Goal: Task Accomplishment & Management: Manage account settings

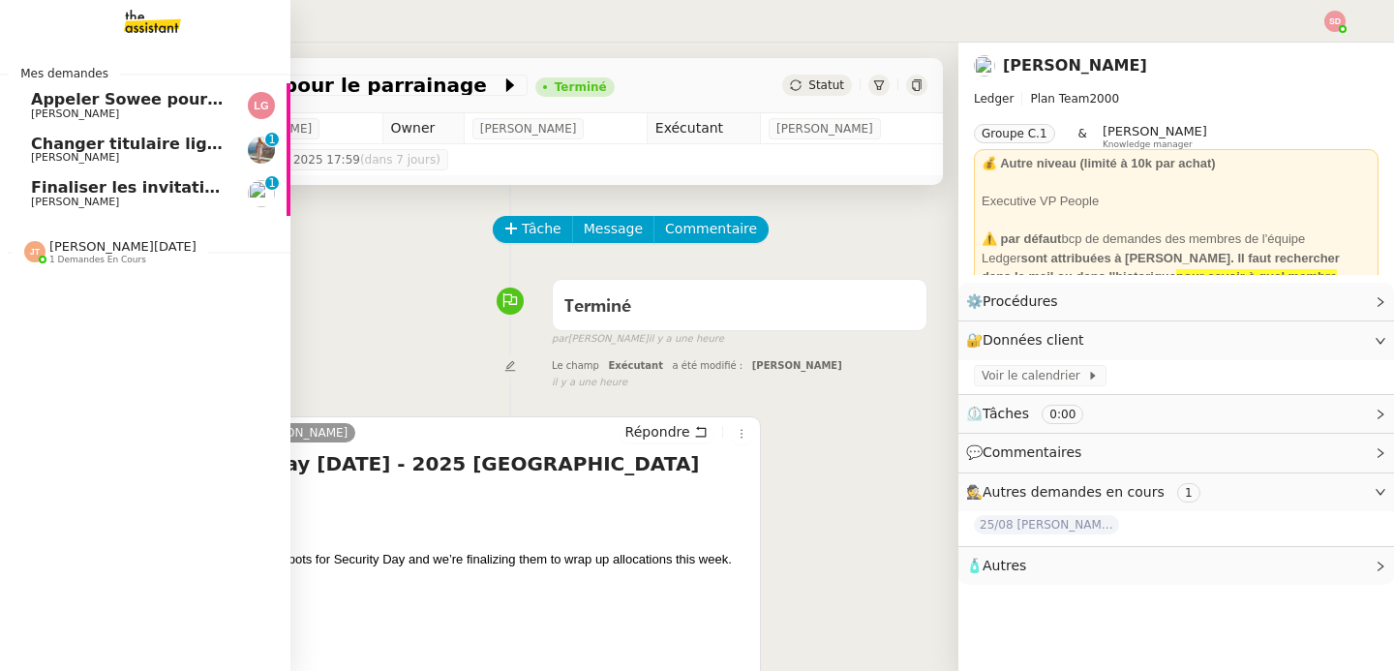
click at [37, 182] on span "Finaliser les invitations VIP" at bounding box center [150, 187] width 239 height 18
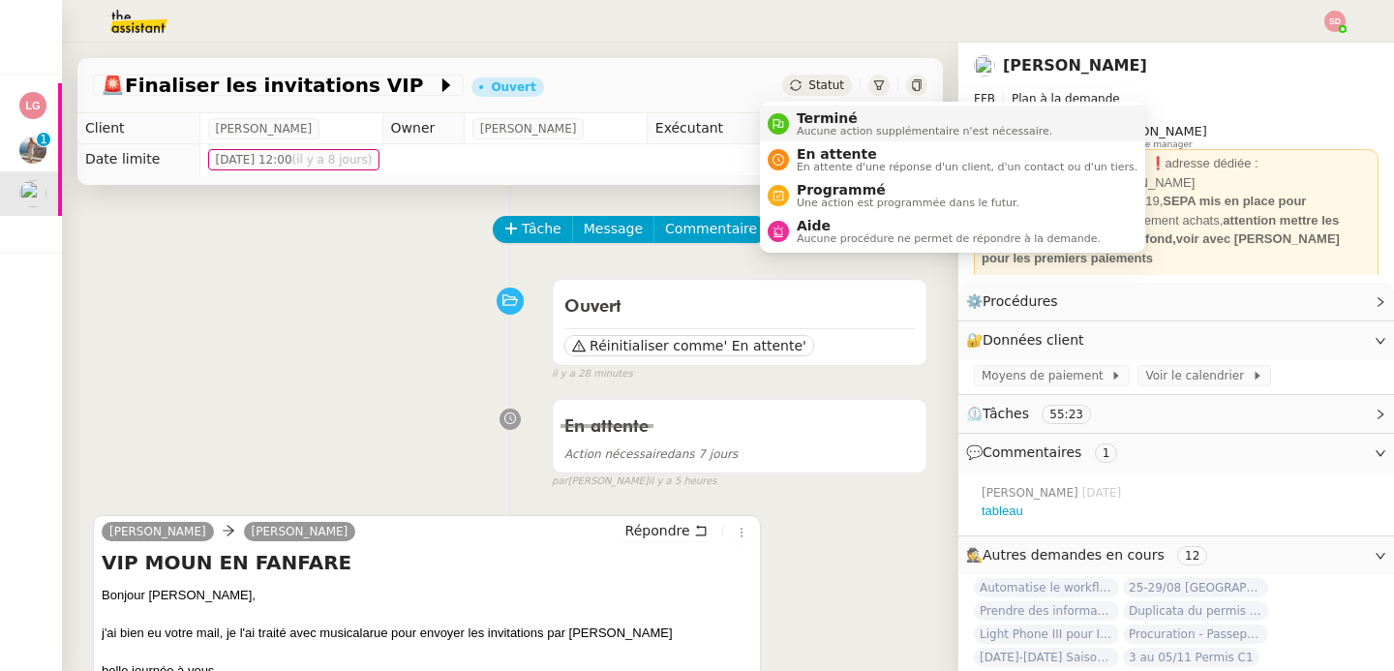
click at [783, 125] on nz-avatar at bounding box center [778, 123] width 21 height 21
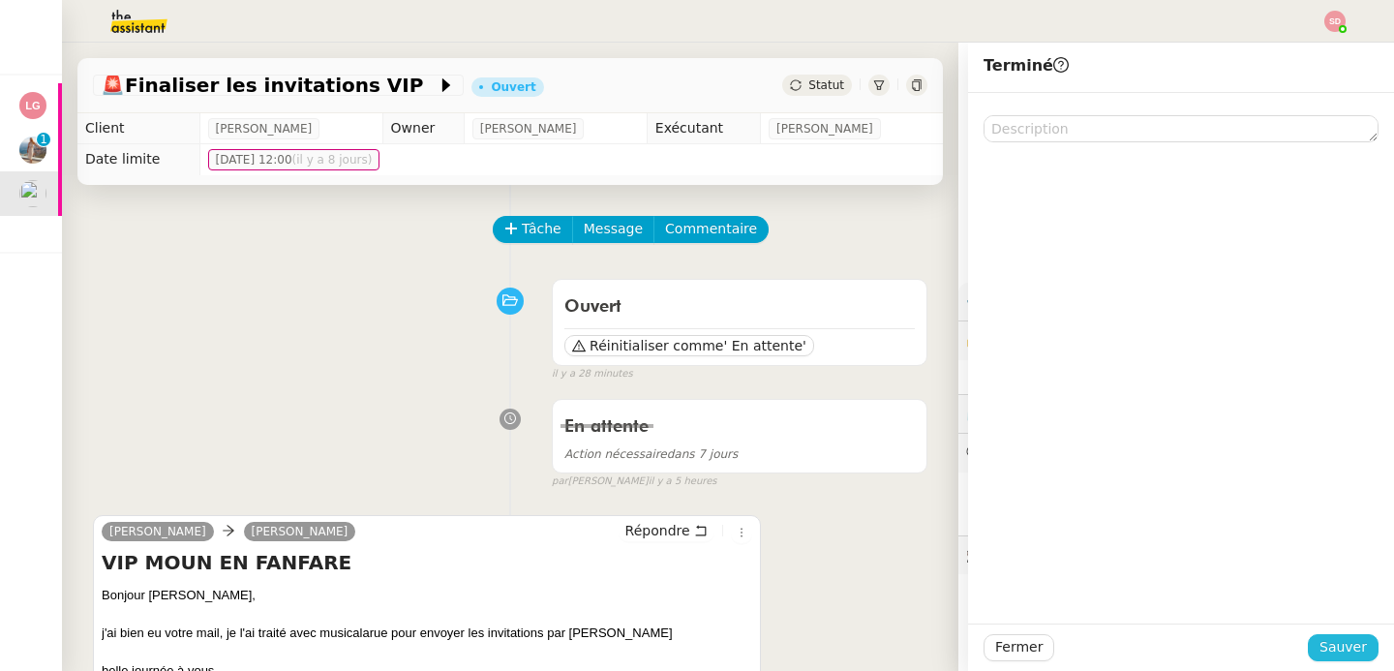
click at [1335, 653] on span "Sauver" at bounding box center [1343, 647] width 47 height 22
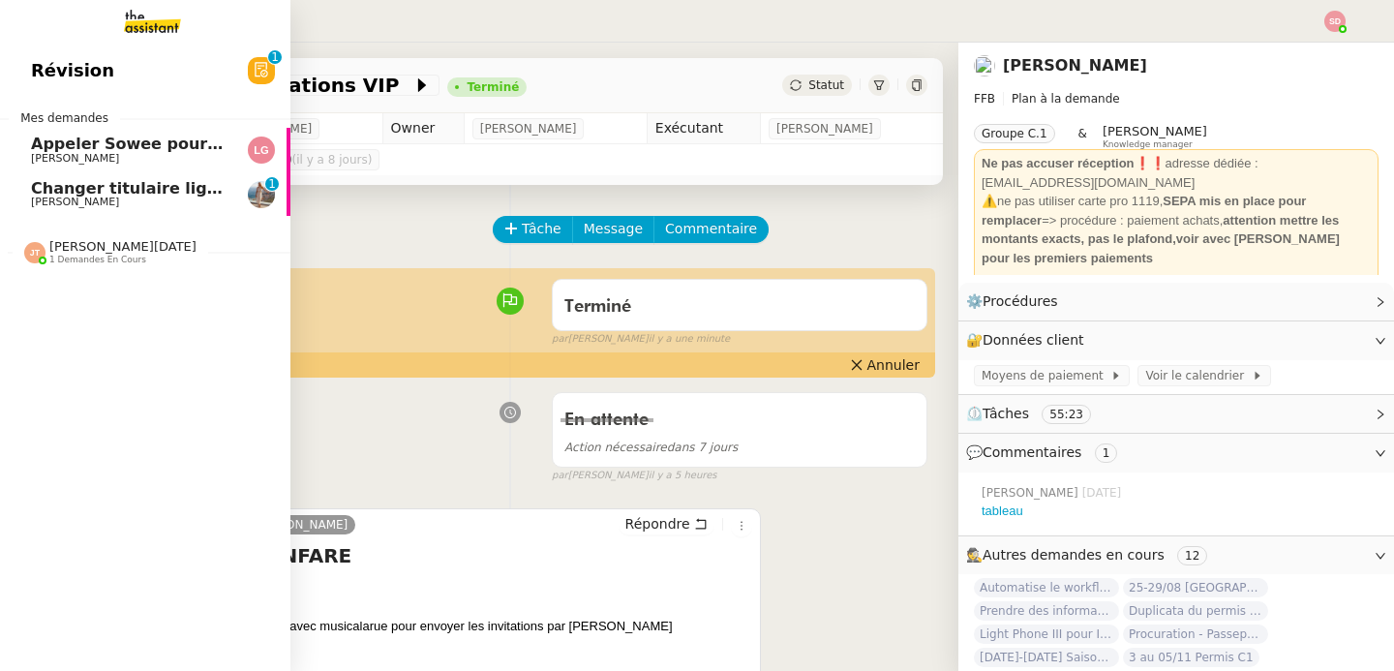
click at [34, 184] on span "Changer titulaire ligne EDF" at bounding box center [149, 188] width 237 height 18
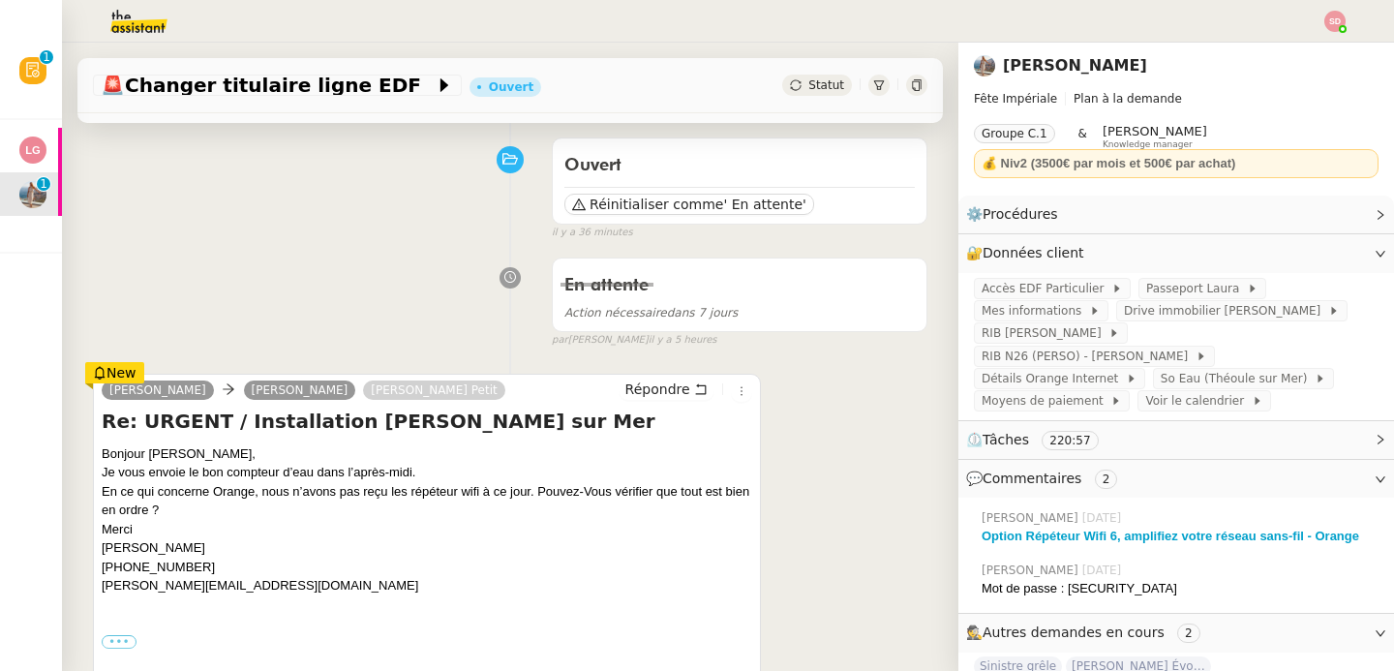
scroll to position [393, 0]
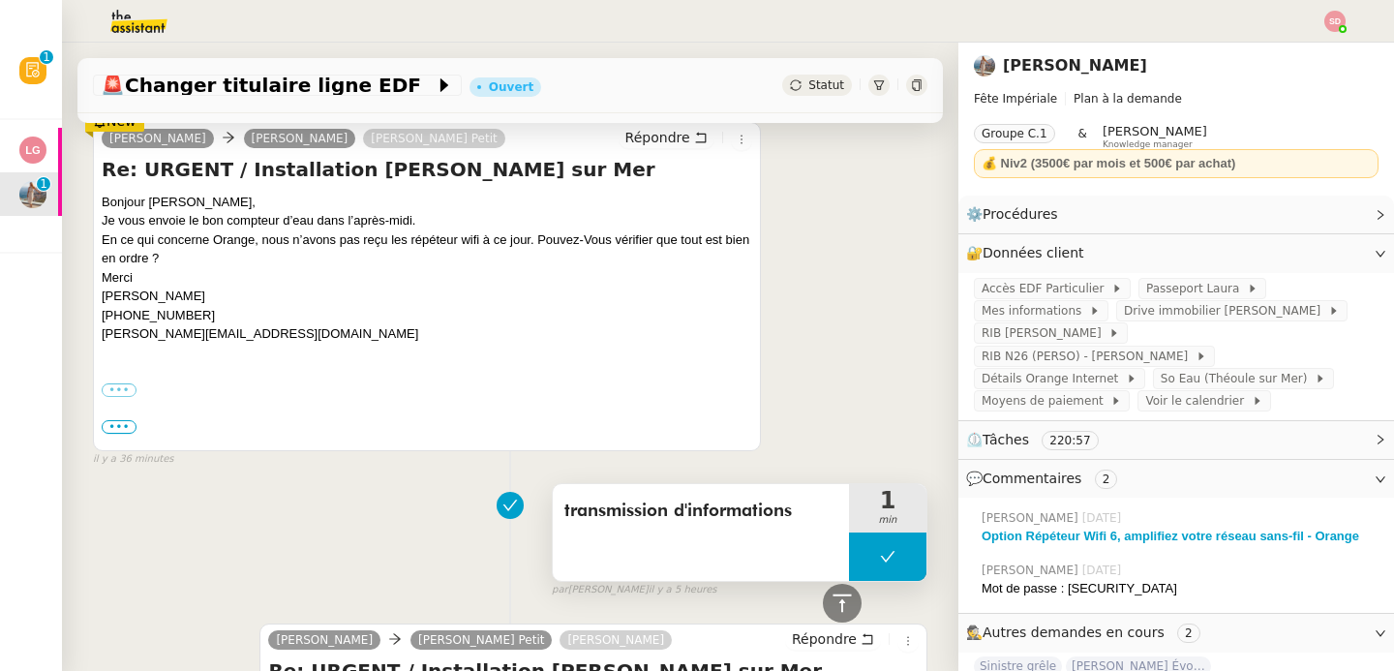
click at [849, 544] on button at bounding box center [887, 556] width 77 height 48
click at [849, 544] on div at bounding box center [849, 556] width 0 height 48
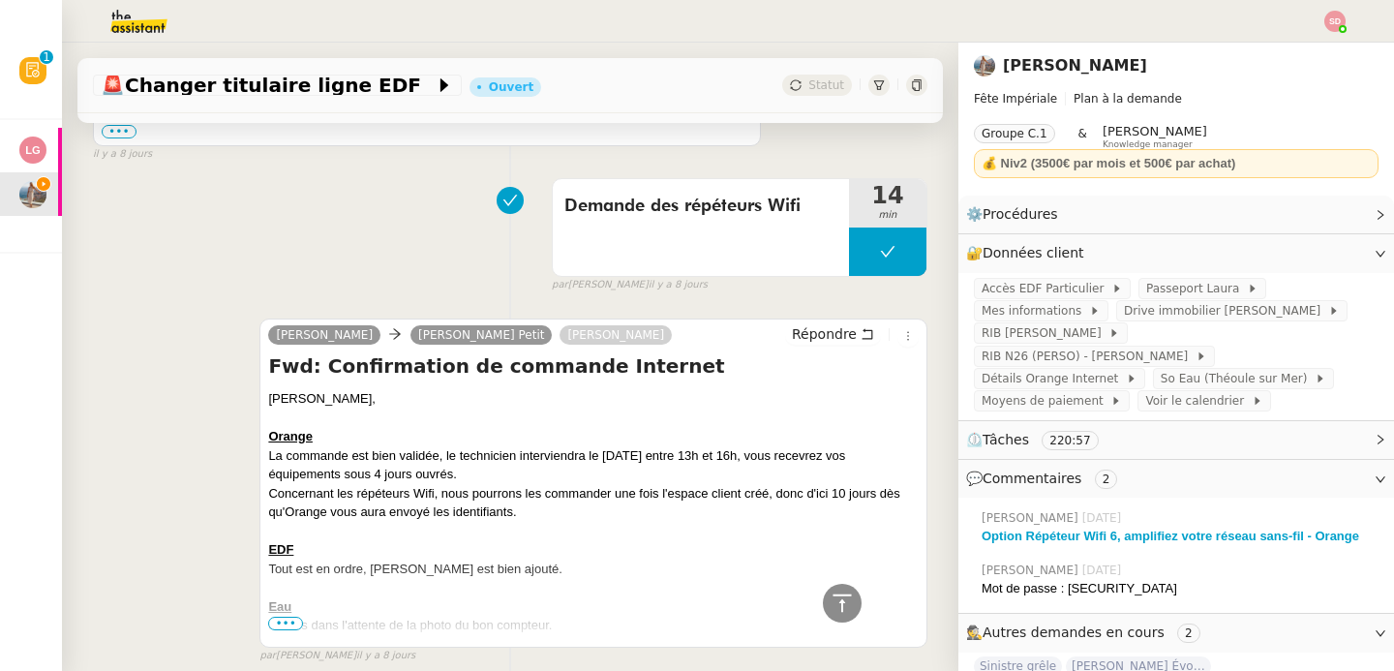
scroll to position [3107, 0]
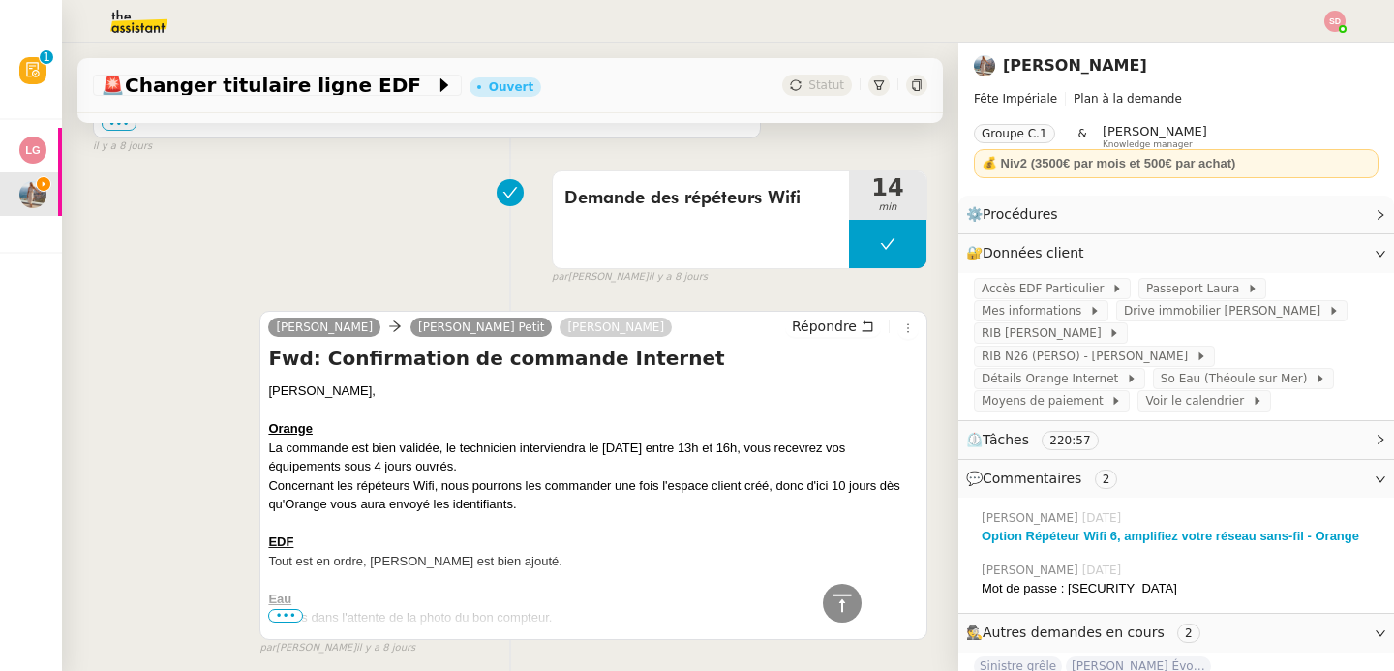
click at [538, 479] on div "Concernant les répéteurs Wifi, nous pourrons les commander une fois l'espace cl…" at bounding box center [593, 495] width 651 height 38
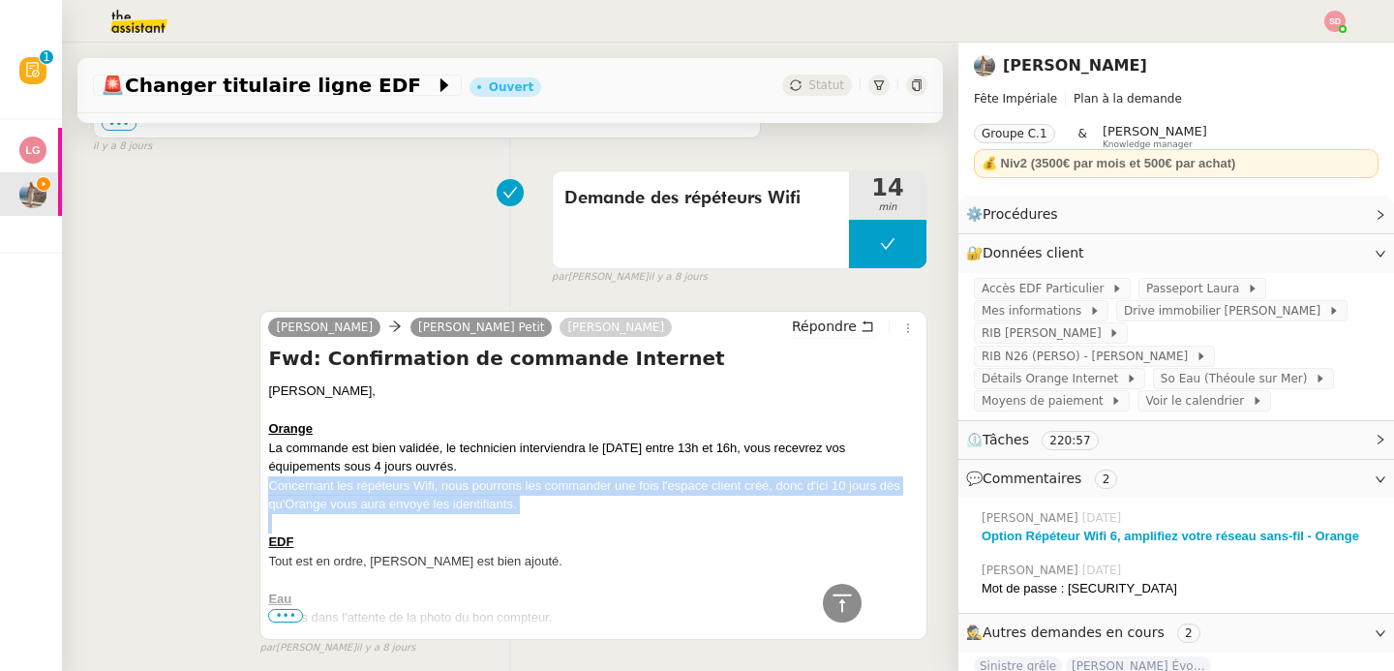
click at [538, 479] on div "Concernant les répéteurs Wifi, nous pourrons les commander une fois l'espace cl…" at bounding box center [593, 495] width 651 height 38
copy div "Concernant les répéteurs Wifi, nous pourrons les commander une fois l'espace cl…"
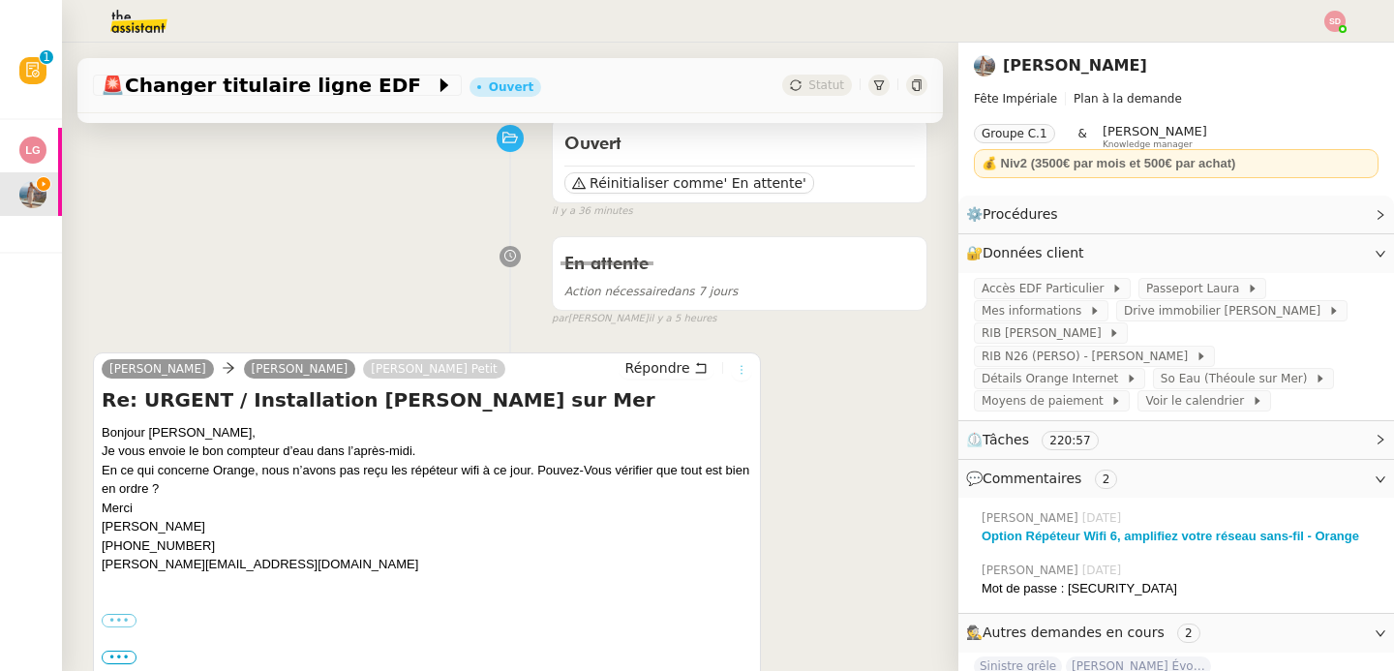
scroll to position [253, 0]
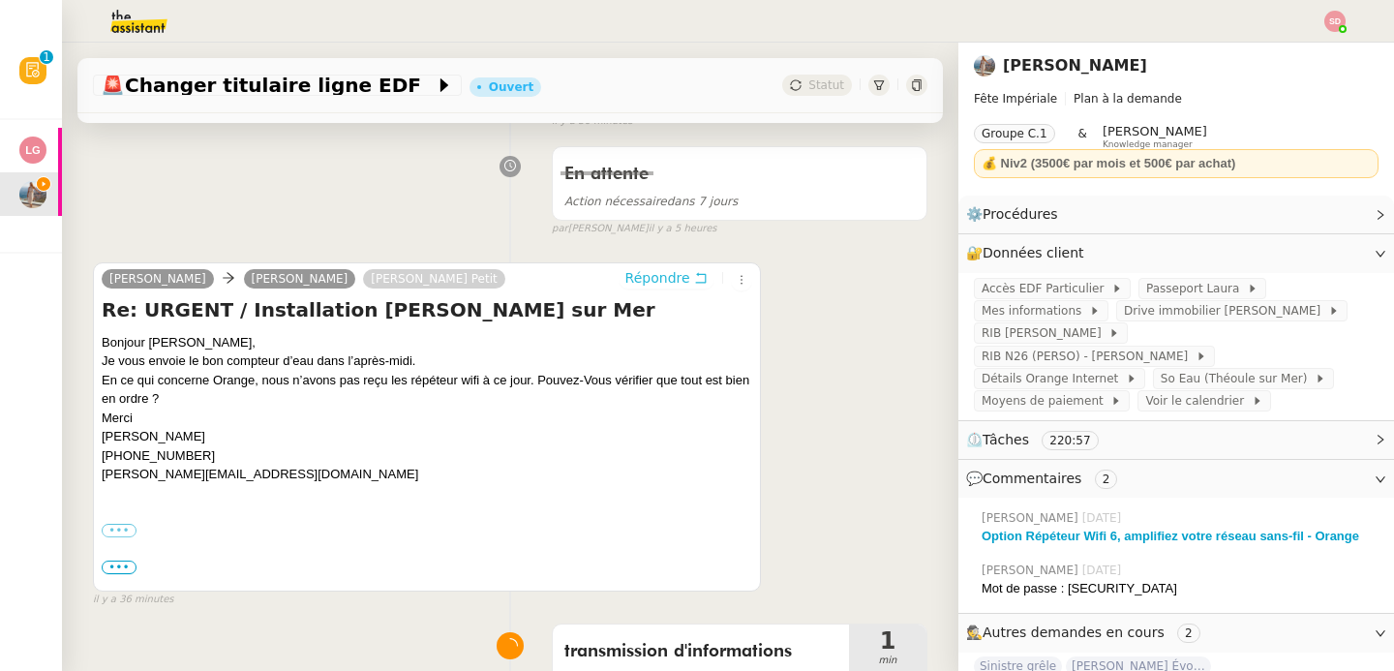
click at [637, 281] on span "Répondre" at bounding box center [657, 277] width 65 height 19
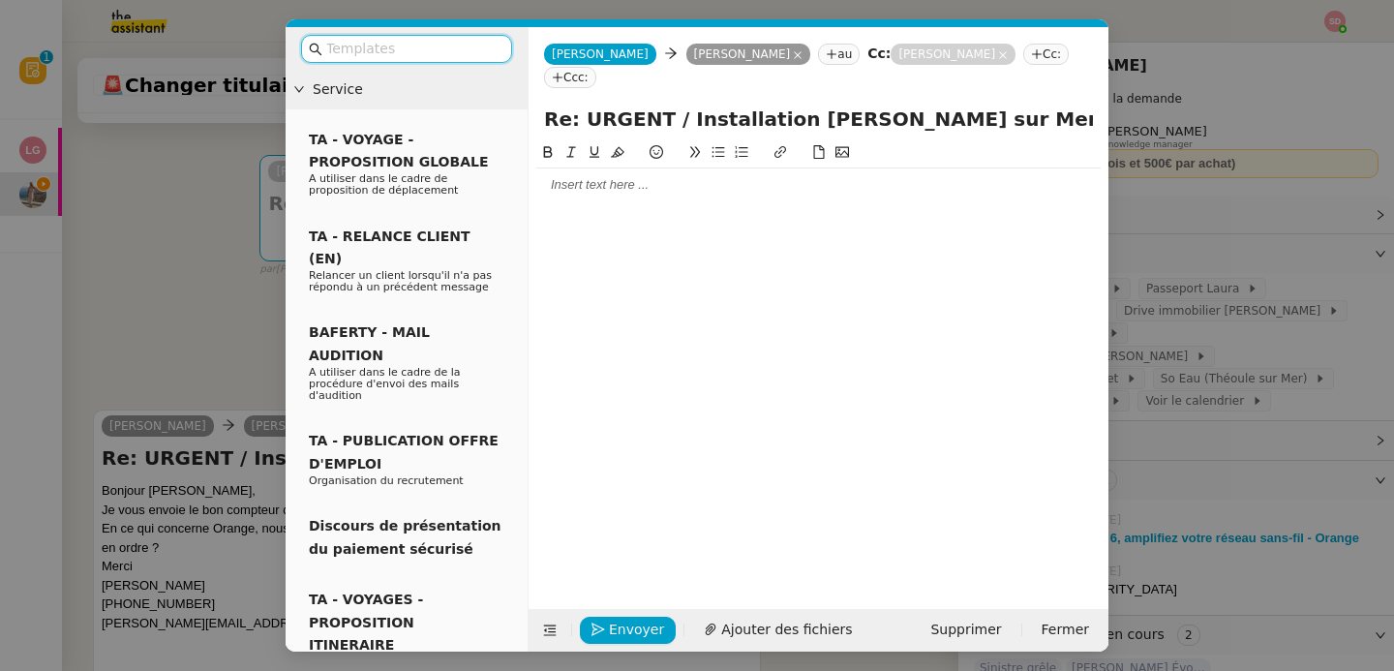
click at [686, 176] on div at bounding box center [818, 184] width 564 height 17
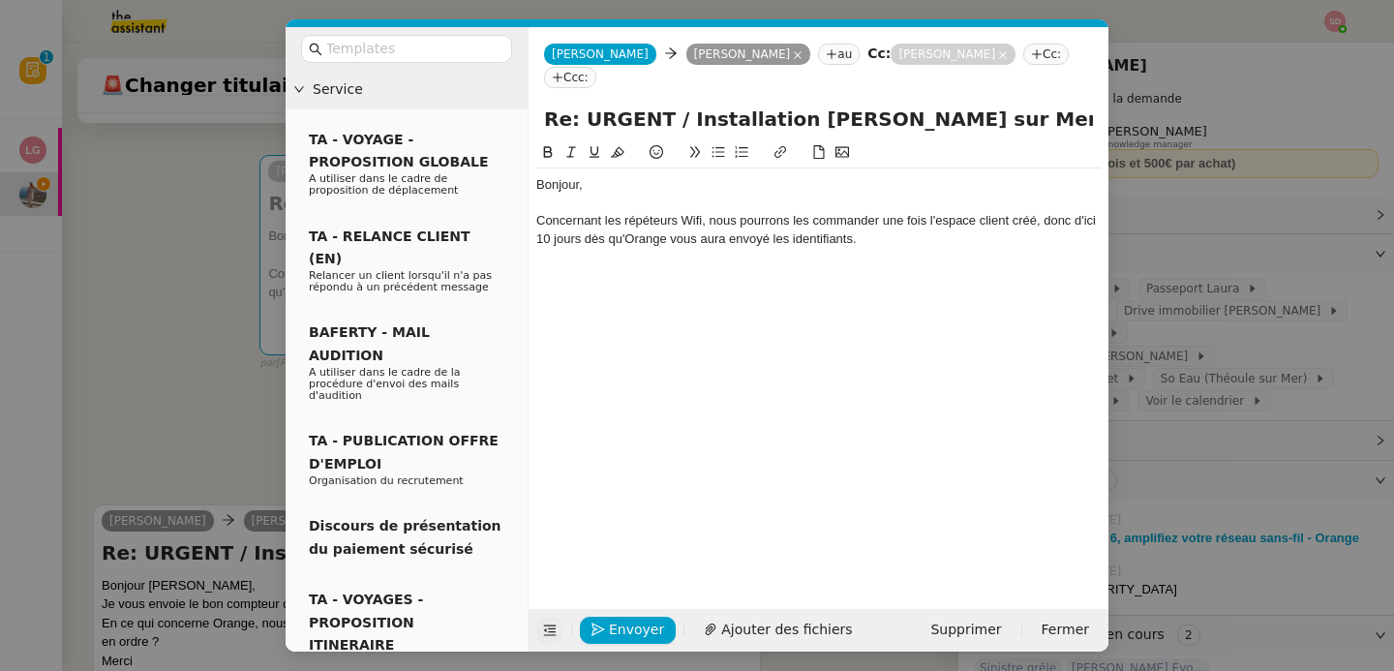
click at [550, 627] on icon at bounding box center [550, 630] width 14 height 14
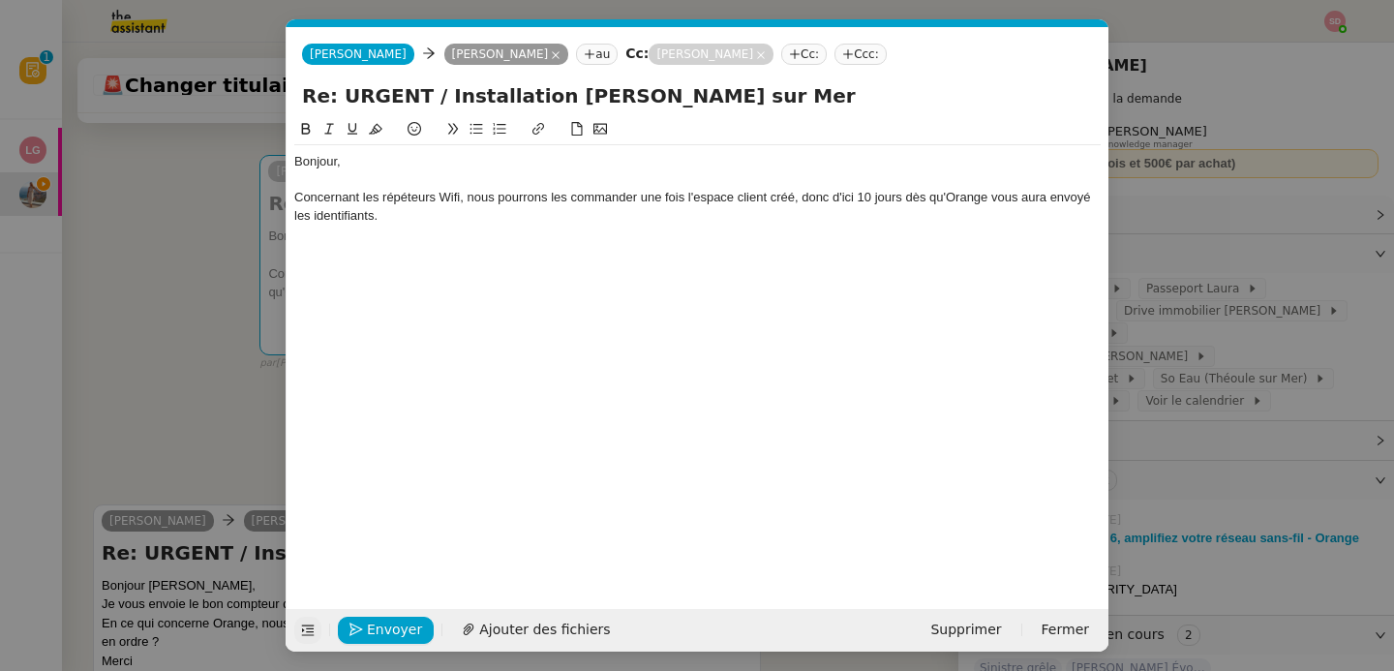
click at [590, 234] on div at bounding box center [697, 233] width 806 height 17
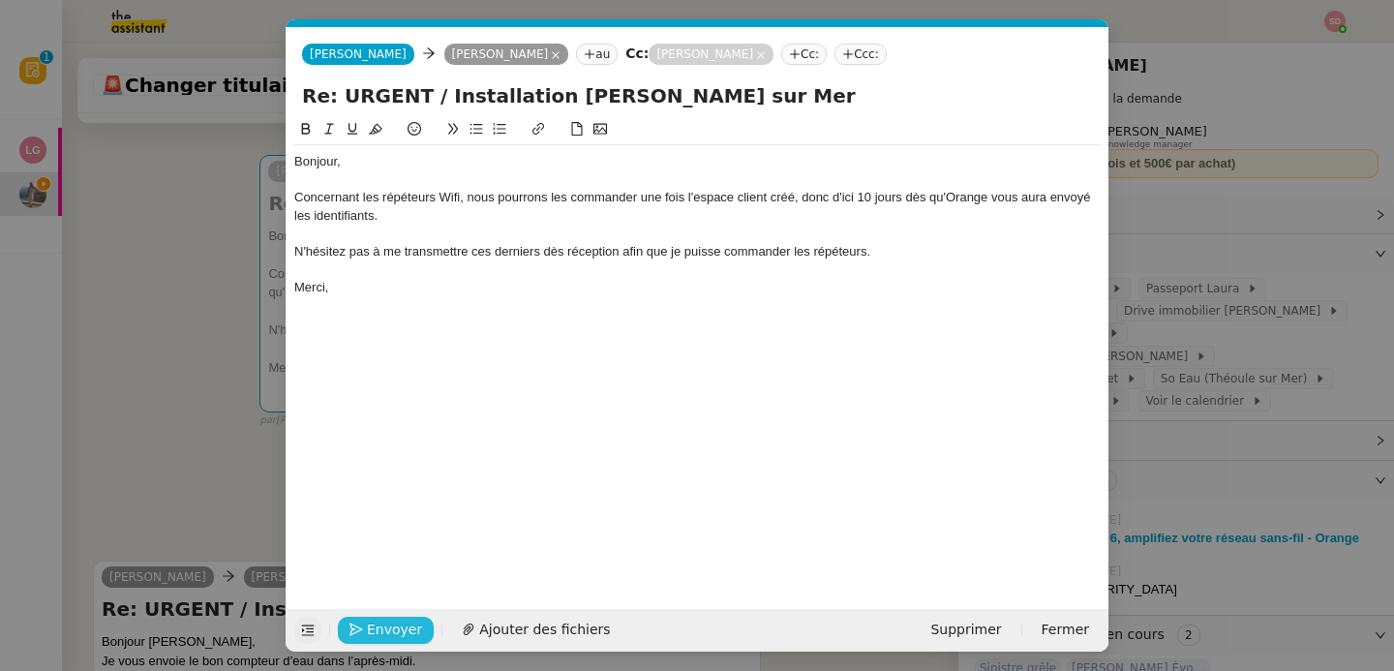
click at [403, 630] on span "Envoyer" at bounding box center [394, 630] width 55 height 22
click at [403, 630] on span "Confirmer l'envoi" at bounding box center [425, 630] width 116 height 22
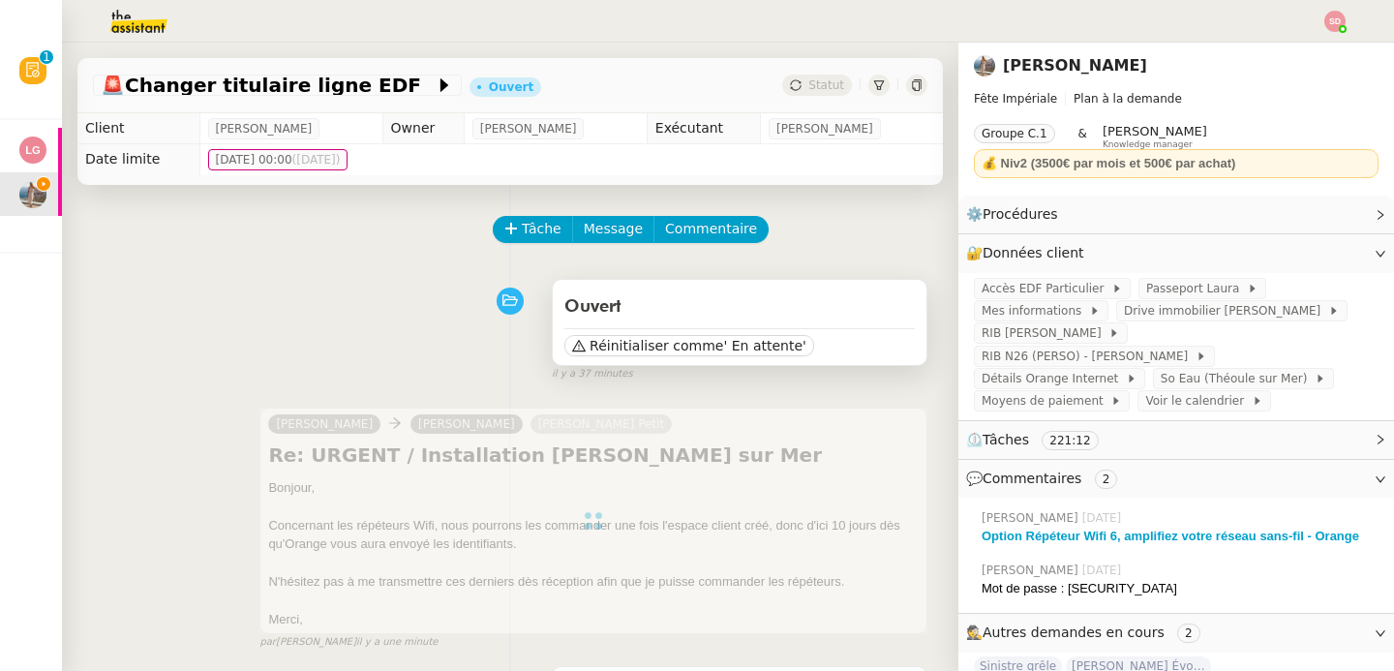
scroll to position [885, 0]
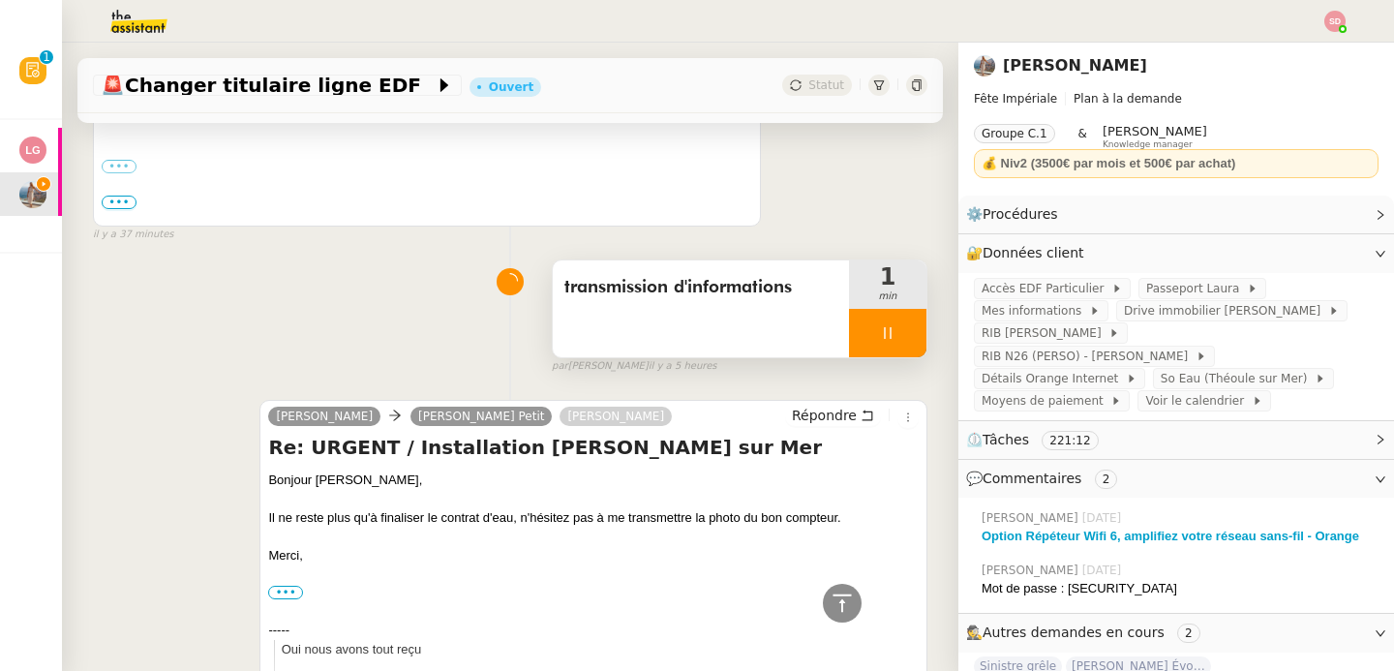
click at [882, 331] on div at bounding box center [887, 333] width 77 height 48
click at [899, 331] on icon at bounding box center [906, 332] width 15 height 15
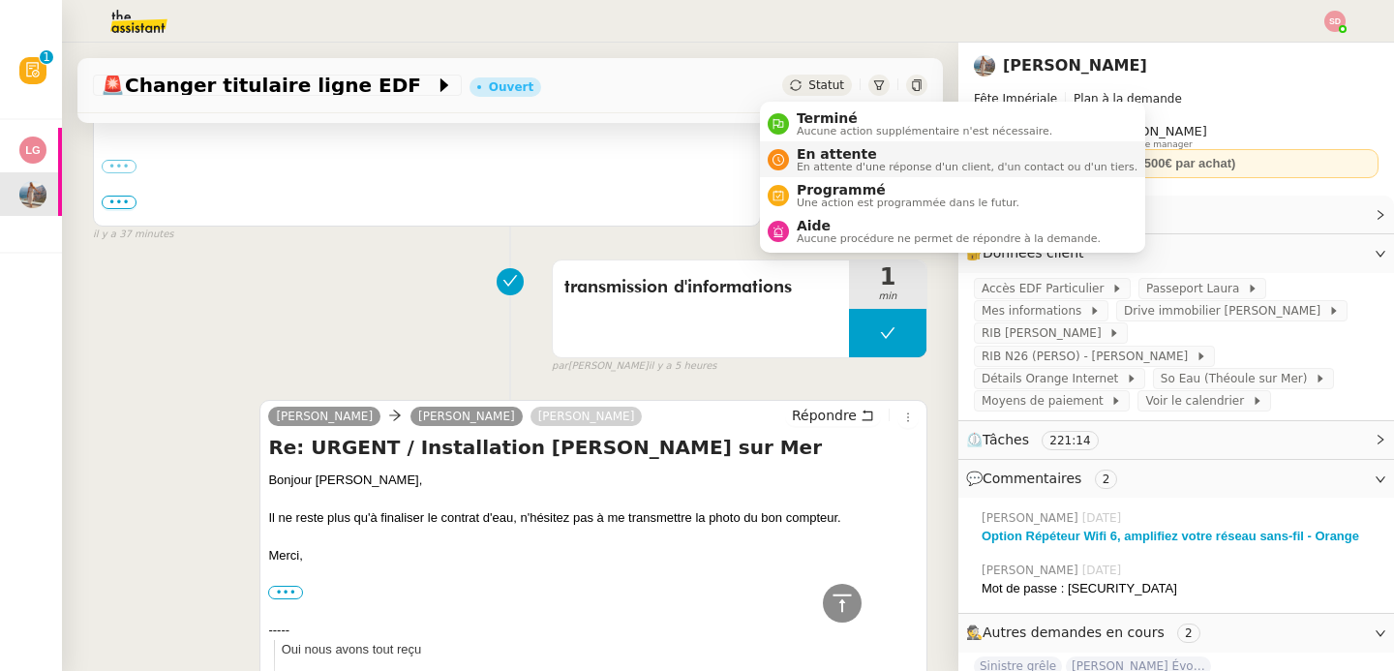
click at [811, 155] on span "En attente" at bounding box center [967, 153] width 341 height 15
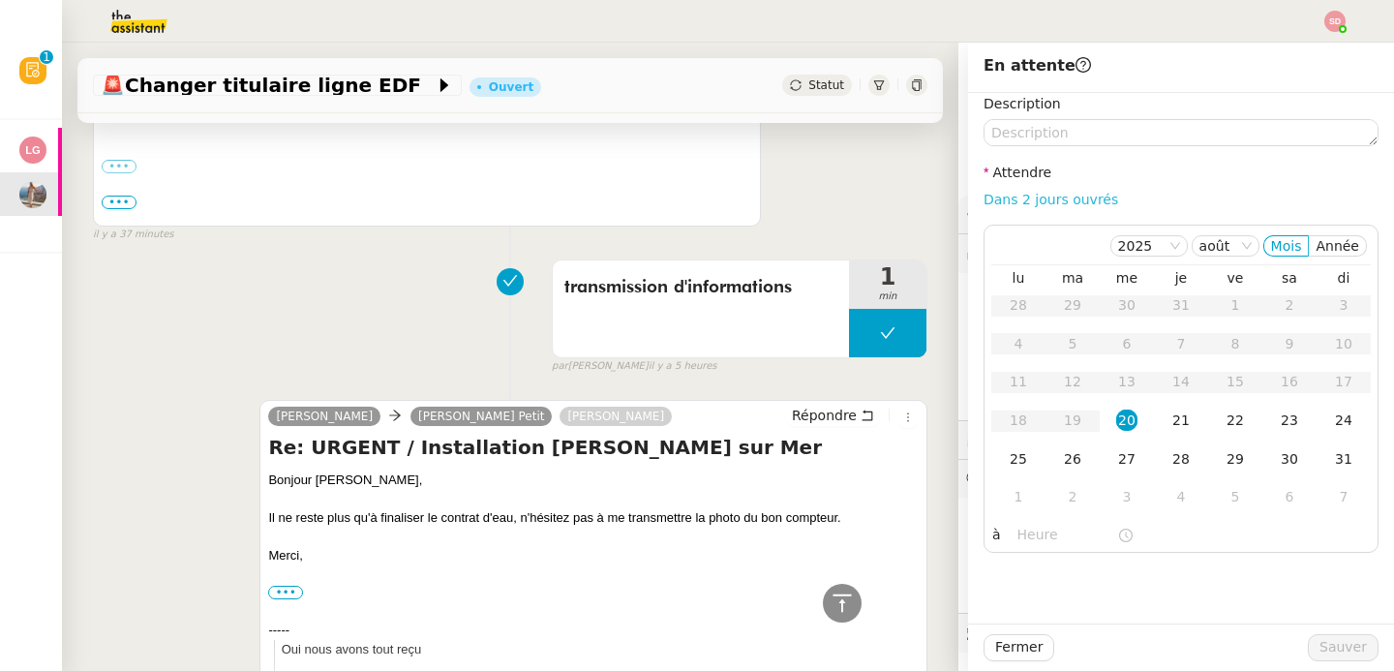
click at [1050, 197] on link "Dans 2 jours ouvrés" at bounding box center [1051, 199] width 135 height 15
type input "07:00"
click at [1069, 461] on td "26" at bounding box center [1073, 459] width 54 height 39
click at [1335, 647] on span "Sauver" at bounding box center [1343, 647] width 47 height 22
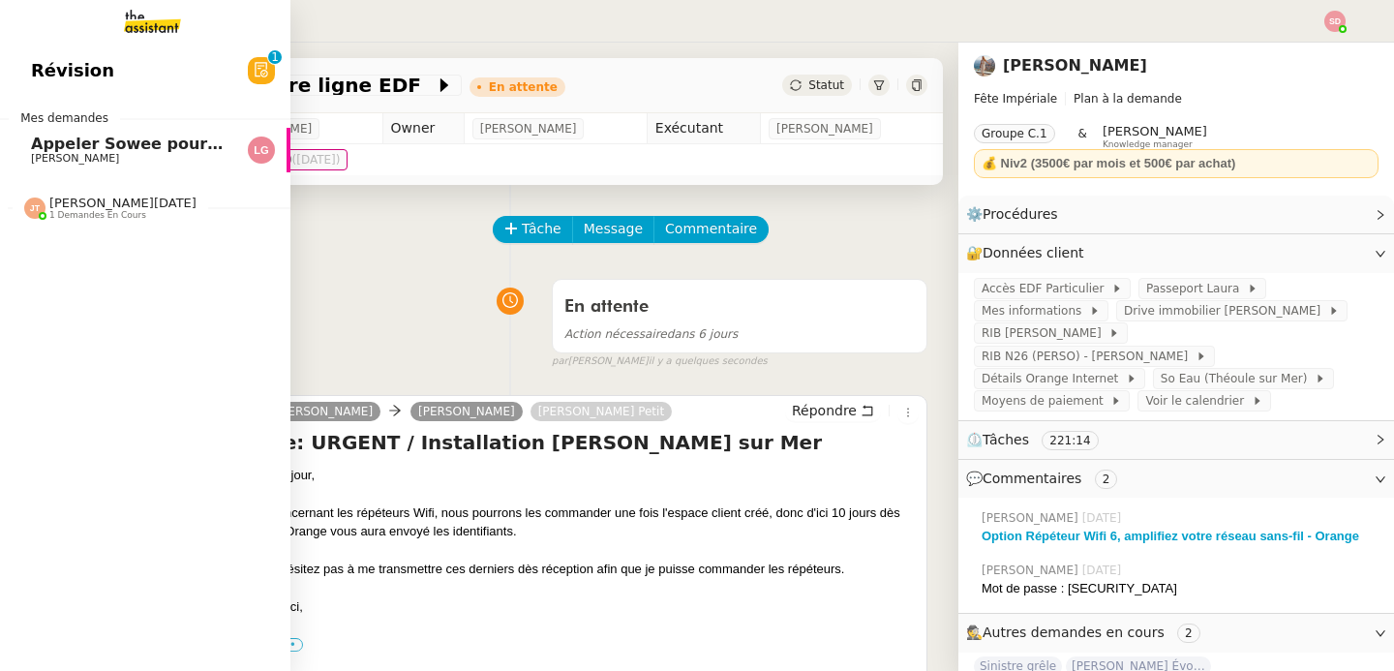
click at [31, 155] on span "[PERSON_NAME]" at bounding box center [75, 158] width 88 height 13
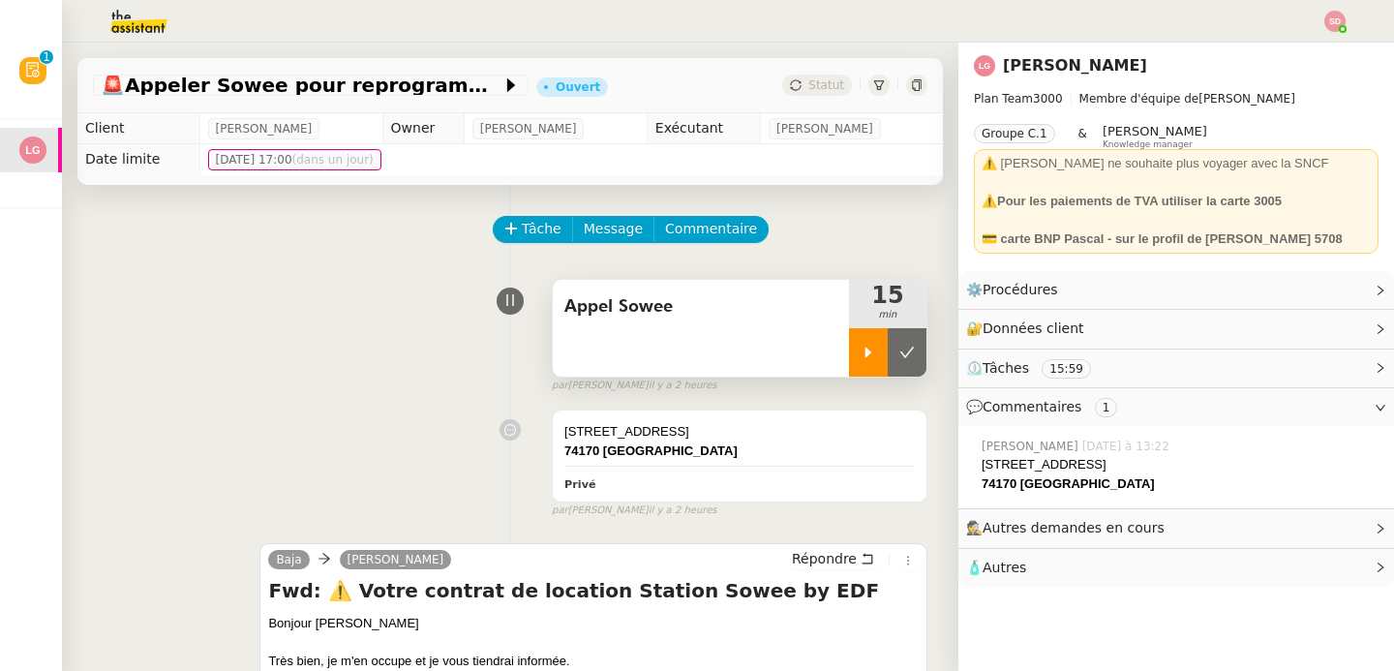
click at [865, 353] on icon at bounding box center [868, 352] width 7 height 11
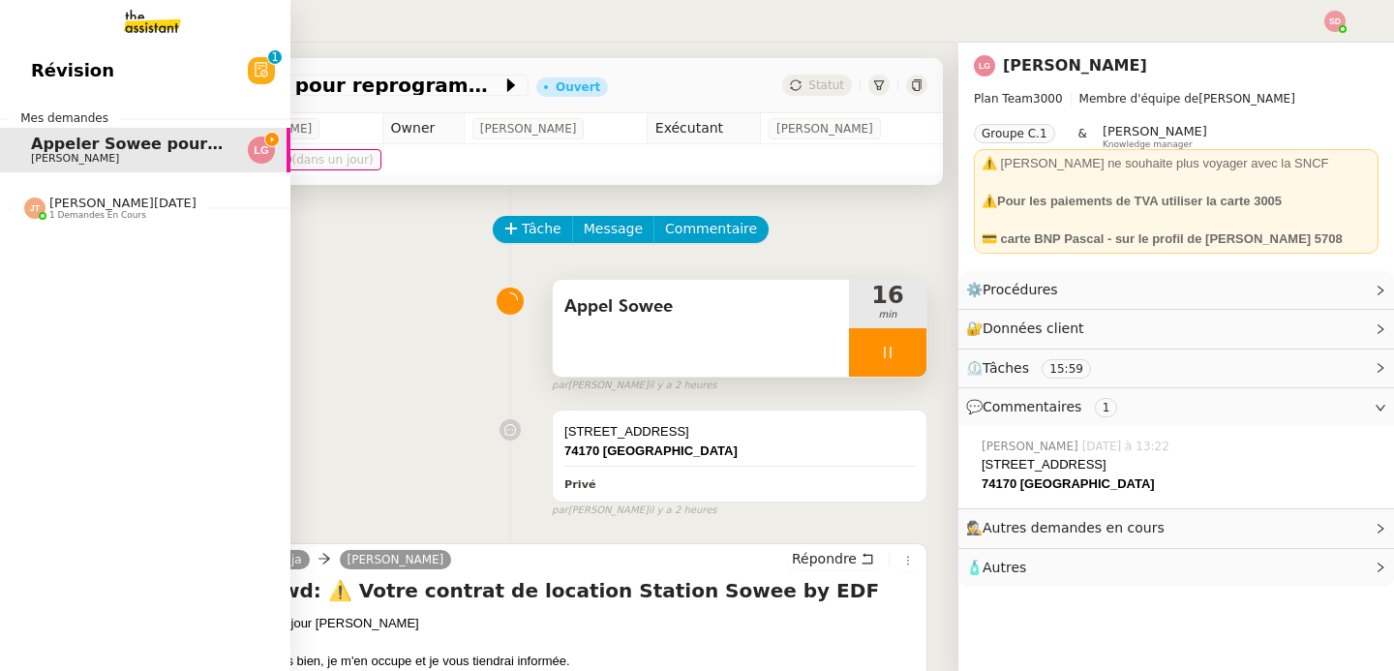
click at [108, 197] on span "[PERSON_NAME][DATE]" at bounding box center [122, 203] width 147 height 15
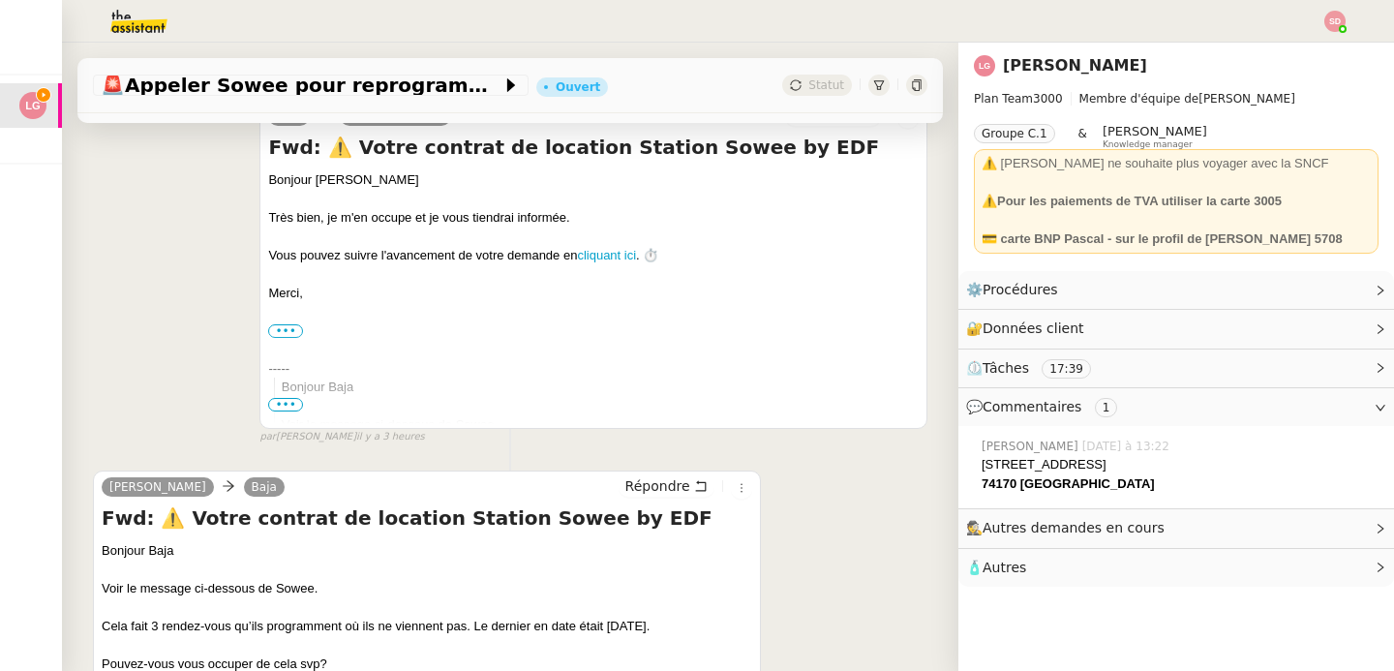
scroll to position [691, 0]
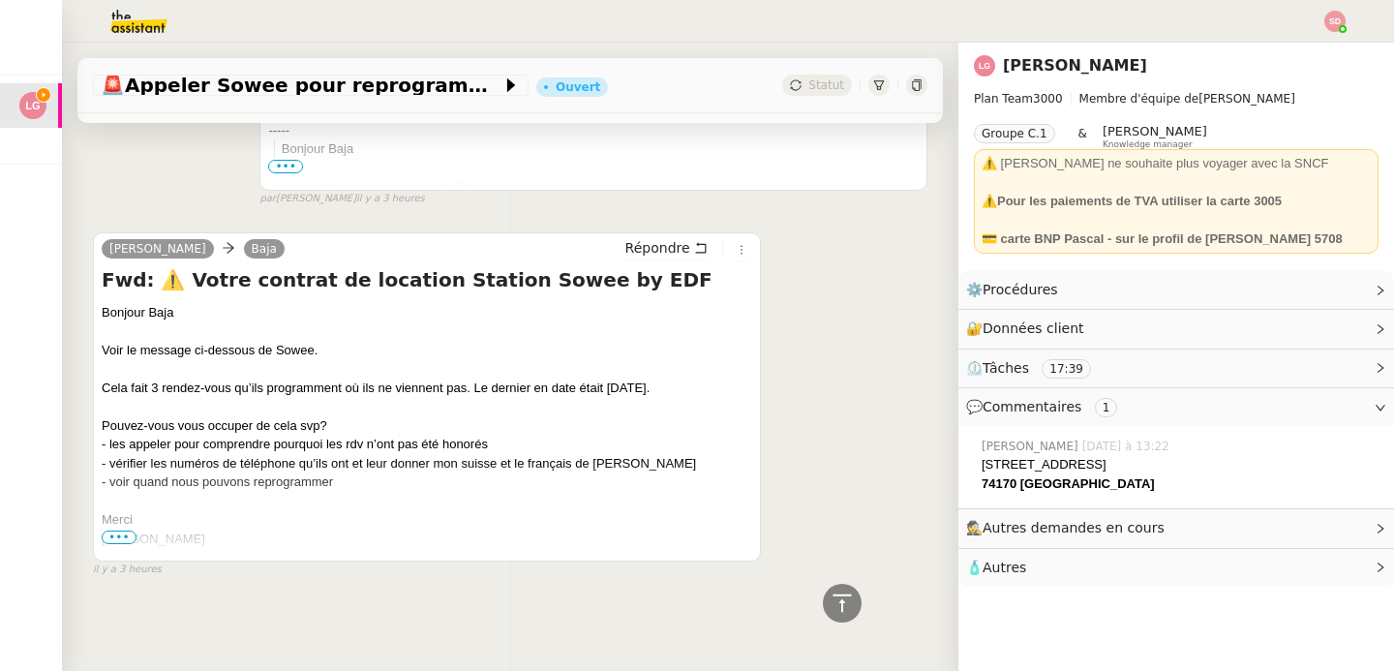
click at [121, 531] on span "•••" at bounding box center [119, 538] width 35 height 14
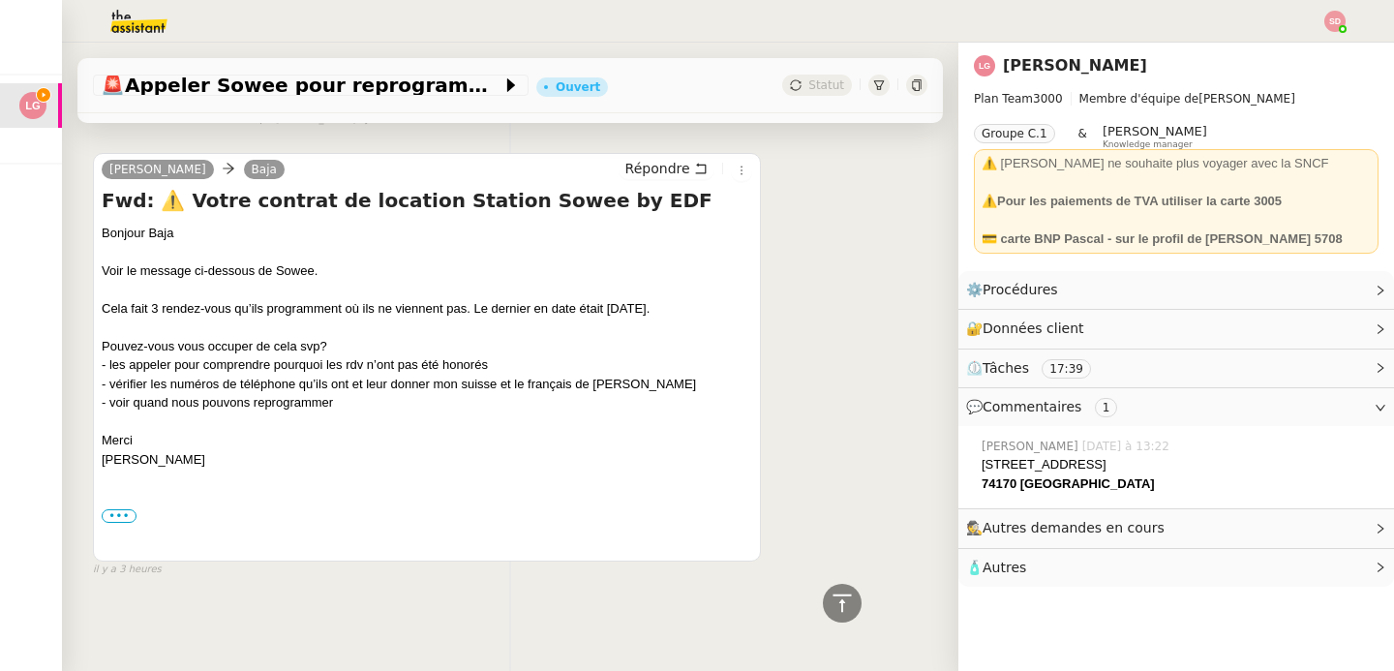
scroll to position [772, 0]
click at [119, 510] on label "•••" at bounding box center [119, 516] width 35 height 14
click at [0, 0] on input "•••" at bounding box center [0, 0] width 0 height 0
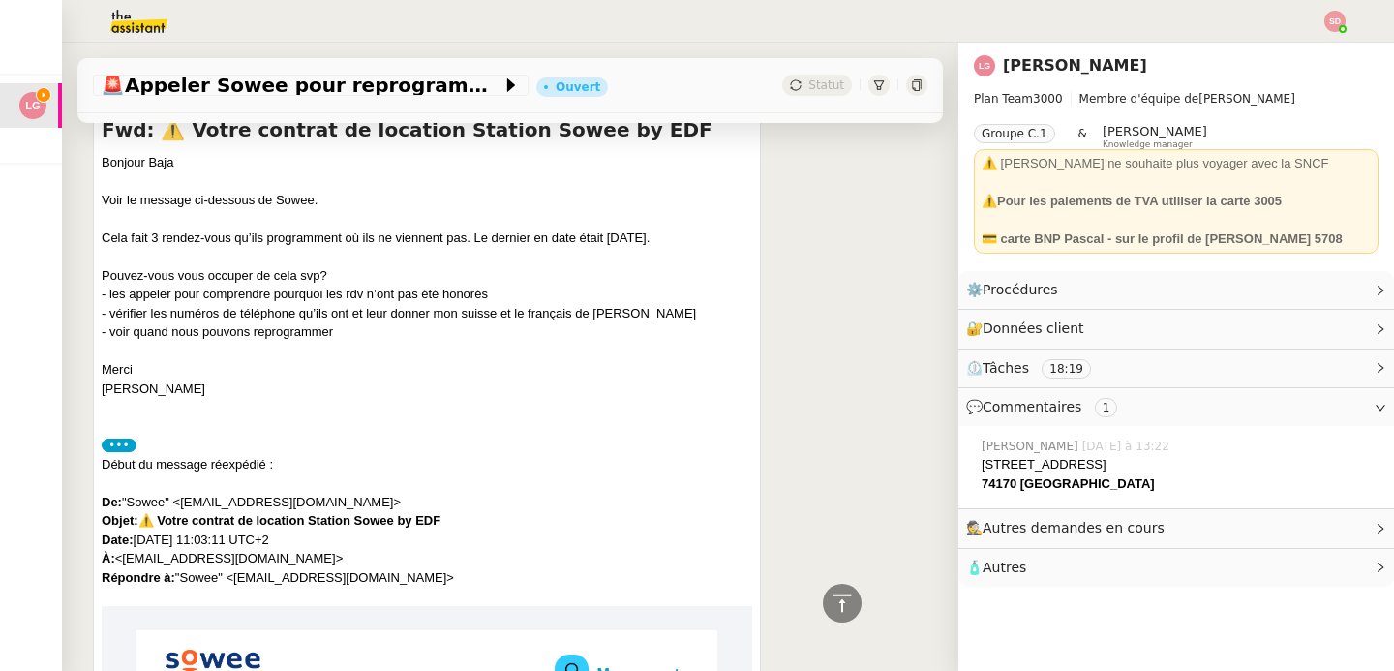
scroll to position [701, 0]
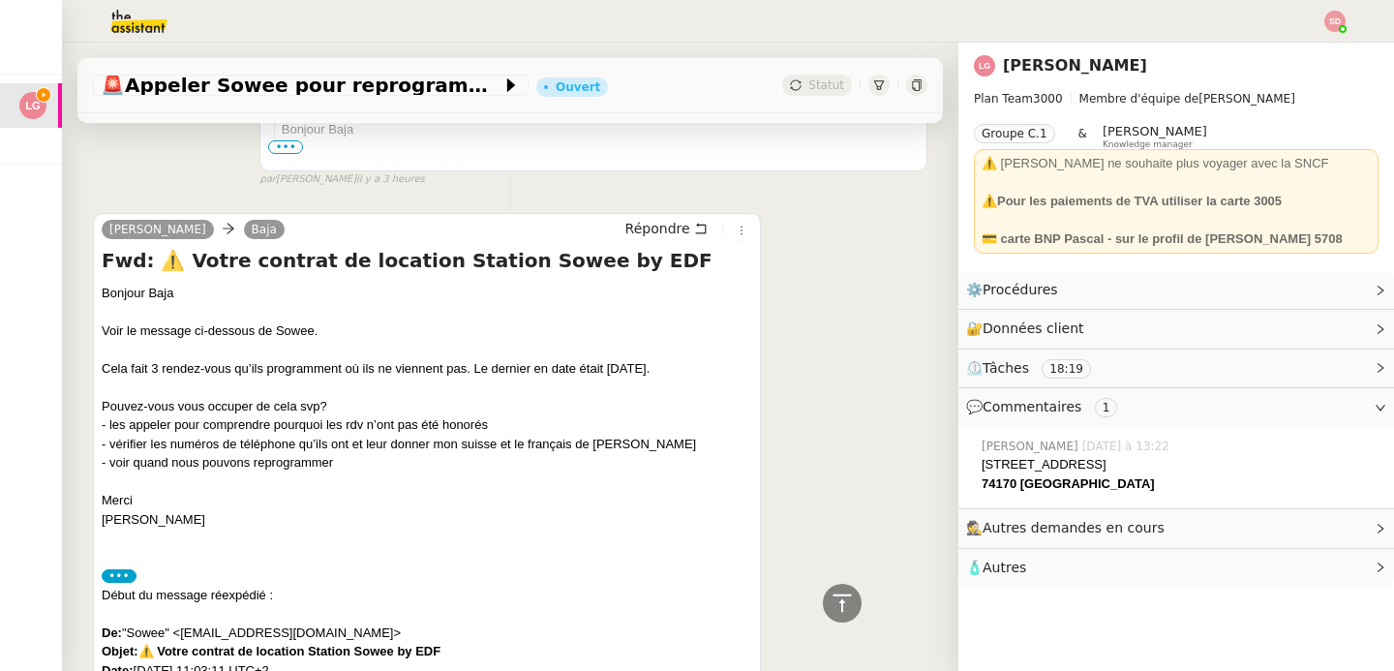
click at [137, 23] on img at bounding box center [123, 21] width 150 height 43
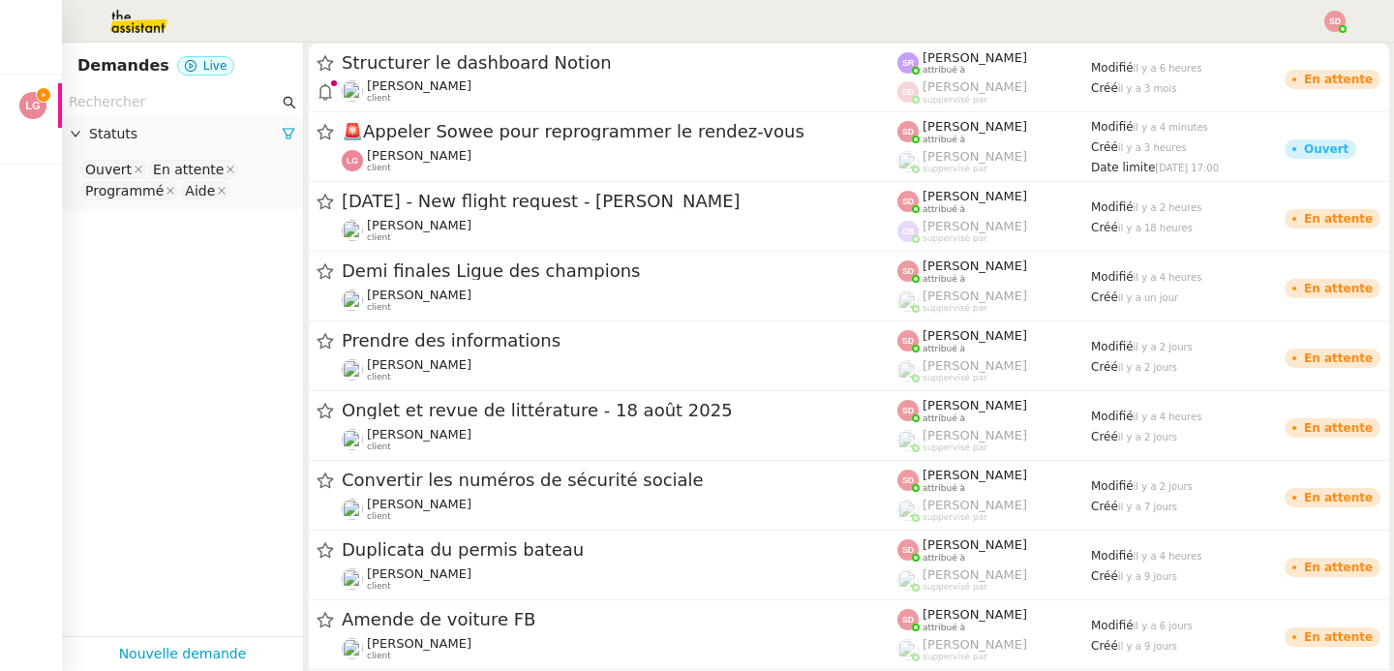
click at [206, 89] on nz-input-group at bounding box center [182, 102] width 241 height 26
click at [205, 92] on input "text" at bounding box center [174, 102] width 210 height 22
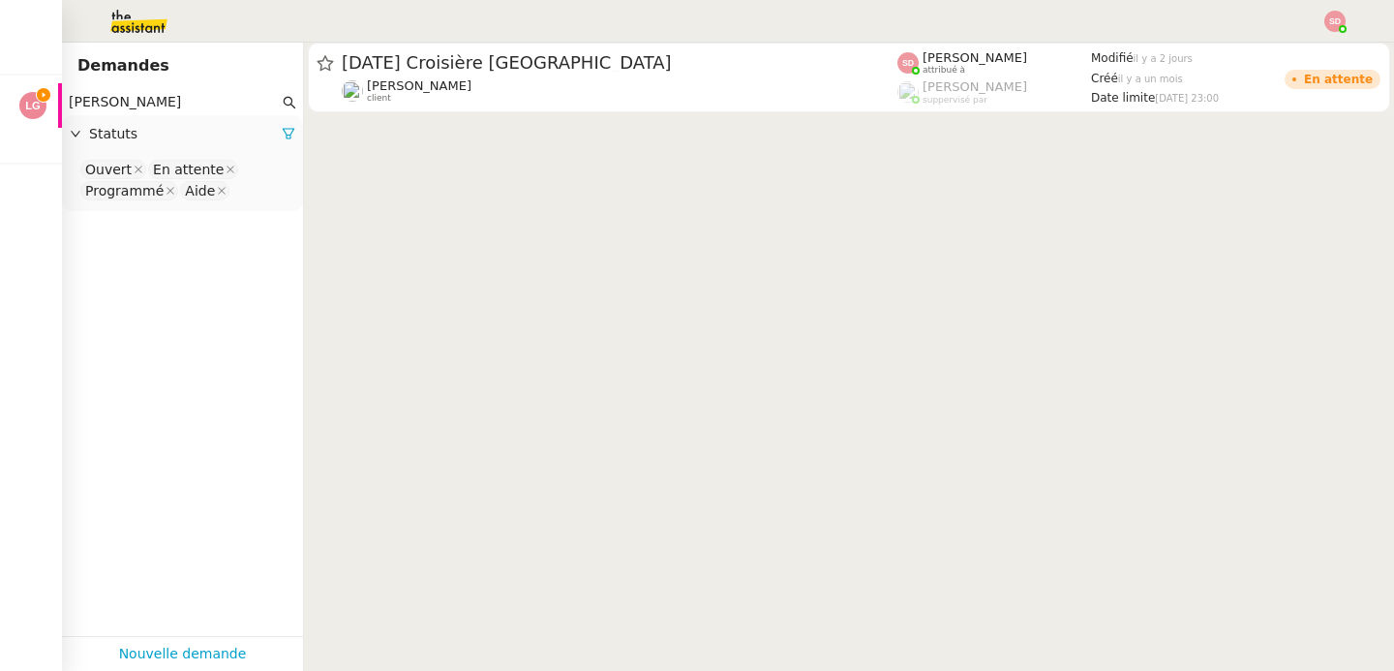
type input "[PERSON_NAME]"
click at [246, 197] on nz-select-top-control "Ouvert En attente Programmé Aide" at bounding box center [182, 181] width 210 height 46
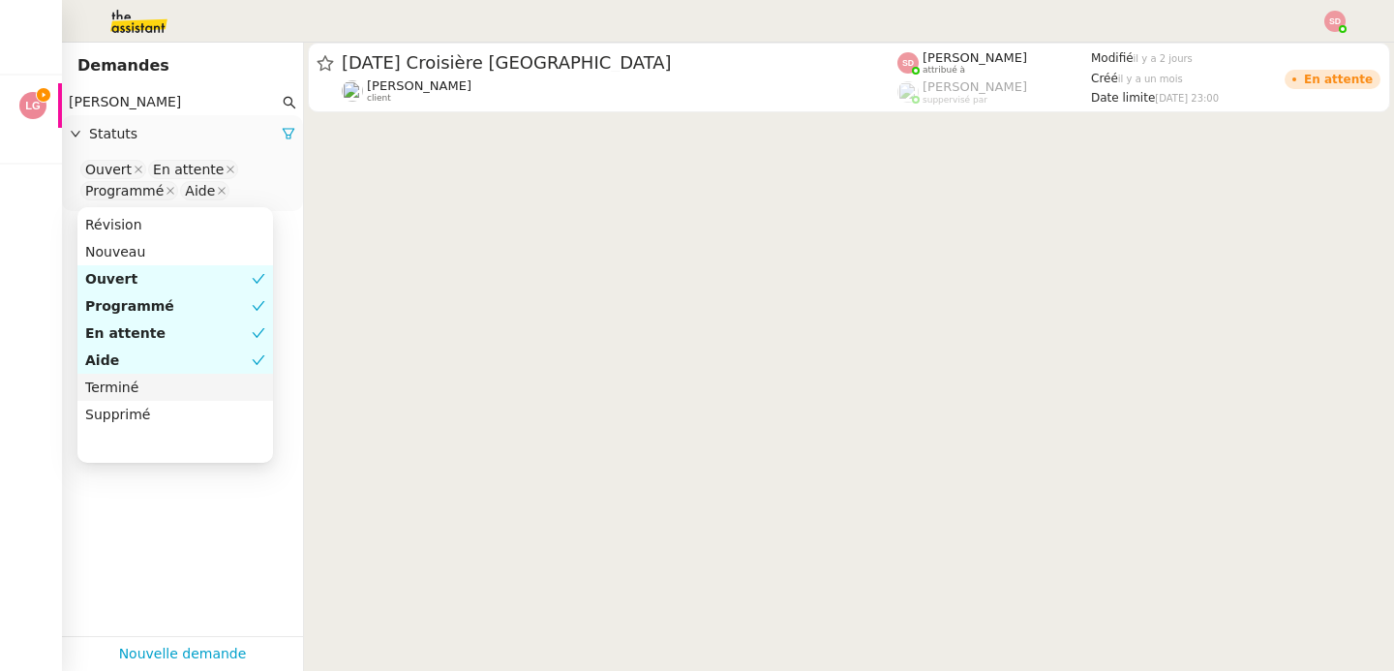
click at [180, 393] on div "Terminé" at bounding box center [175, 387] width 180 height 17
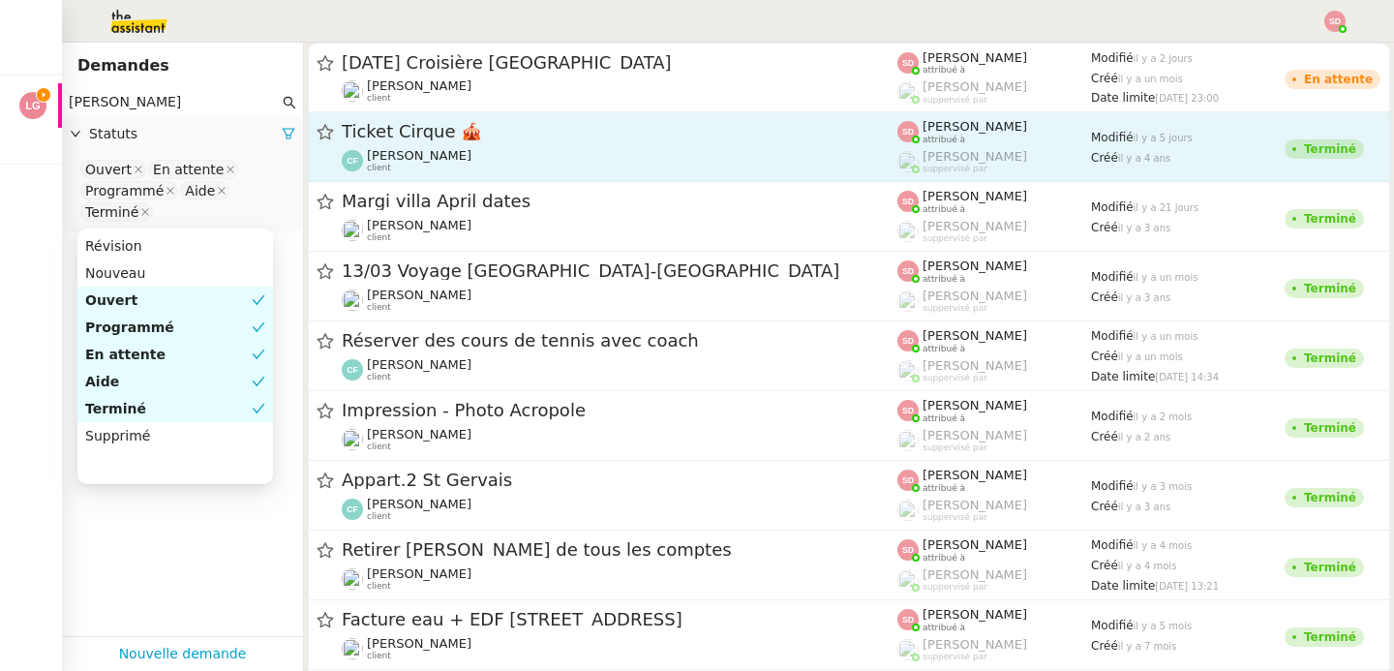
click at [510, 146] on div "Ticket Cirque 🎪 [PERSON_NAME] client" at bounding box center [620, 146] width 556 height 53
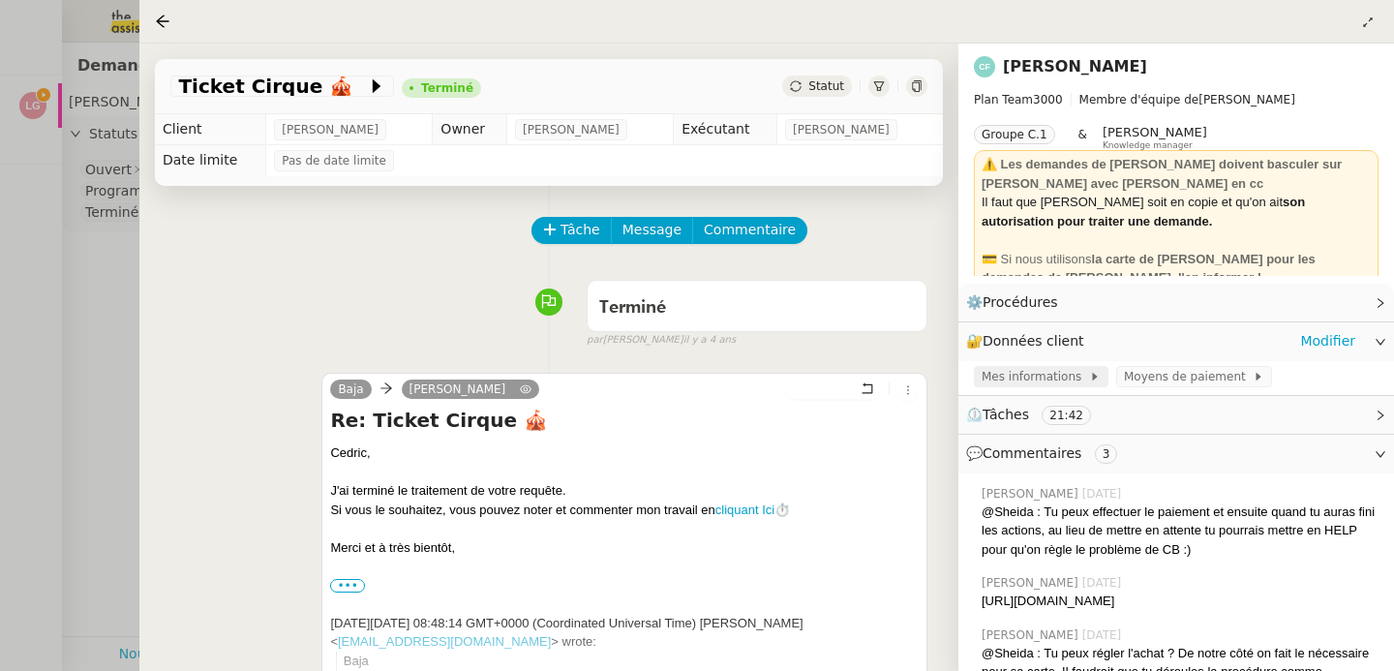
click at [1033, 384] on span "Mes informations" at bounding box center [1035, 376] width 107 height 19
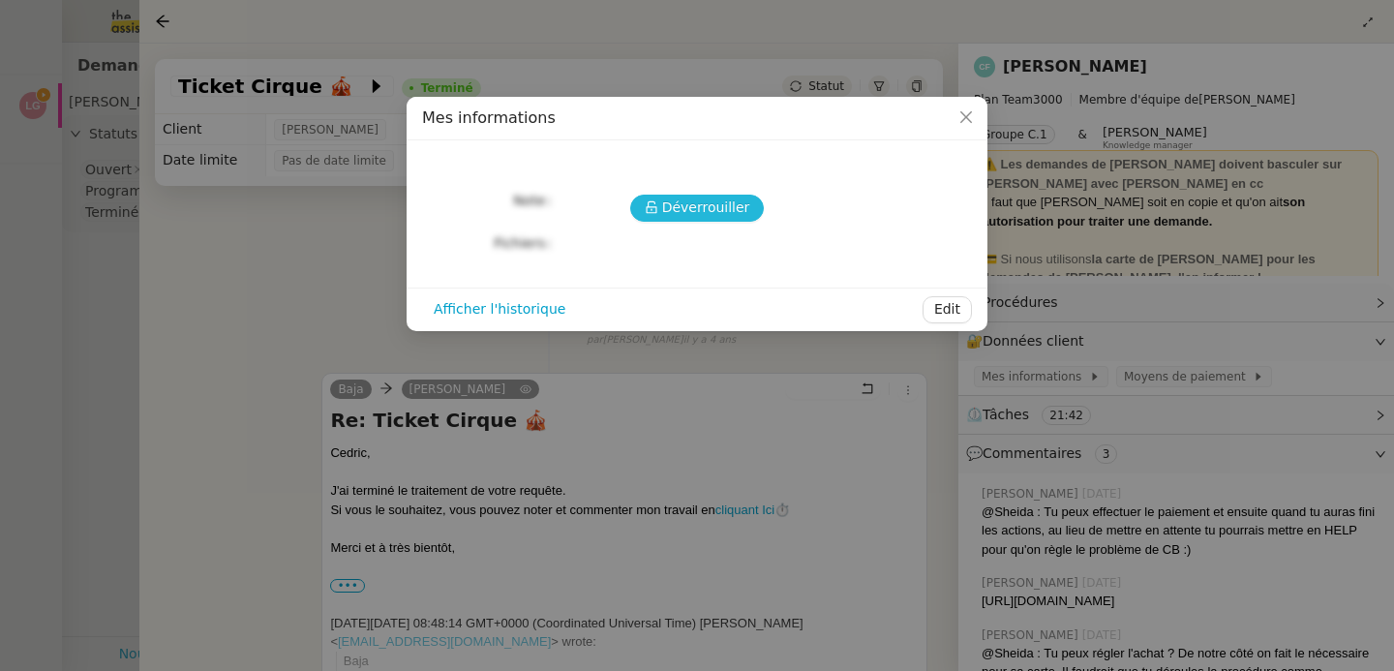
click at [700, 205] on span "Déverrouiller" at bounding box center [706, 208] width 88 height 22
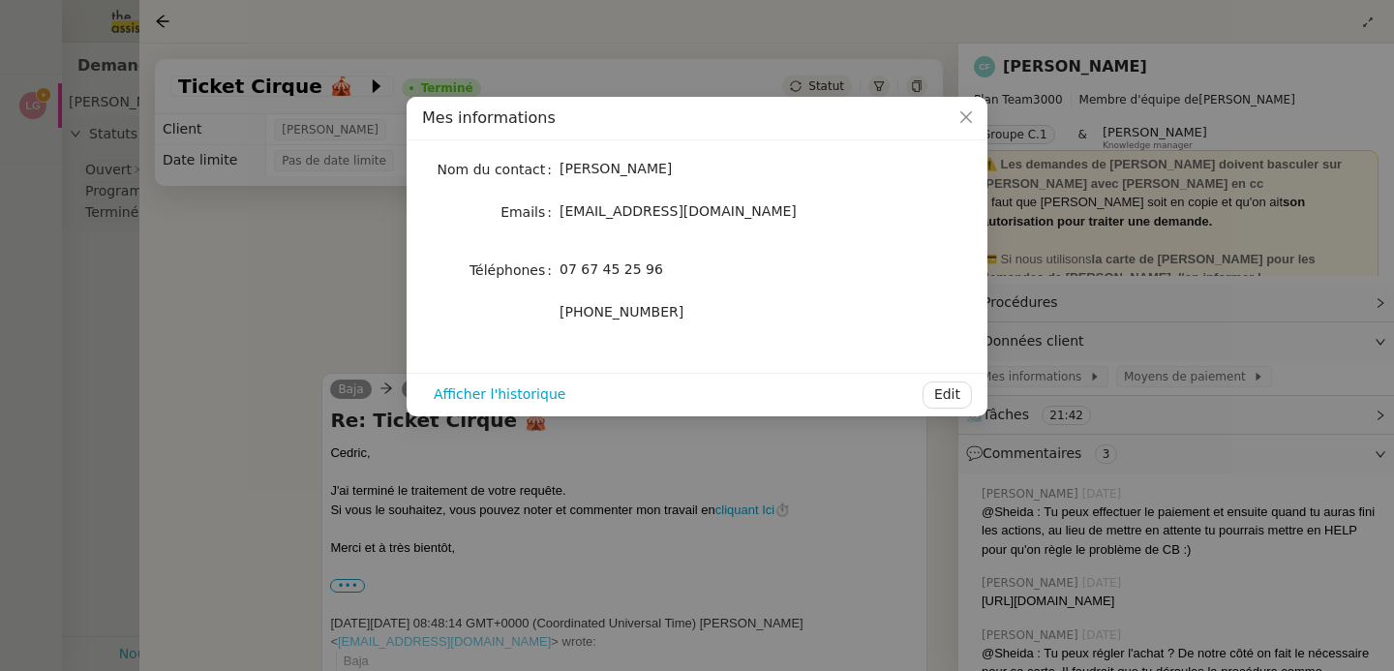
click at [347, 305] on nz-modal-container "Mes informations Nom du contact [PERSON_NAME] Emails [EMAIL_ADDRESS][DOMAIN_NAM…" at bounding box center [697, 335] width 1394 height 671
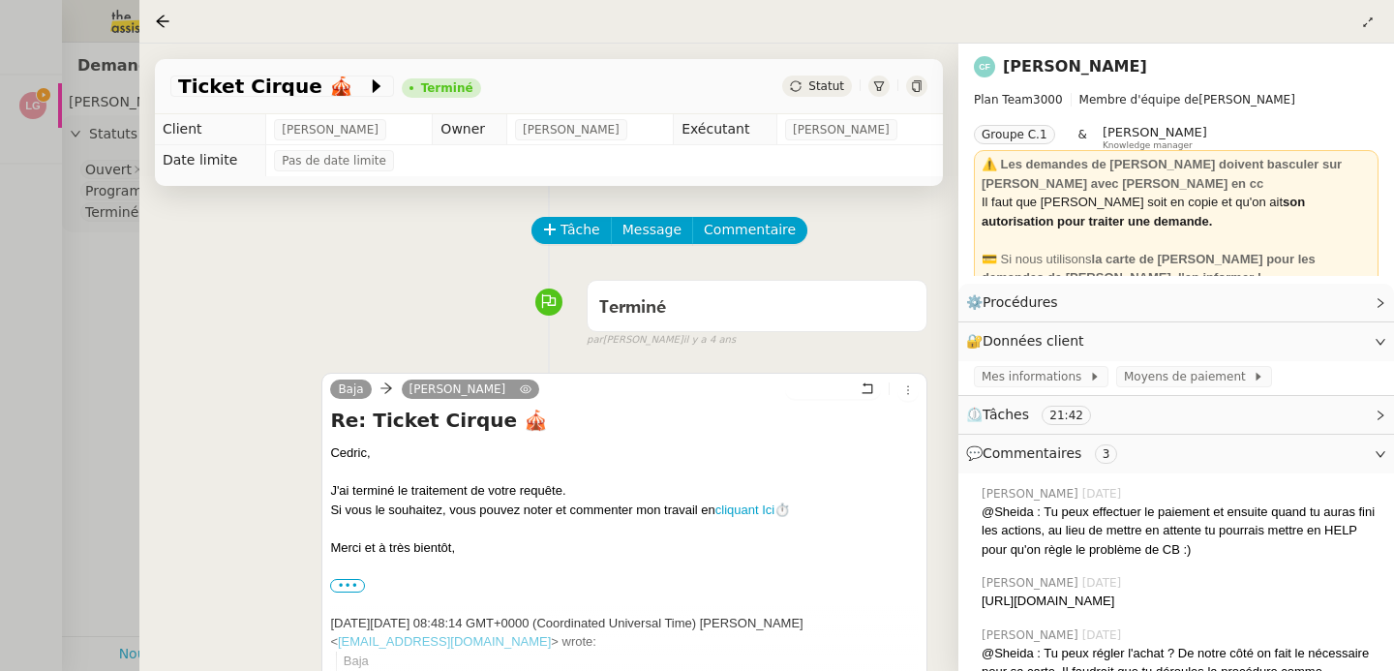
click at [21, 213] on div at bounding box center [697, 335] width 1394 height 671
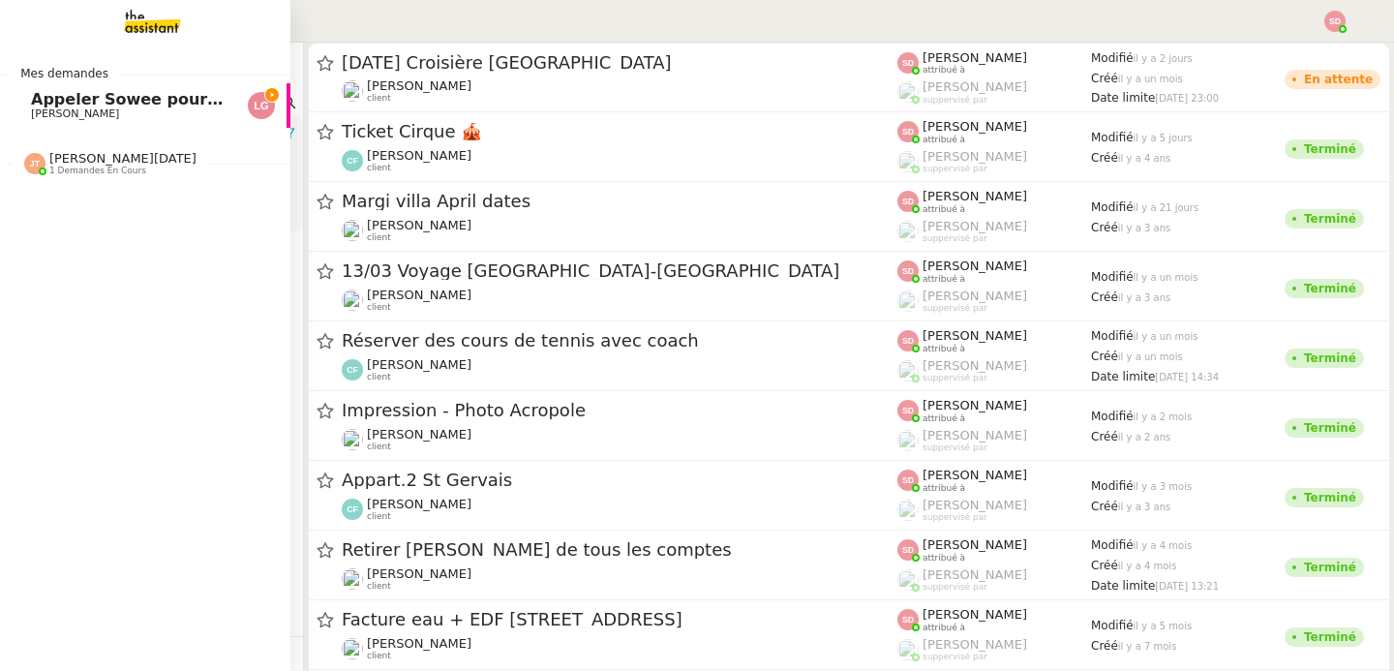
click at [73, 101] on span "Appeler Sowee pour reprogrammer le rendez-vous" at bounding box center [252, 99] width 442 height 18
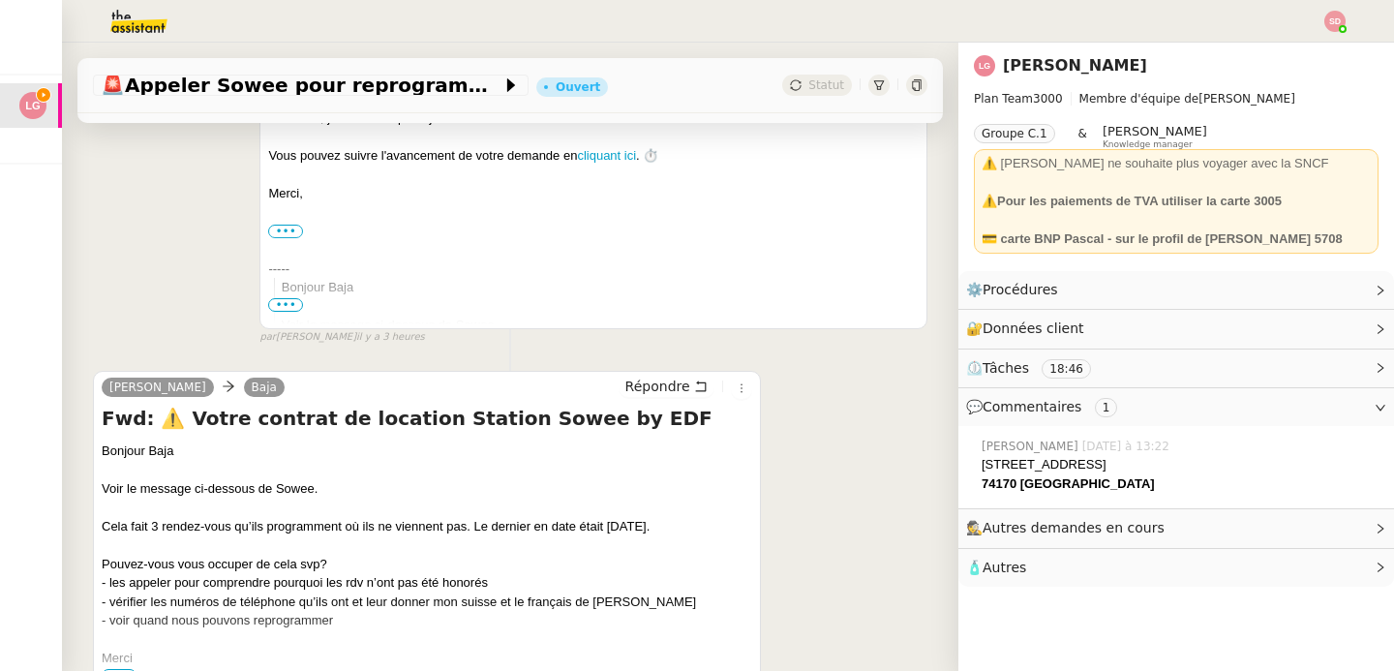
scroll to position [674, 0]
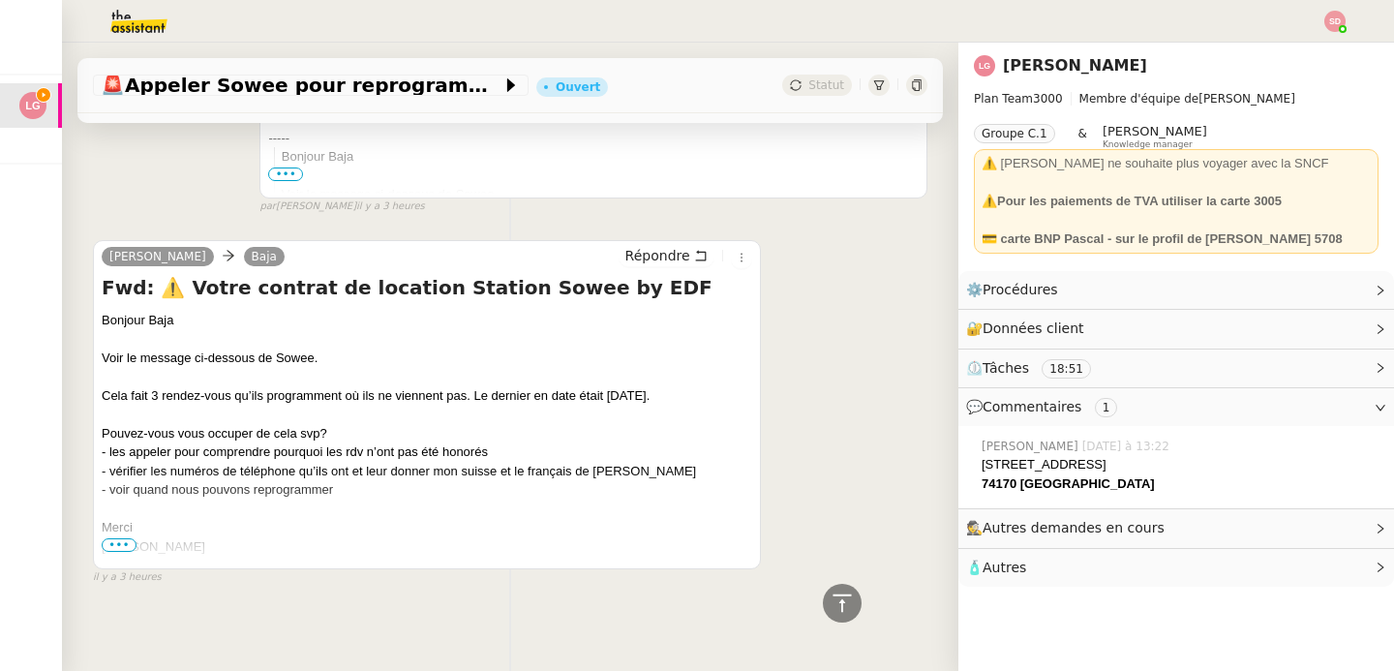
click at [113, 546] on span "•••" at bounding box center [119, 545] width 35 height 14
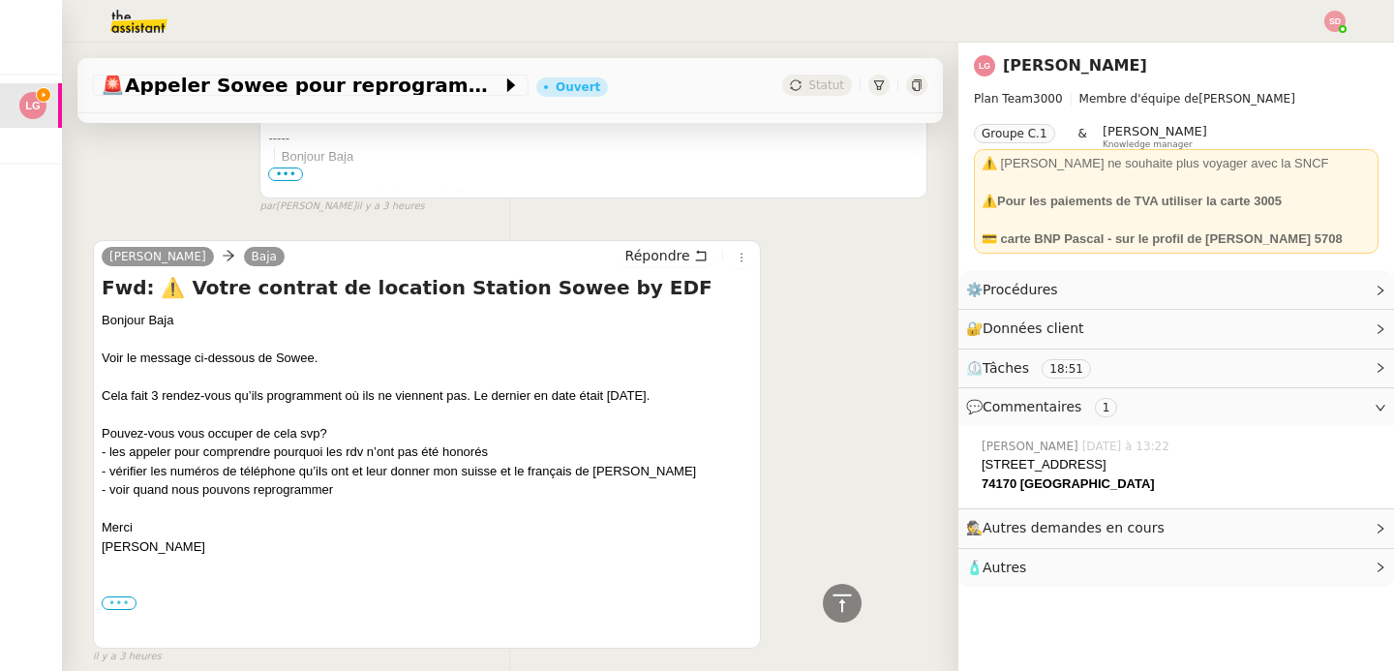
click at [125, 605] on label "•••" at bounding box center [119, 603] width 35 height 14
click at [0, 0] on input "•••" at bounding box center [0, 0] width 0 height 0
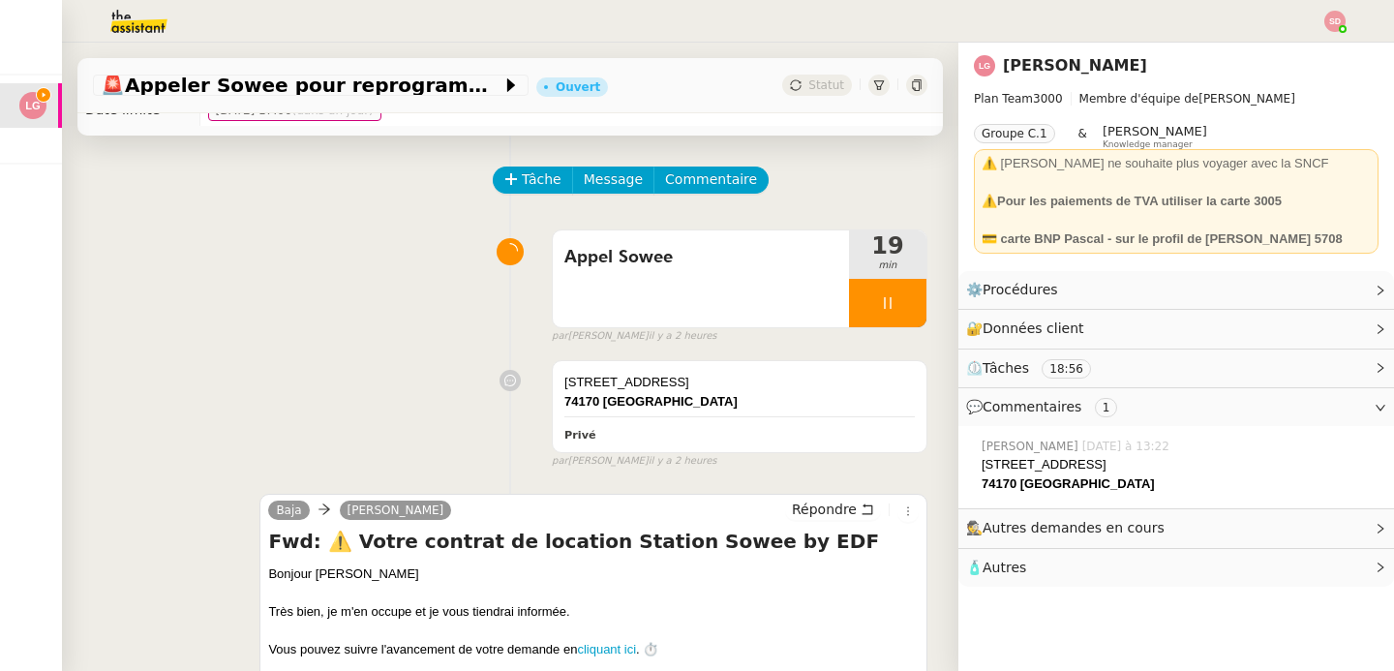
scroll to position [0, 0]
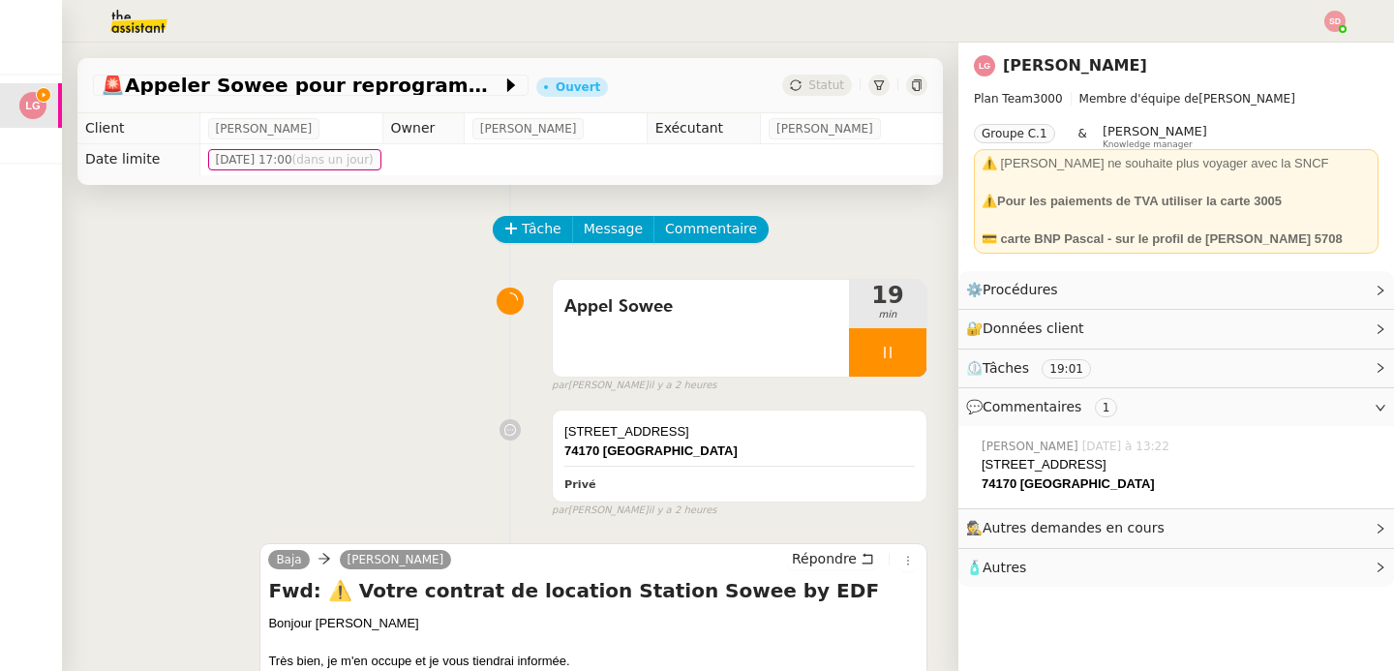
click at [155, 24] on img at bounding box center [123, 21] width 150 height 43
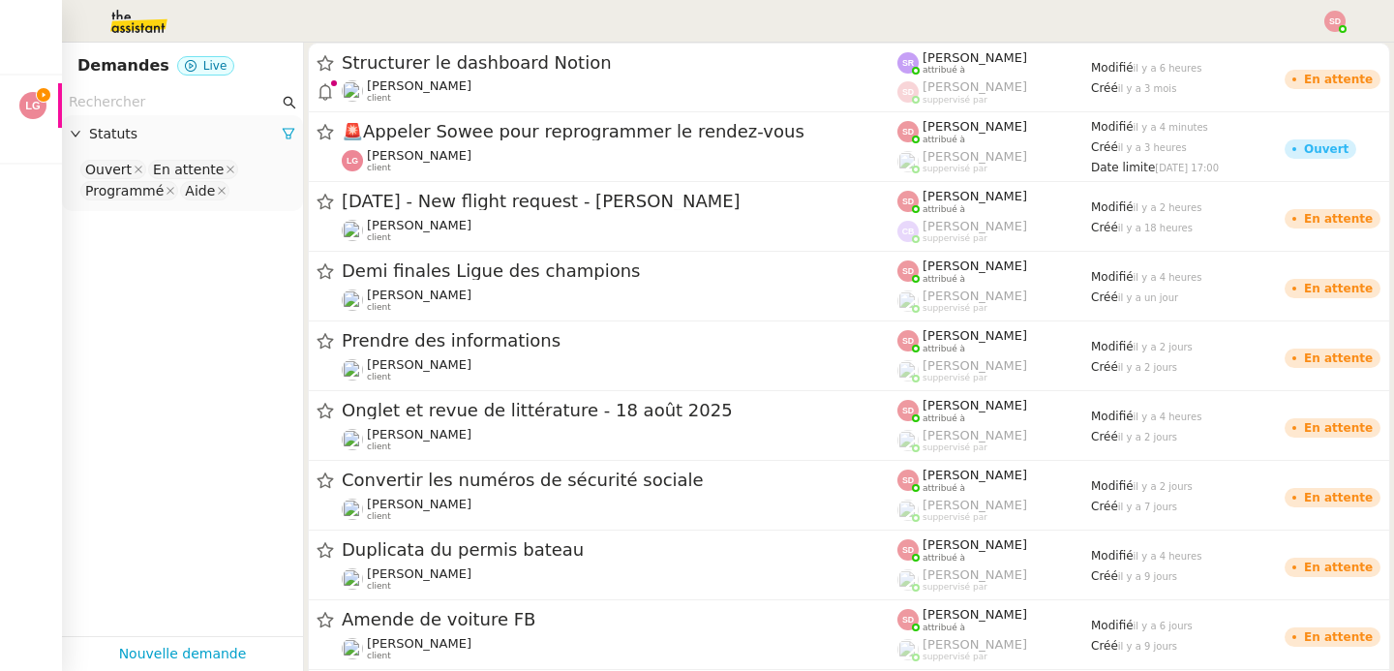
click at [175, 107] on input "text" at bounding box center [174, 102] width 210 height 22
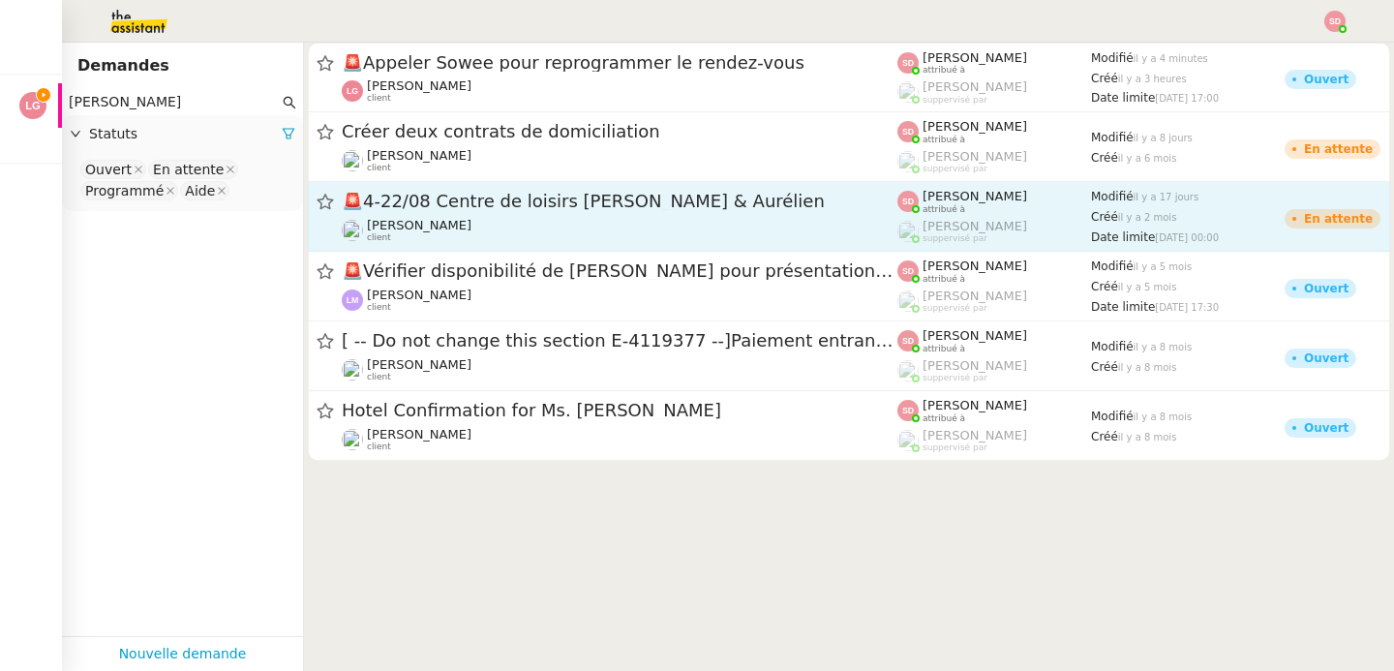
type input "[PERSON_NAME]"
click at [476, 229] on div "[PERSON_NAME] client" at bounding box center [620, 230] width 556 height 25
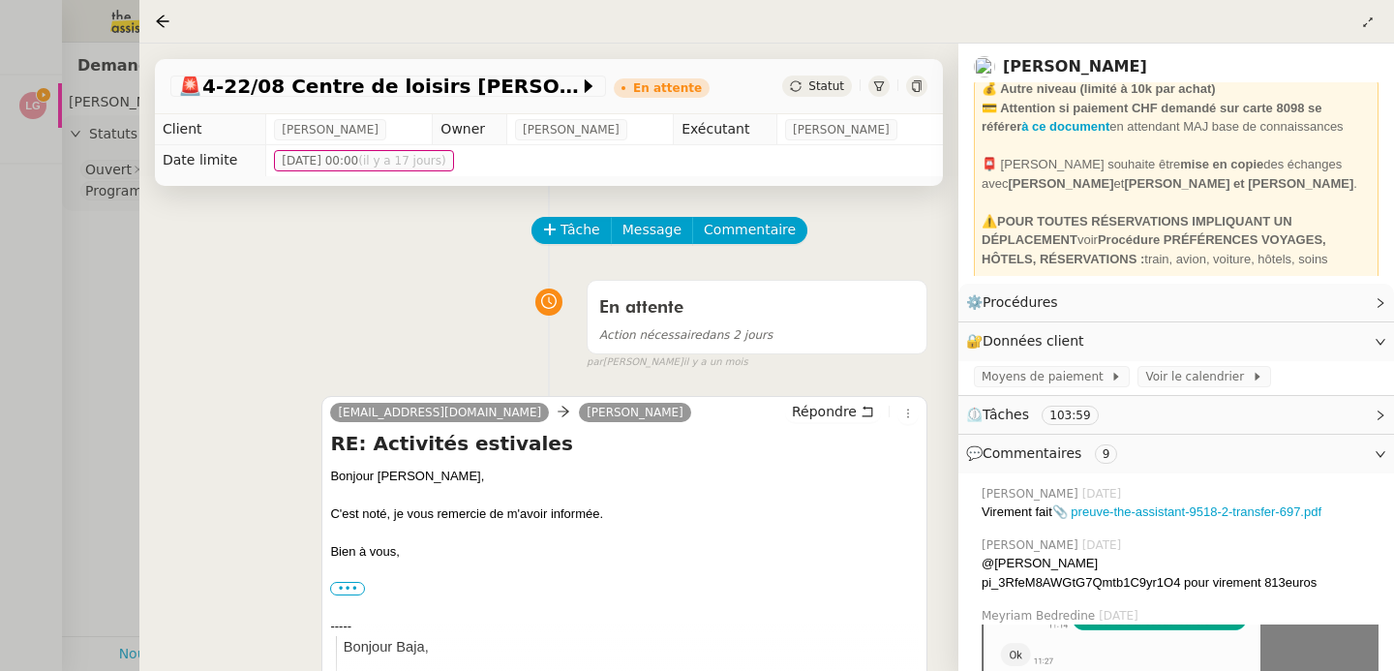
scroll to position [177, 0]
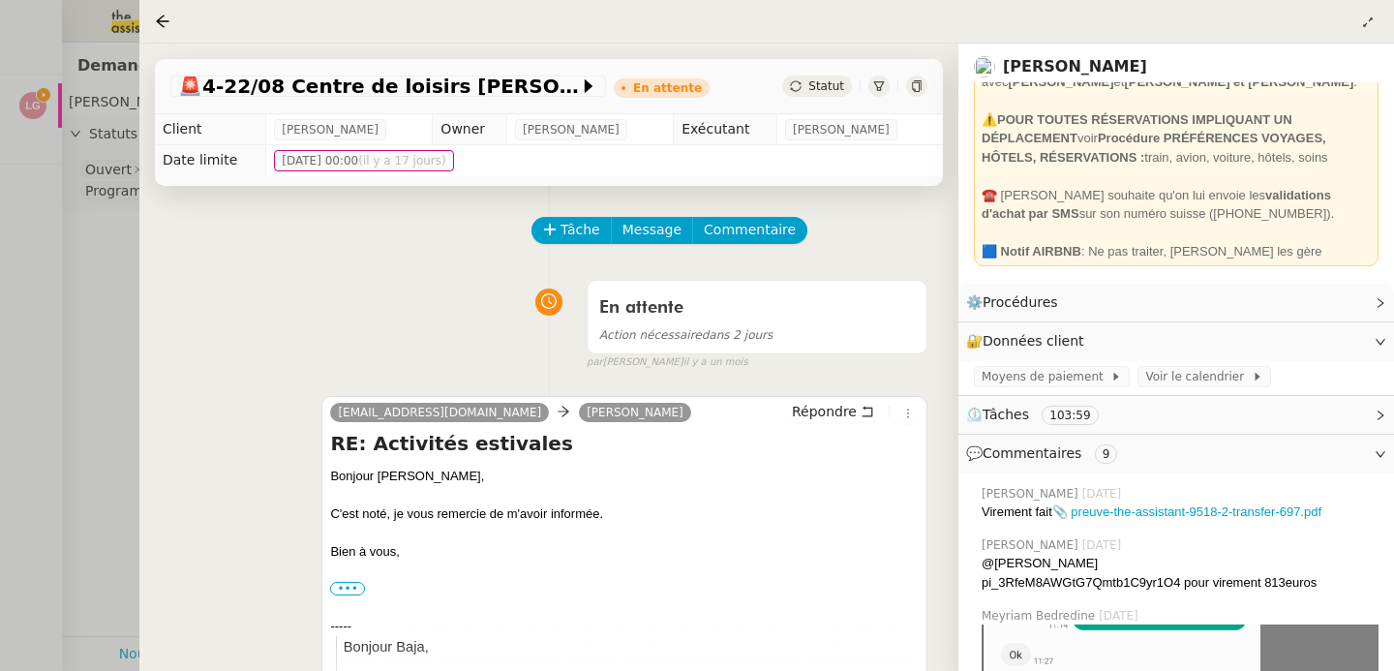
click at [56, 242] on div at bounding box center [697, 335] width 1394 height 671
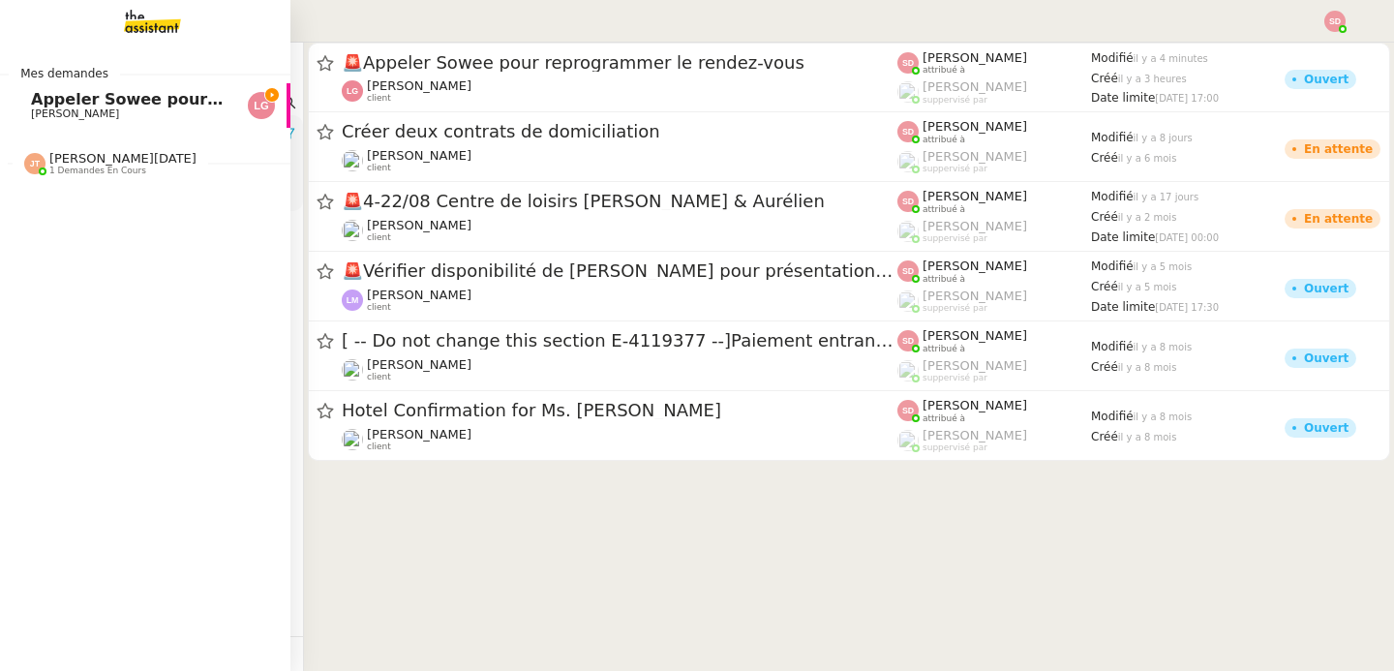
click at [65, 109] on span "[PERSON_NAME]" at bounding box center [75, 113] width 88 height 13
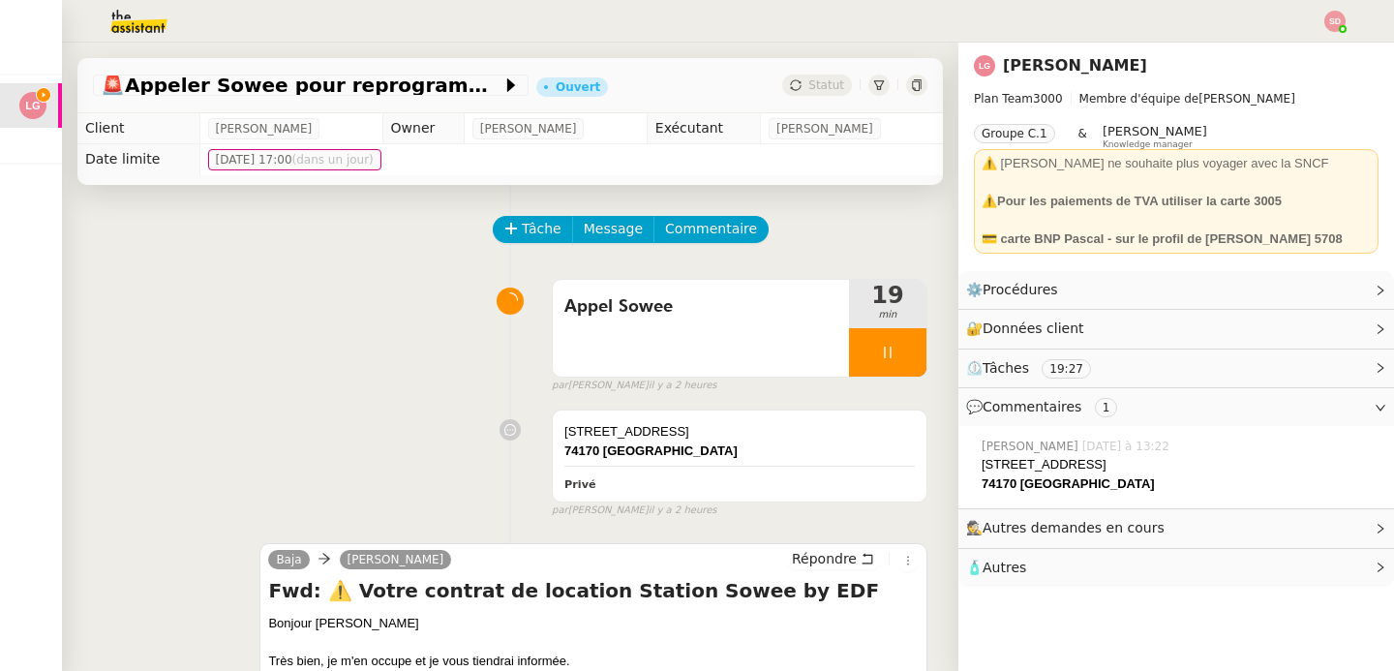
click at [143, 19] on img at bounding box center [123, 21] width 150 height 43
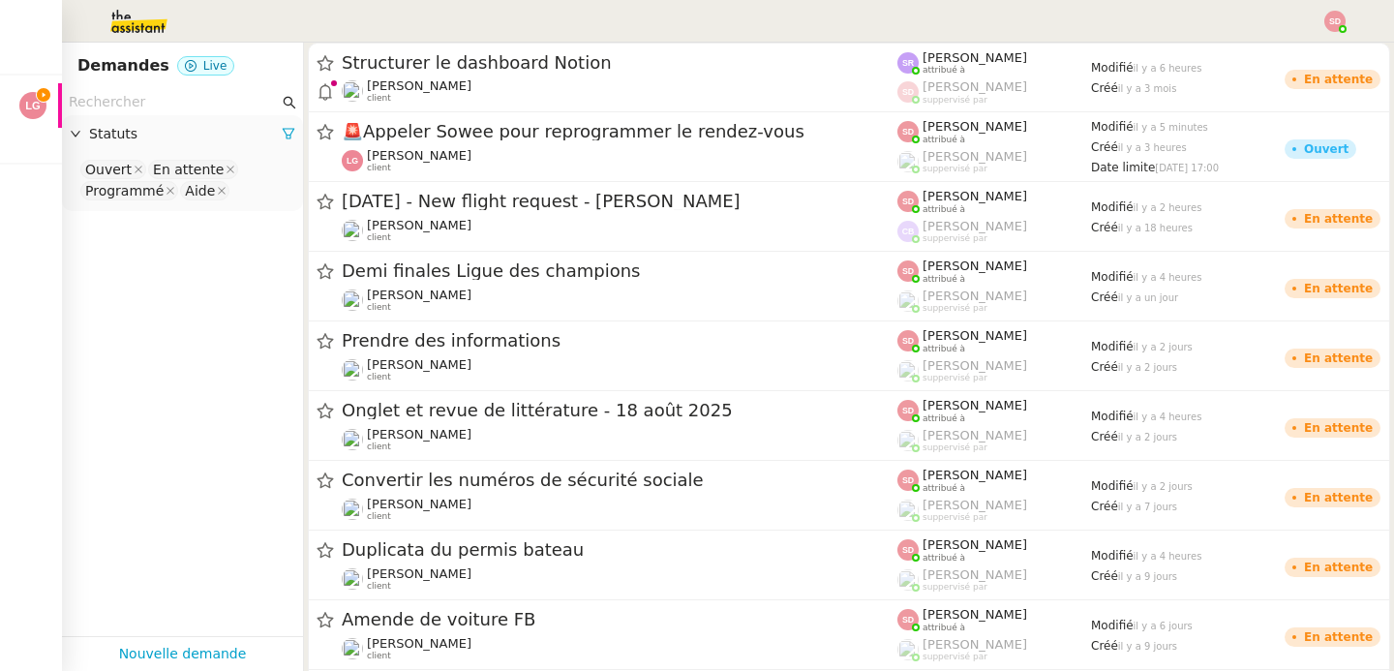
click at [169, 100] on input "text" at bounding box center [174, 102] width 210 height 22
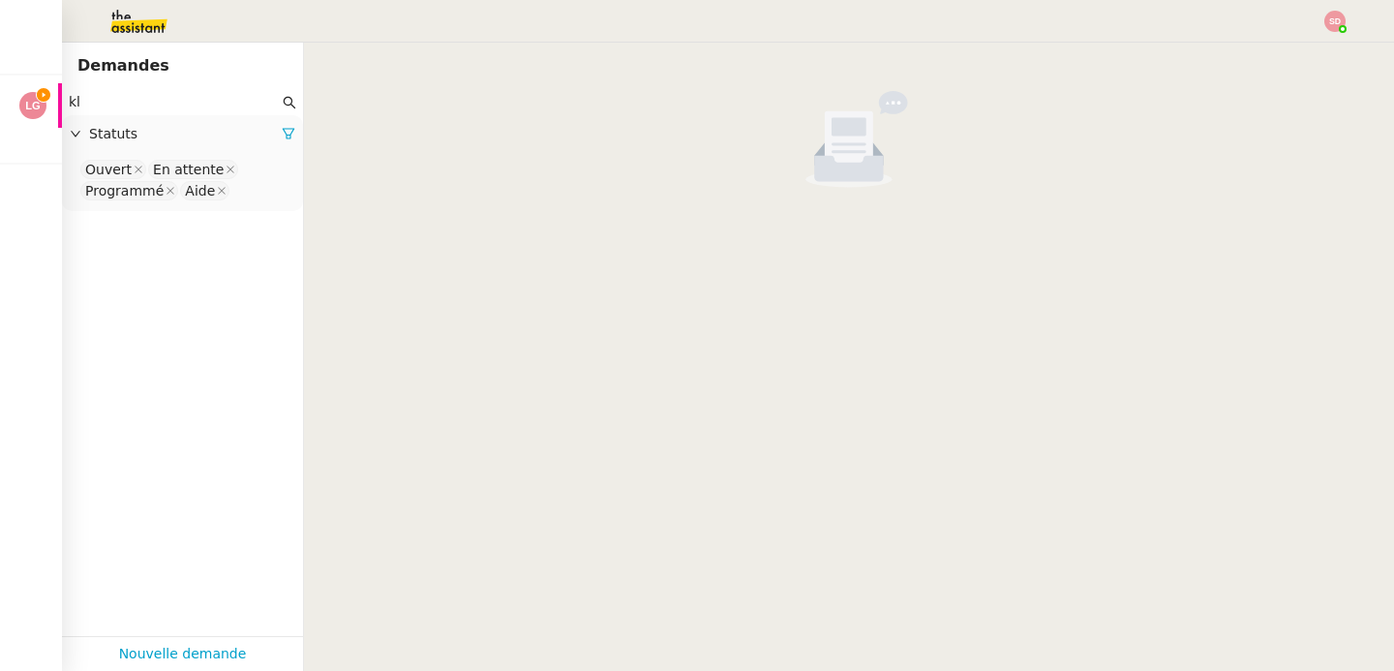
type input "k"
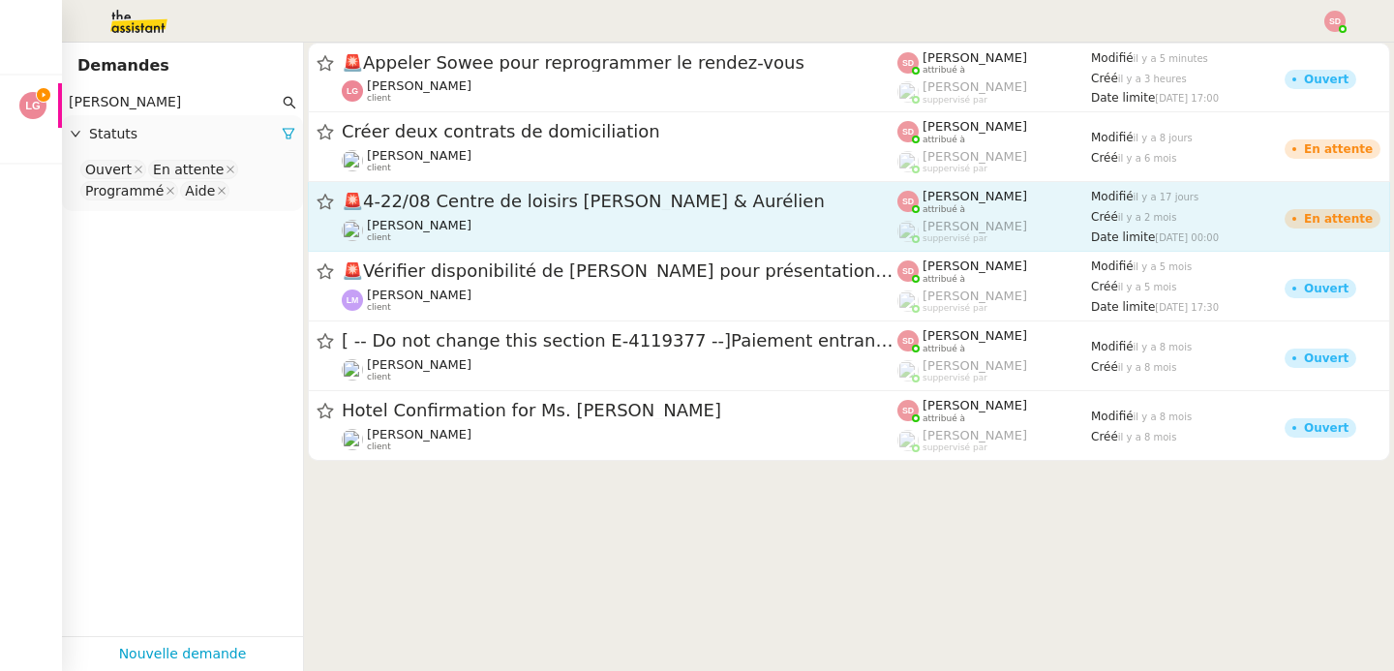
type input "[PERSON_NAME]"
click at [786, 212] on div "🚨 4-22/08 Centre de loisirs [PERSON_NAME] & Aurélien" at bounding box center [620, 202] width 556 height 24
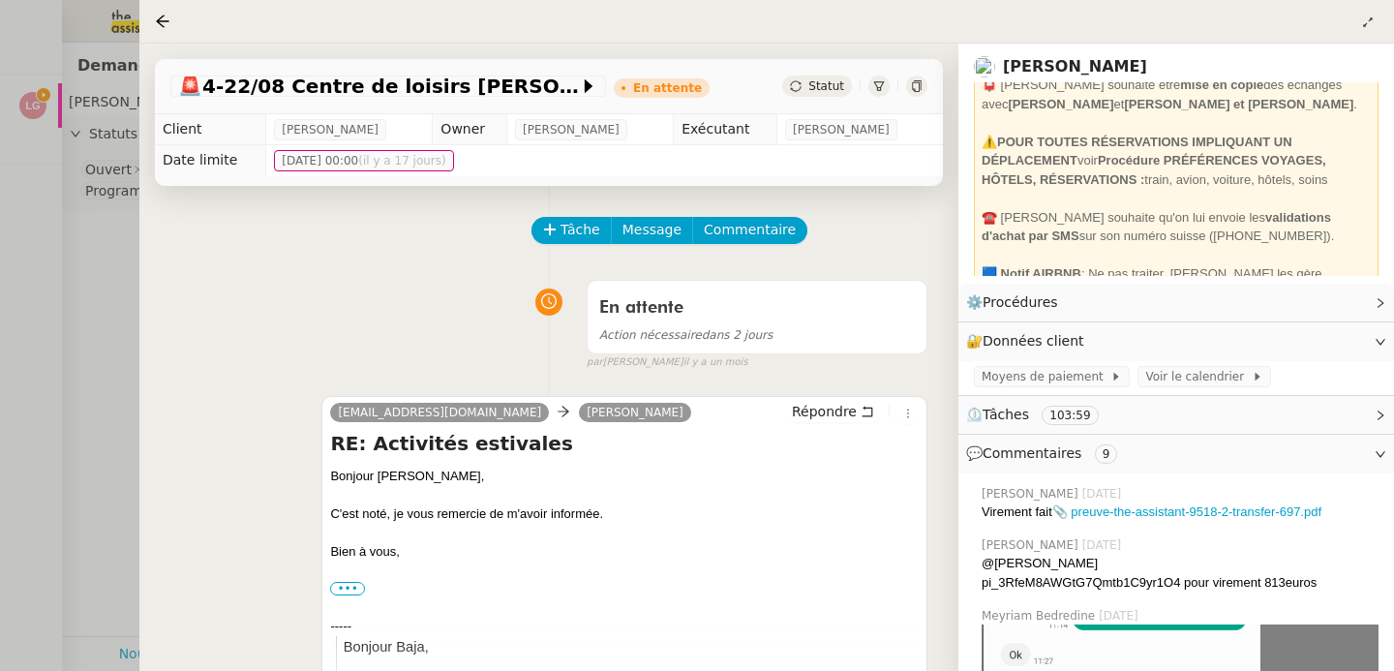
scroll to position [177, 0]
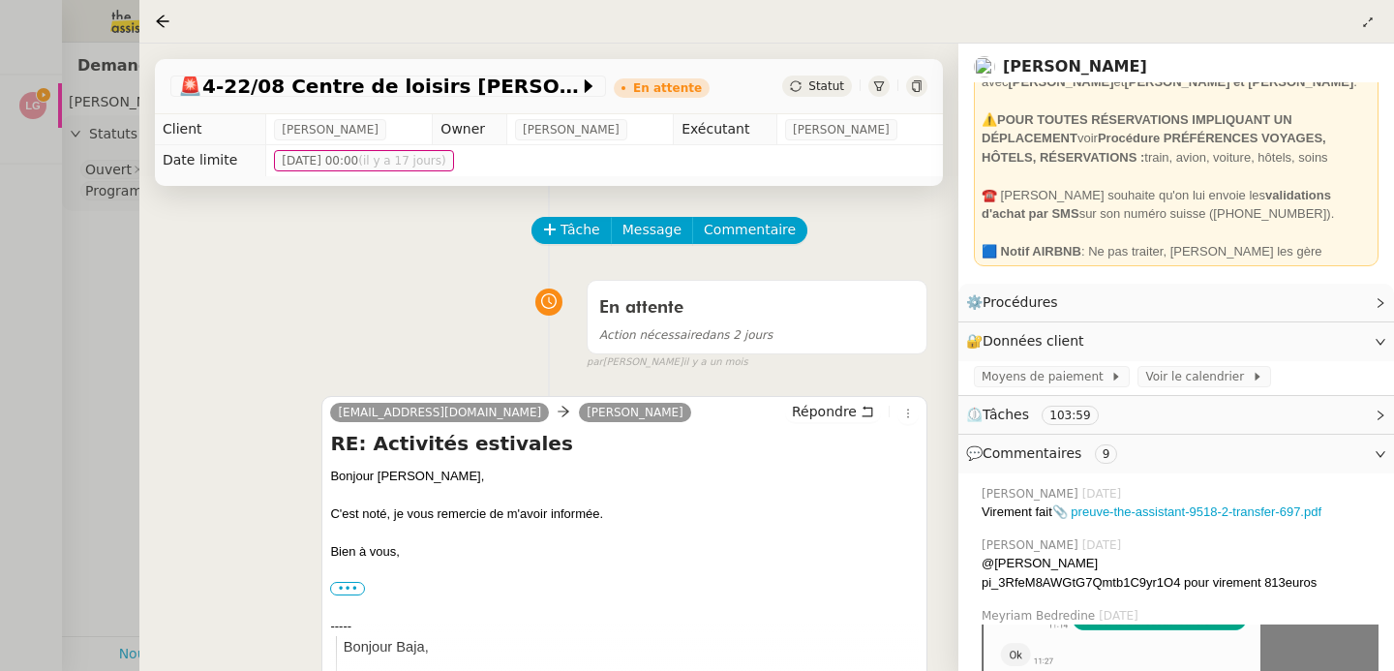
click at [91, 283] on div at bounding box center [697, 335] width 1394 height 671
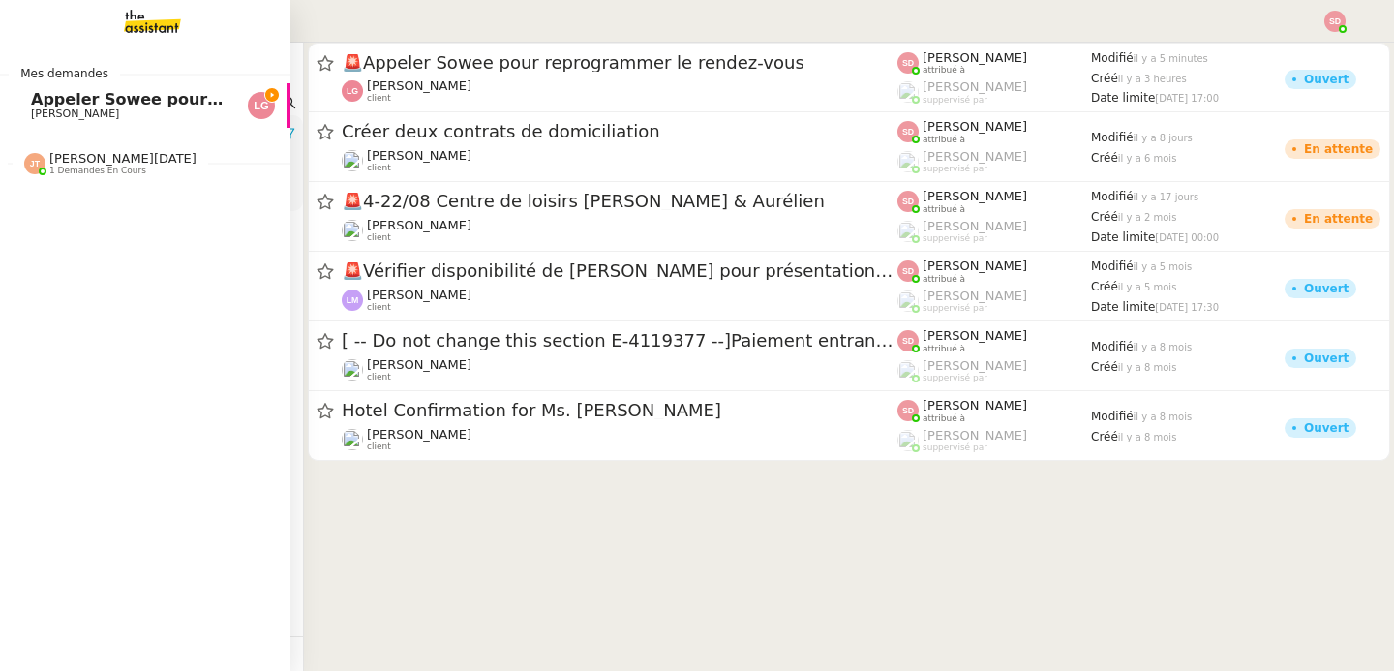
click at [47, 108] on span "[PERSON_NAME]" at bounding box center [75, 113] width 88 height 13
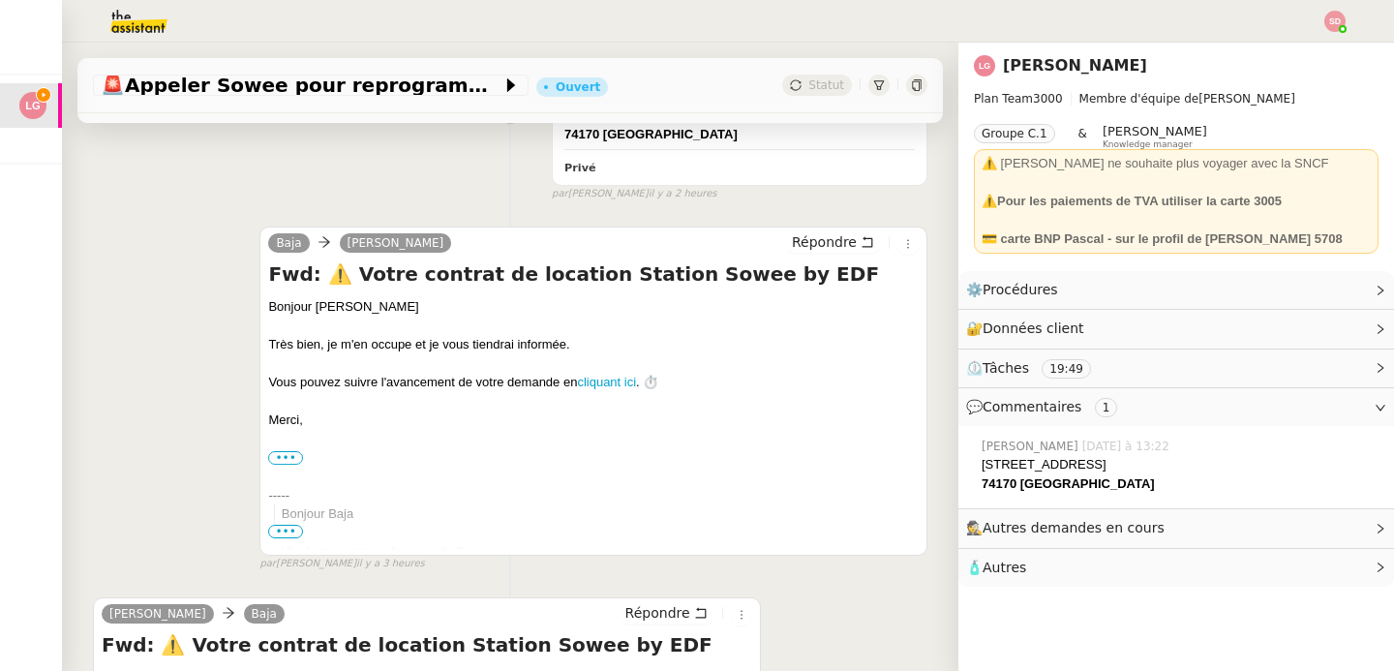
scroll to position [691, 0]
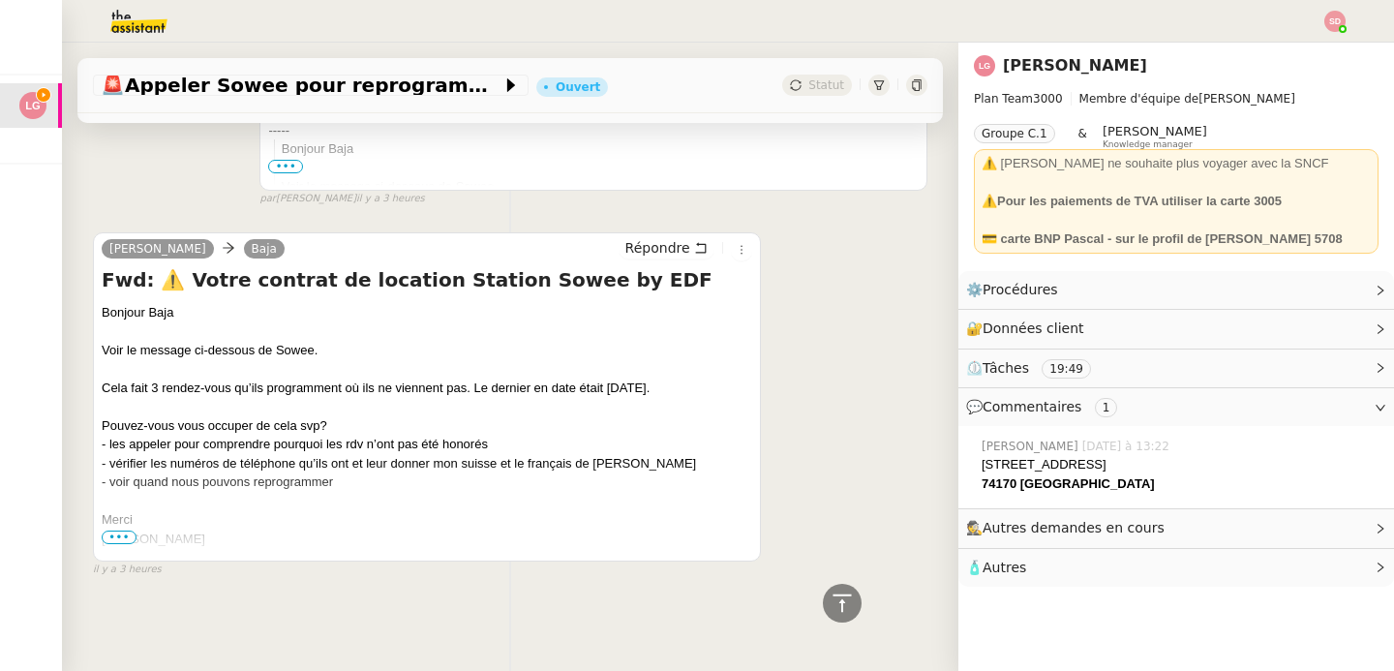
click at [121, 531] on span "•••" at bounding box center [119, 538] width 35 height 14
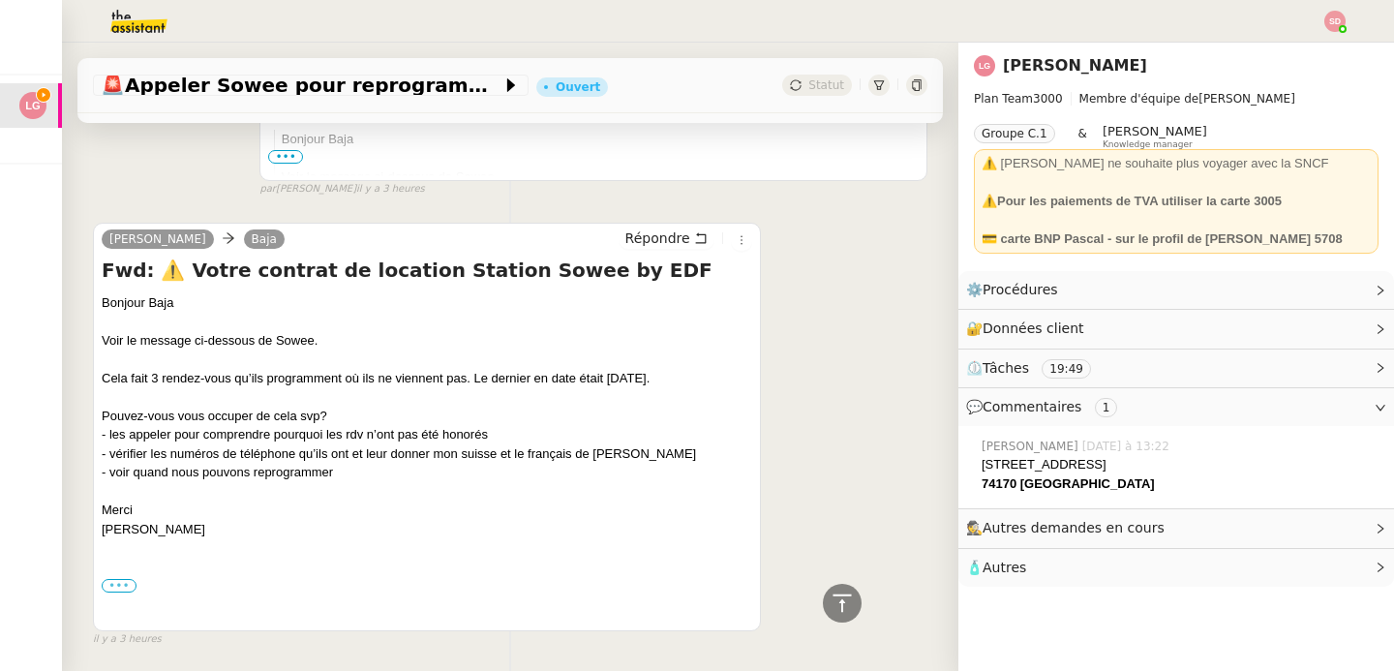
click at [123, 583] on label "•••" at bounding box center [119, 586] width 35 height 14
click at [0, 0] on input "•••" at bounding box center [0, 0] width 0 height 0
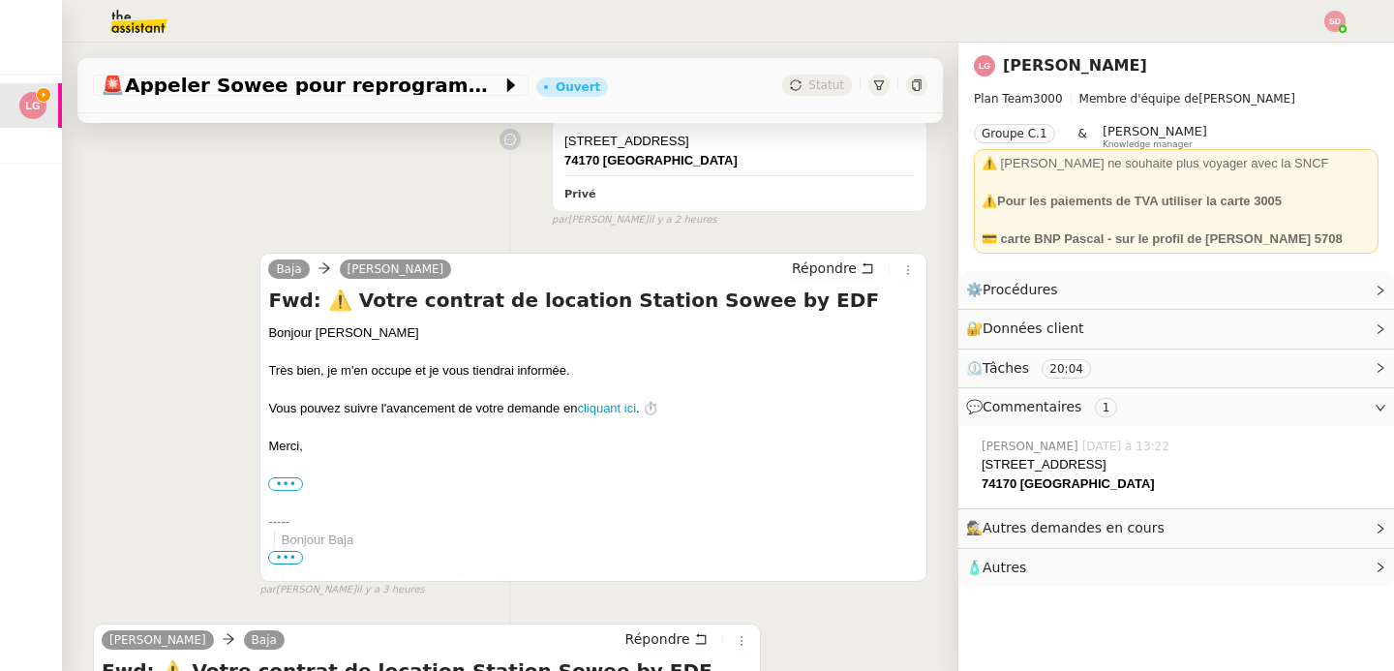
scroll to position [0, 0]
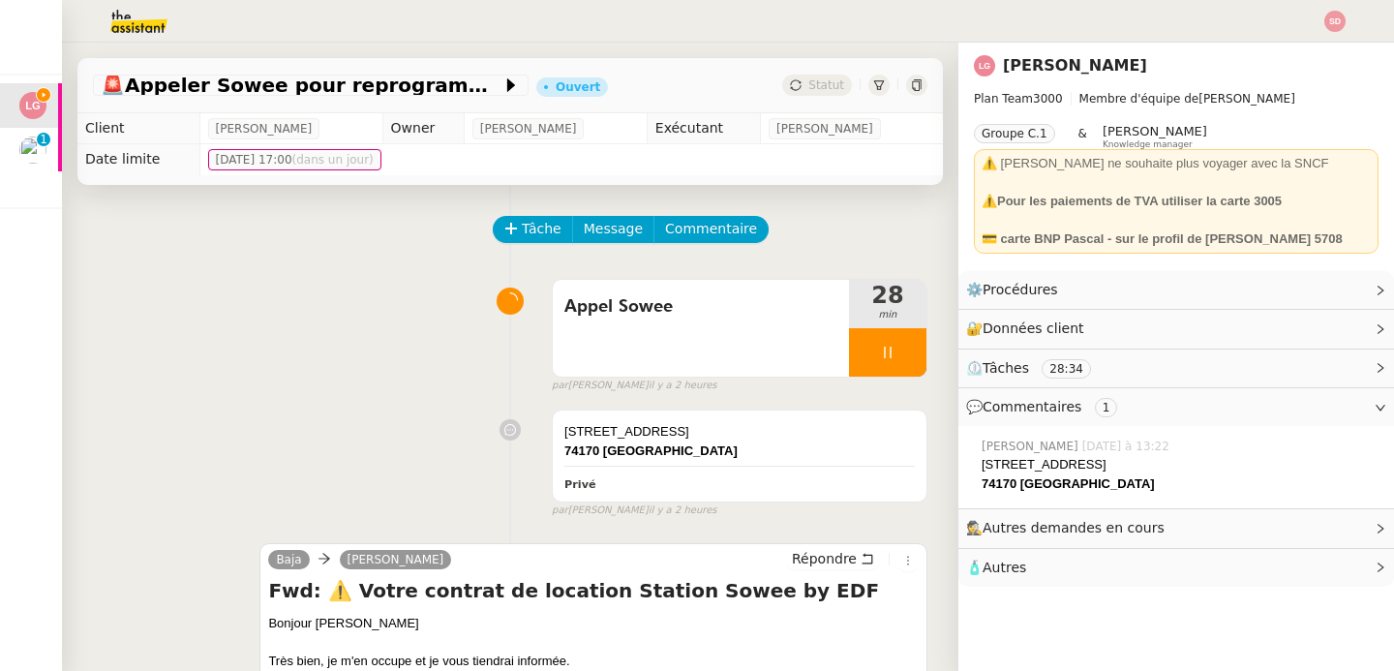
click at [308, 312] on div "Appel Sowee 28 min false par [PERSON_NAME] il y a 2 heures" at bounding box center [510, 332] width 835 height 124
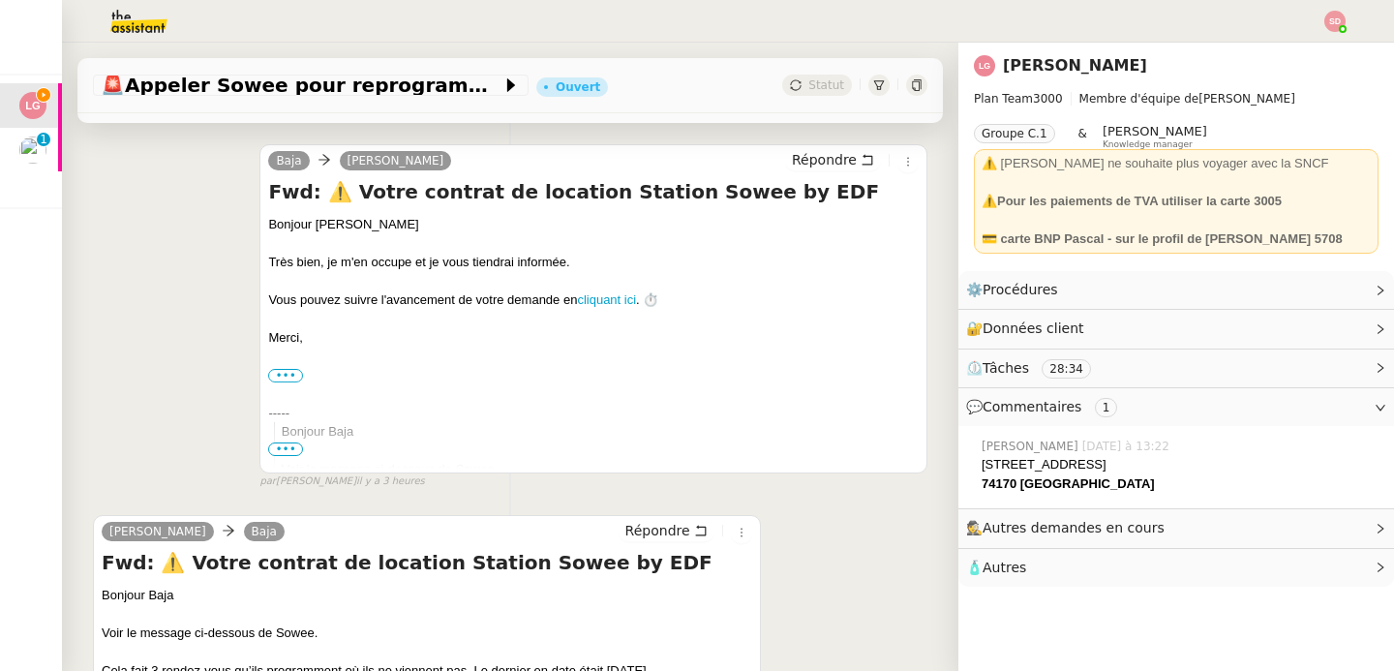
scroll to position [650, 0]
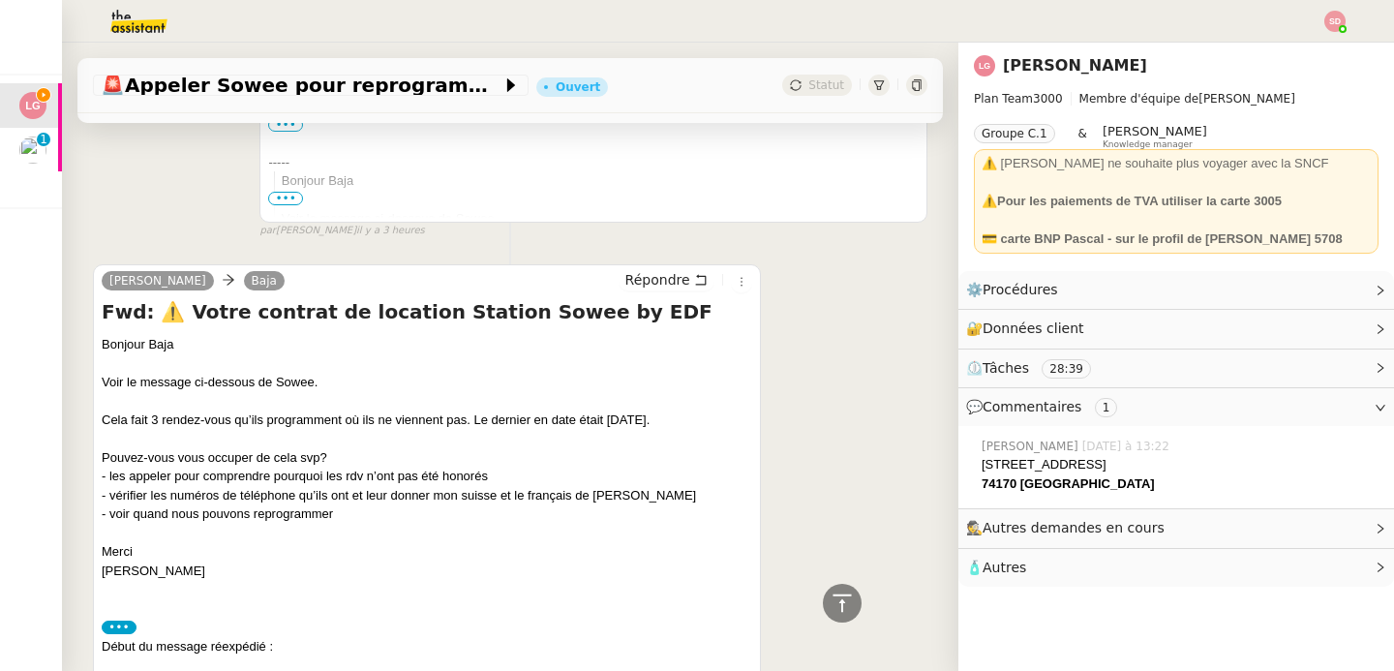
click at [669, 282] on span "Répondre" at bounding box center [657, 279] width 65 height 19
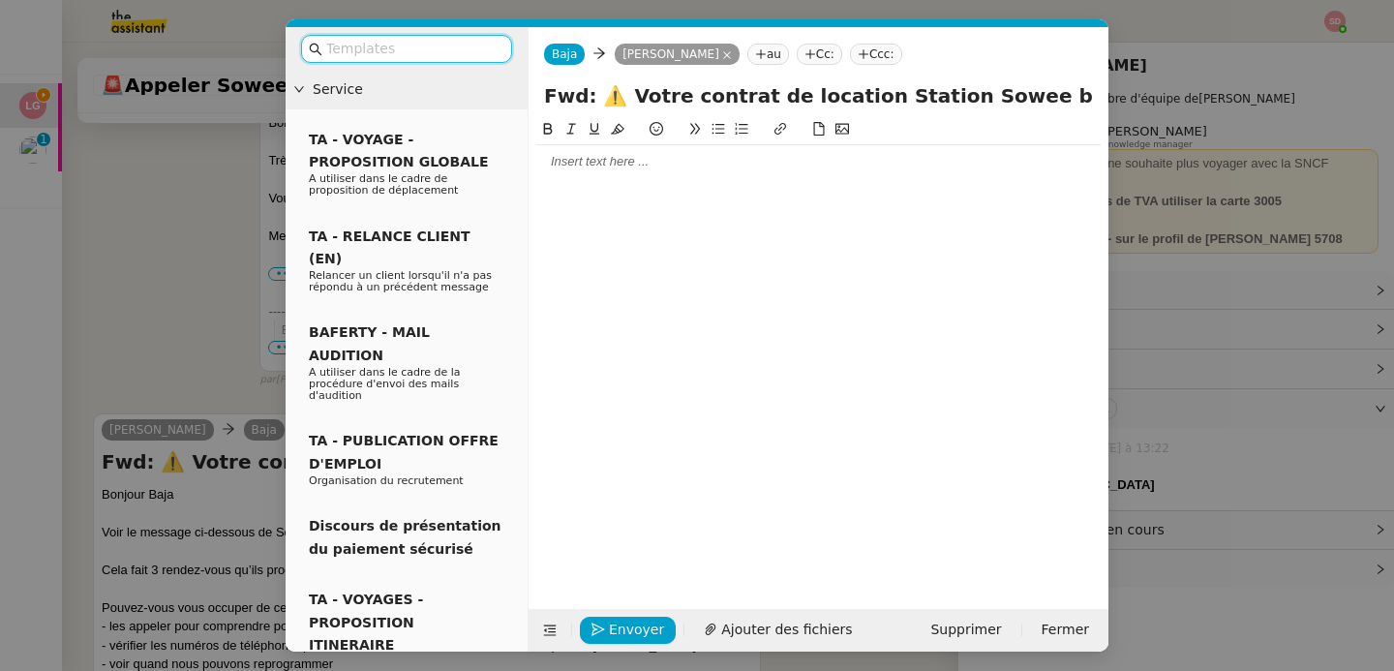
scroll to position [799, 0]
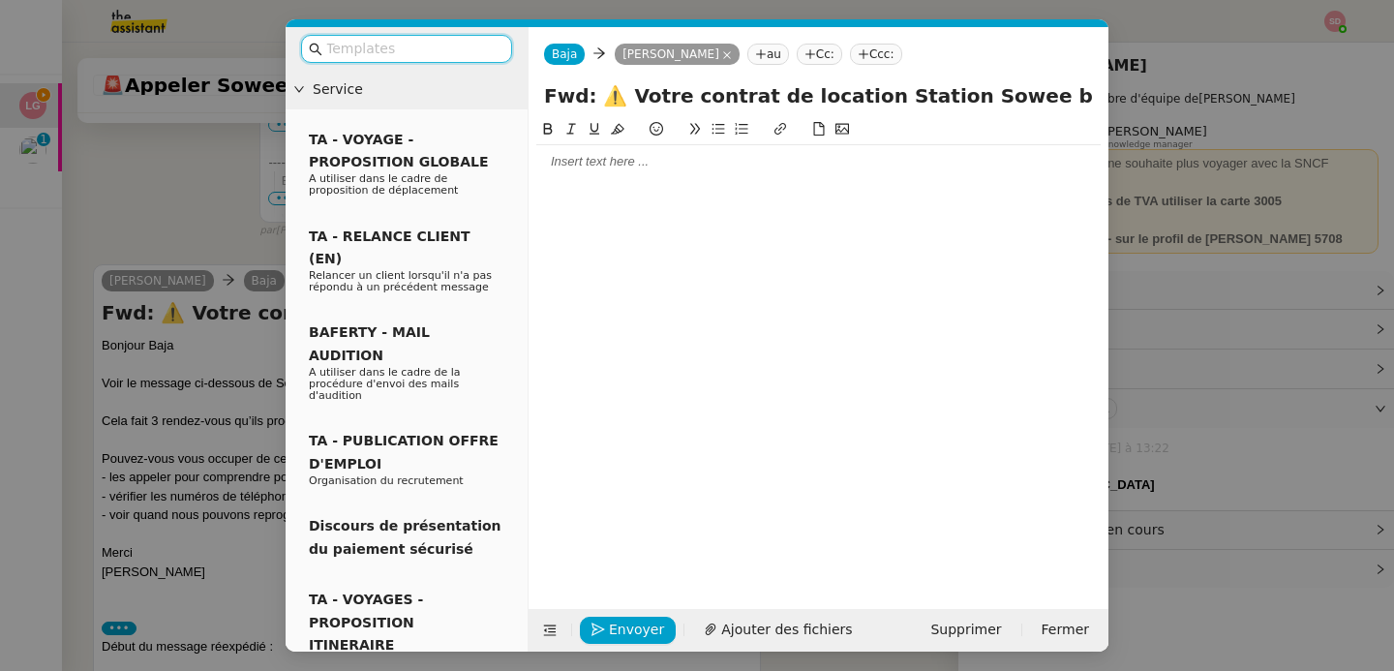
click at [643, 174] on div at bounding box center [818, 161] width 564 height 33
click at [546, 640] on button at bounding box center [549, 630] width 27 height 27
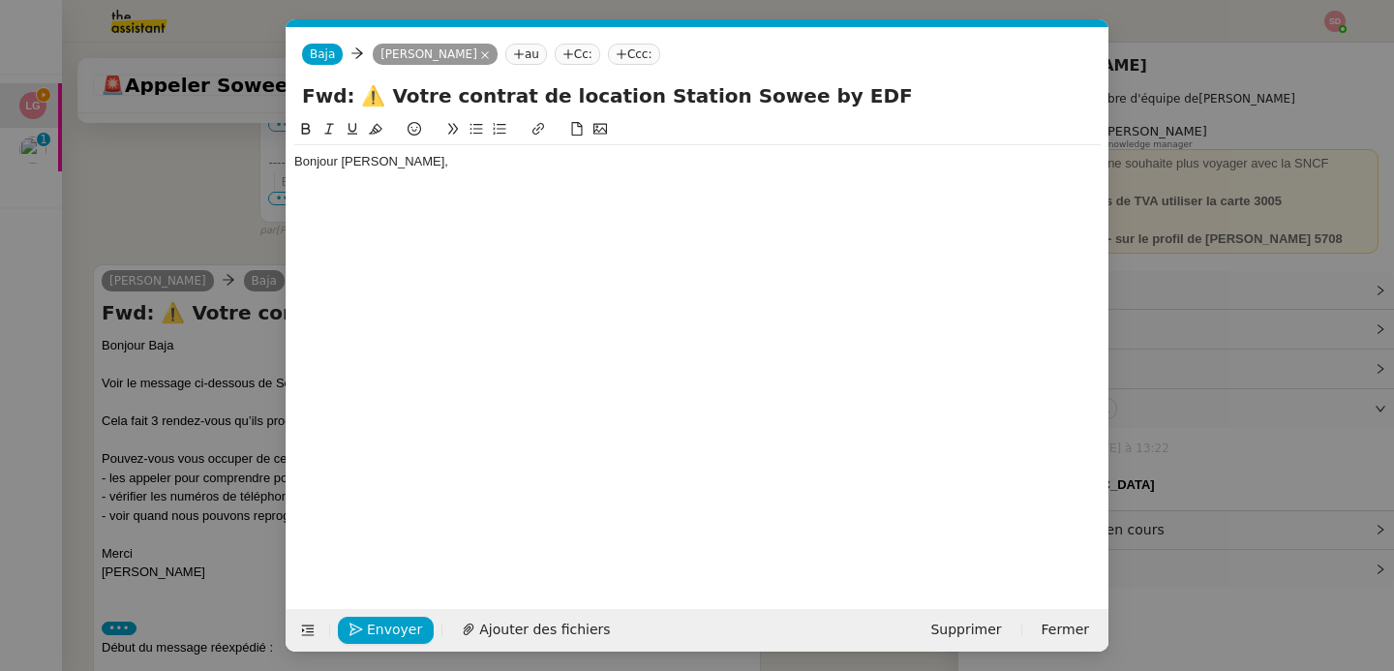
click at [377, 201] on div at bounding box center [697, 197] width 806 height 17
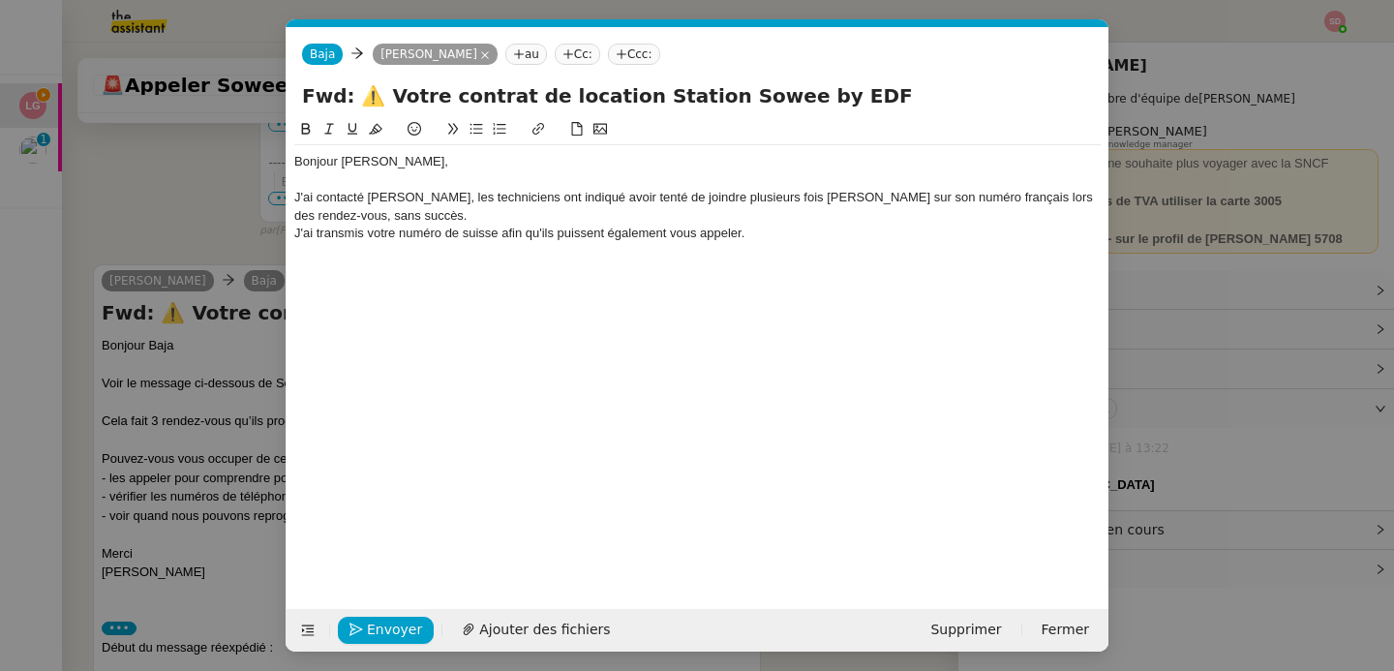
scroll to position [912, 0]
drag, startPoint x: 742, startPoint y: 252, endPoint x: 947, endPoint y: 248, distance: 205.3
click at [947, 248] on div "Le prochain rendez-vous disponible est le [DATE] entre 9:30 et 11:00, créneau q…" at bounding box center [697, 251] width 806 height 17
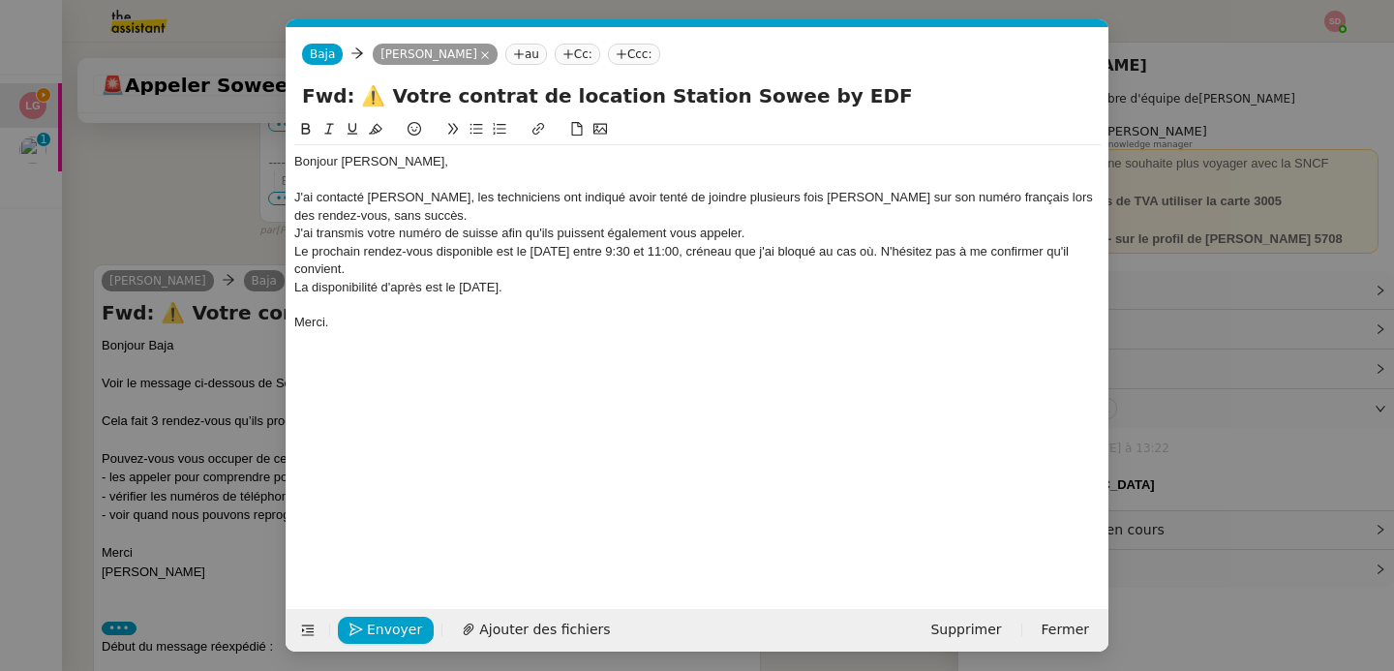
scroll to position [987, 0]
click at [768, 240] on div "J'ai transmis votre numéro de suisse afin qu'ils puissent également vous appele…" at bounding box center [697, 233] width 806 height 17
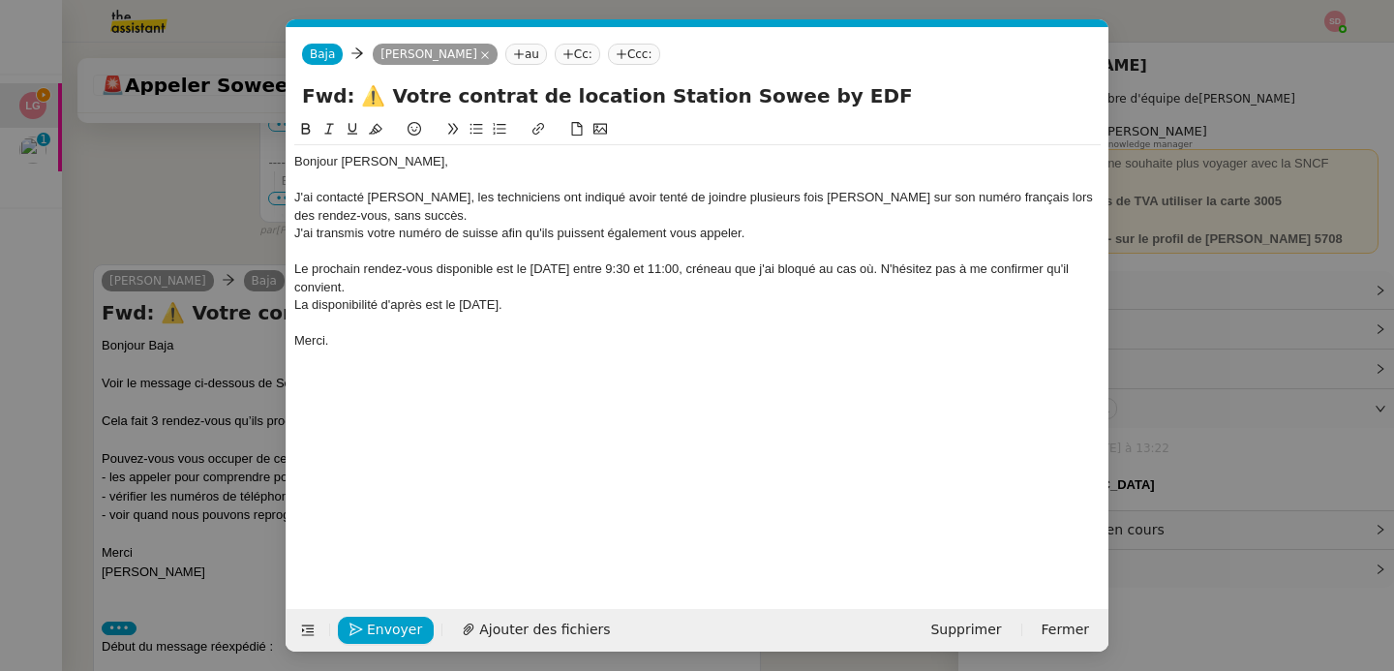
click at [756, 283] on div "Le prochain rendez-vous disponible est le [DATE] entre 9:30 et 11:00, créneau q…" at bounding box center [697, 278] width 806 height 36
click at [450, 232] on div "J'ai transmis votre numéro de suisse afin qu'ils puissent également vous appele…" at bounding box center [697, 233] width 806 height 17
click at [406, 349] on div "Merci." at bounding box center [697, 340] width 806 height 17
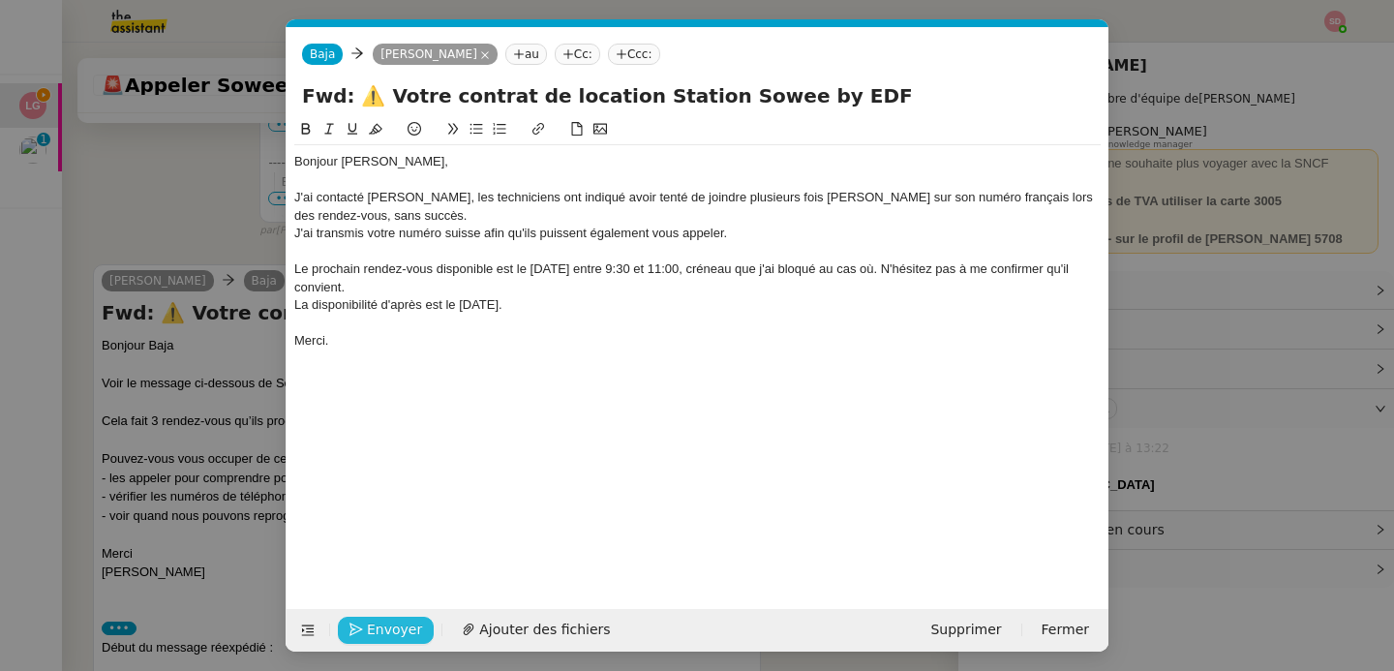
click at [369, 627] on span "Envoyer" at bounding box center [394, 630] width 55 height 22
click at [369, 627] on span "Confirmer l'envoi" at bounding box center [425, 630] width 116 height 22
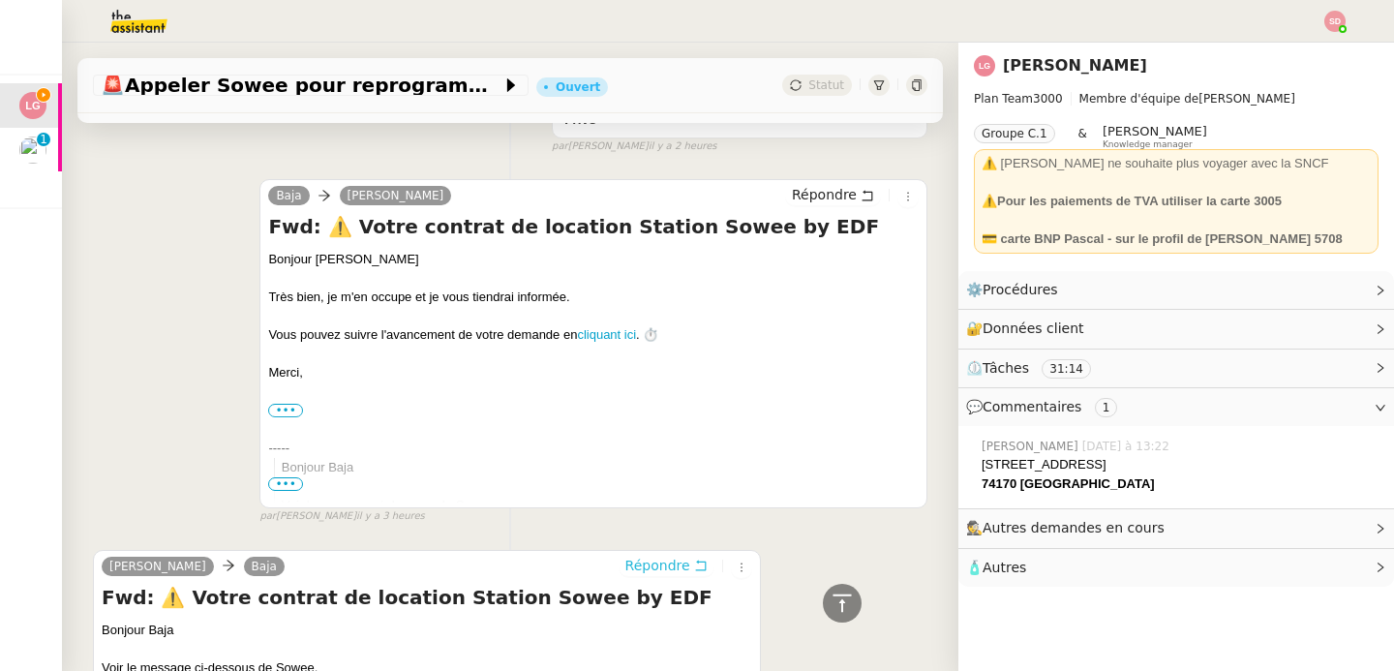
scroll to position [0, 0]
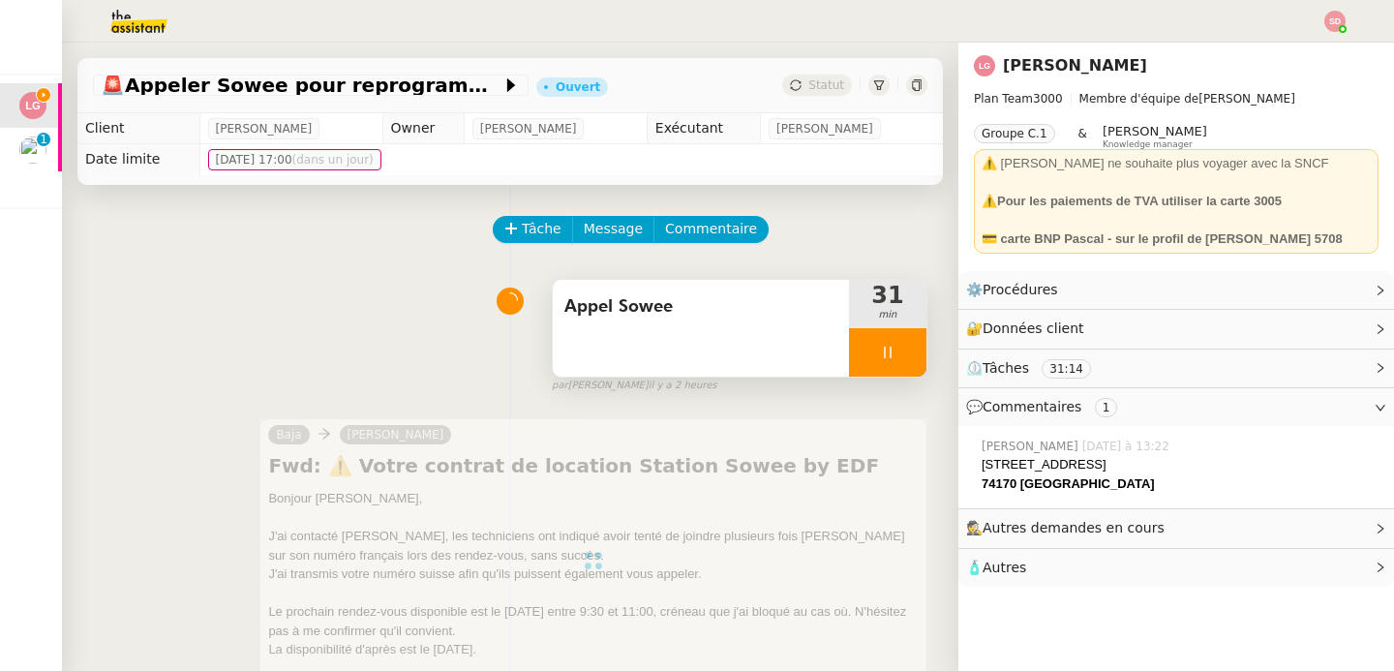
click at [876, 347] on div at bounding box center [887, 352] width 77 height 48
click at [899, 347] on icon at bounding box center [906, 352] width 15 height 15
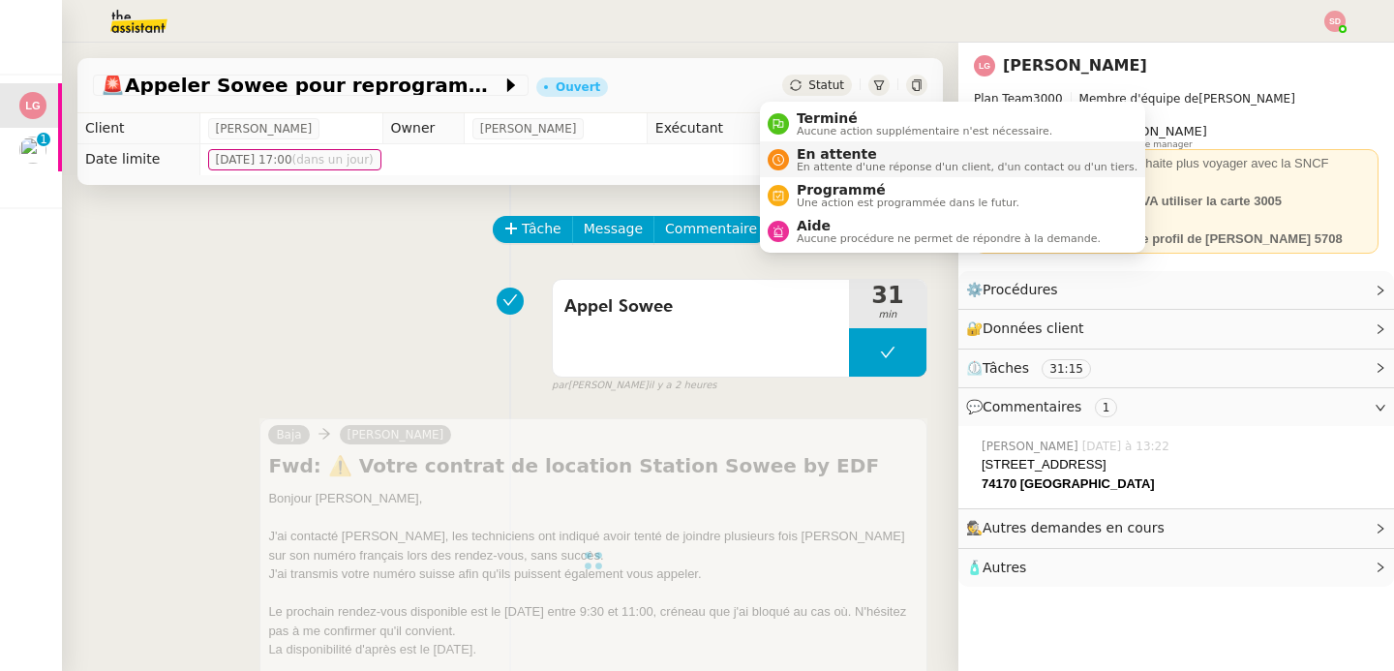
click at [807, 168] on span "En attente d'une réponse d'un client, d'un contact ou d'un tiers." at bounding box center [967, 167] width 341 height 11
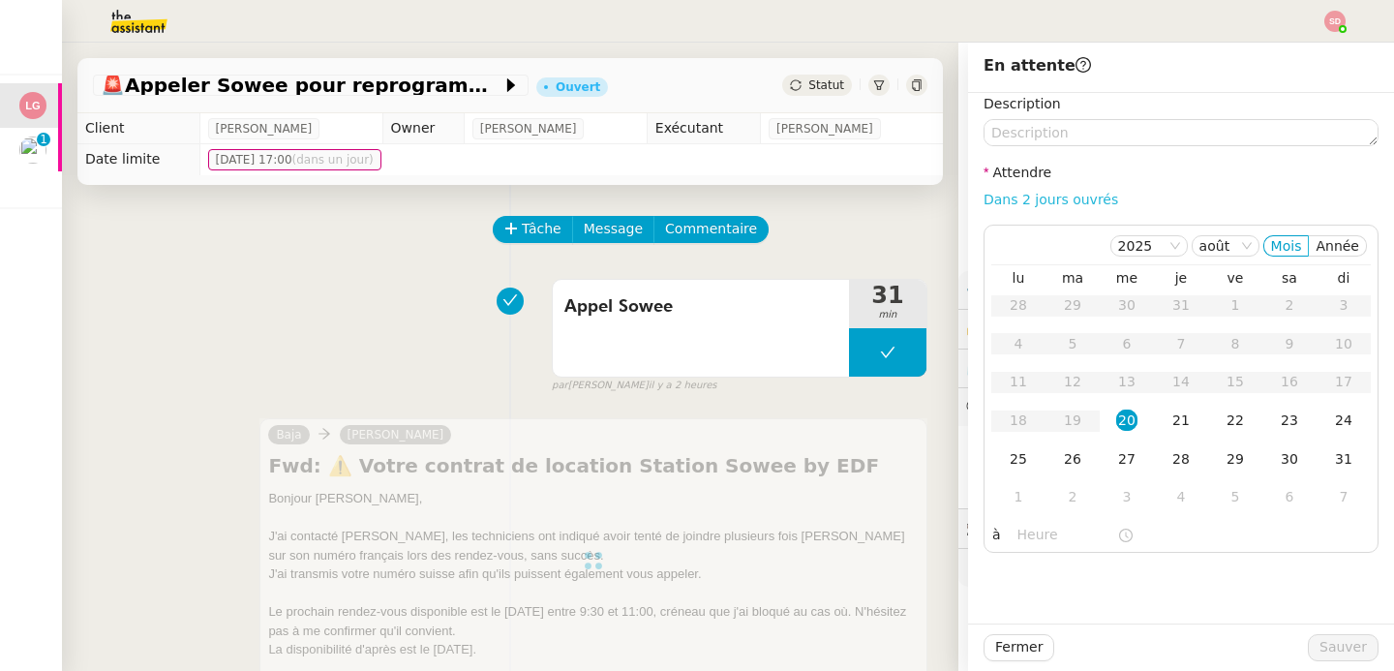
click at [1062, 194] on link "Dans 2 jours ouvrés" at bounding box center [1051, 199] width 135 height 15
type input "07:00"
click at [1335, 645] on span "Sauver" at bounding box center [1343, 647] width 47 height 22
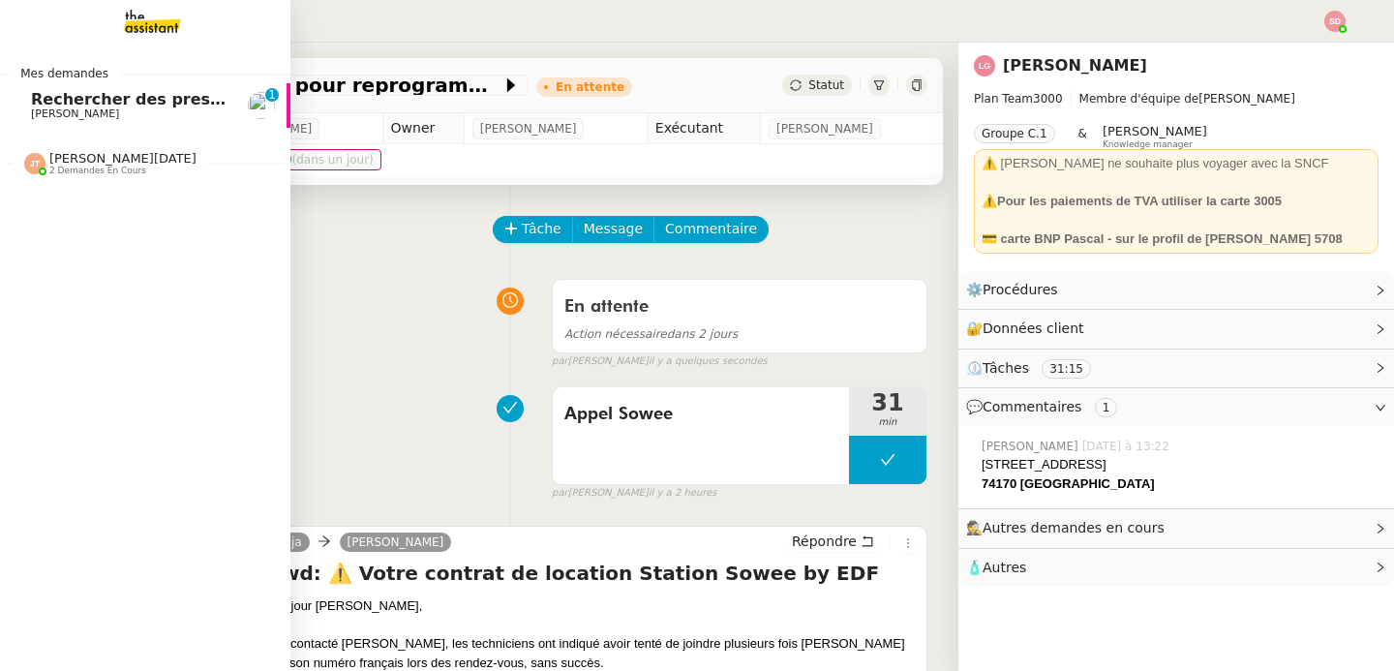
click at [31, 96] on span "Rechercher des prestataires pour formation IA" at bounding box center [235, 99] width 408 height 18
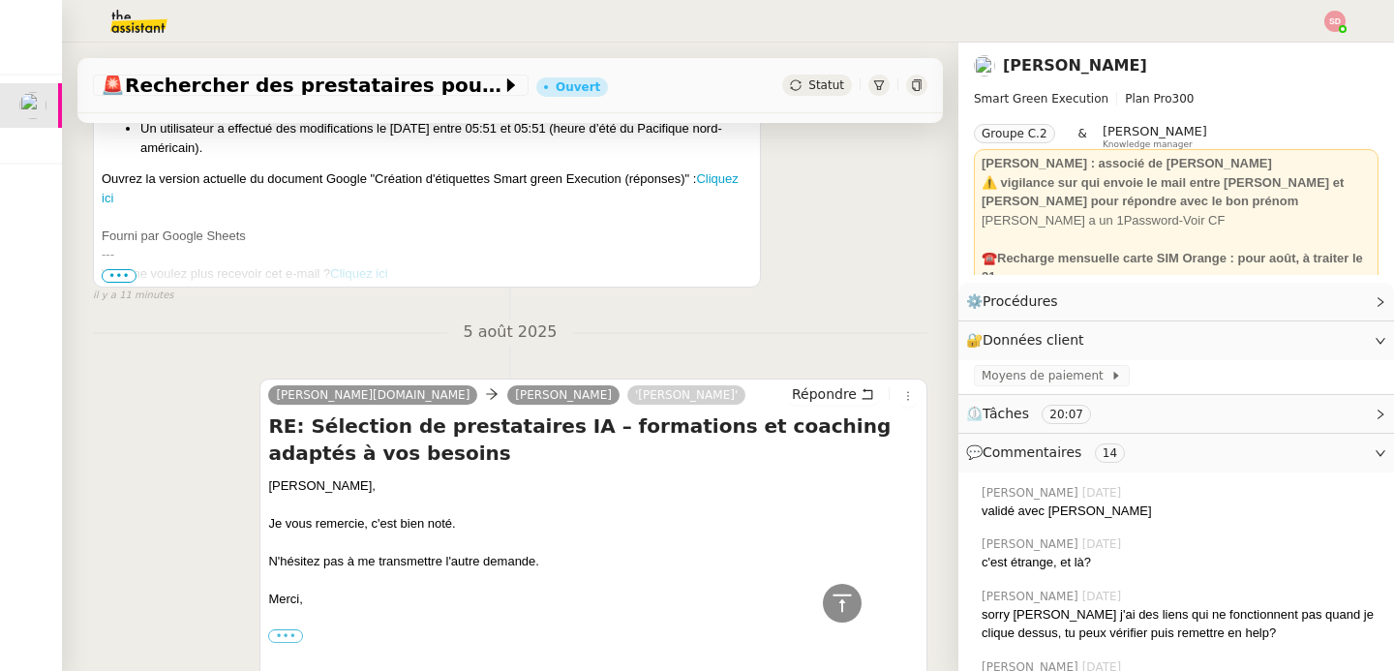
scroll to position [314, 0]
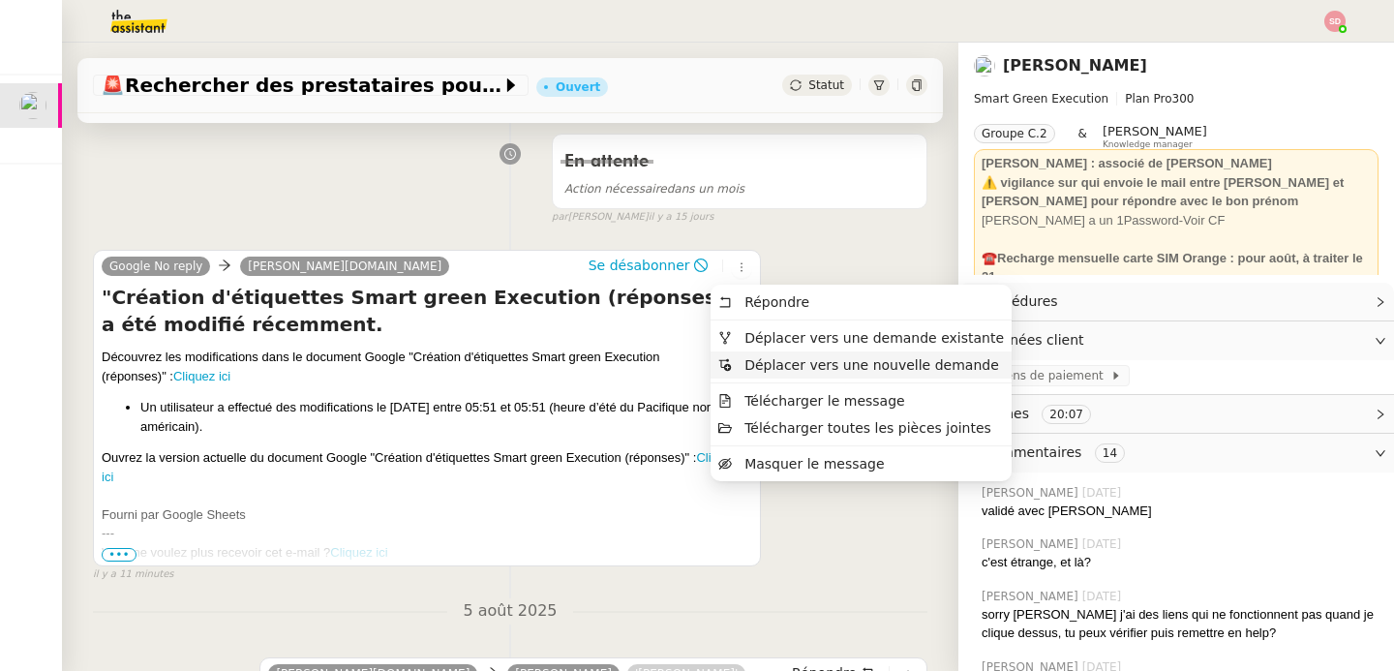
click at [762, 356] on span "Déplacer vers une nouvelle demande" at bounding box center [858, 364] width 281 height 17
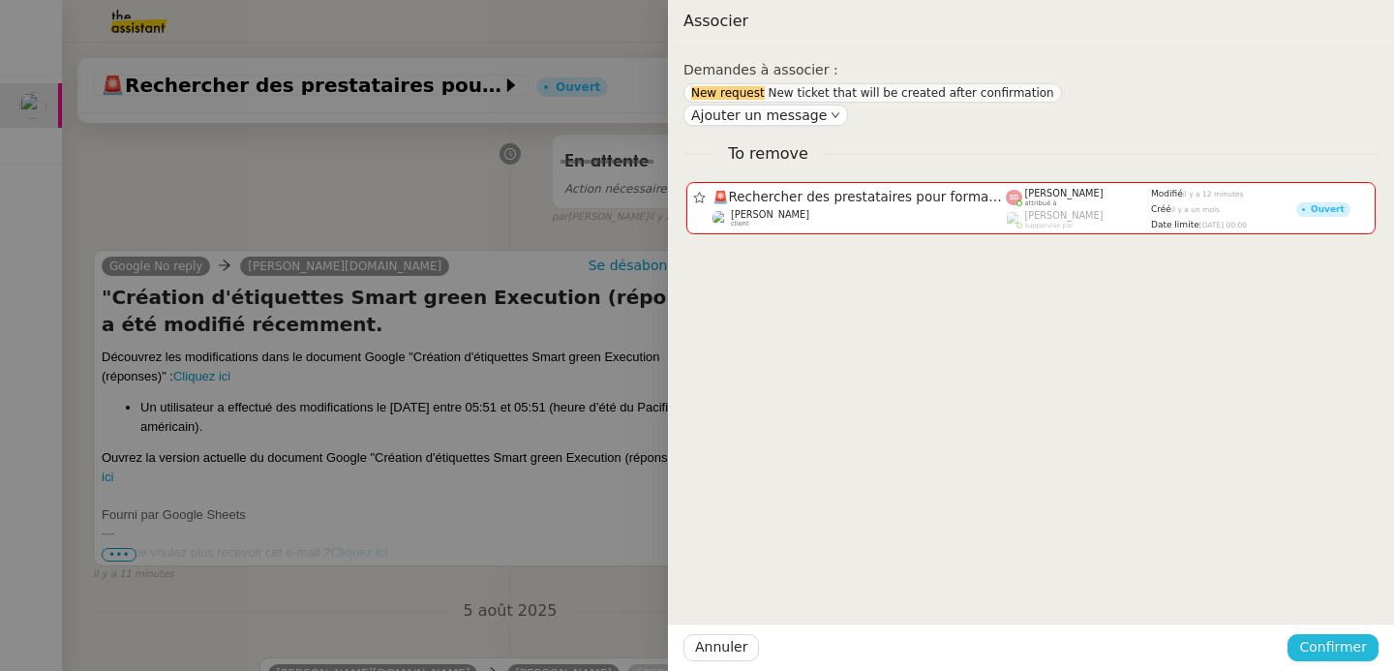
click at [1329, 654] on span "Confirmer" at bounding box center [1333, 647] width 68 height 22
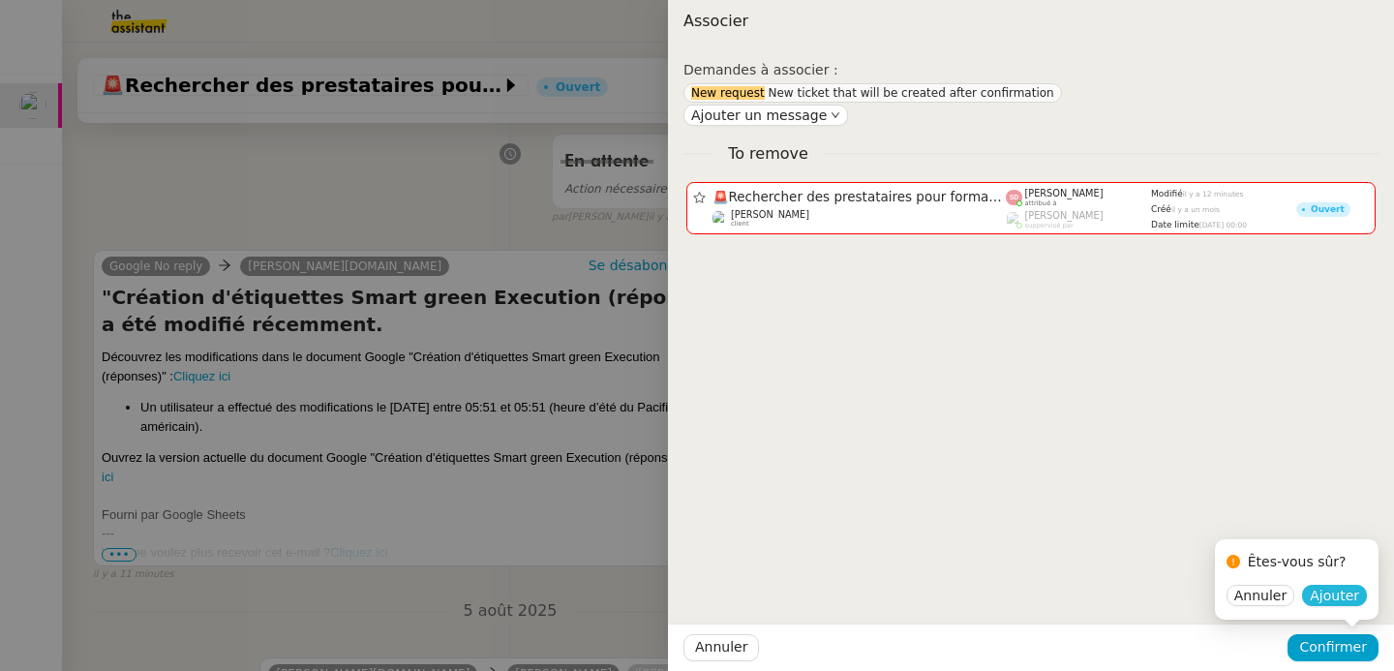
click at [1342, 602] on span "Ajouter" at bounding box center [1334, 595] width 49 height 19
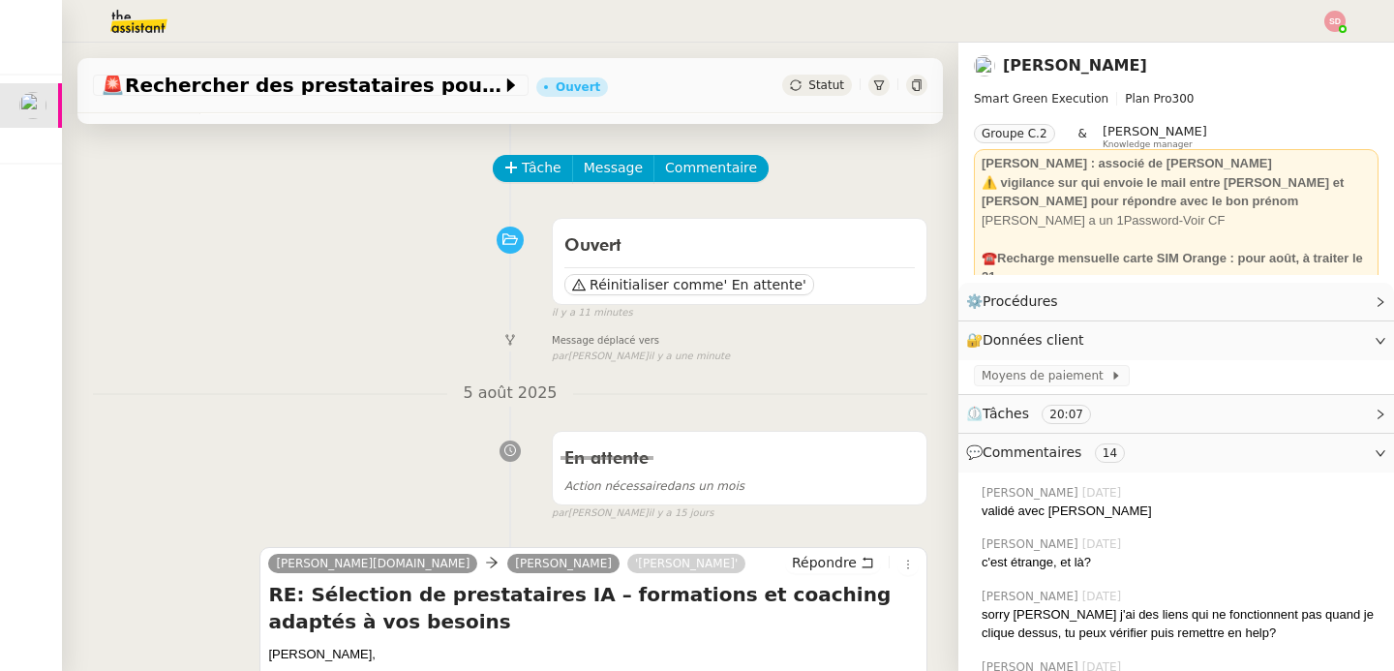
scroll to position [0, 0]
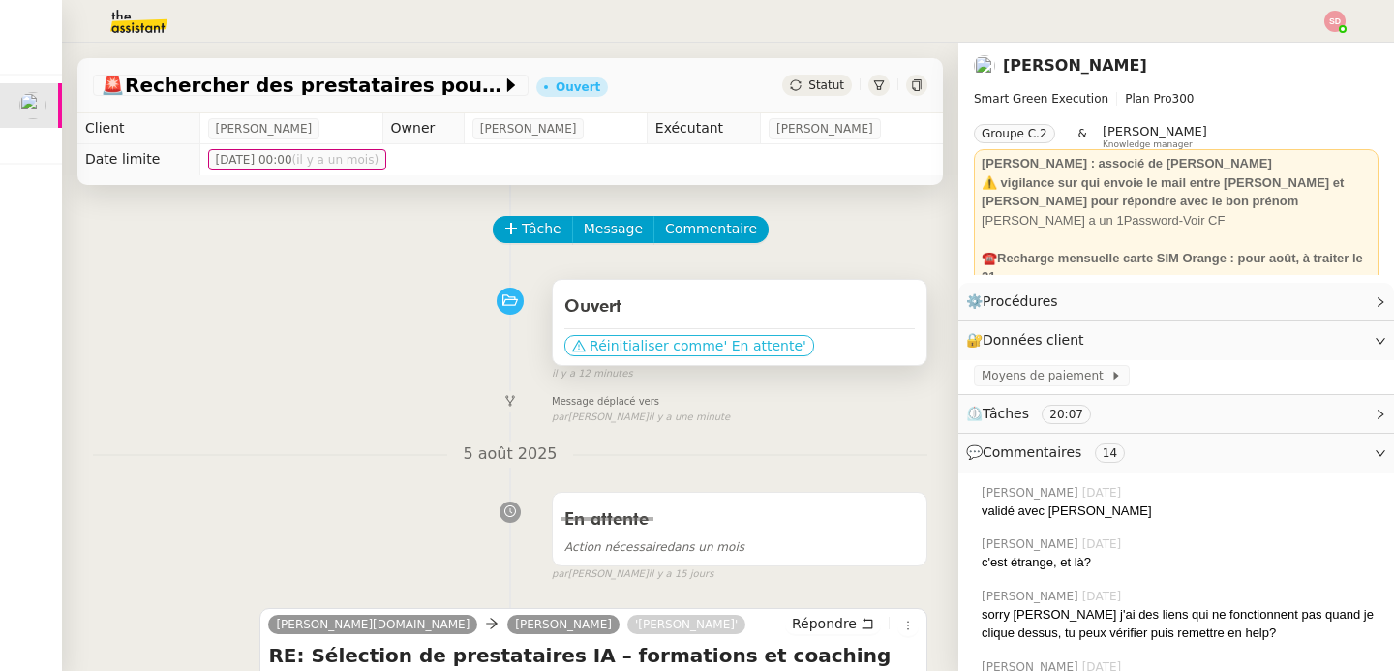
click at [763, 348] on span "' En attente'" at bounding box center [764, 345] width 82 height 19
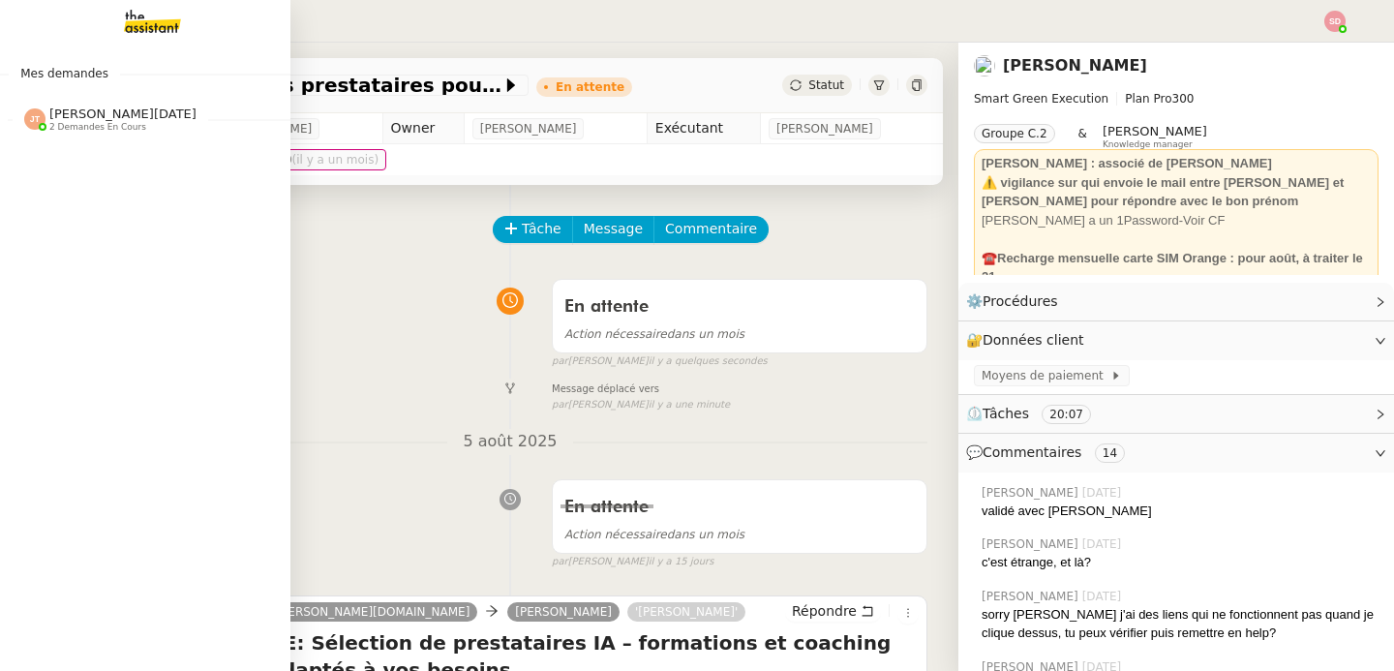
click at [56, 125] on span "2 demandes en cours" at bounding box center [97, 127] width 97 height 11
click at [129, 171] on span "[PERSON_NAME]" at bounding box center [129, 171] width 196 height 12
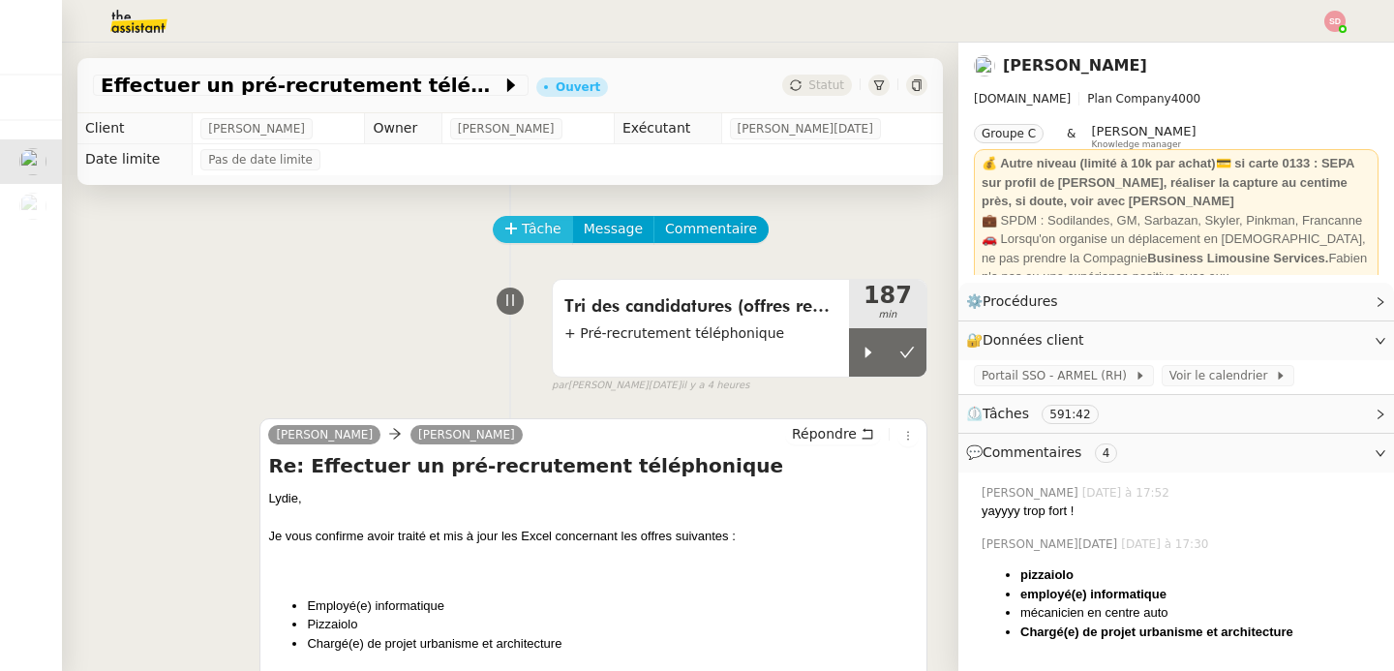
click at [522, 235] on span "Tâche" at bounding box center [542, 229] width 40 height 22
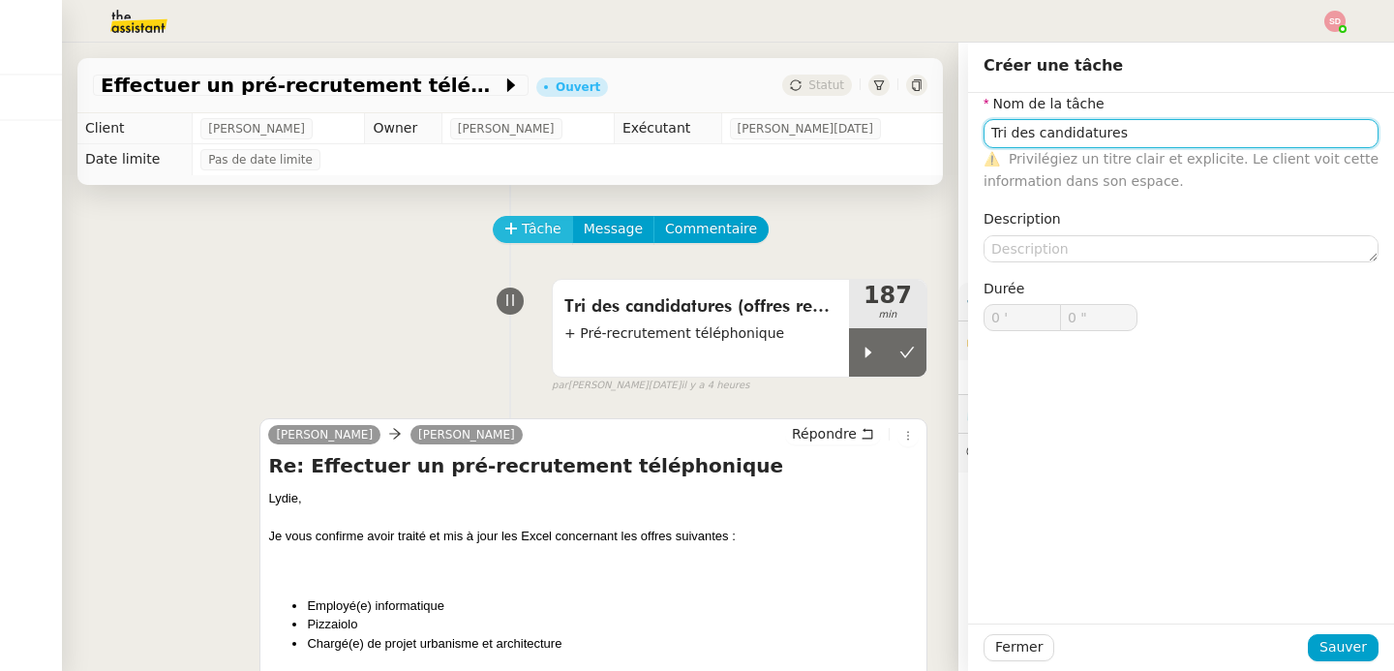
type input "Tri des candidatures"
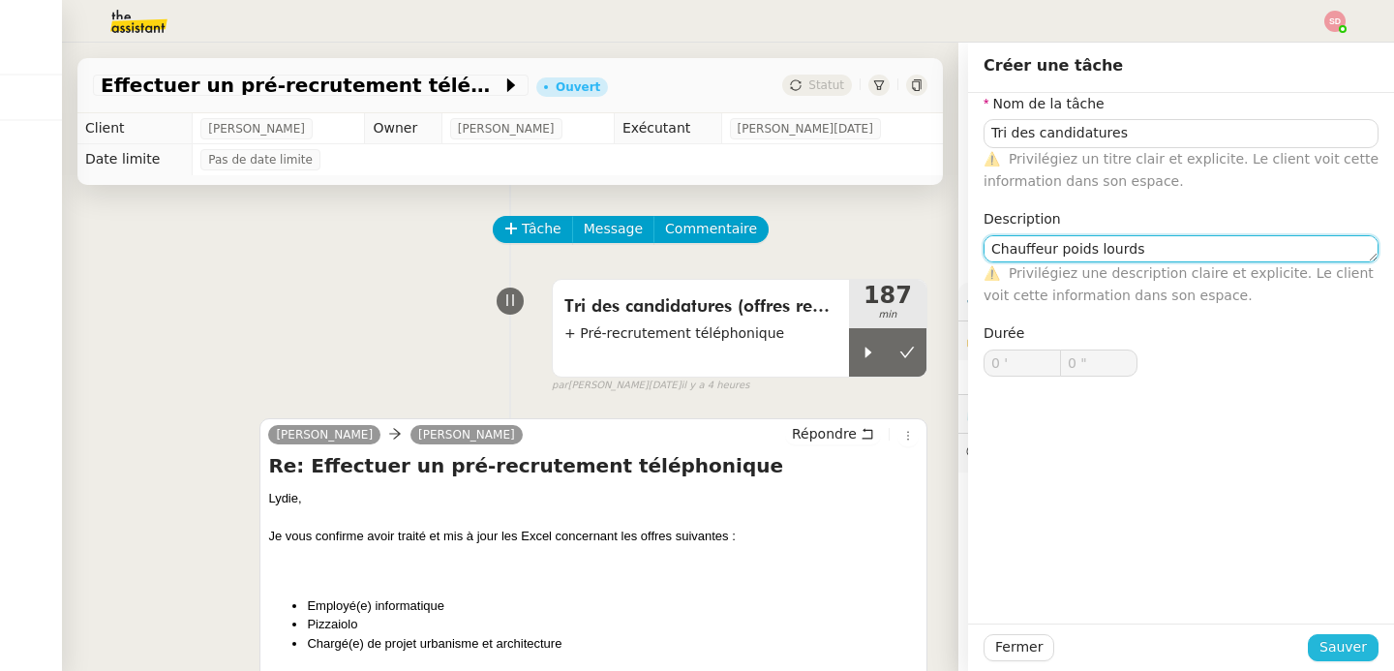
type textarea "Chauffeur poids lourds"
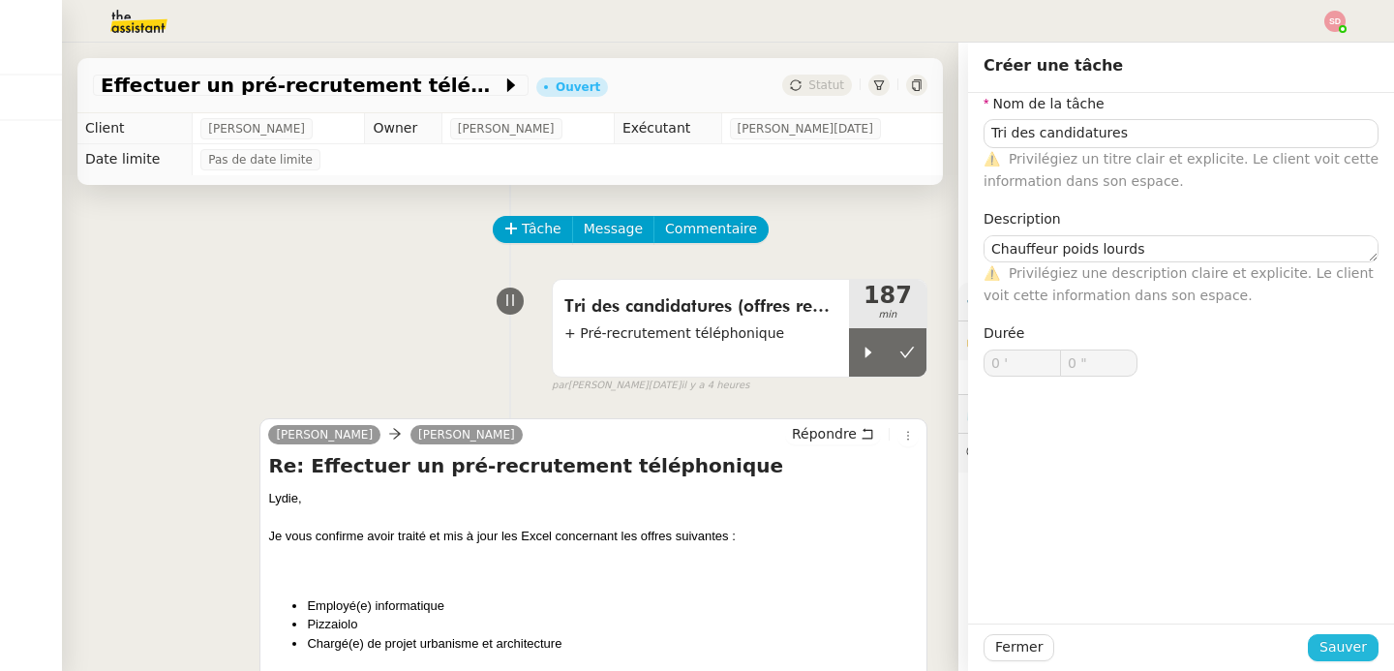
click at [1341, 648] on span "Sauver" at bounding box center [1343, 647] width 47 height 22
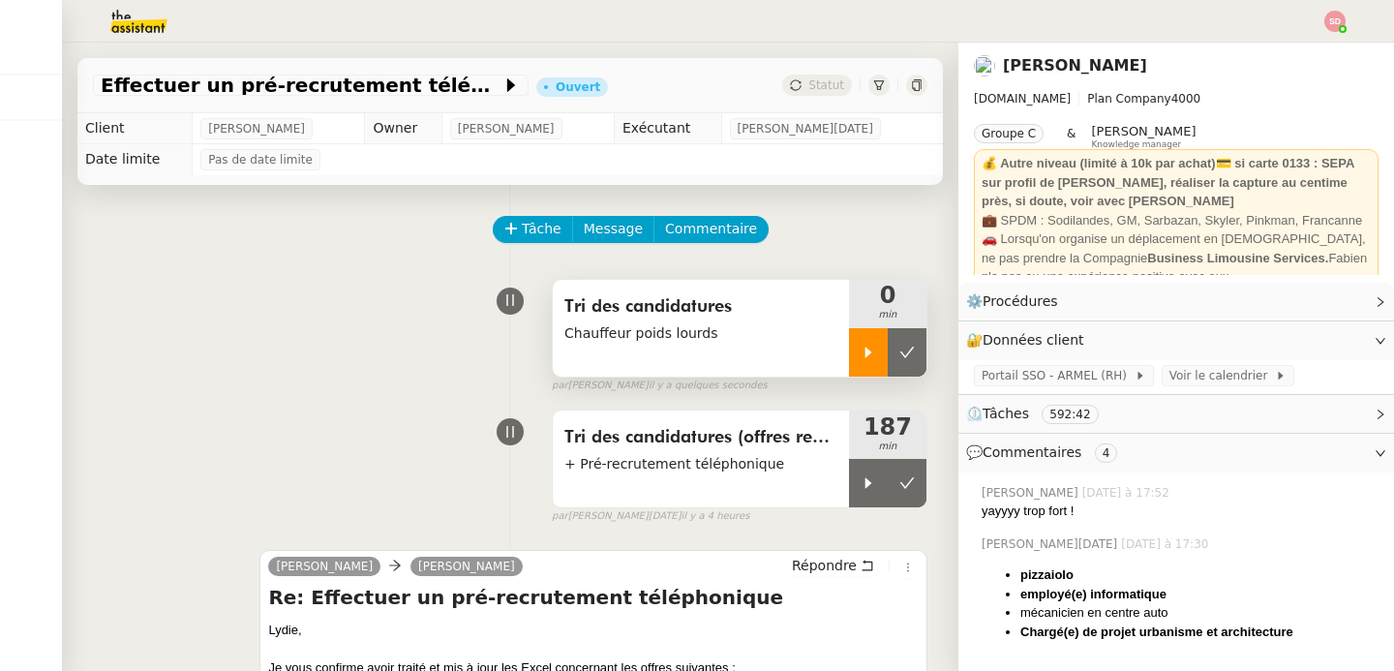
click at [849, 330] on div at bounding box center [868, 352] width 39 height 48
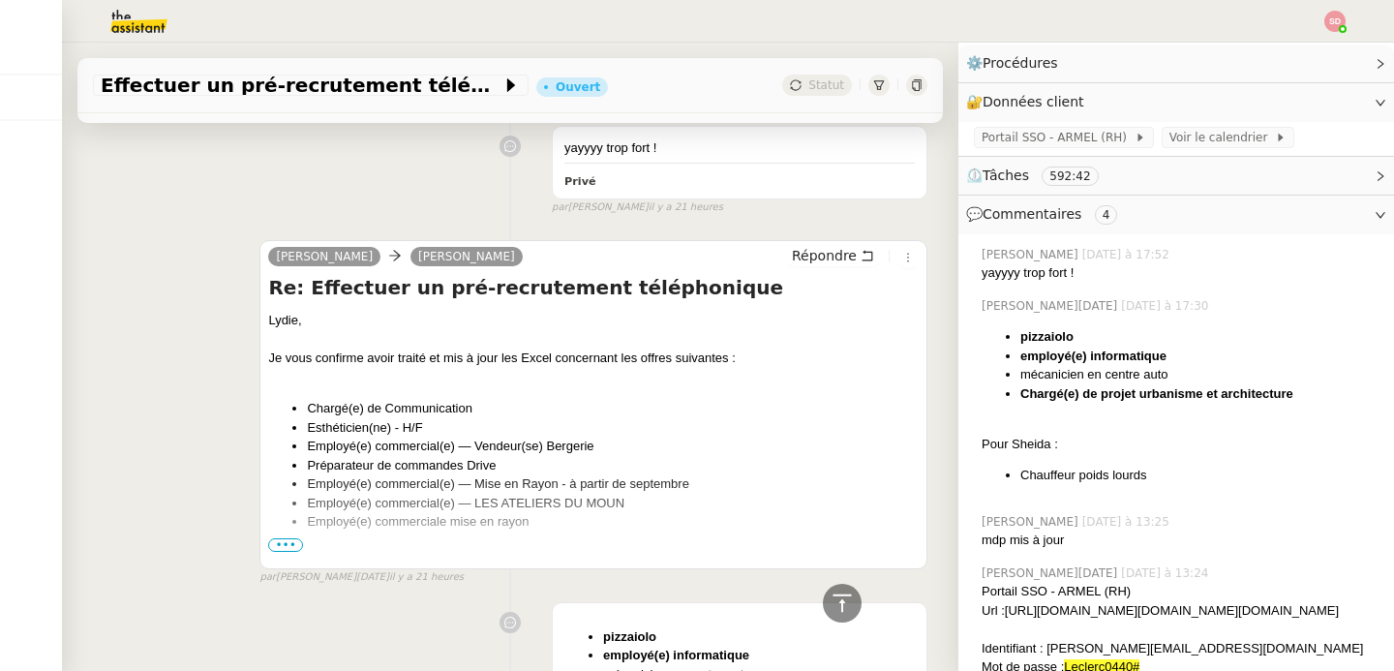
scroll to position [1733, 0]
click at [280, 547] on span "•••" at bounding box center [285, 544] width 35 height 14
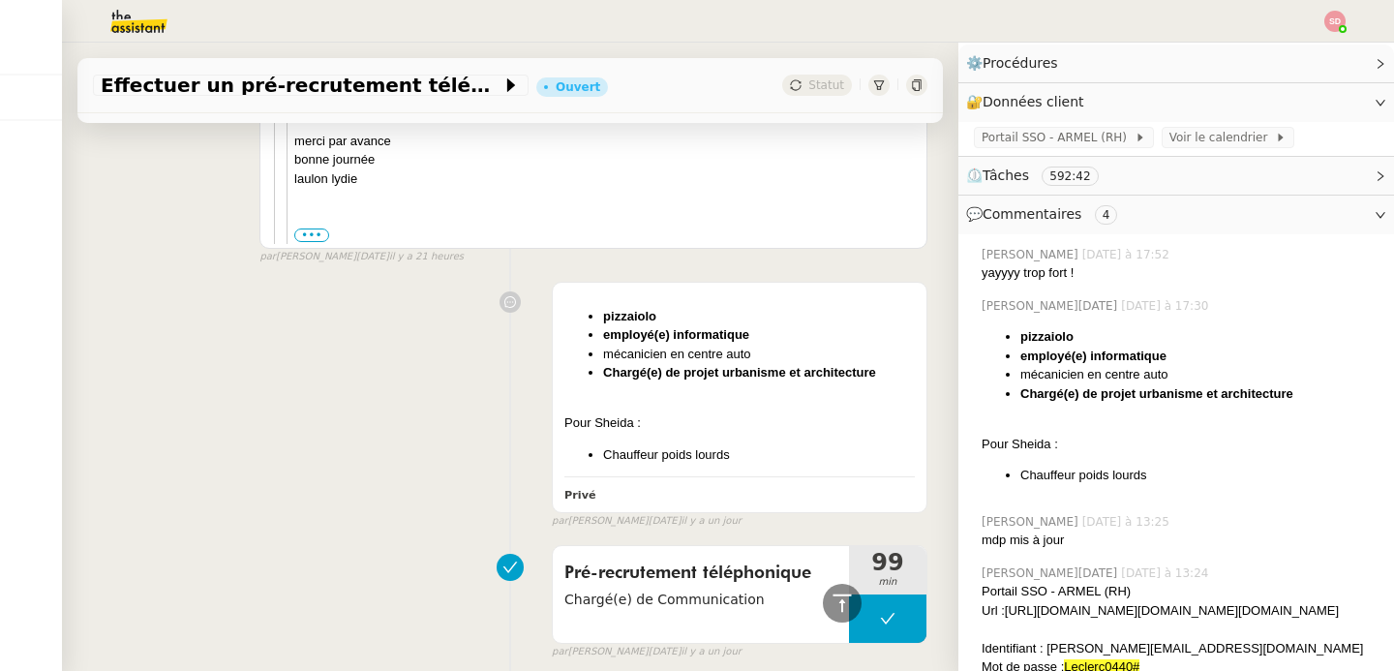
scroll to position [2304, 0]
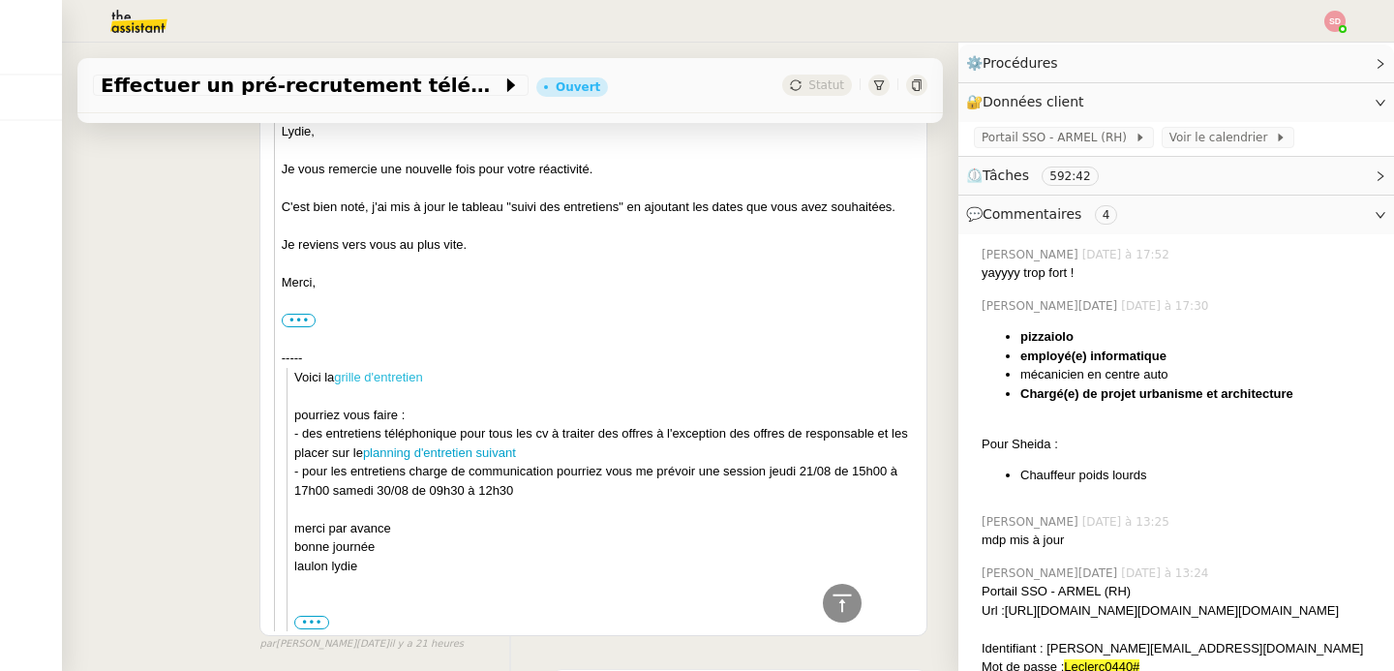
click at [379, 371] on link "grille d'entretien" at bounding box center [378, 377] width 88 height 15
click at [469, 457] on link "planning d'entretien suivant" at bounding box center [439, 452] width 153 height 15
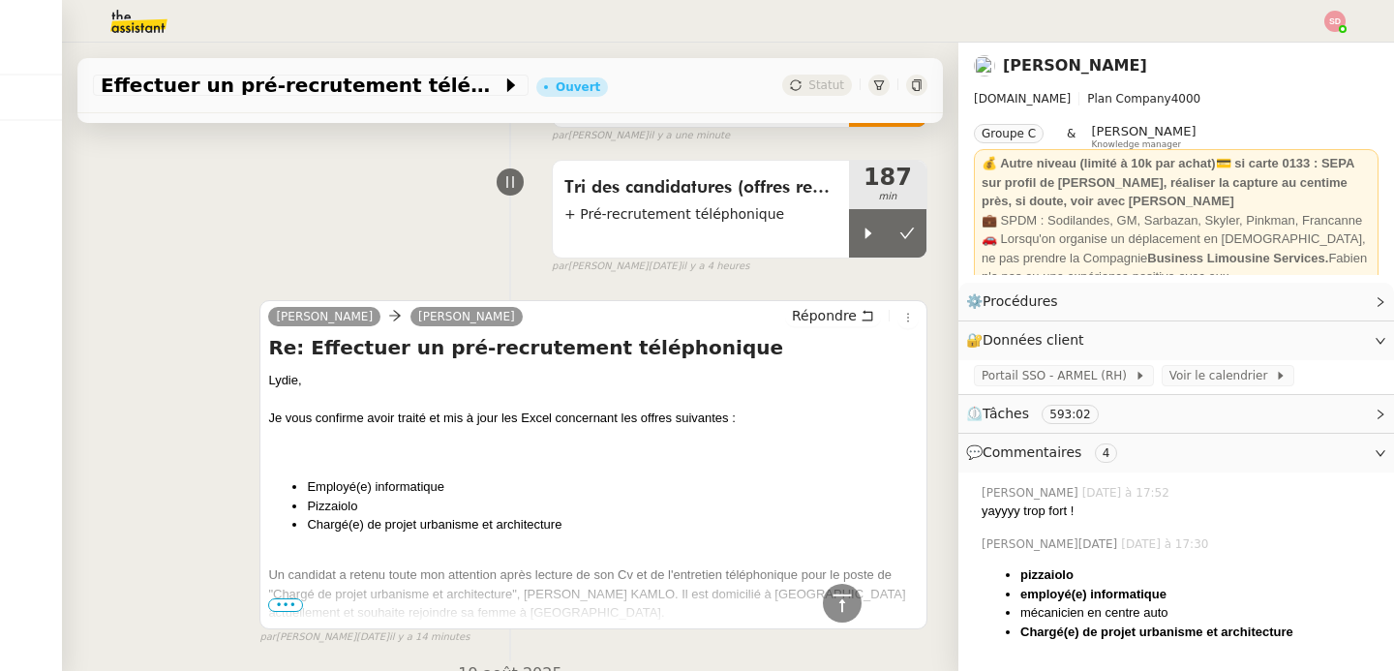
scroll to position [0, 0]
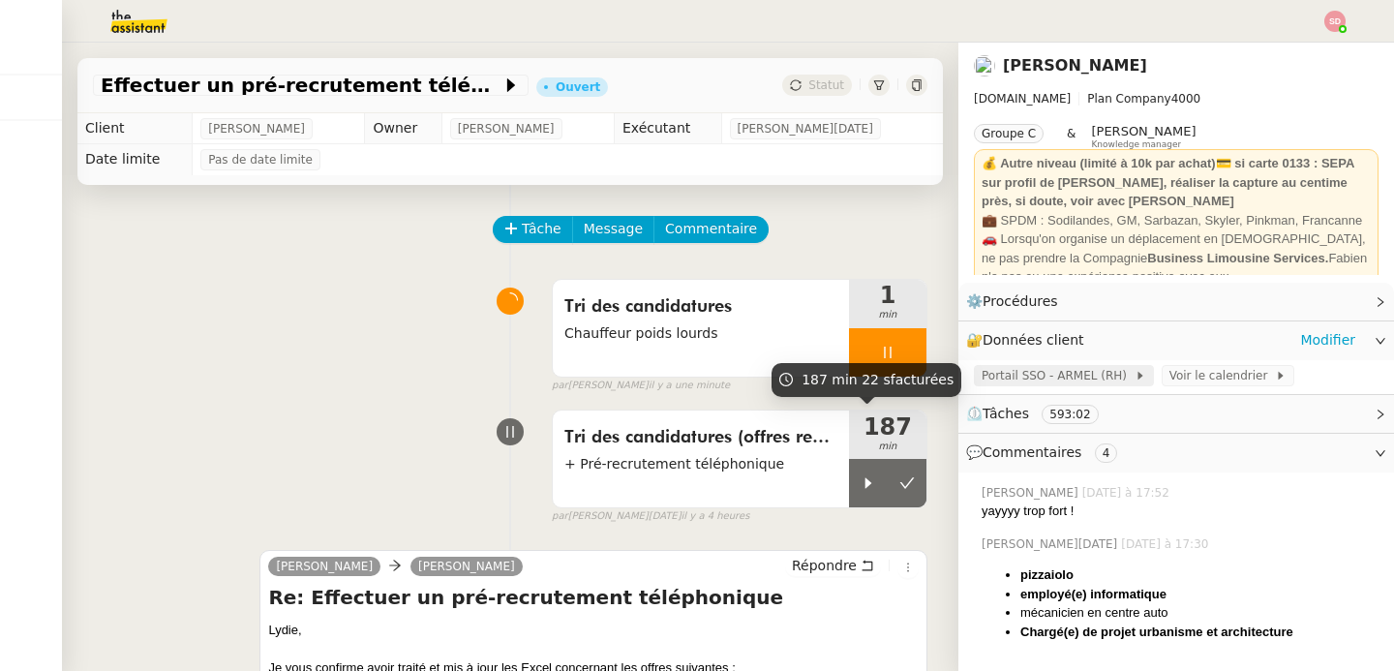
click at [1009, 376] on span "Portail SSO - ARMEL (RH)" at bounding box center [1058, 375] width 153 height 19
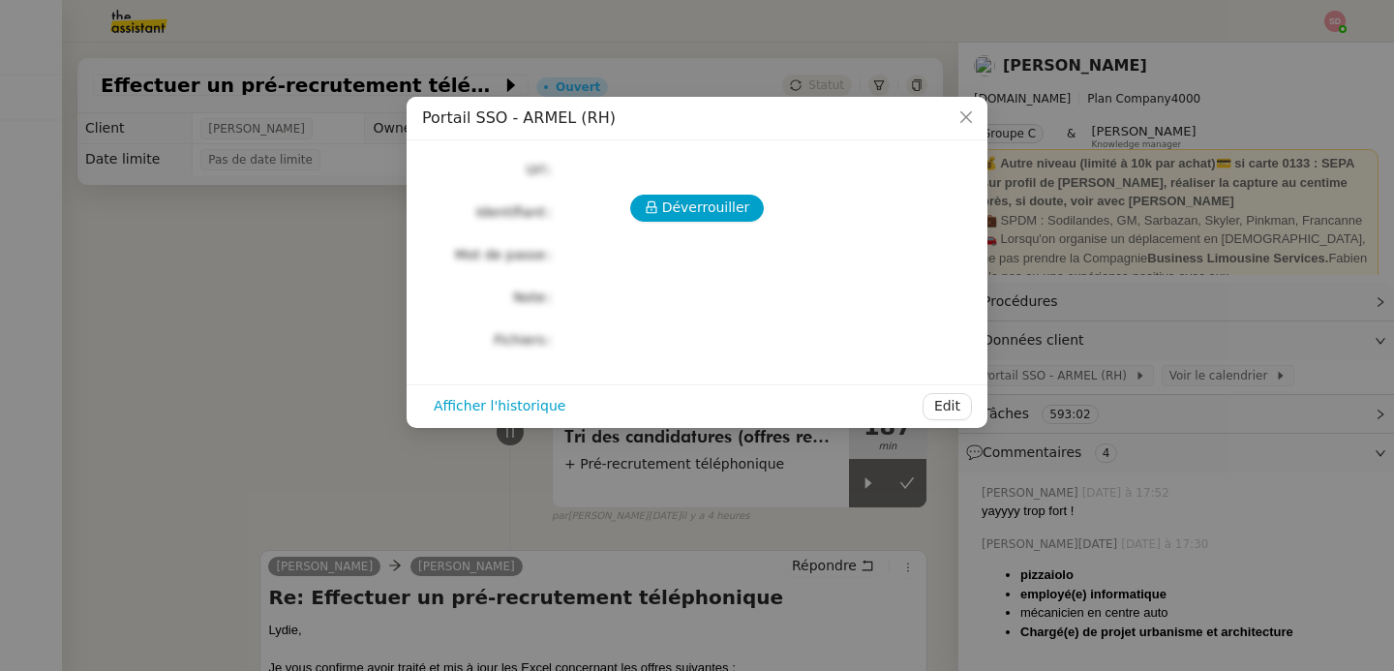
click at [686, 186] on div "Déverrouiller Url Identifiant Mot de passe Note Fichiers Upload" at bounding box center [697, 254] width 550 height 197
click at [684, 210] on span "Déverrouiller" at bounding box center [706, 208] width 88 height 22
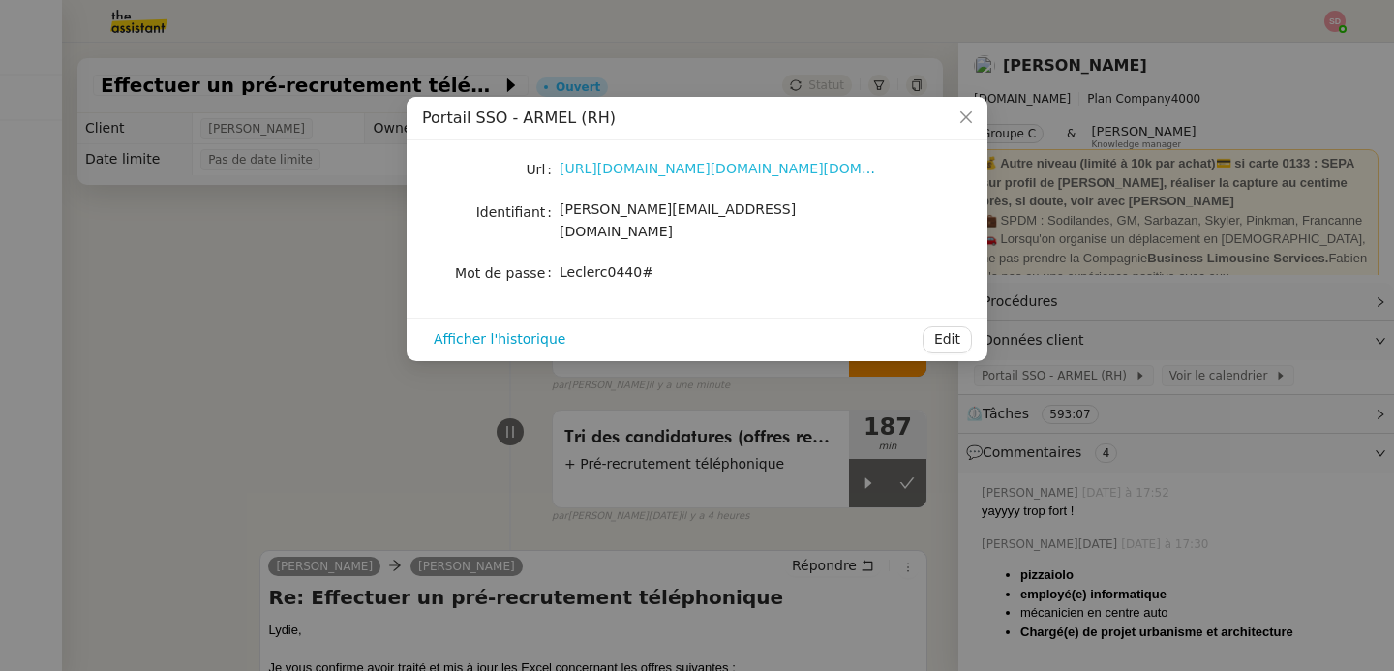
click at [672, 168] on link "[URL][DOMAIN_NAME][DOMAIN_NAME][DOMAIN_NAME]" at bounding box center [749, 168] width 378 height 15
click at [678, 214] on span "[PERSON_NAME][EMAIL_ADDRESS][DOMAIN_NAME]" at bounding box center [678, 220] width 236 height 38
copy span "[PERSON_NAME][EMAIL_ADDRESS][DOMAIN_NAME]"
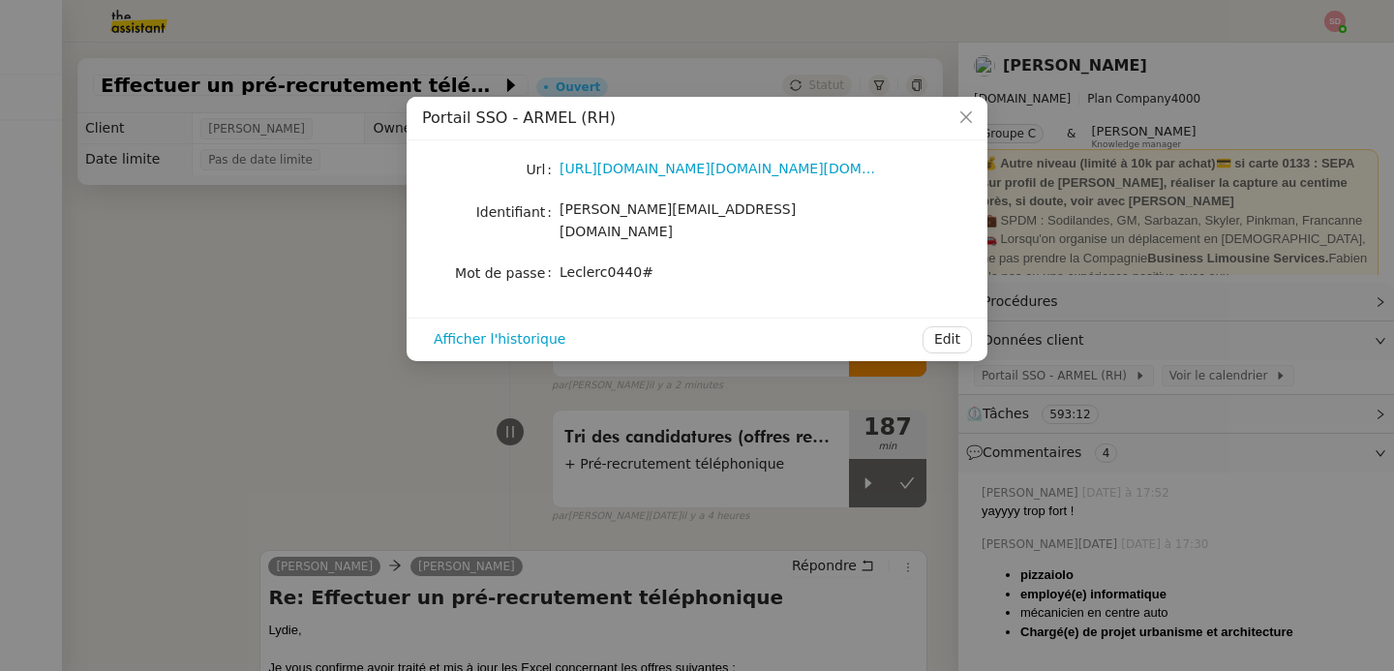
click at [590, 259] on div "Leclerc0440#" at bounding box center [720, 272] width 320 height 27
copy div "Leclerc0440# Afficher l'historique Edit"
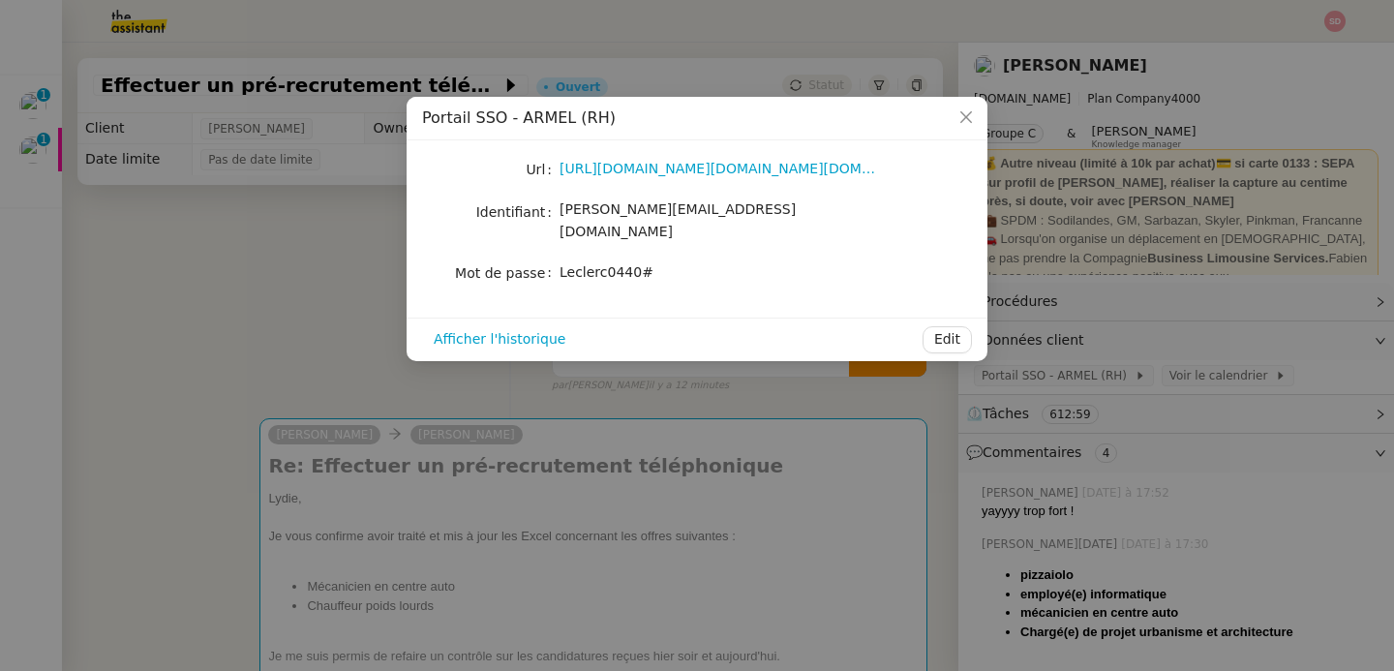
click at [211, 251] on nz-modal-container "Portail SSO - ARMEL (RH) Url [URL][DOMAIN_NAME][DOMAIN_NAME][DOMAIN_NAME] Ident…" at bounding box center [697, 335] width 1394 height 671
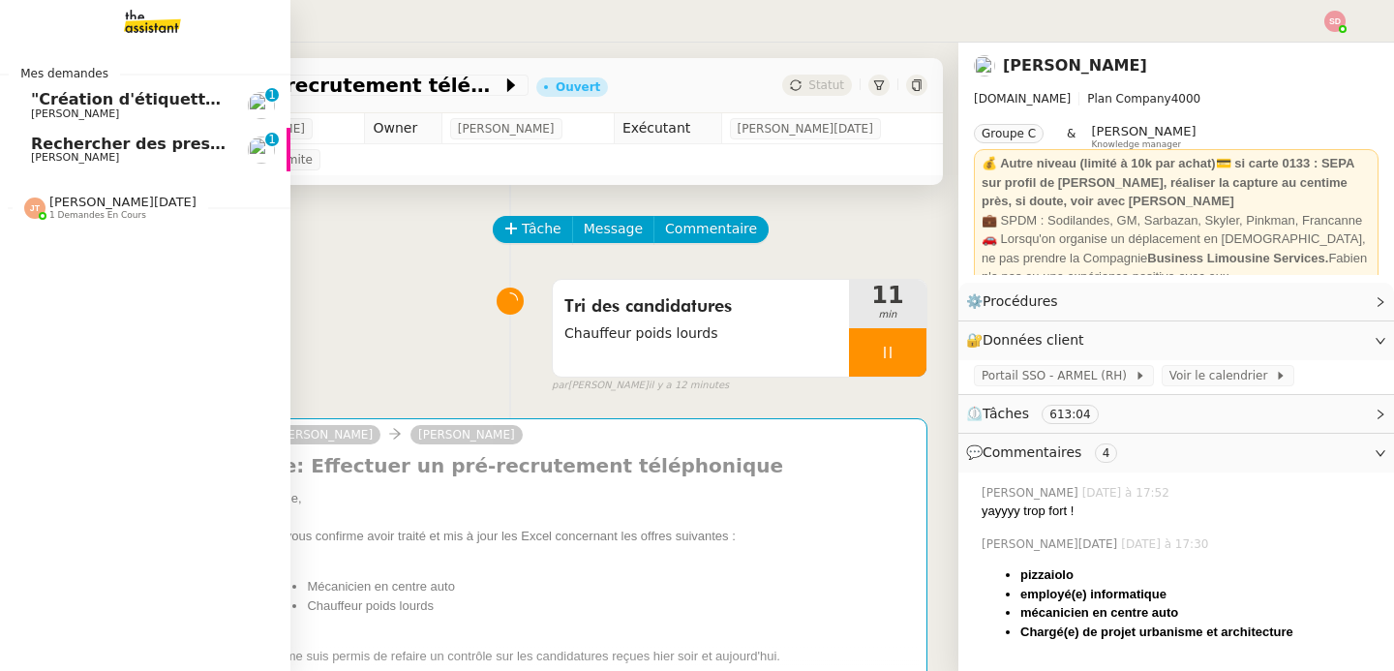
click at [33, 141] on span "Rechercher des prestataires pour formation IA" at bounding box center [235, 144] width 408 height 18
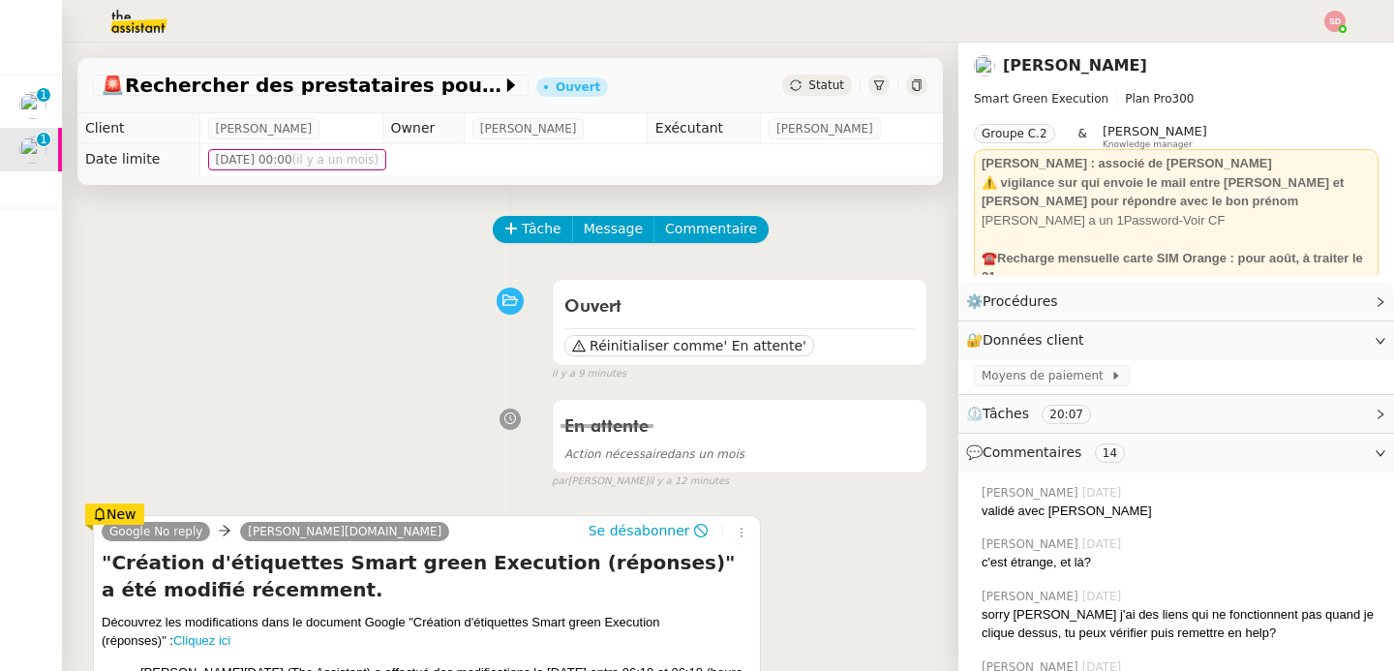
scroll to position [340, 0]
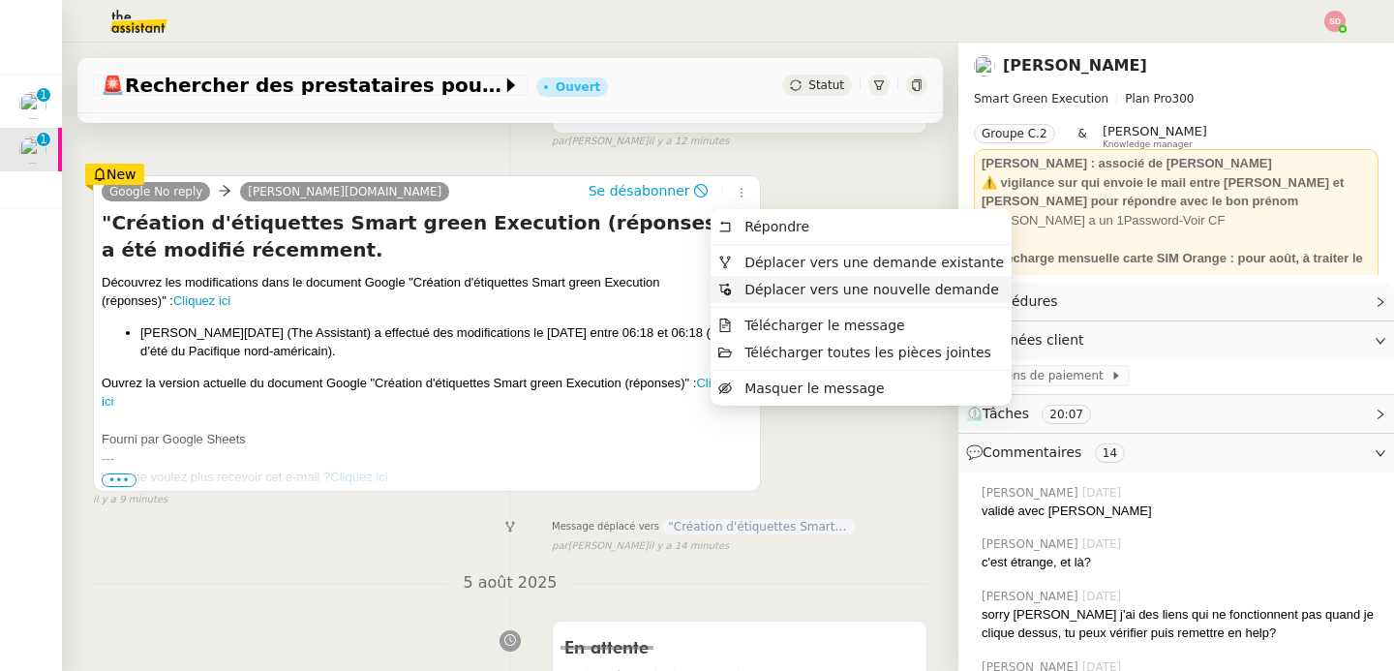
click at [745, 285] on span "Déplacer vers une nouvelle demande" at bounding box center [871, 289] width 255 height 15
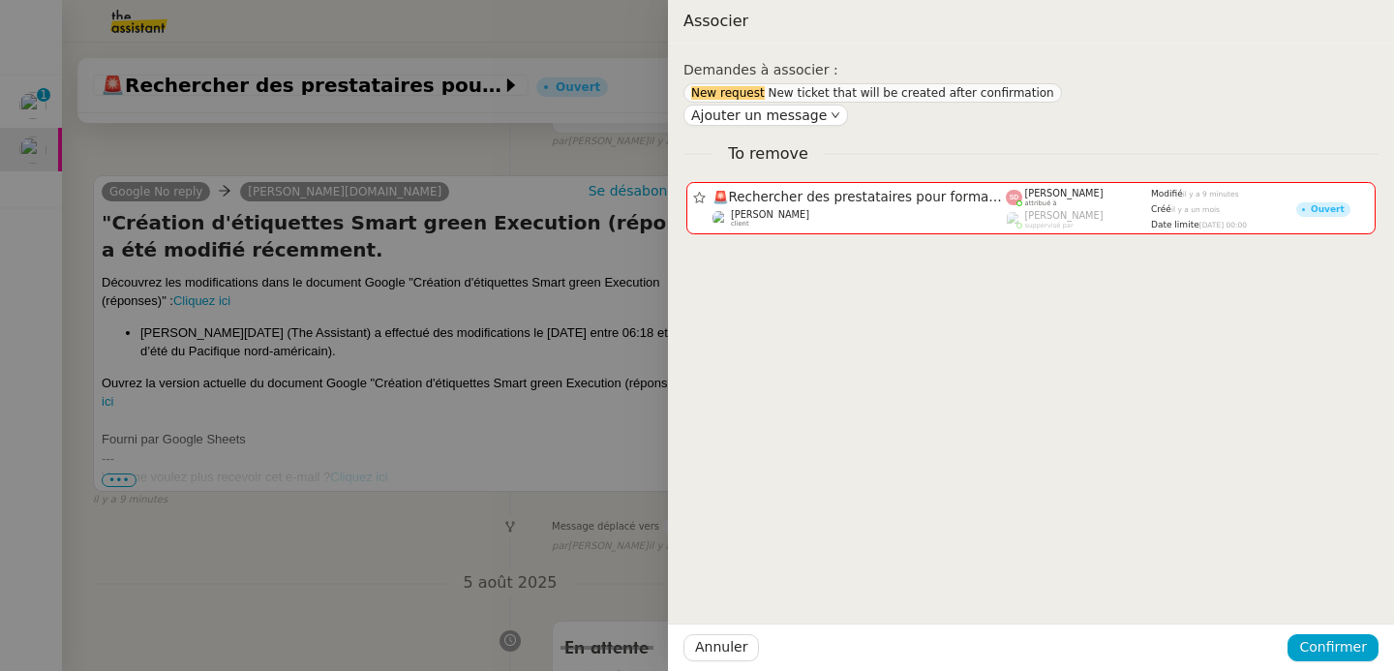
click at [1334, 663] on div "Annuler Confirmer" at bounding box center [1031, 646] width 726 height 47
click at [1334, 655] on span "Confirmer" at bounding box center [1333, 647] width 68 height 22
click at [1339, 592] on span "Ajouter" at bounding box center [1334, 595] width 49 height 19
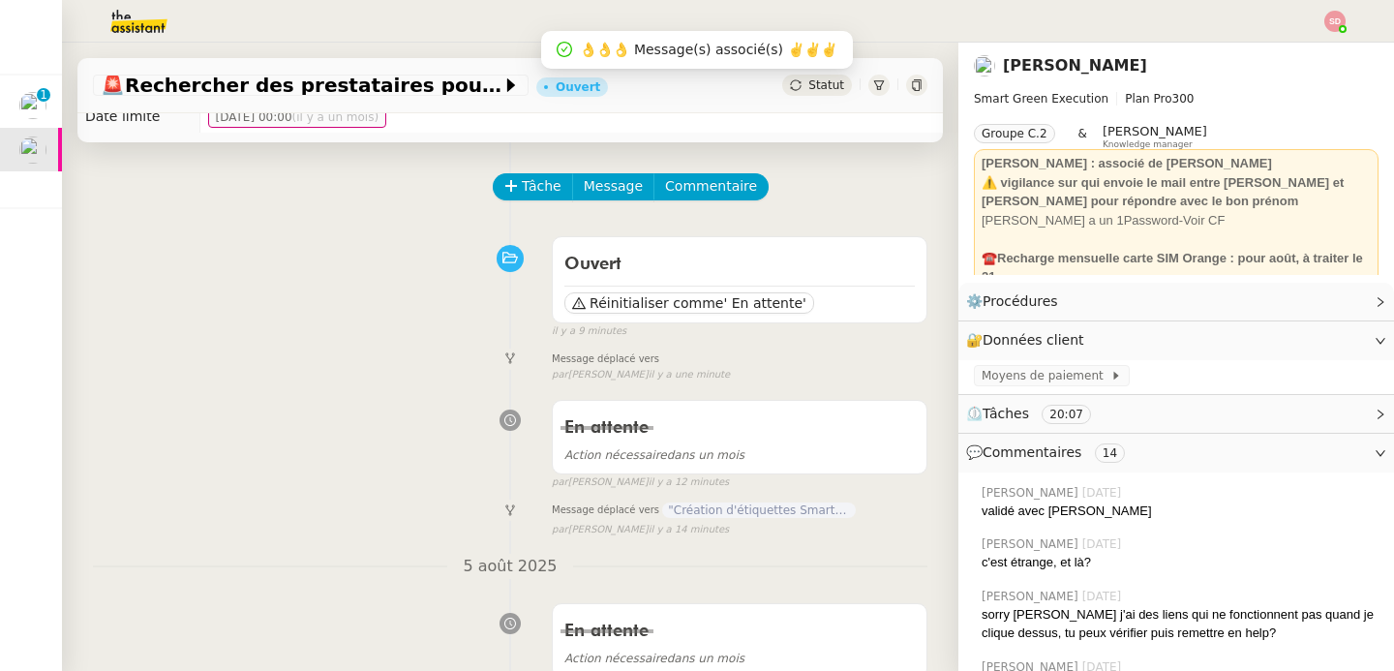
scroll to position [0, 0]
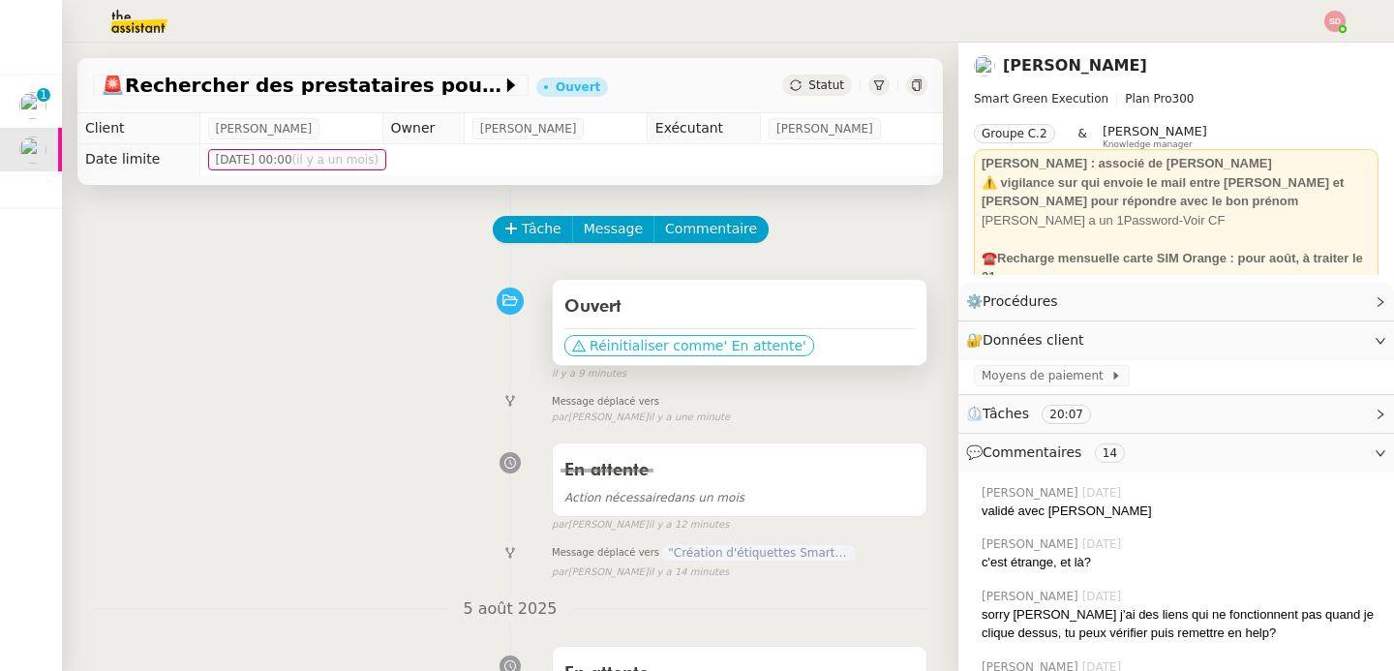
click at [613, 345] on span "Réinitialiser comme" at bounding box center [657, 345] width 134 height 19
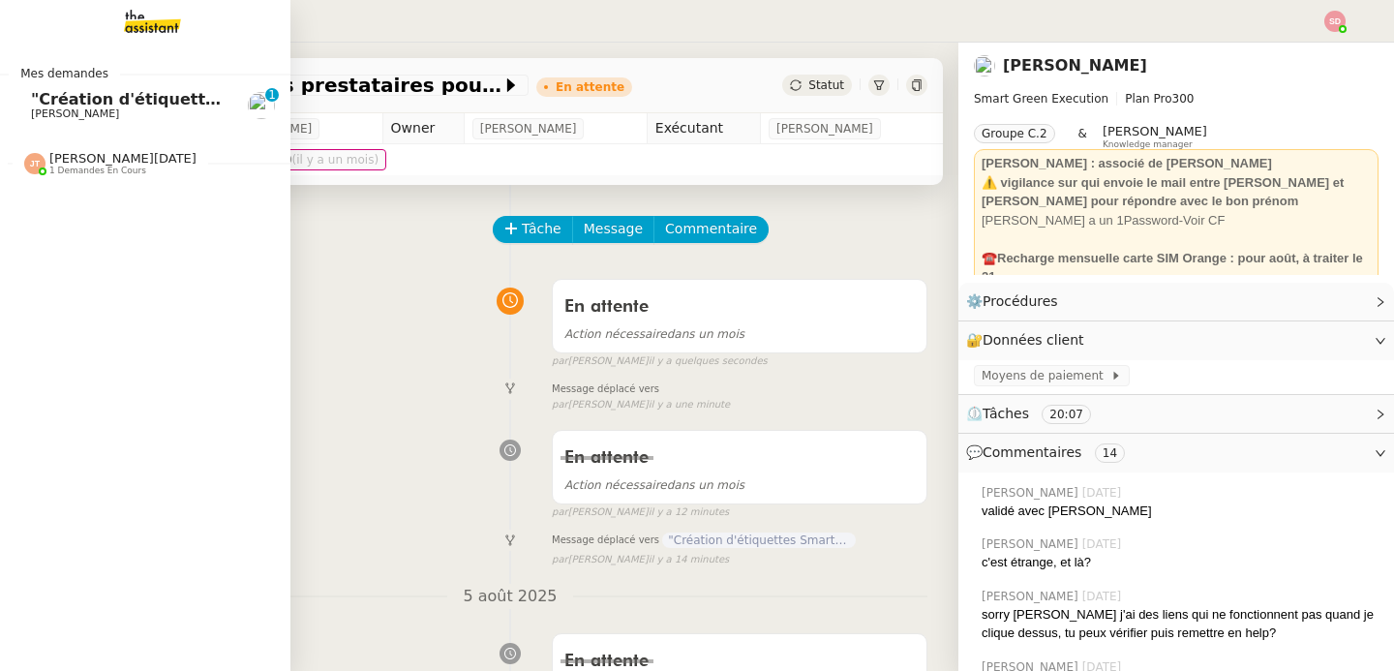
click at [139, 153] on span "[PERSON_NAME][DATE]" at bounding box center [122, 158] width 147 height 15
click at [139, 193] on span "Effectuer un pré-recrutement téléphonique" at bounding box center [223, 200] width 385 height 18
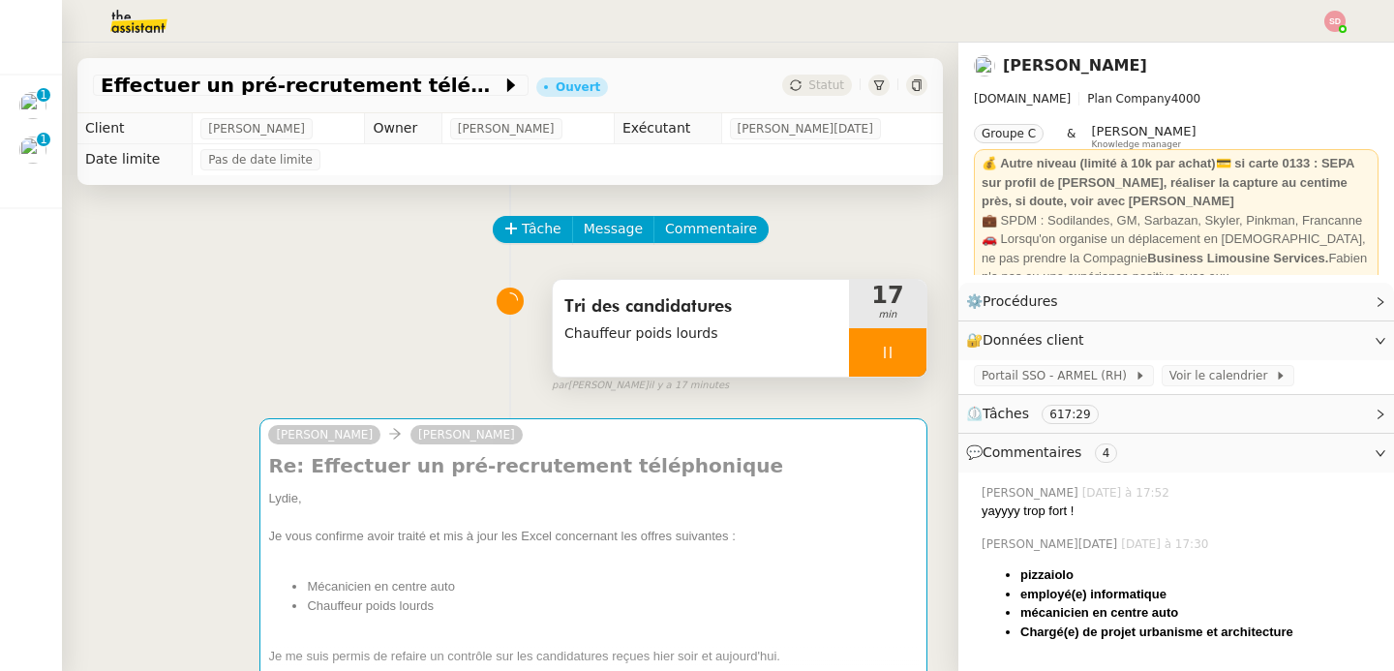
click at [892, 349] on div at bounding box center [887, 352] width 77 height 48
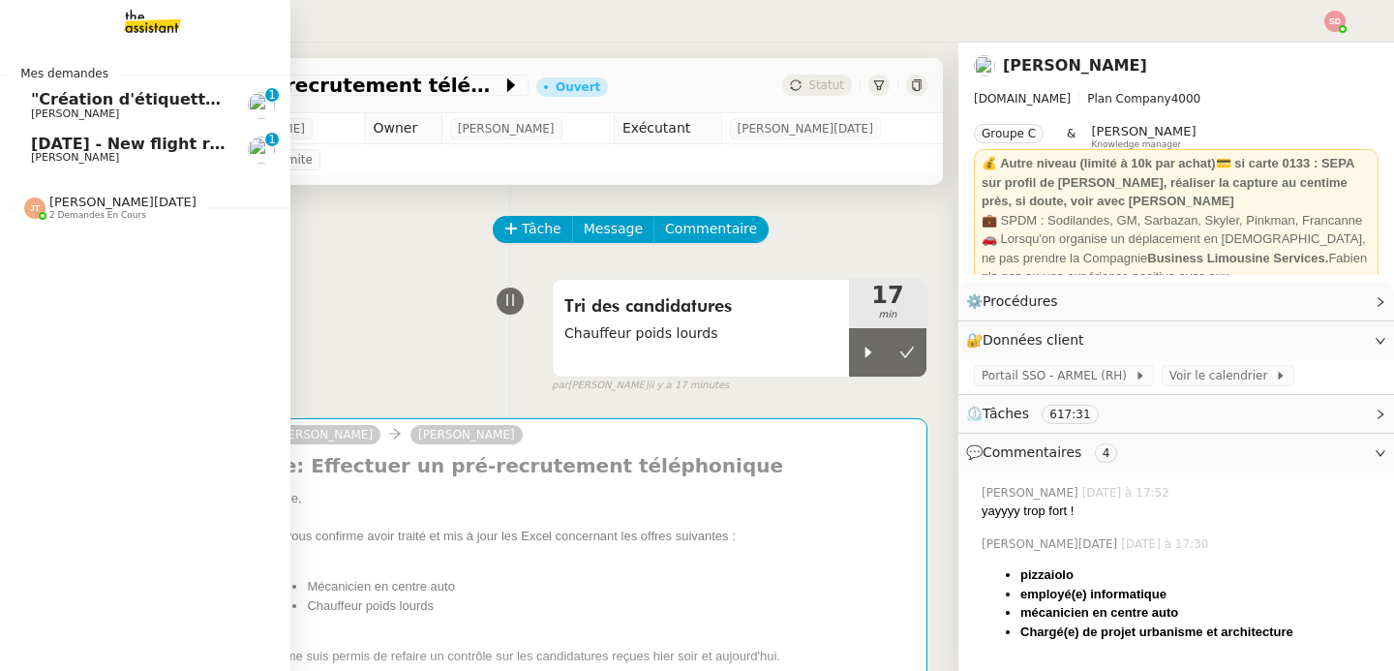
click at [98, 197] on span "[PERSON_NAME][DATE]" at bounding box center [122, 202] width 147 height 15
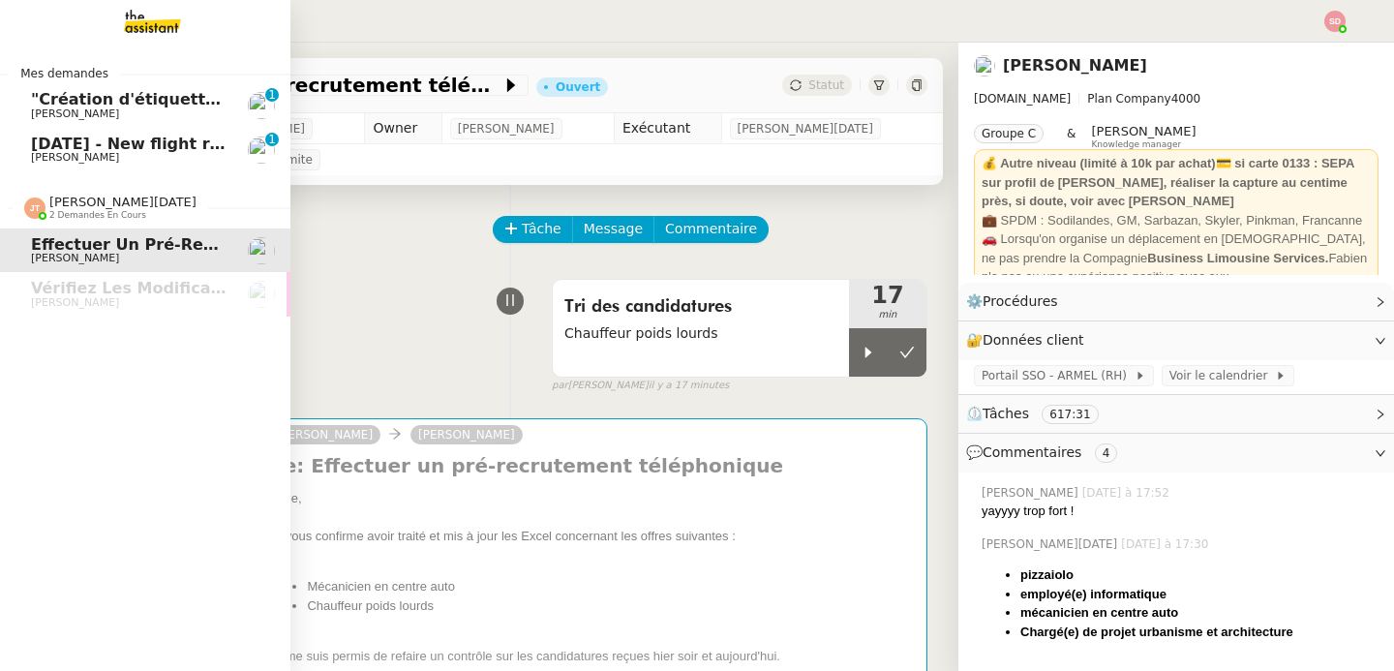
click at [98, 197] on span "[PERSON_NAME][DATE]" at bounding box center [122, 202] width 147 height 15
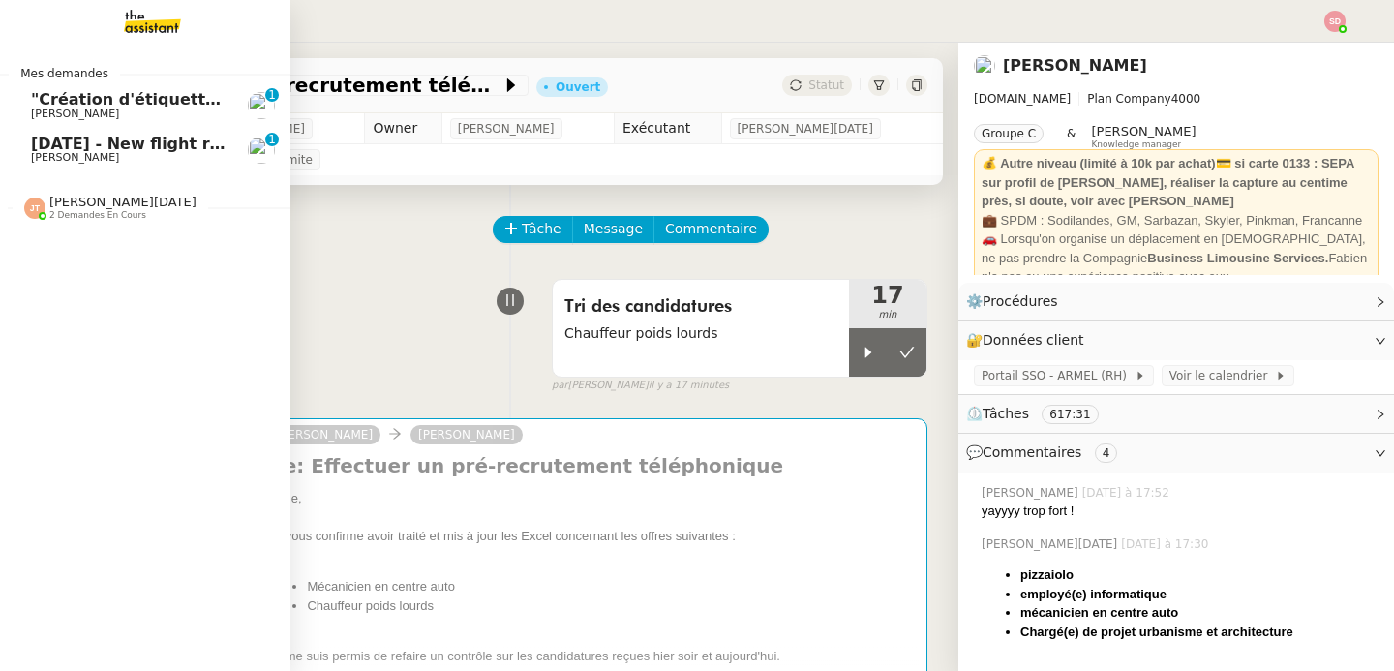
click at [111, 140] on span "[DATE] - New flight request - [PERSON_NAME]" at bounding box center [231, 144] width 400 height 18
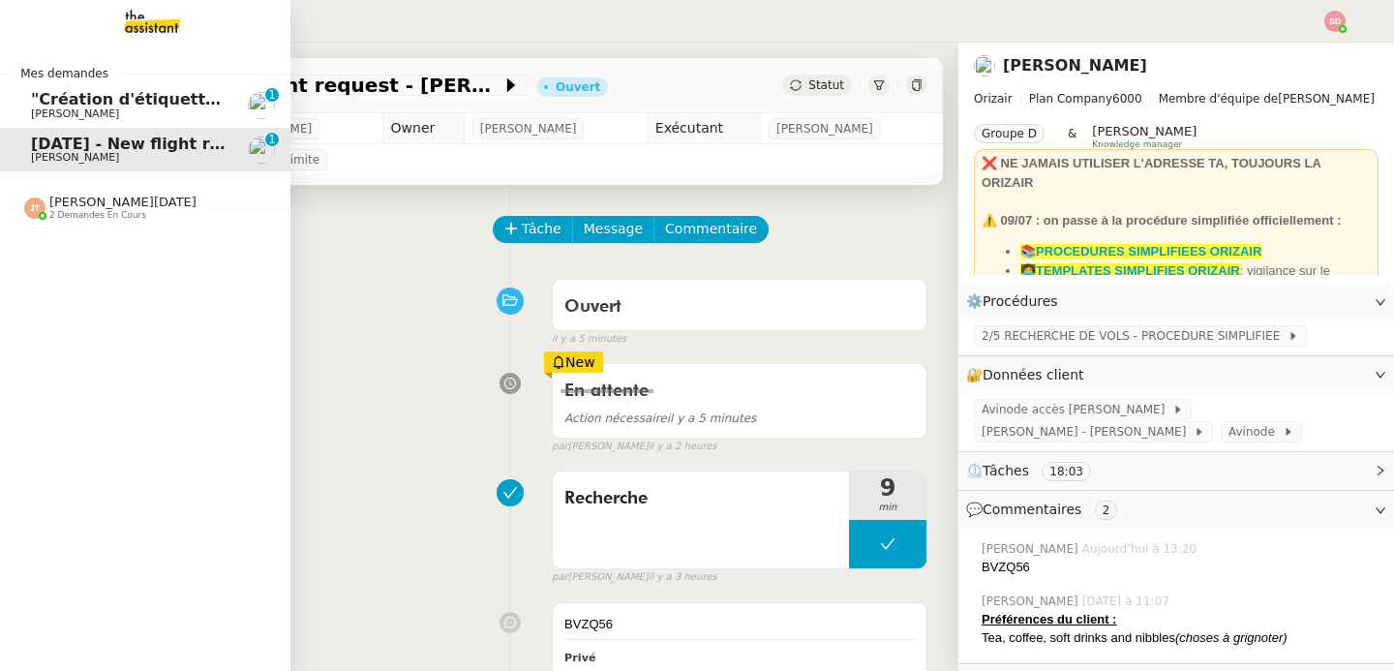
click at [99, 221] on div "[PERSON_NAME][DATE] 2 demandes en cours" at bounding box center [145, 199] width 290 height 56
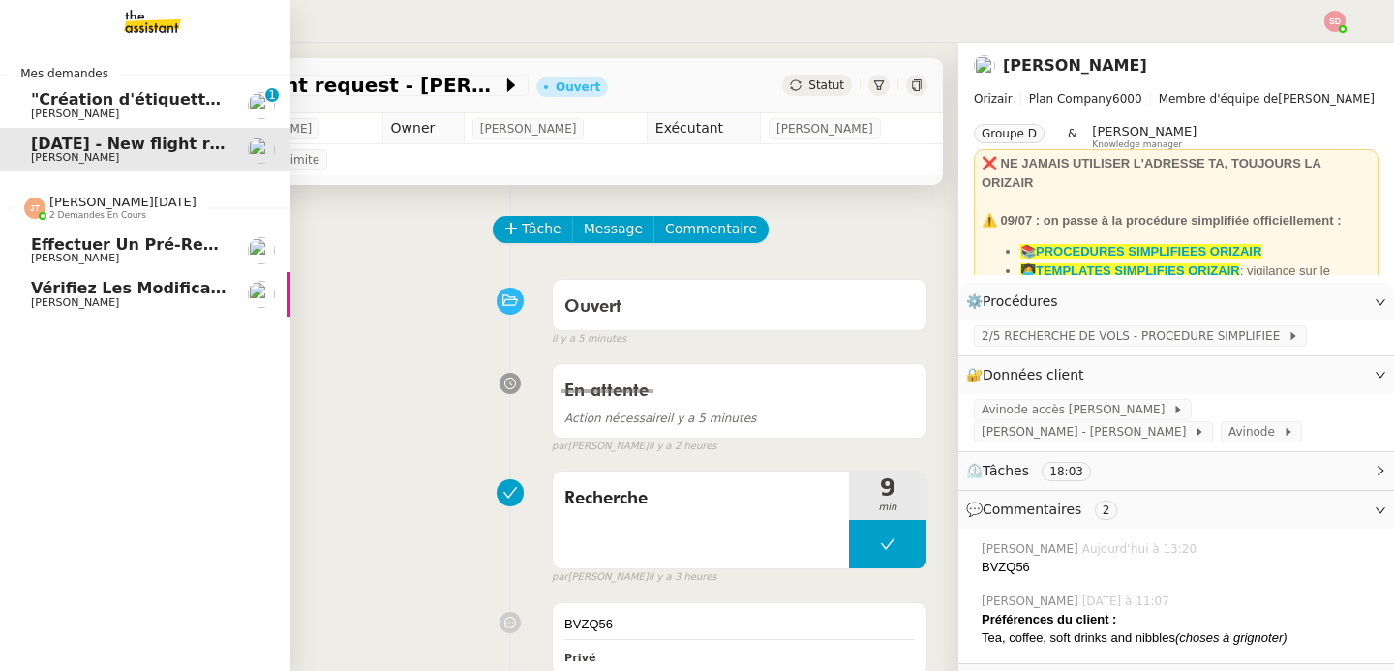
click at [190, 291] on span "Vérifiez les modifications d'étiquettes" at bounding box center [199, 288] width 337 height 18
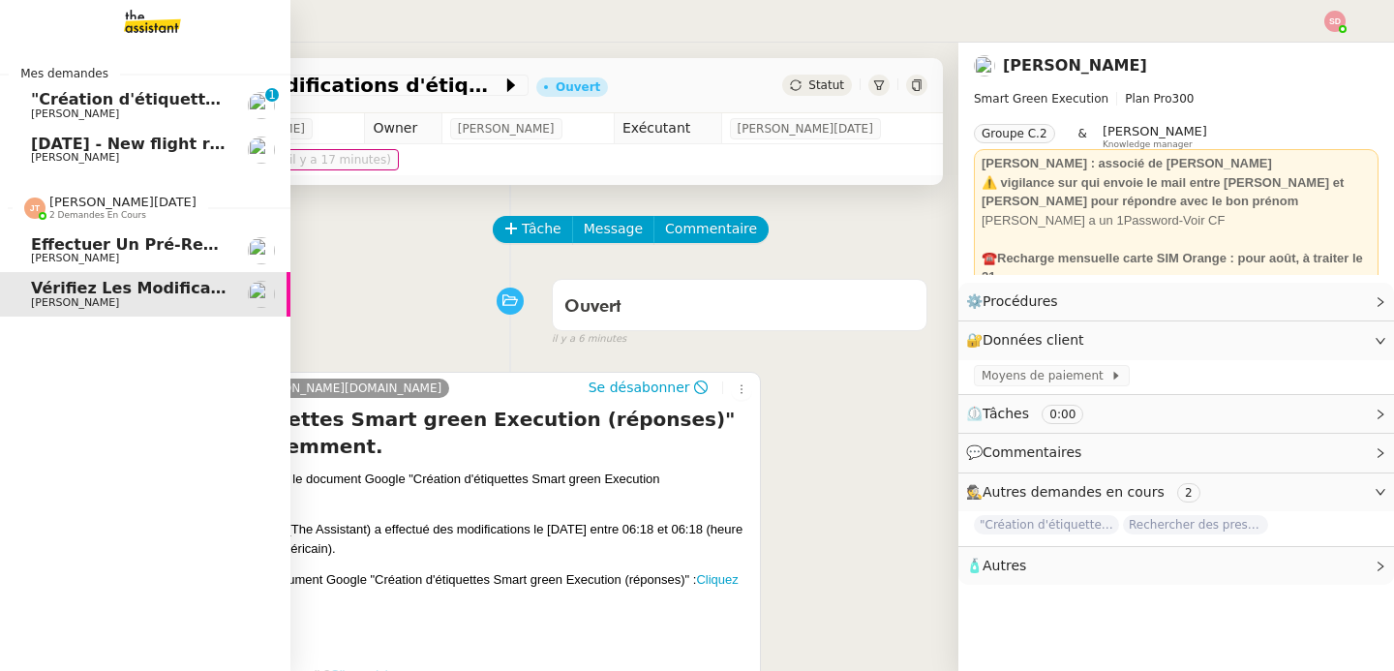
click at [13, 197] on span "[PERSON_NAME][DATE] 2 demandes en cours" at bounding box center [111, 207] width 196 height 25
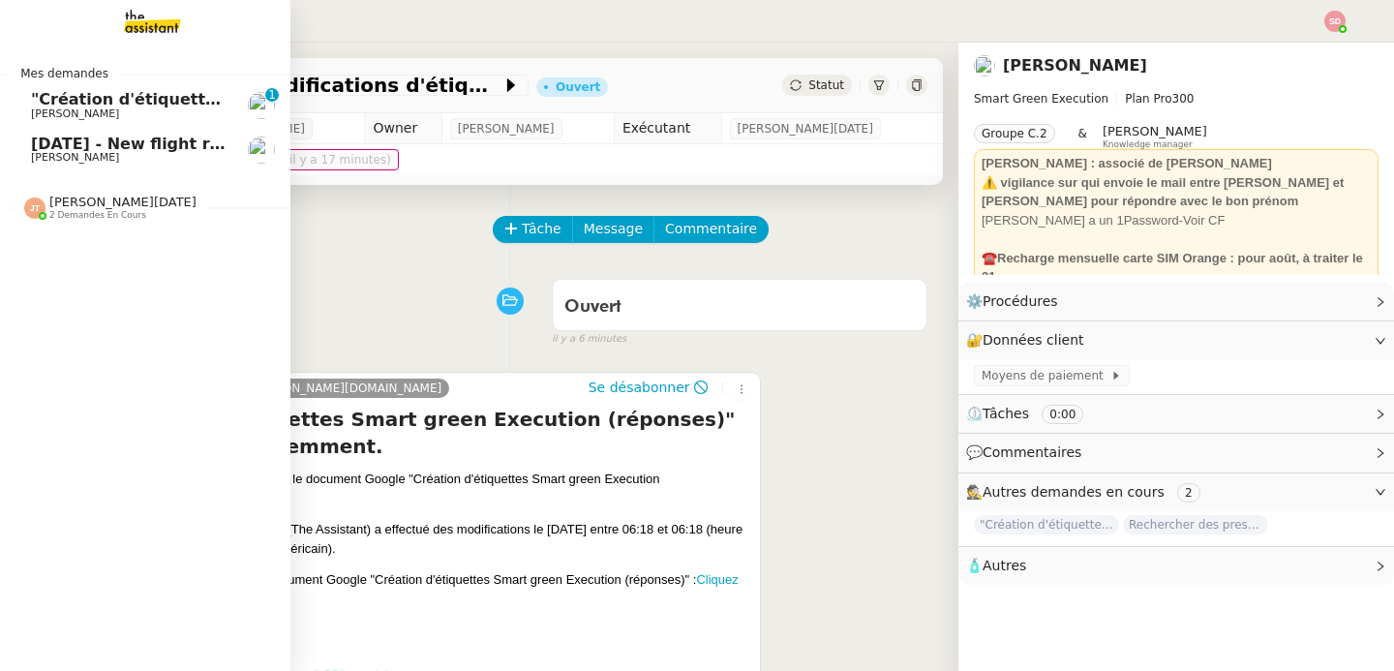
click at [137, 132] on link "[DATE] - New flight request - [PERSON_NAME] [PERSON_NAME]" at bounding box center [145, 150] width 290 height 45
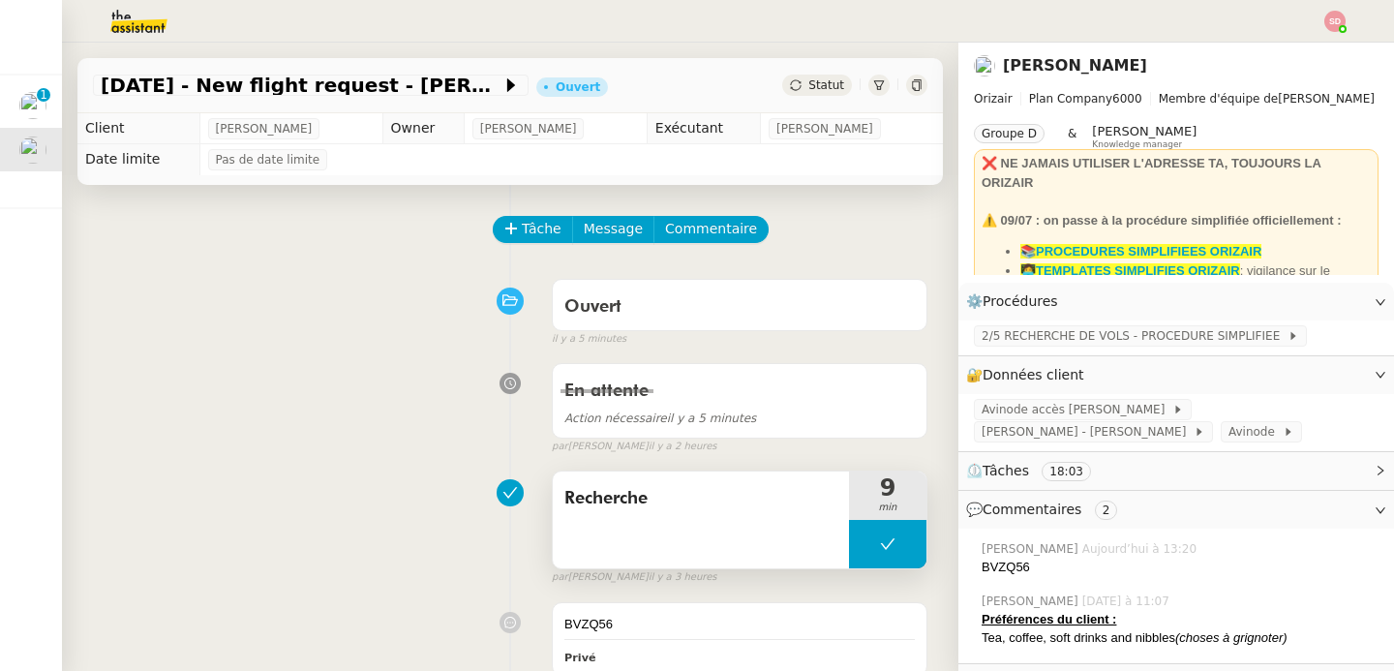
click at [853, 549] on button at bounding box center [887, 544] width 77 height 48
click at [853, 549] on div at bounding box center [868, 544] width 39 height 48
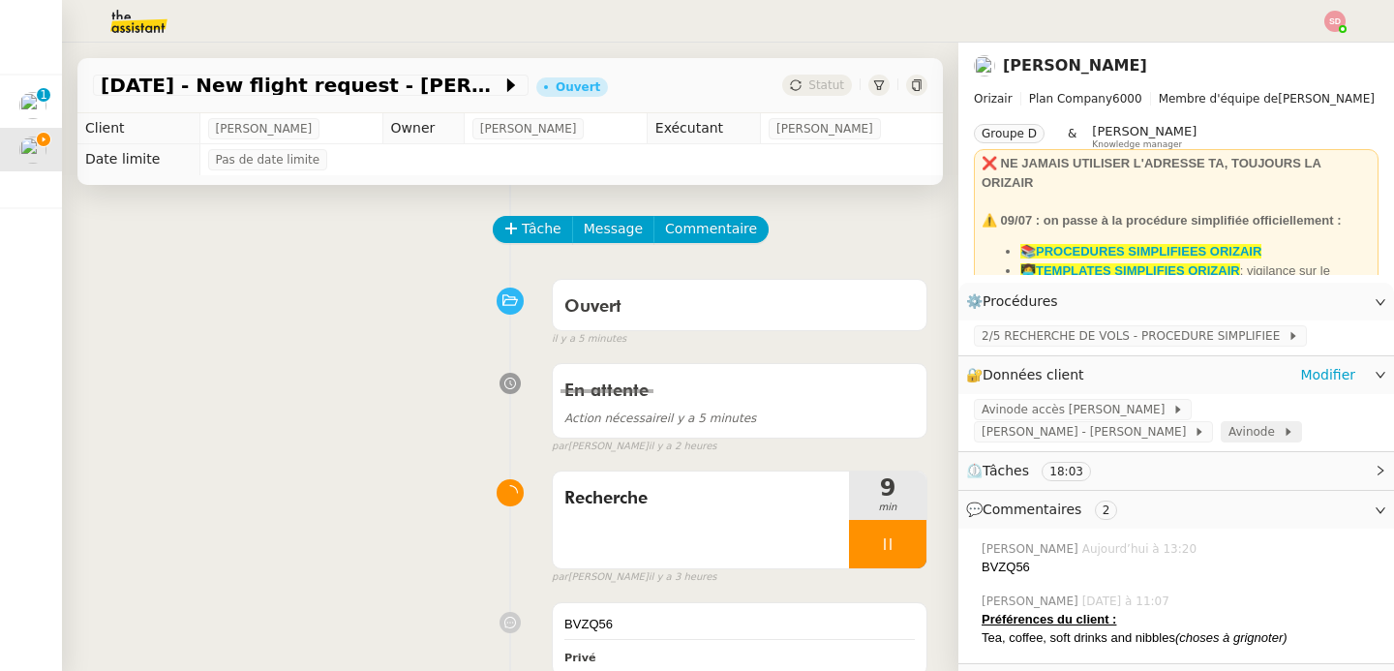
click at [1275, 431] on span at bounding box center [1279, 432] width 8 height 14
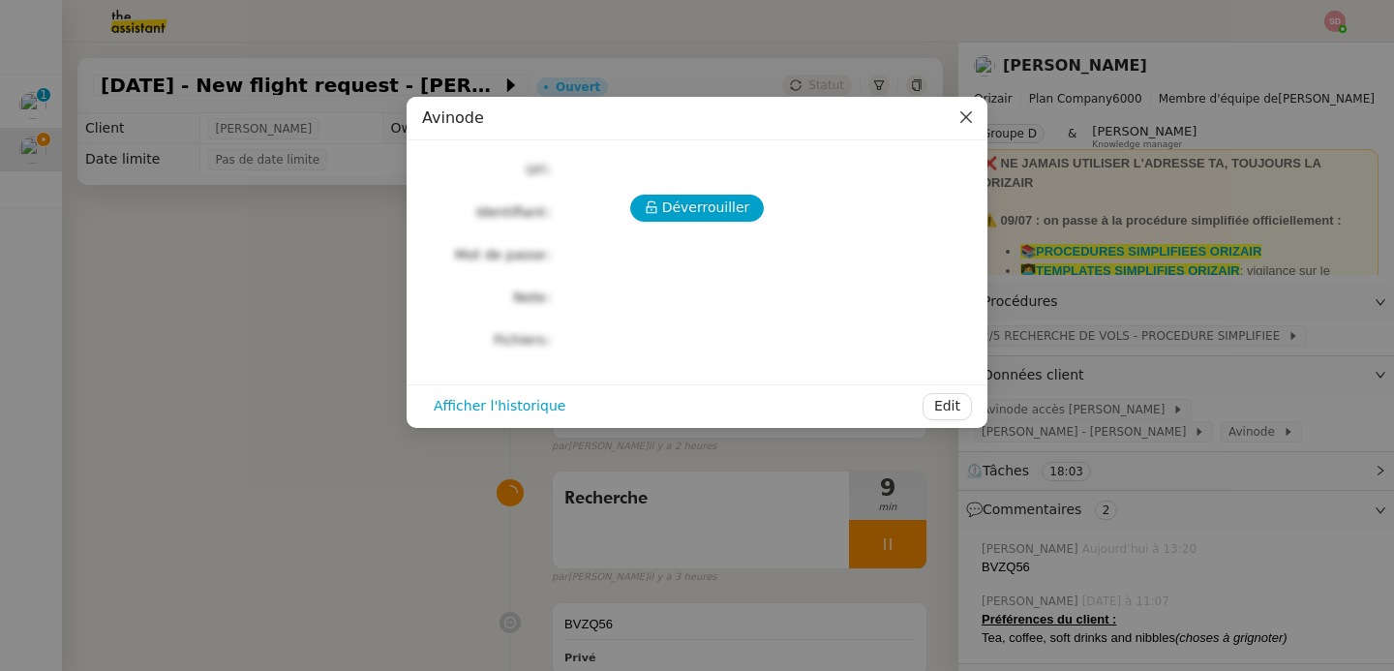
click at [964, 116] on icon "Close" at bounding box center [966, 117] width 12 height 12
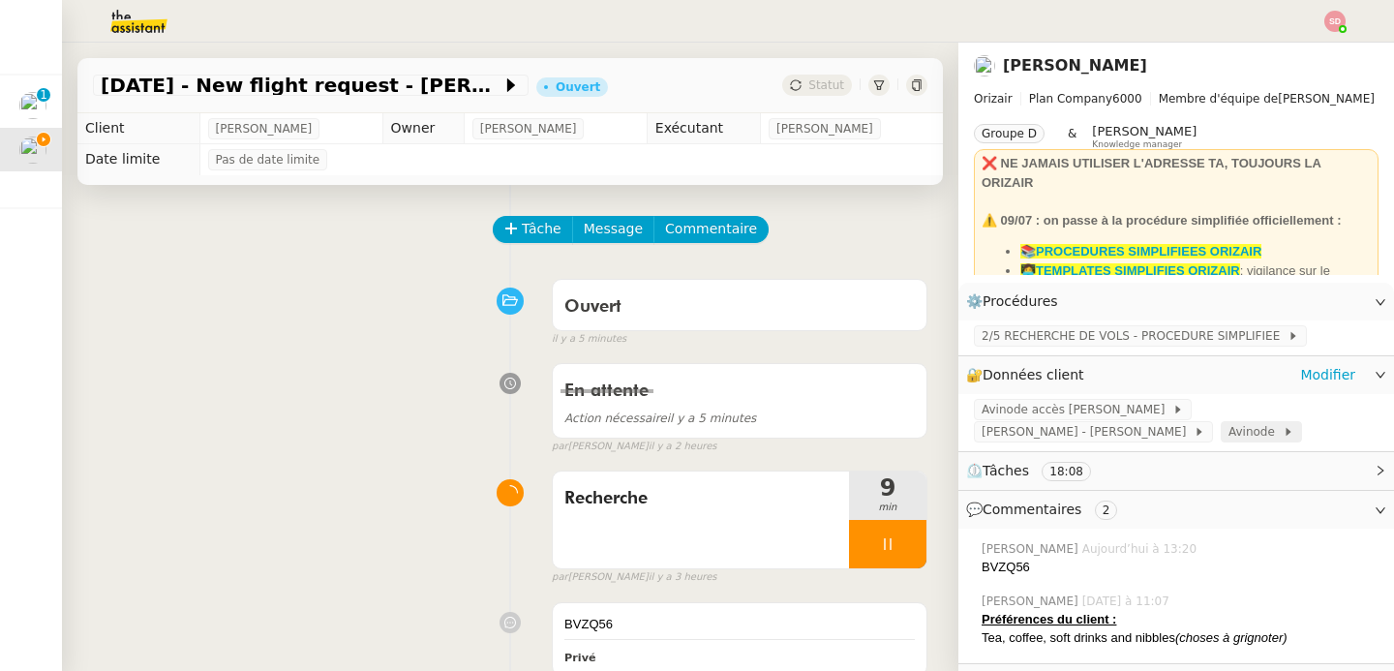
click at [1229, 437] on span "Avinode" at bounding box center [1256, 431] width 54 height 19
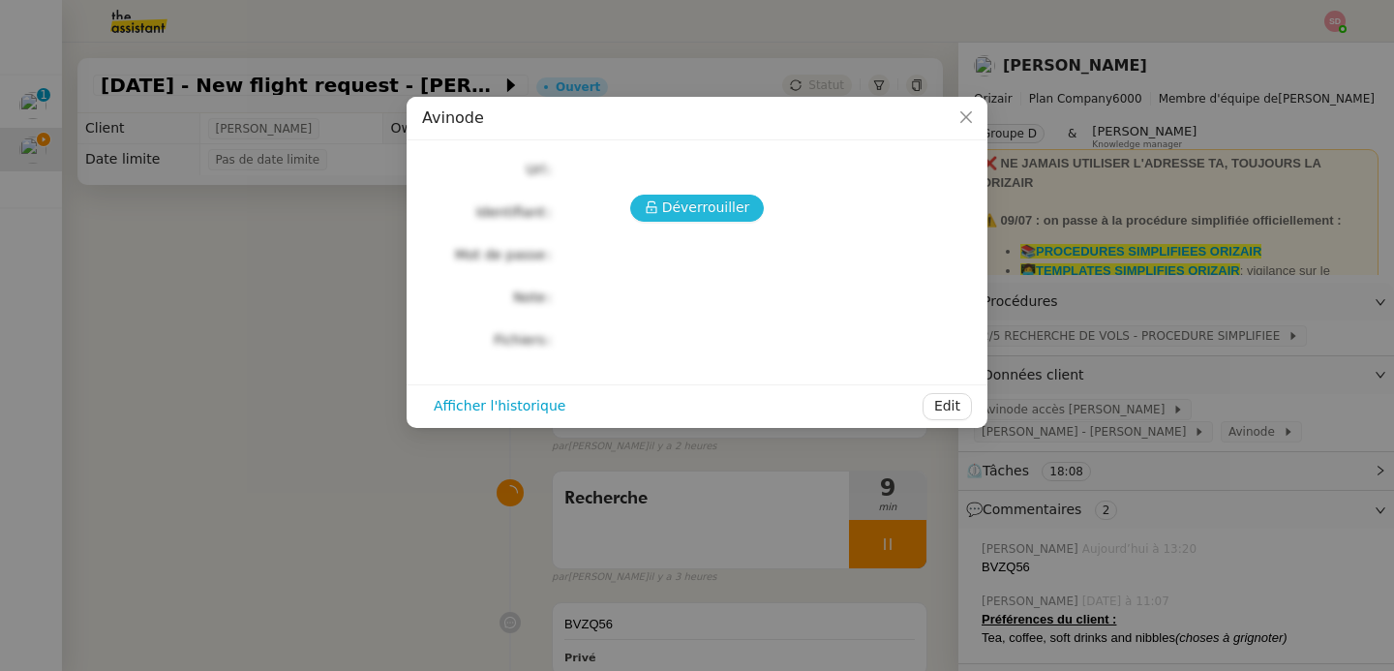
click at [721, 212] on span "Déverrouiller" at bounding box center [706, 208] width 88 height 22
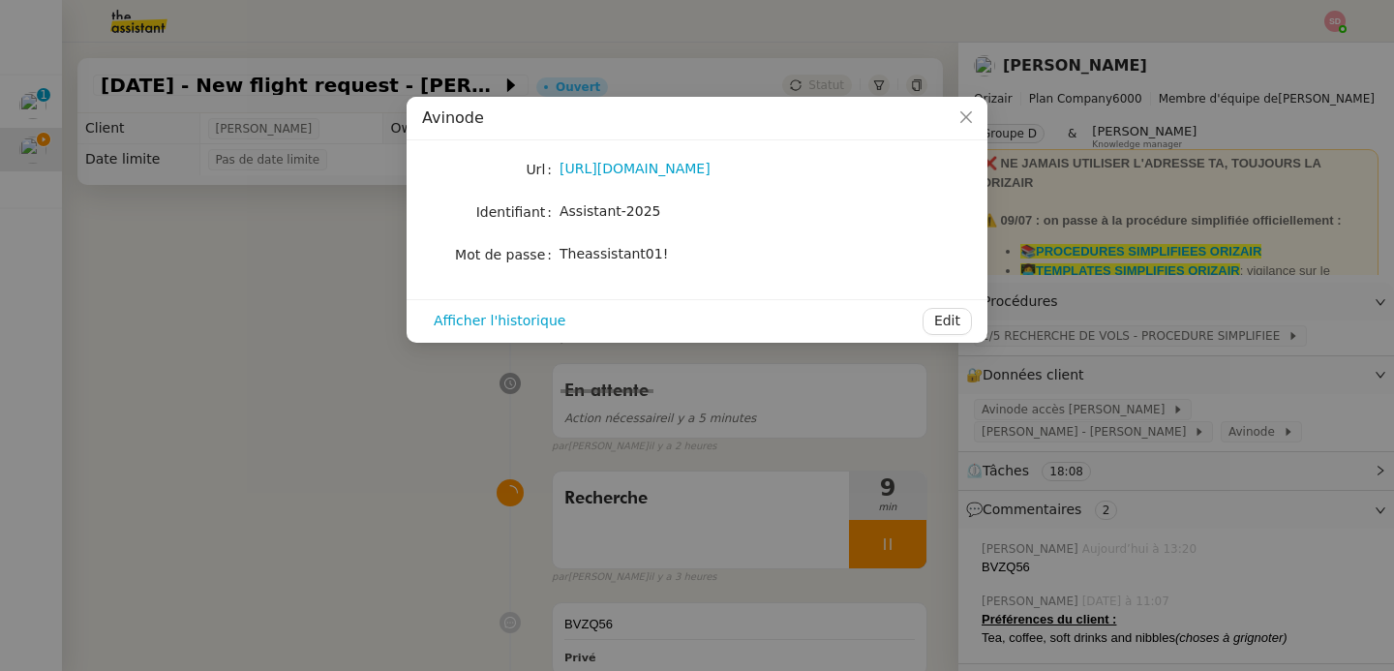
click at [639, 258] on span "Theassistant01!" at bounding box center [614, 253] width 108 height 15
copy div "Theassistant01! Afficher l'historique Edit"
click at [294, 493] on nz-modal-container "Avinode Url [URL][DOMAIN_NAME] Identifiant Assistant-2025 Mot de passe [SECURIT…" at bounding box center [697, 335] width 1394 height 671
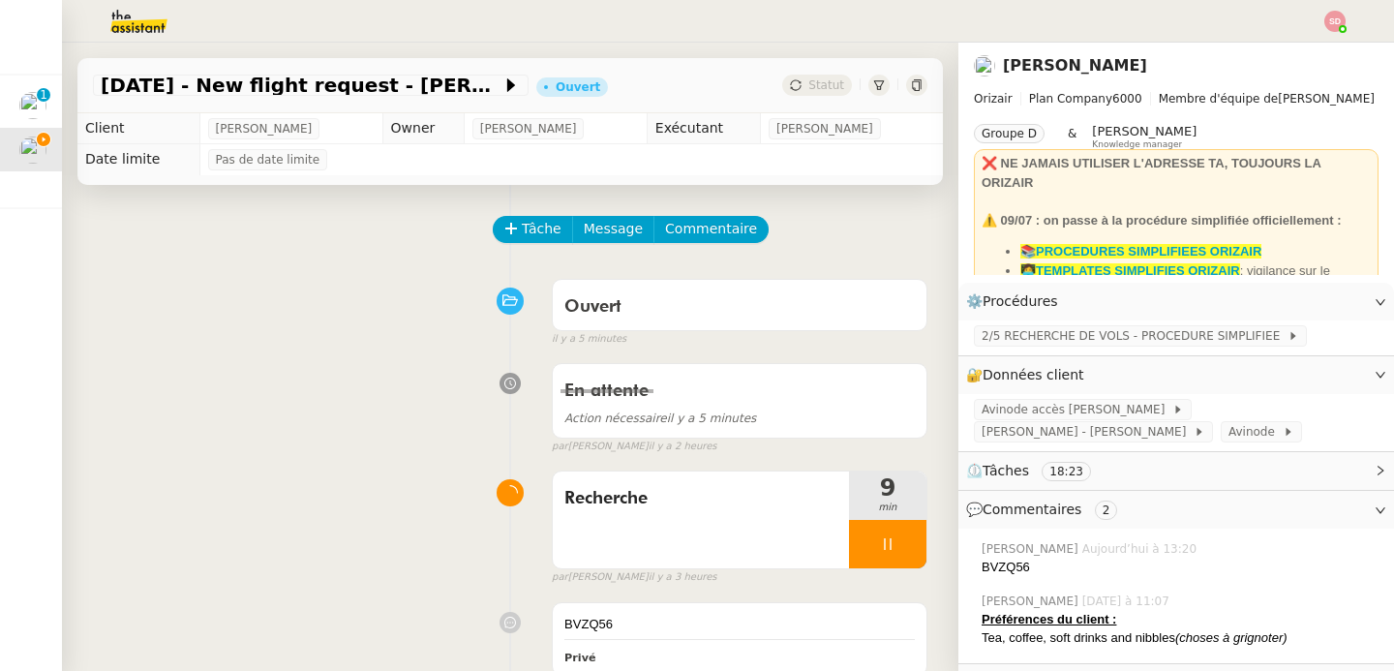
click at [987, 572] on div "BVZQ56" at bounding box center [1180, 567] width 397 height 19
copy div "BVZQ56"
click at [718, 229] on span "Commentaire" at bounding box center [711, 229] width 92 height 22
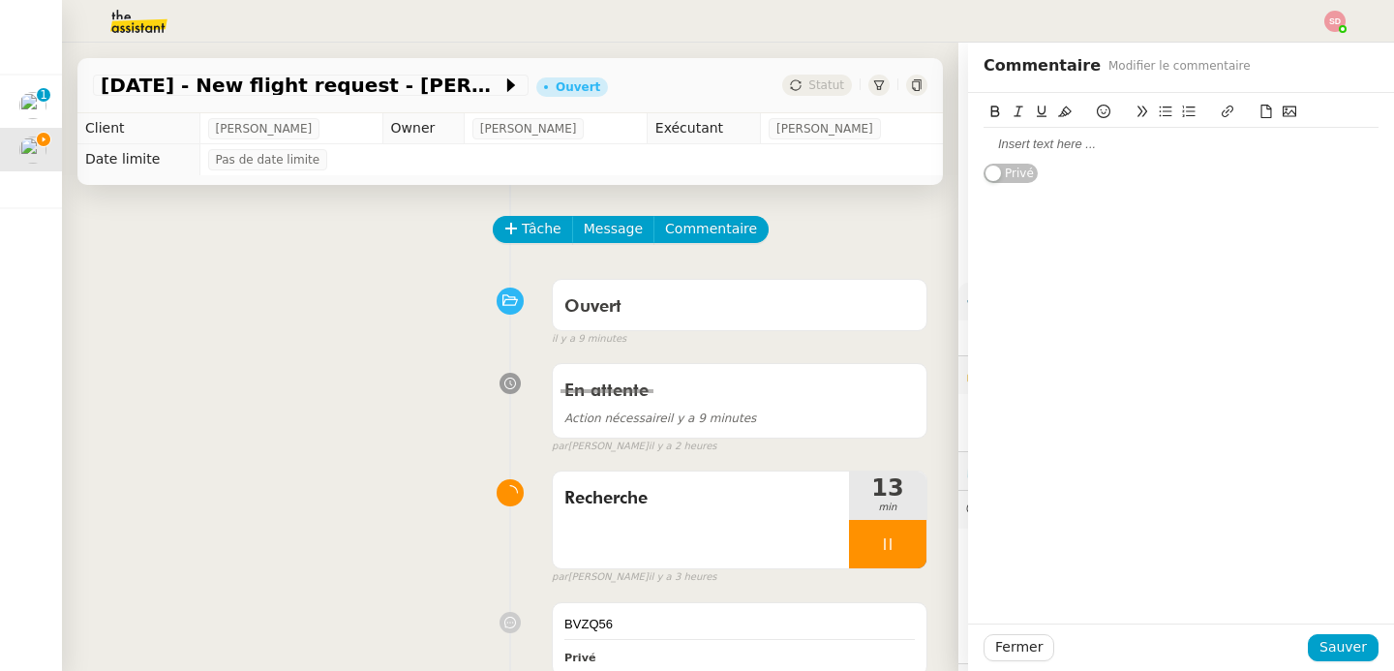
click at [1261, 106] on icon at bounding box center [1266, 112] width 11 height 14
click at [1260, 108] on icon at bounding box center [1267, 112] width 14 height 14
click at [1260, 112] on icon at bounding box center [1267, 112] width 14 height 14
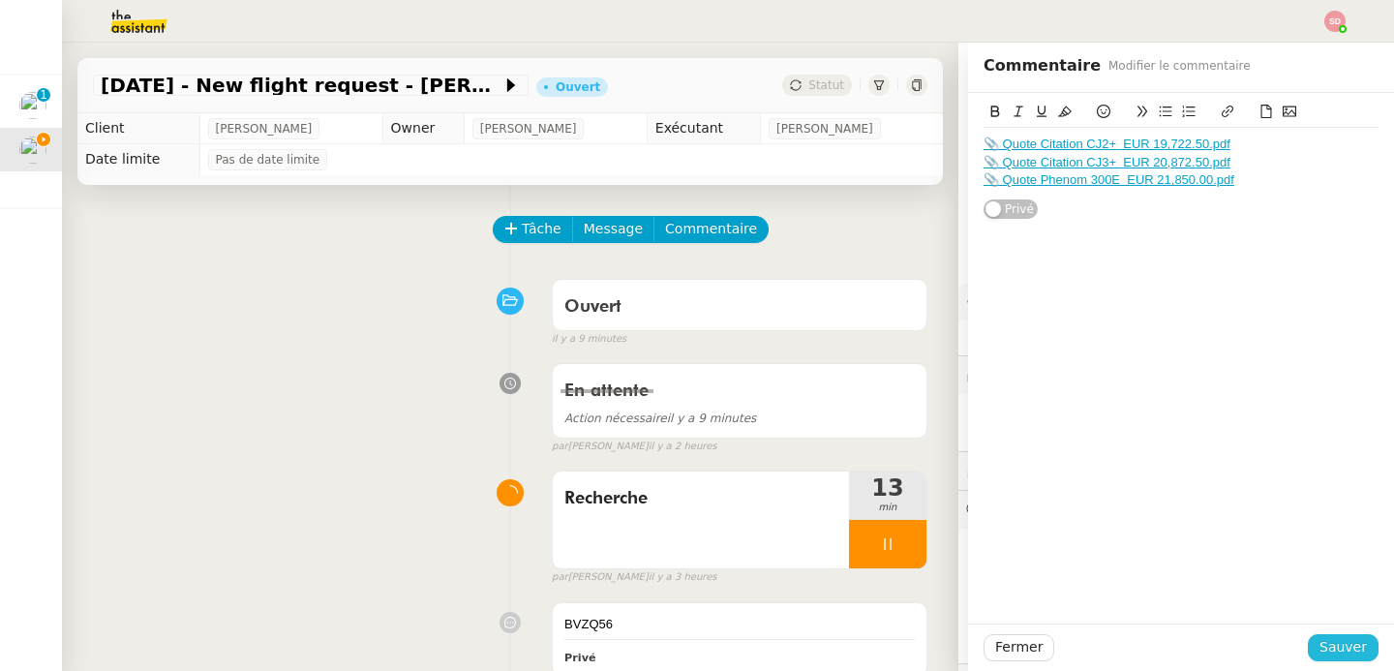
click at [1320, 645] on span "Sauver" at bounding box center [1343, 647] width 47 height 22
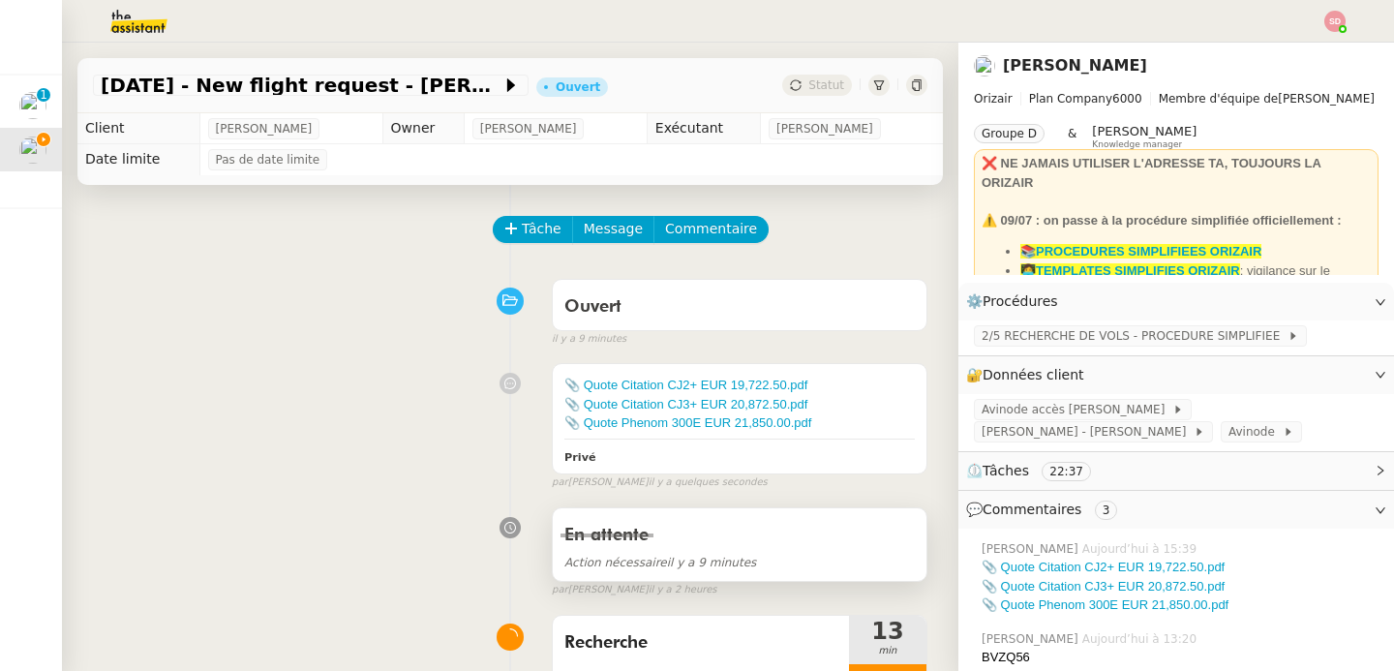
scroll to position [145, 0]
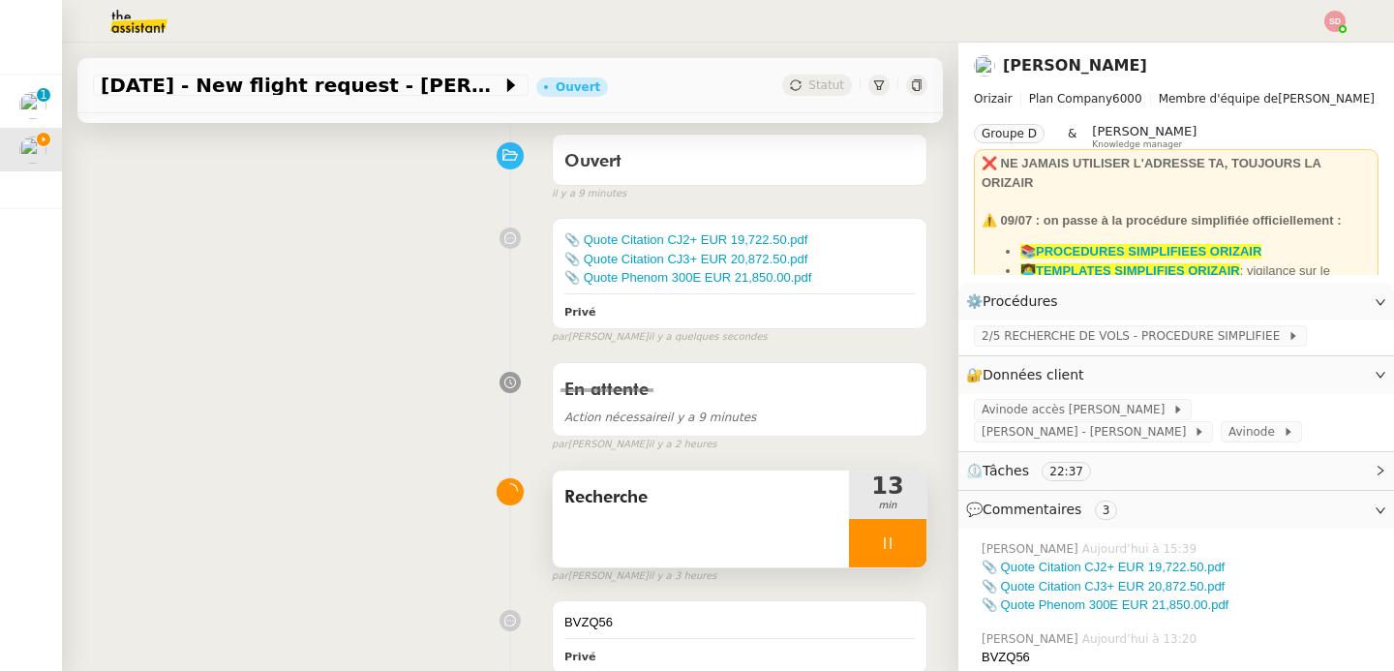
click at [882, 547] on div at bounding box center [887, 543] width 77 height 48
click at [899, 547] on icon at bounding box center [906, 542] width 15 height 15
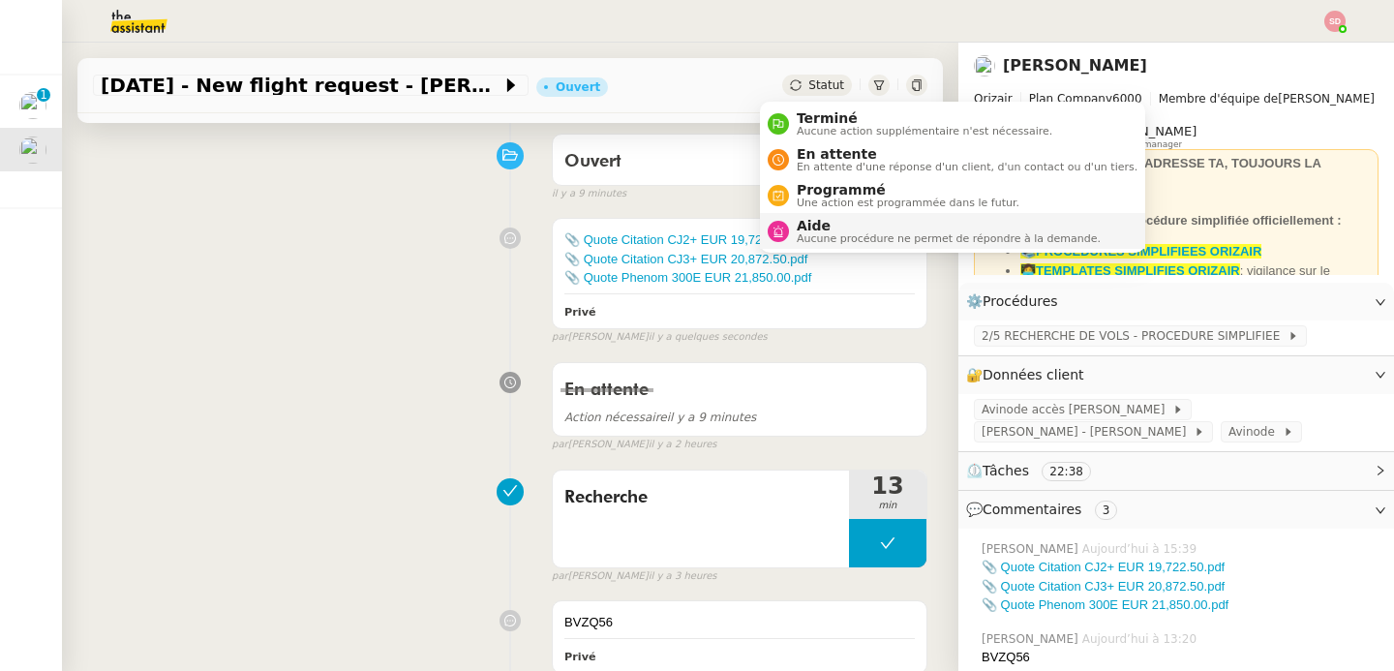
click at [787, 224] on div "Aide Aucune procédure ne permet de répondre à la demande." at bounding box center [934, 231] width 333 height 26
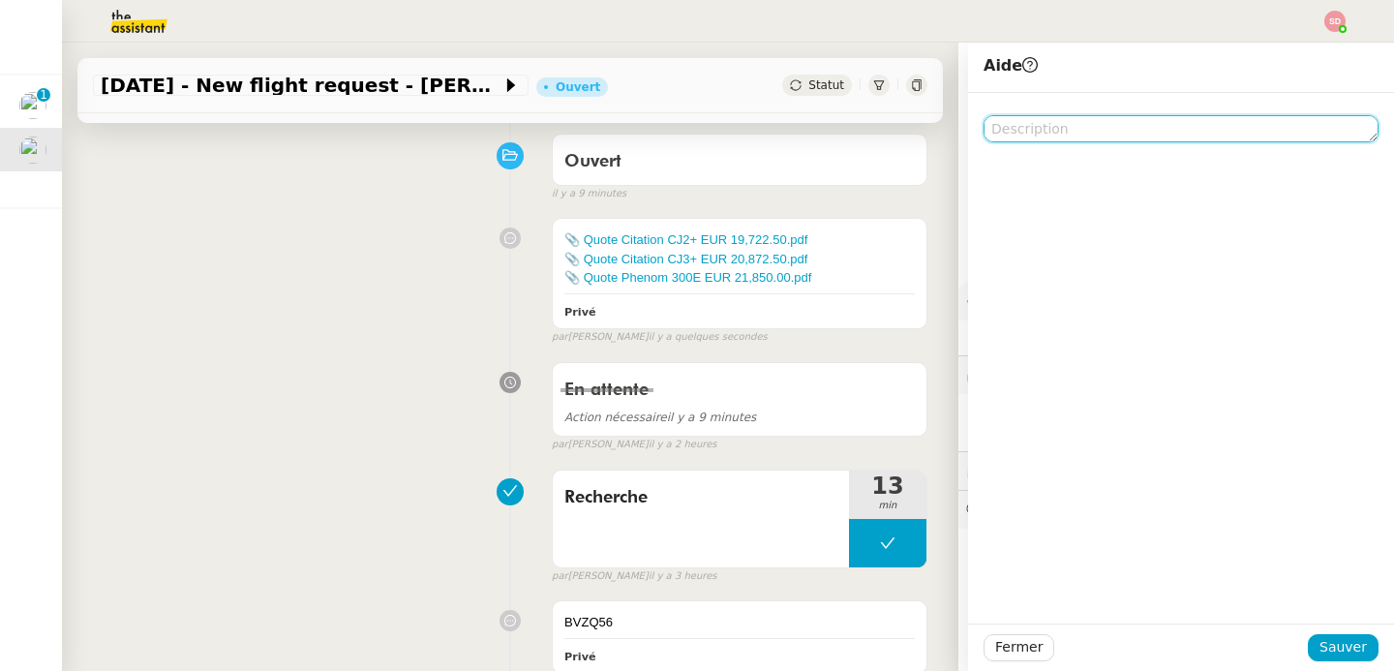
click at [1035, 123] on textarea at bounding box center [1181, 128] width 395 height 27
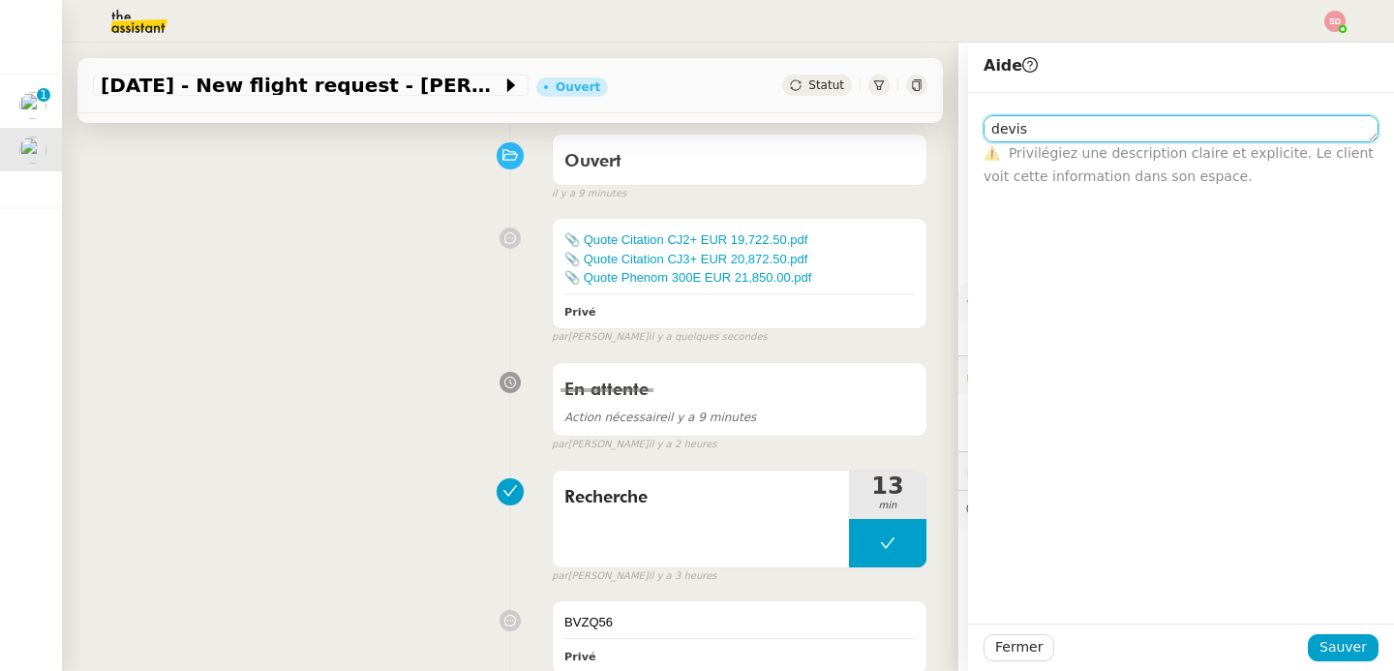
type textarea "devis"
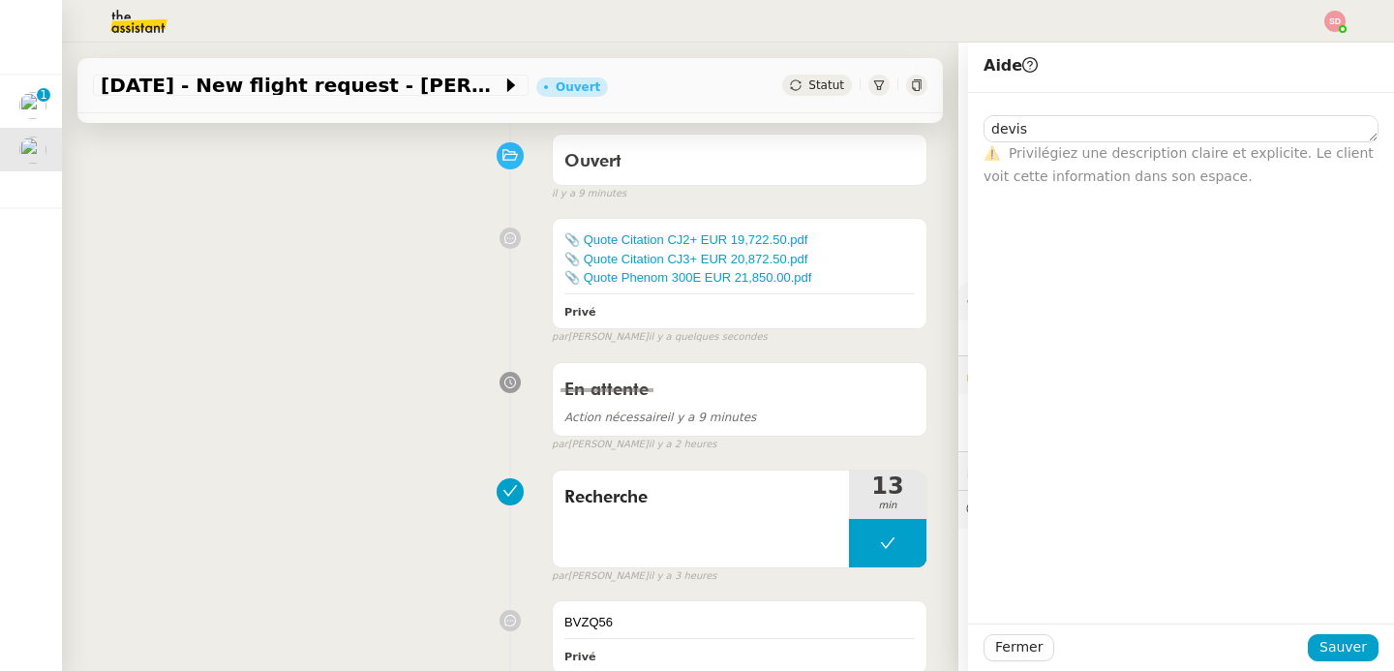
click at [1344, 633] on div "Fermer Sauver" at bounding box center [1181, 646] width 426 height 47
click at [1345, 647] on span "Sauver" at bounding box center [1343, 647] width 47 height 22
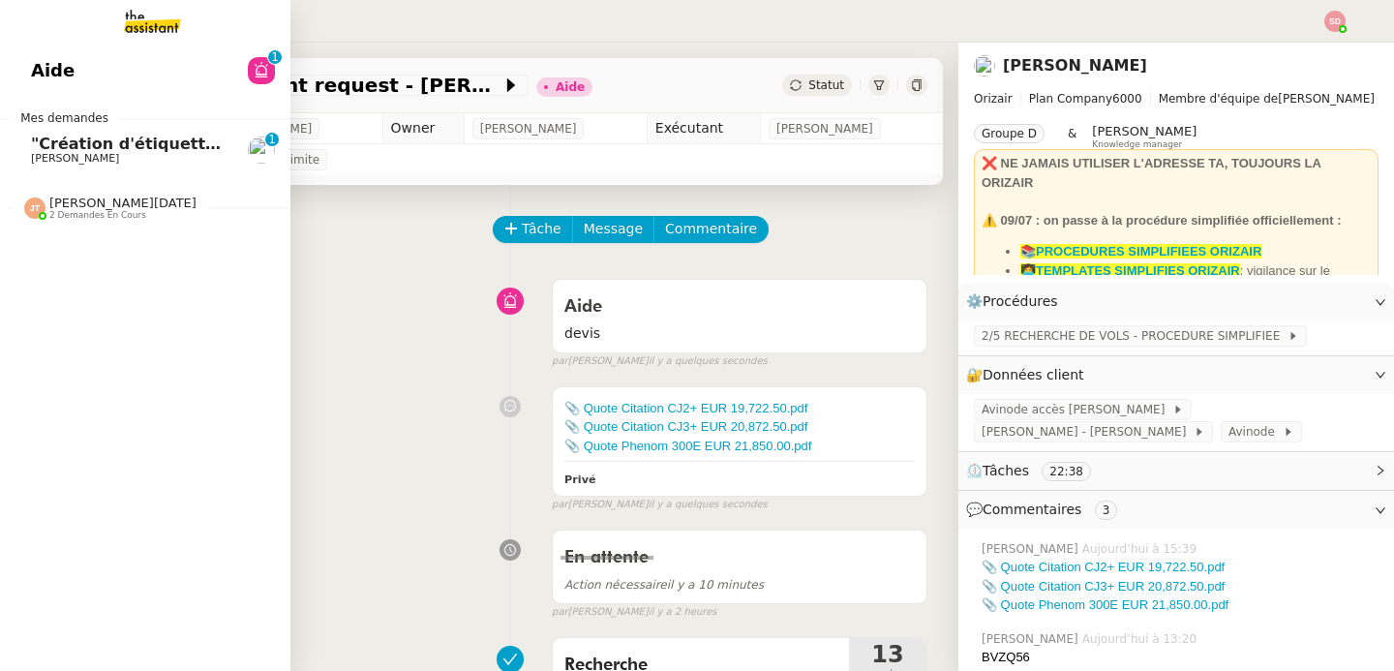
click at [24, 208] on img at bounding box center [34, 207] width 21 height 21
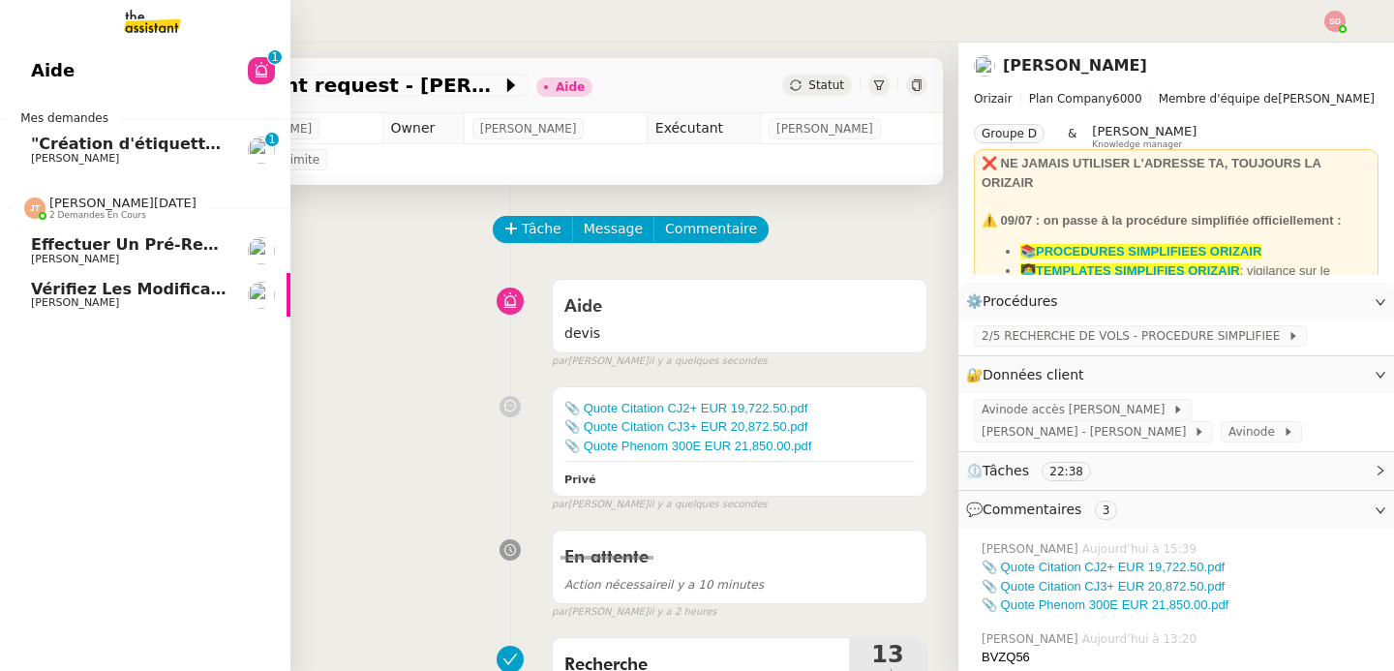
click at [54, 248] on span "Effectuer un pré-recrutement téléphonique" at bounding box center [223, 244] width 385 height 18
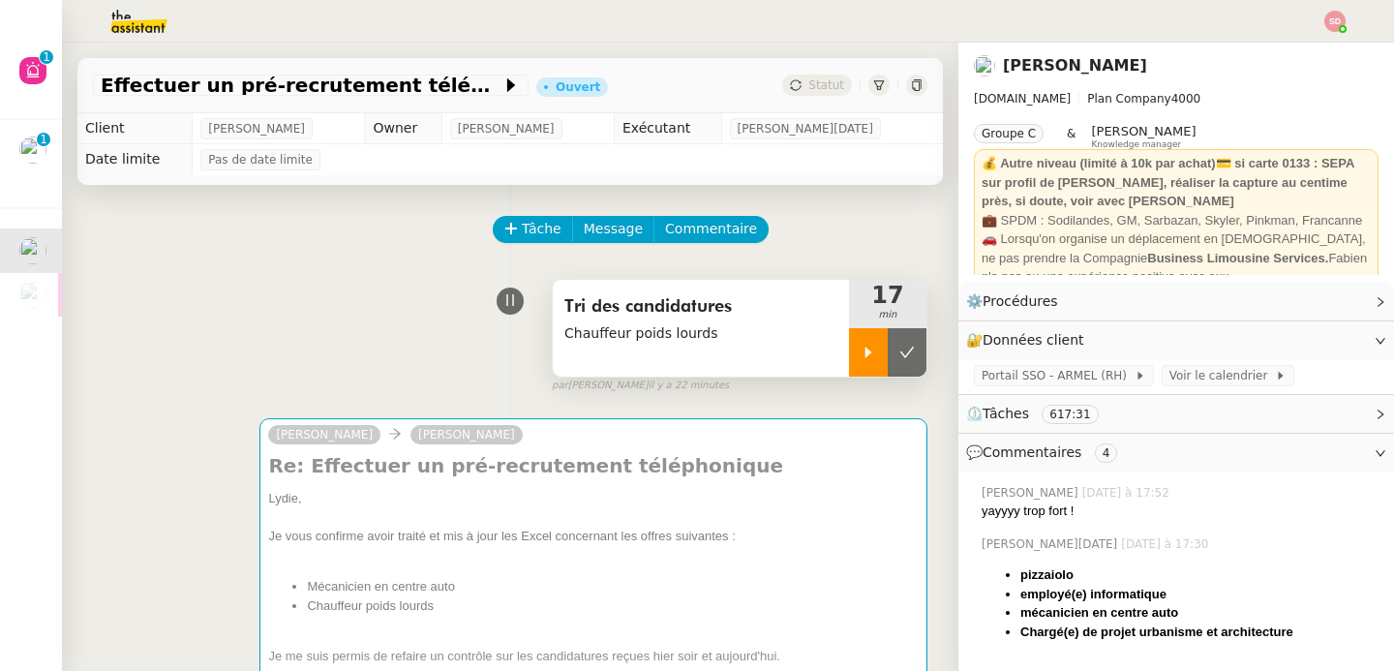
click at [849, 361] on div at bounding box center [868, 352] width 39 height 48
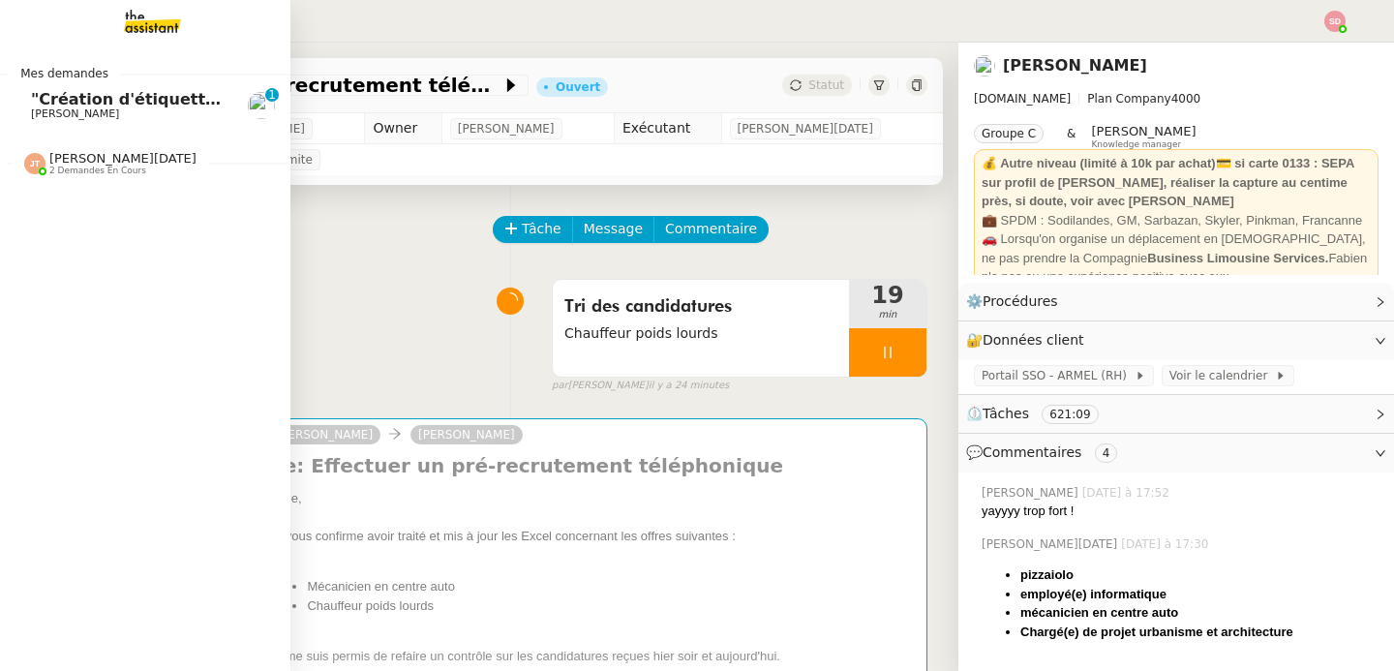
click at [131, 169] on span "2 demandes en cours" at bounding box center [97, 171] width 97 height 11
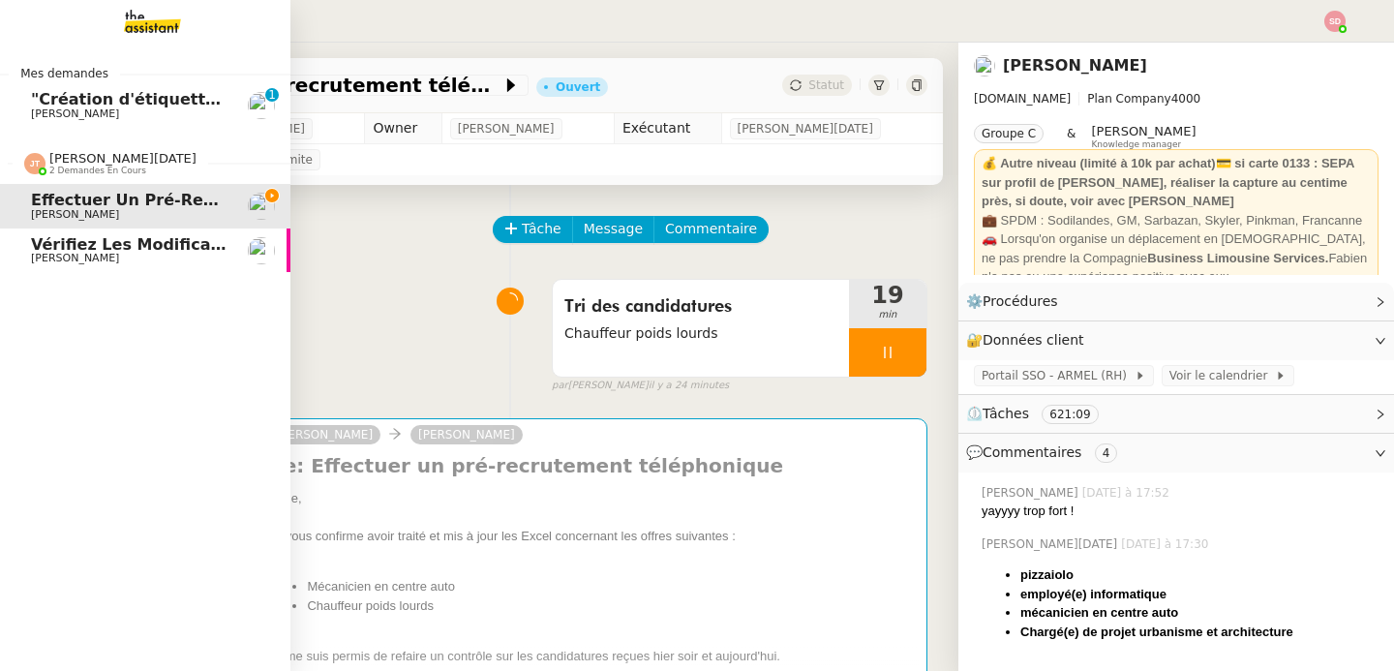
click at [131, 169] on span "2 demandes en cours" at bounding box center [97, 171] width 97 height 11
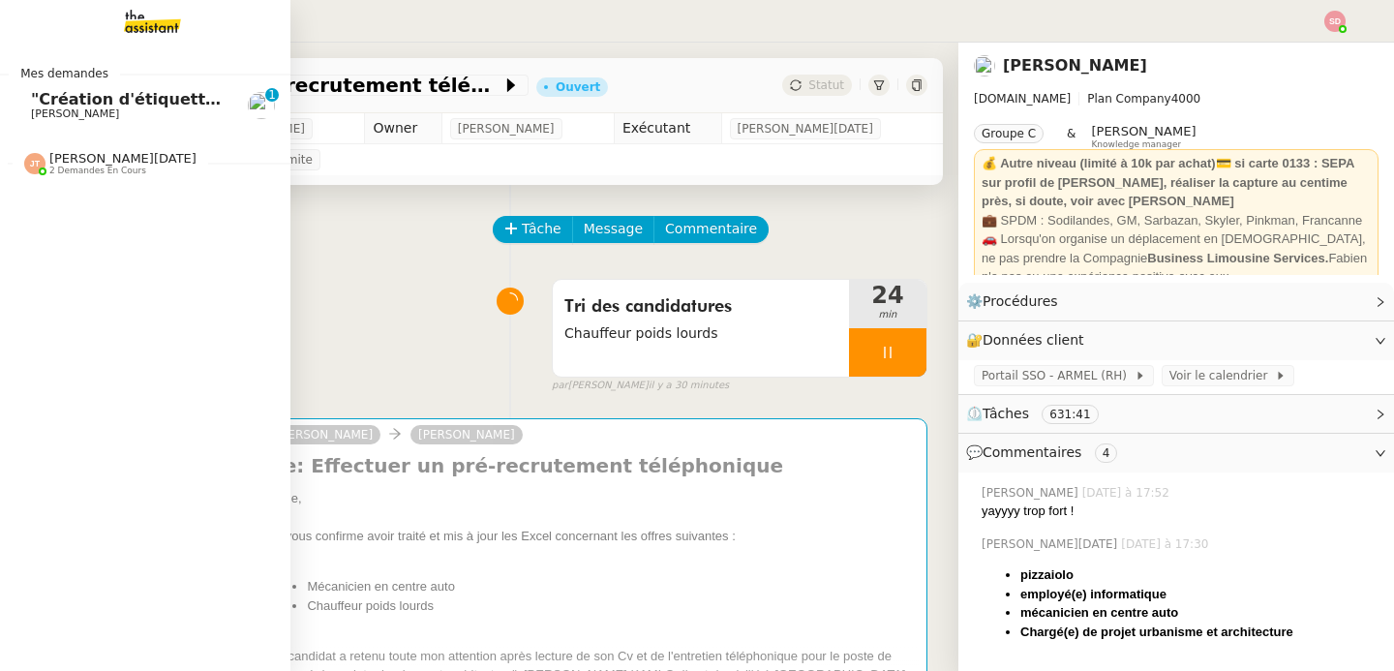
click at [47, 150] on span "[PERSON_NAME][DATE] 2 demandes en cours" at bounding box center [153, 156] width 290 height 41
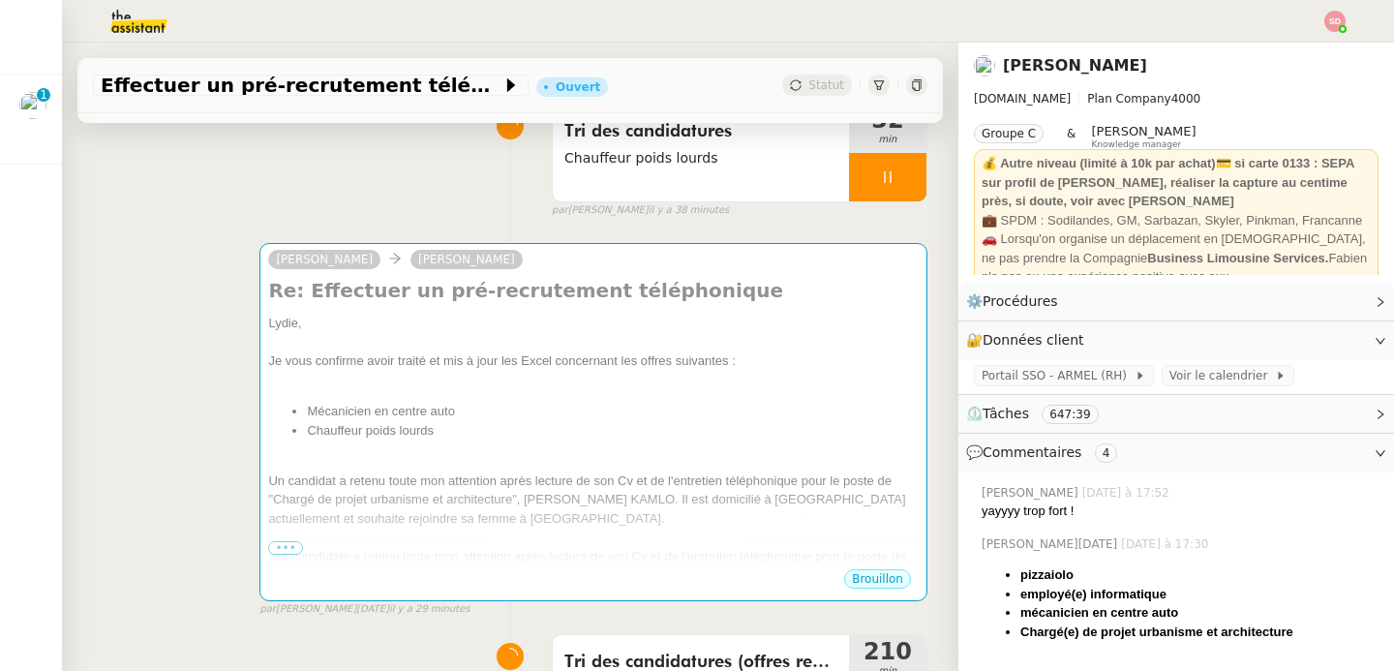
scroll to position [176, 0]
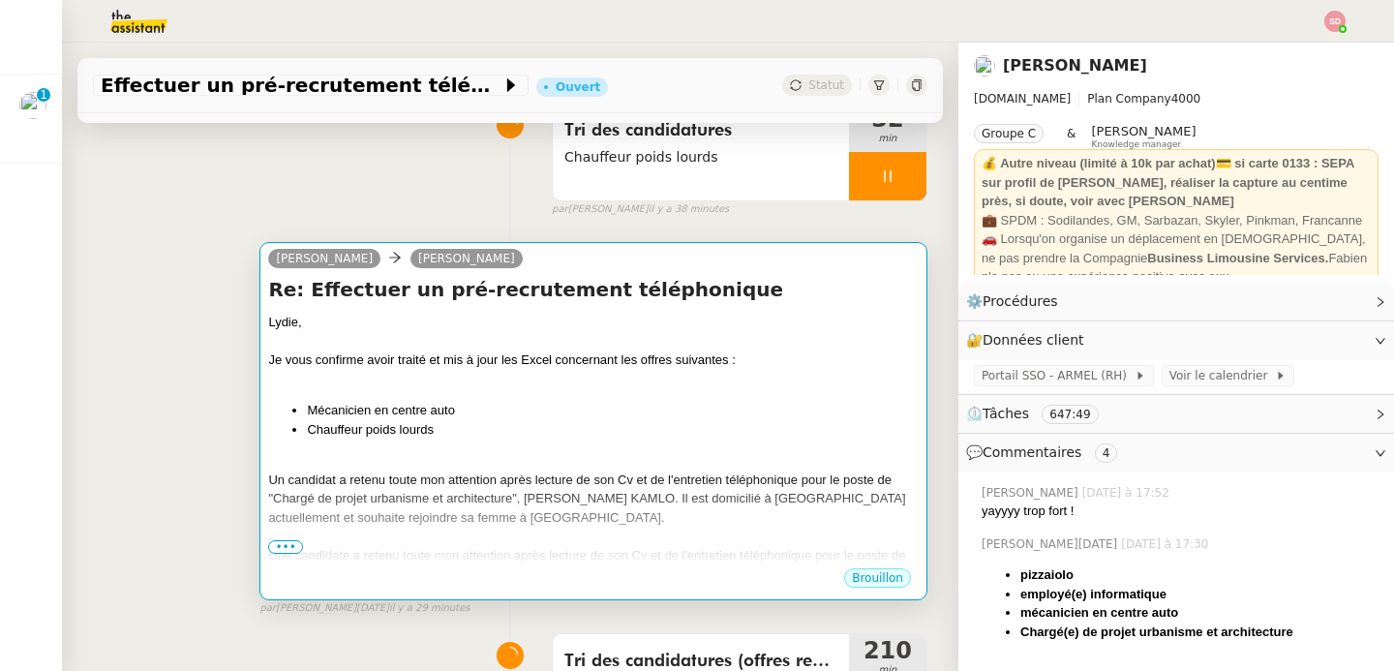
click at [287, 541] on span "•••" at bounding box center [285, 547] width 35 height 14
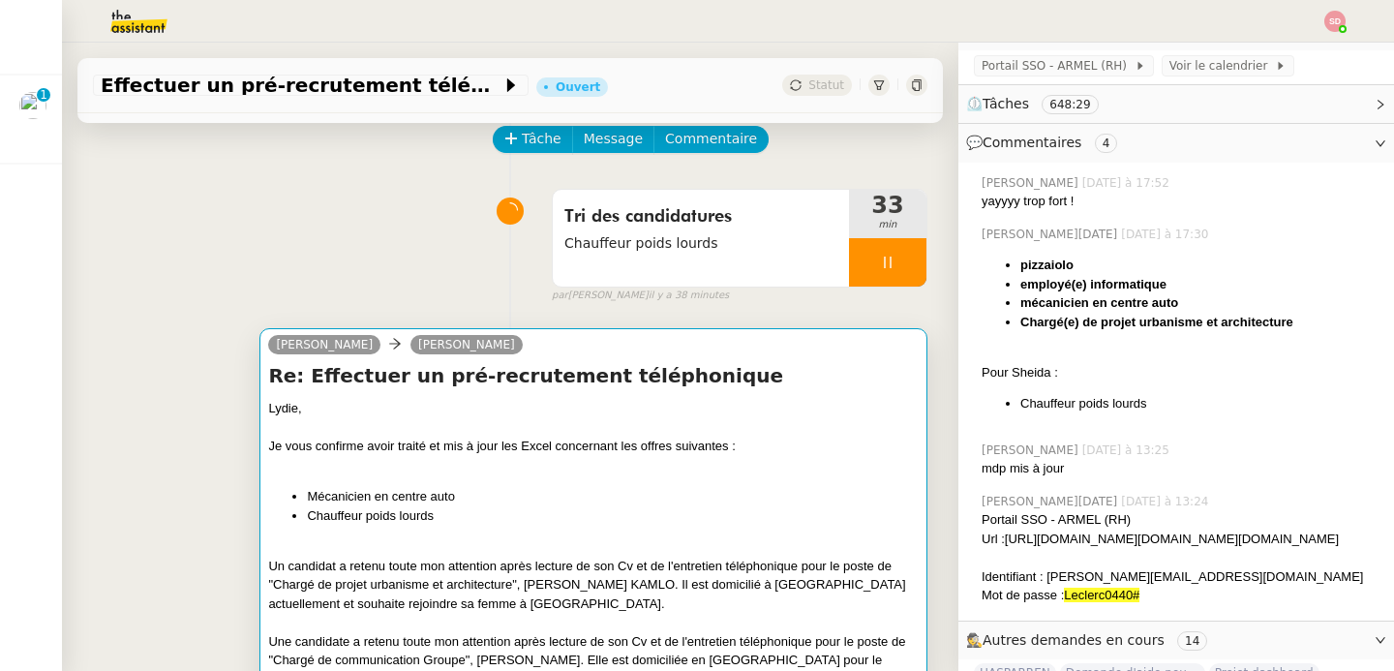
scroll to position [0, 0]
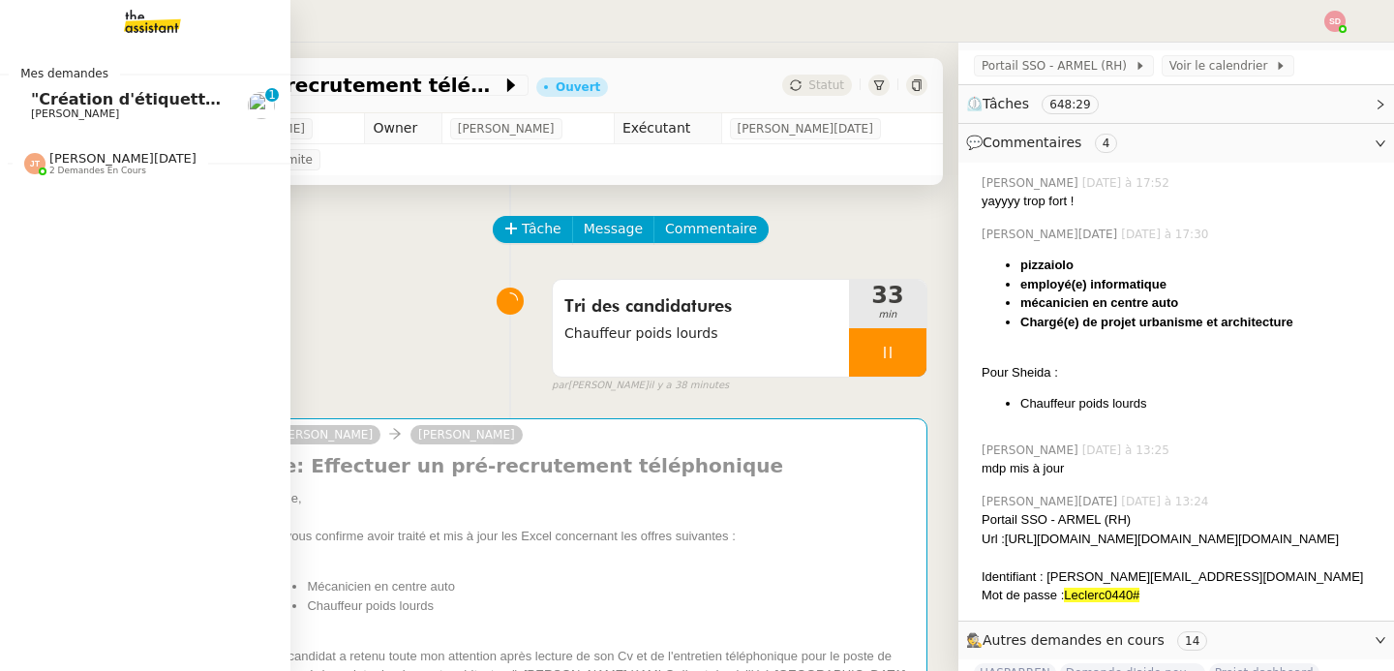
click at [83, 157] on span "[PERSON_NAME][DATE]" at bounding box center [122, 158] width 147 height 15
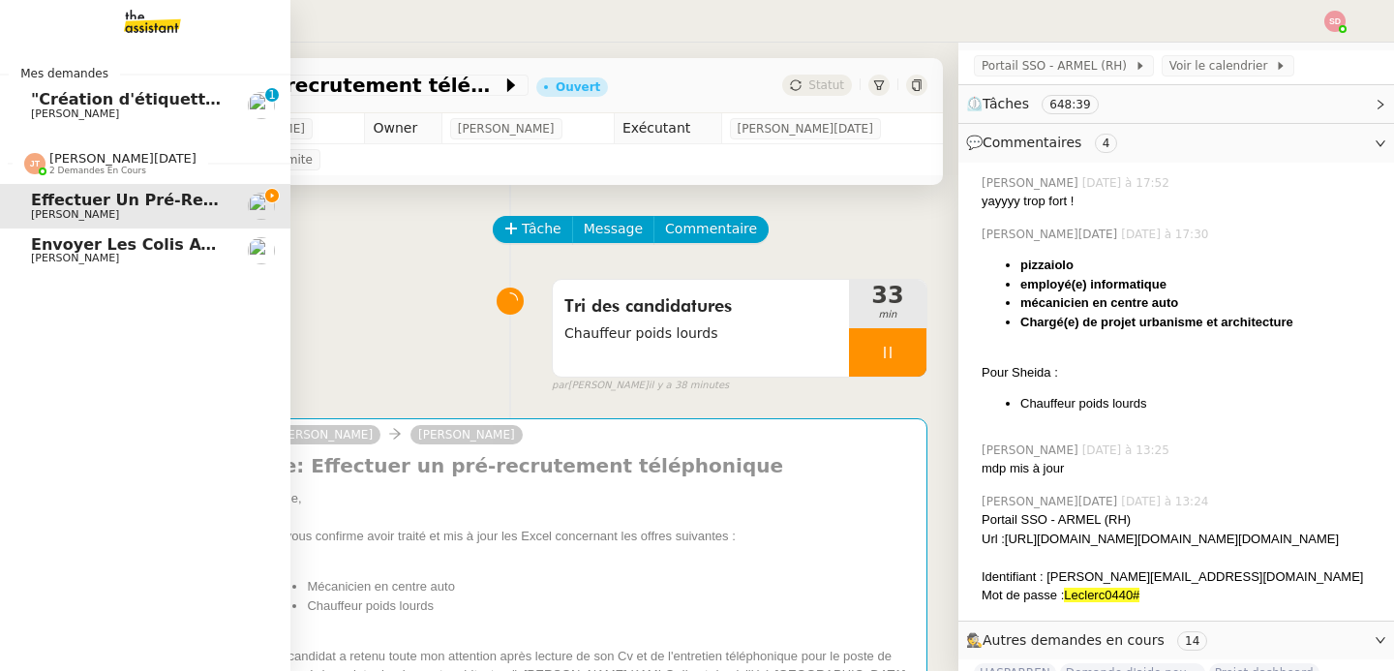
click at [90, 171] on span "2 demandes en cours" at bounding box center [97, 171] width 97 height 11
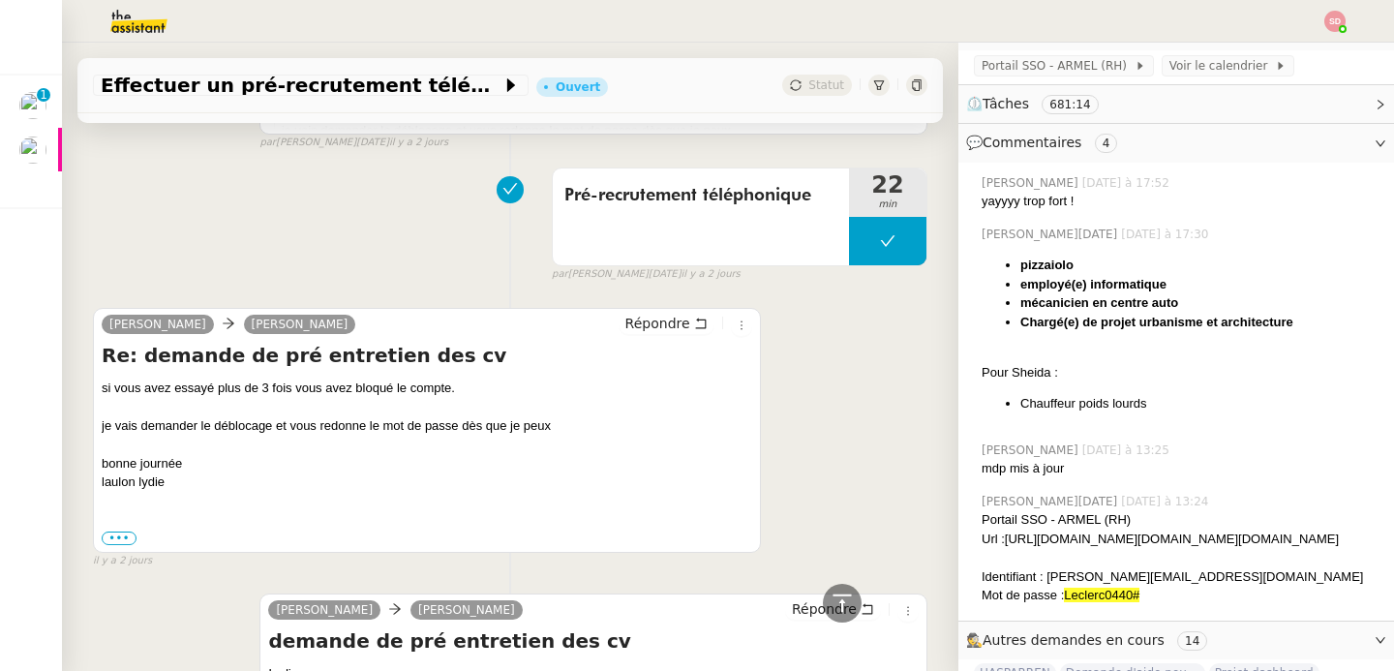
scroll to position [6636, 0]
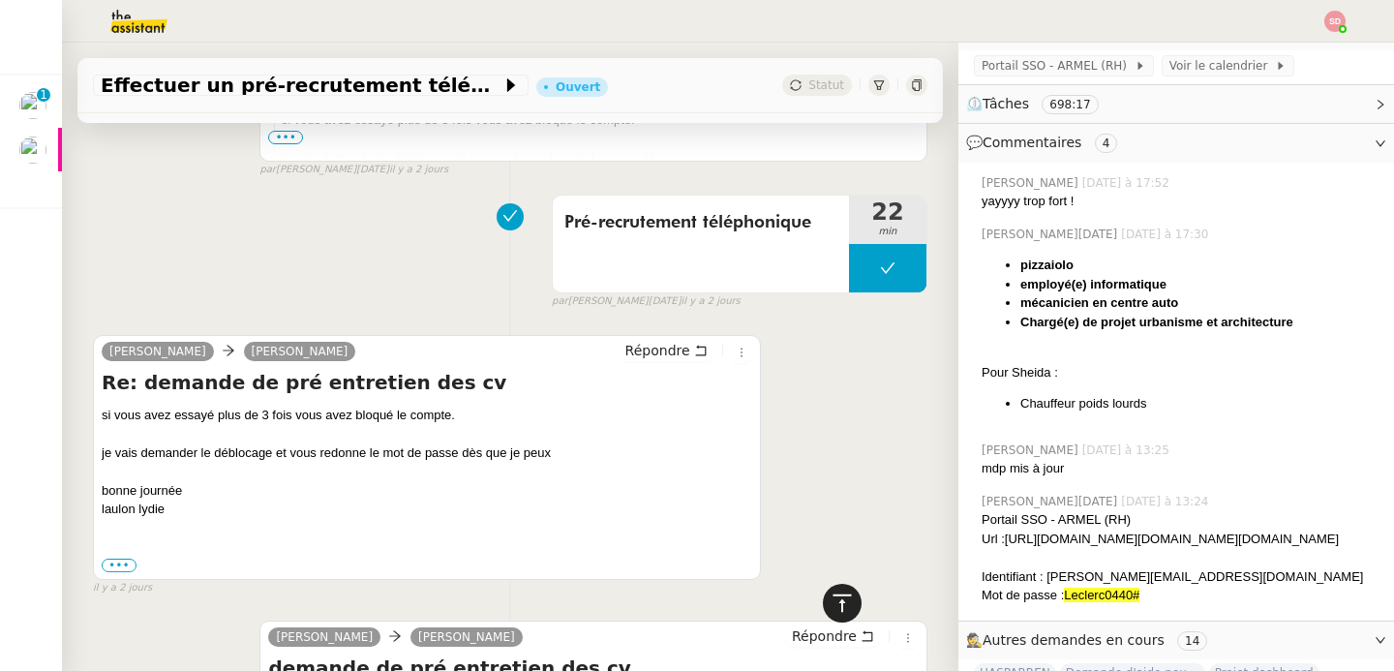
click at [831, 605] on icon at bounding box center [842, 603] width 23 height 23
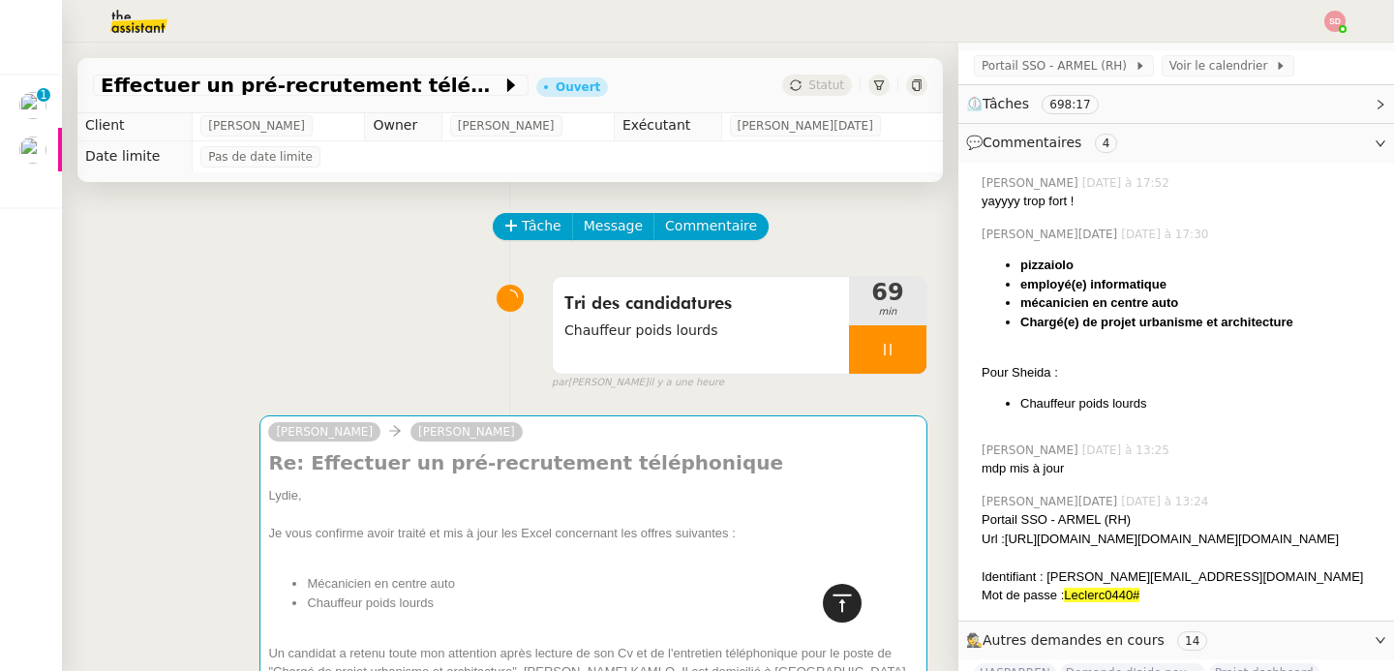
scroll to position [0, 0]
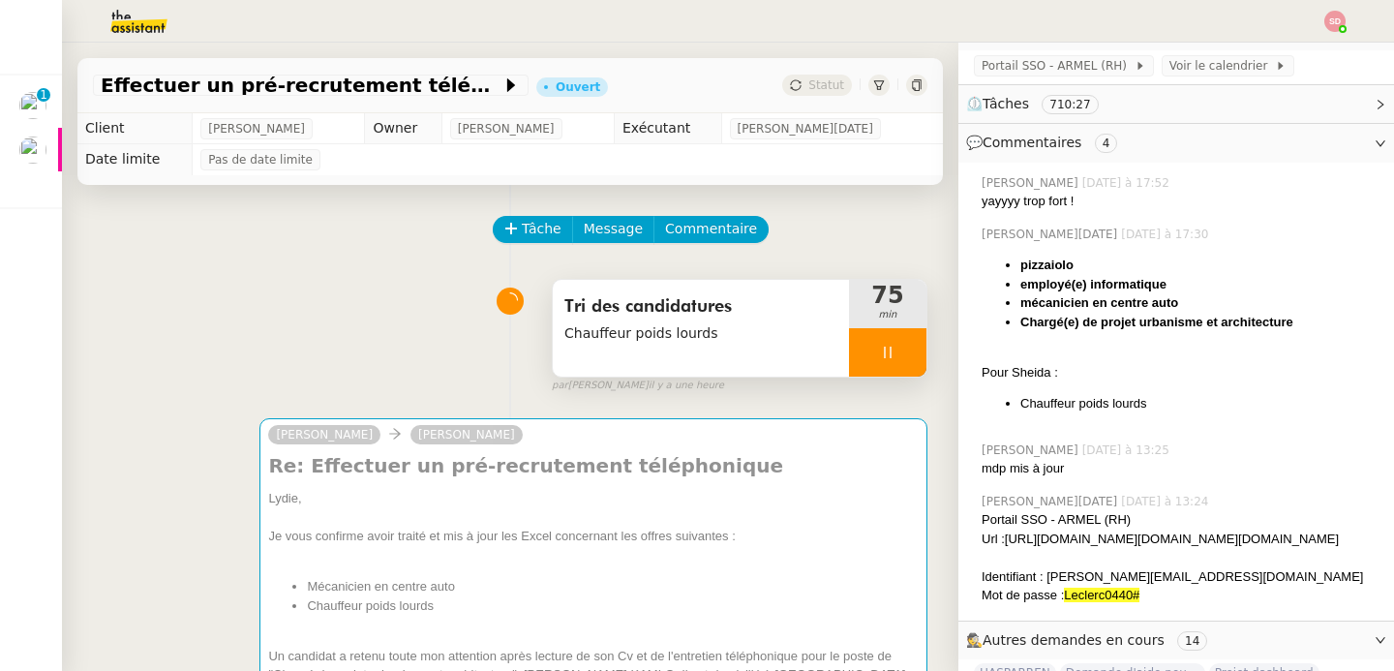
click at [882, 352] on div at bounding box center [887, 352] width 77 height 48
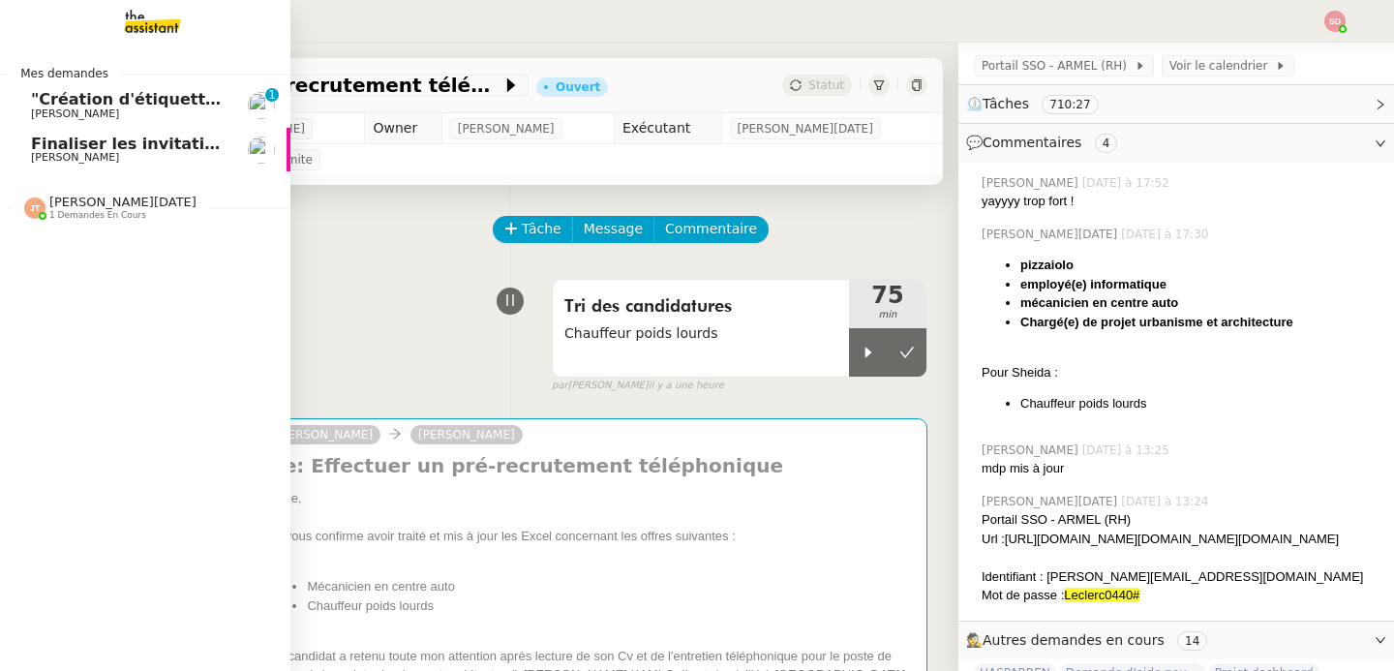
click at [75, 138] on span "Finaliser les invitations VIP" at bounding box center [150, 144] width 239 height 18
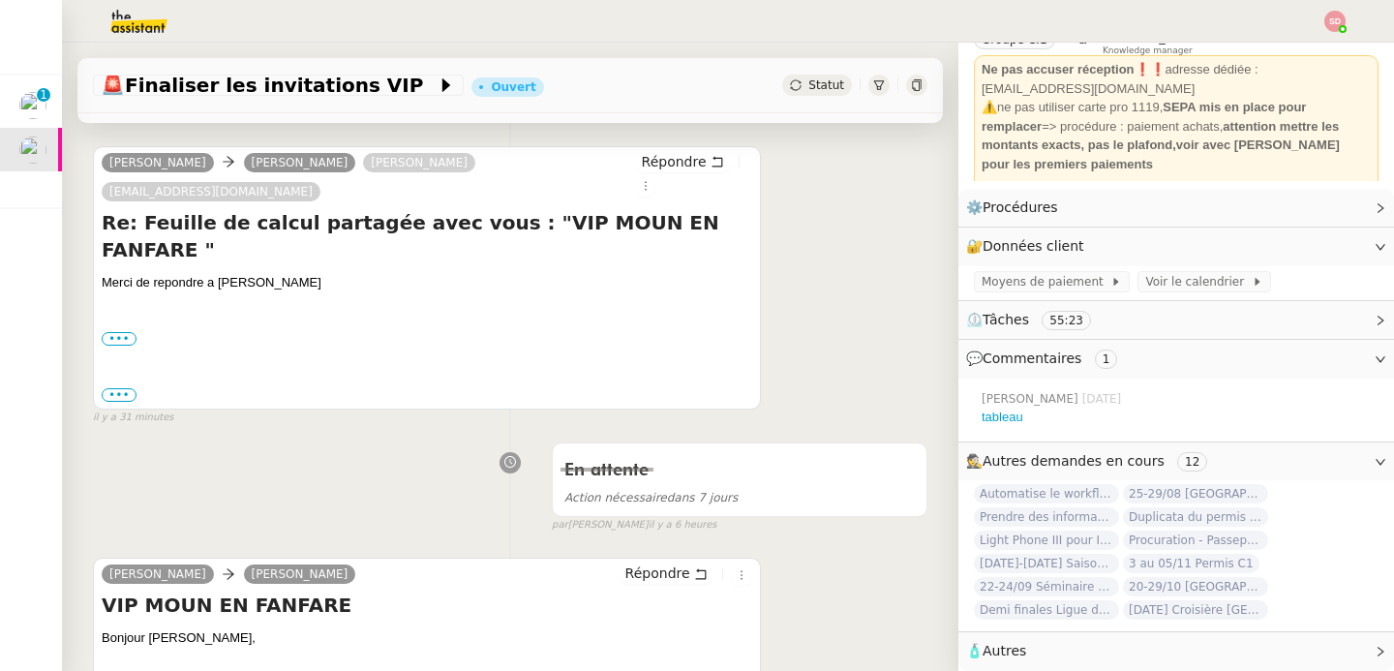
scroll to position [286, 0]
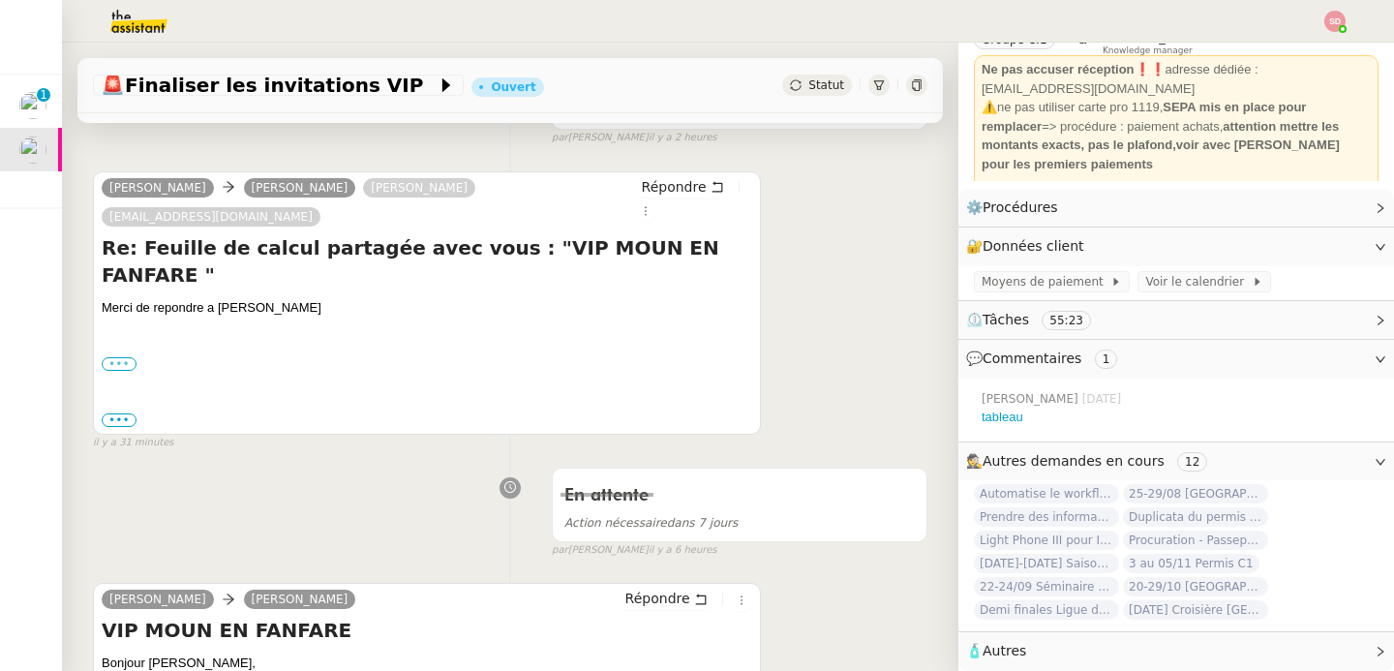
click at [110, 357] on label "•••" at bounding box center [119, 364] width 35 height 14
click at [0, 0] on input "•••" at bounding box center [0, 0] width 0 height 0
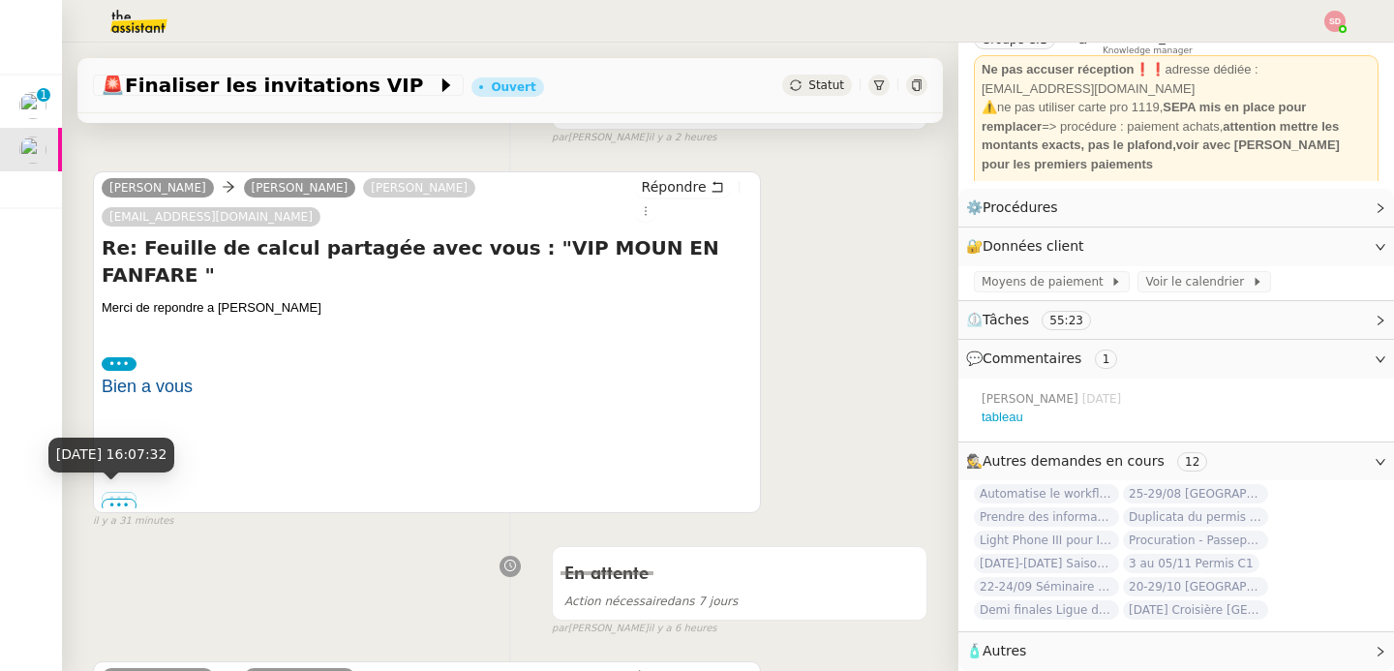
click at [116, 472] on div "[DATE] 16:07:32" at bounding box center [111, 462] width 127 height 48
click at [124, 469] on div "[DATE] 16:07:32" at bounding box center [111, 455] width 127 height 34
click at [110, 492] on label "•••" at bounding box center [119, 499] width 35 height 14
click at [0, 0] on input "•••" at bounding box center [0, 0] width 0 height 0
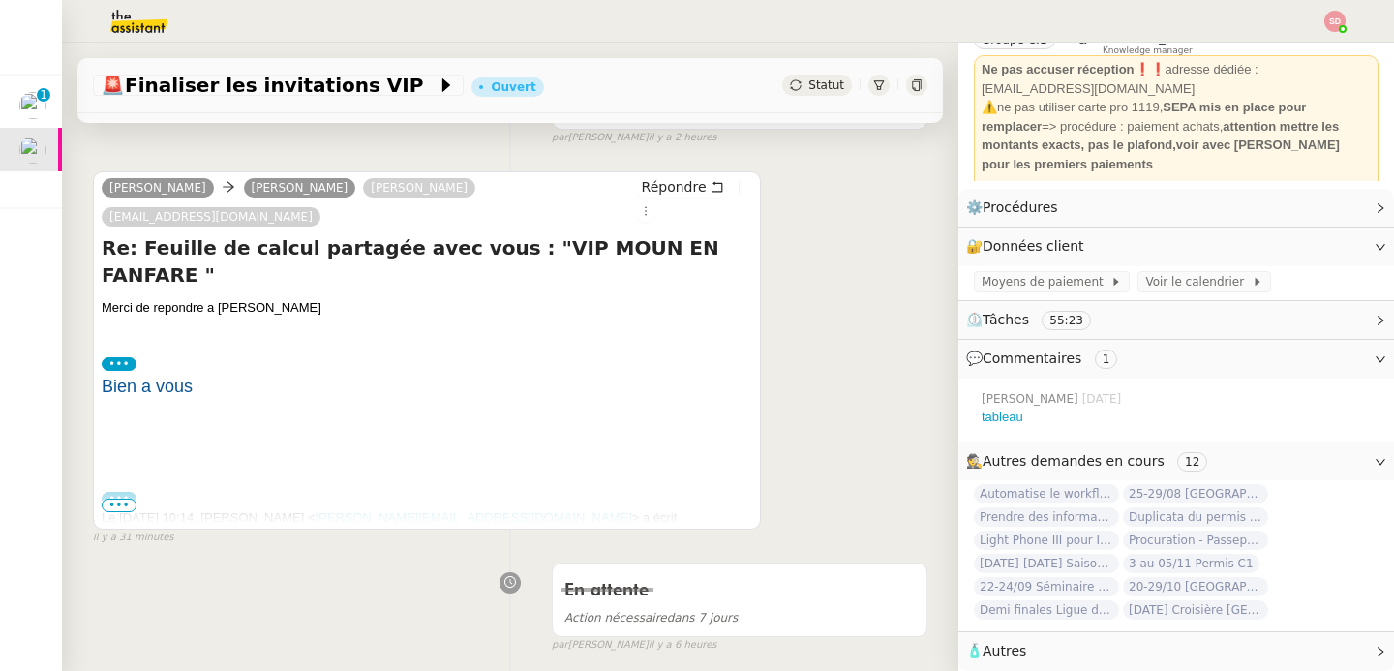
click at [111, 508] on span "•••" at bounding box center [119, 506] width 35 height 14
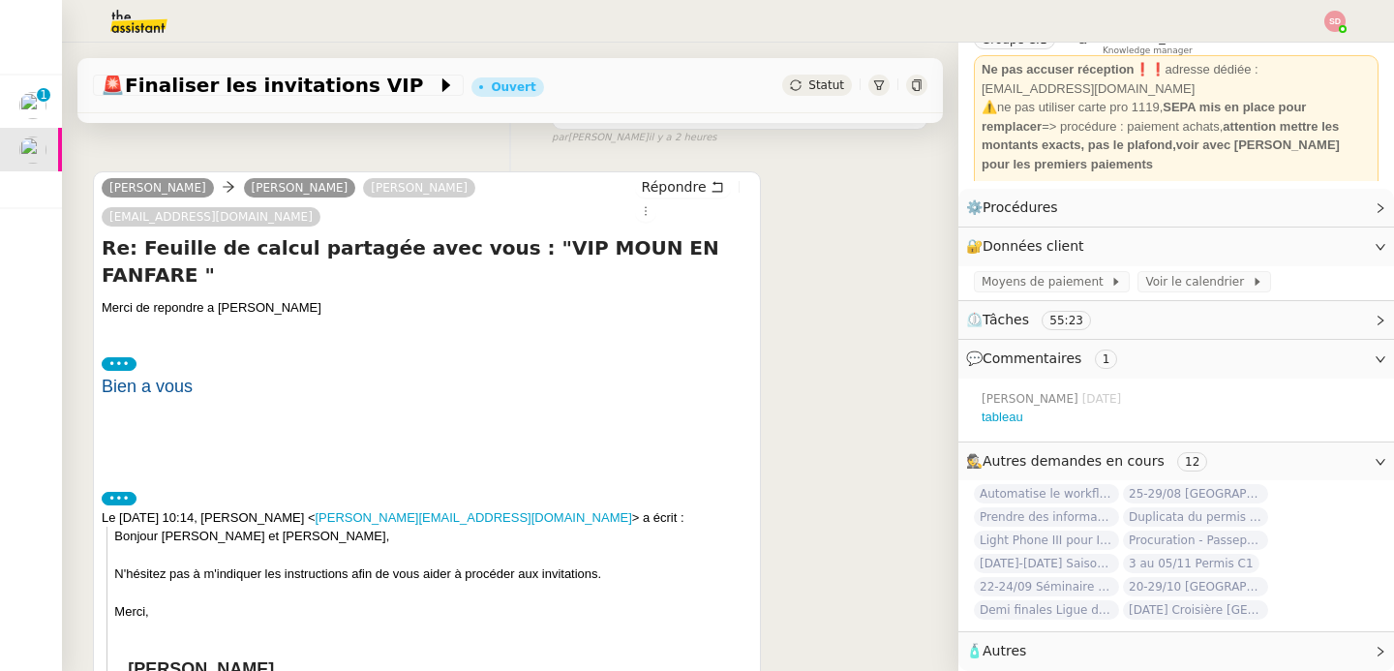
click at [125, 492] on label "•••" at bounding box center [119, 499] width 35 height 14
click at [0, 0] on input "•••" at bounding box center [0, 0] width 0 height 0
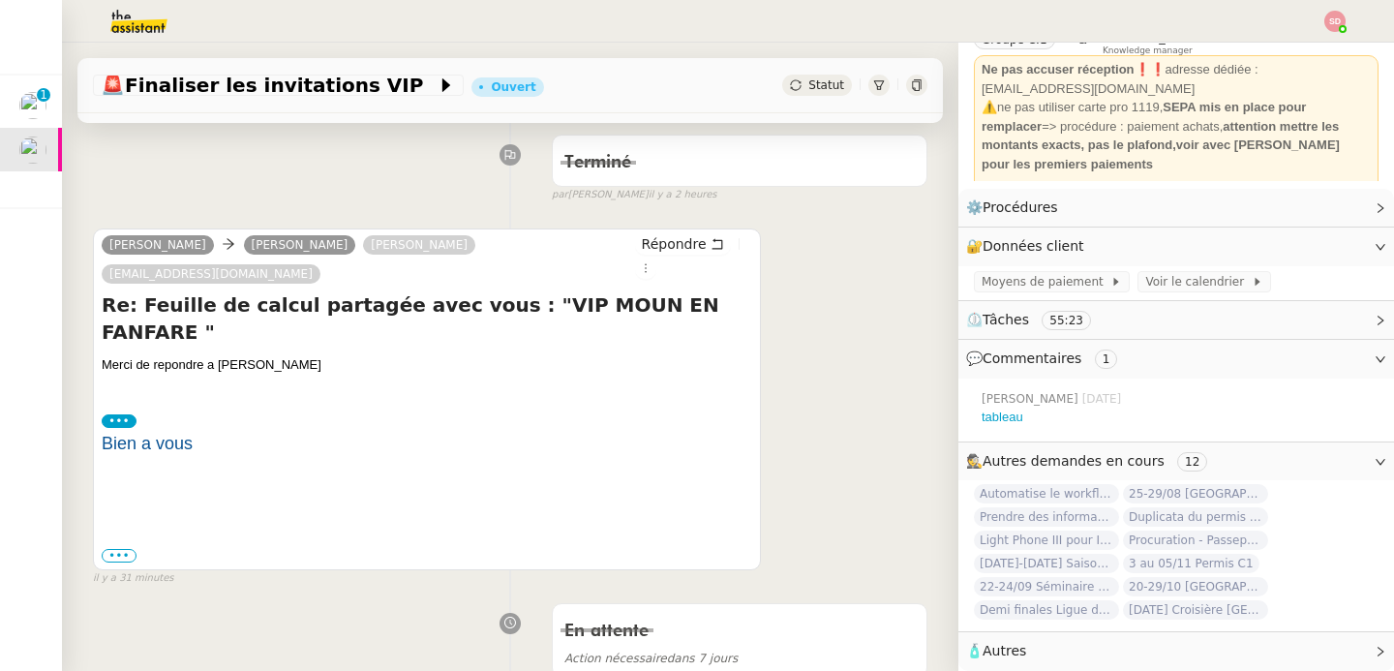
scroll to position [0, 0]
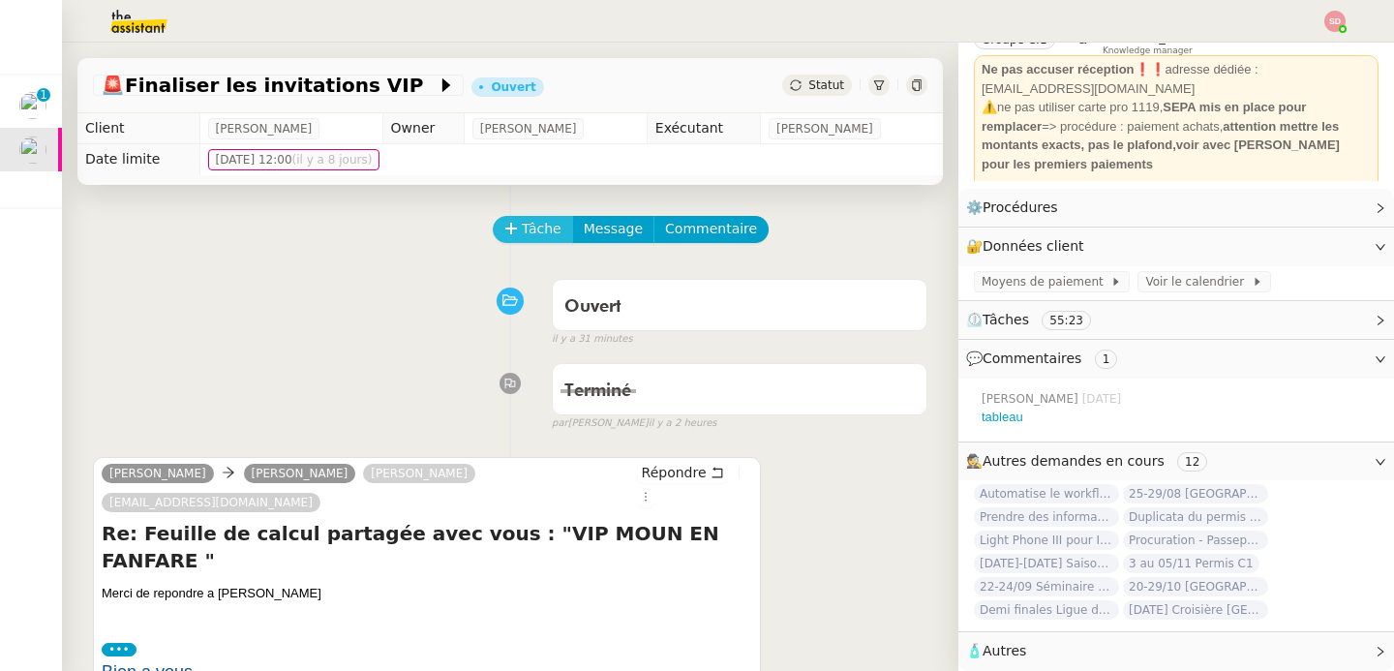
click at [504, 227] on icon at bounding box center [511, 229] width 14 height 14
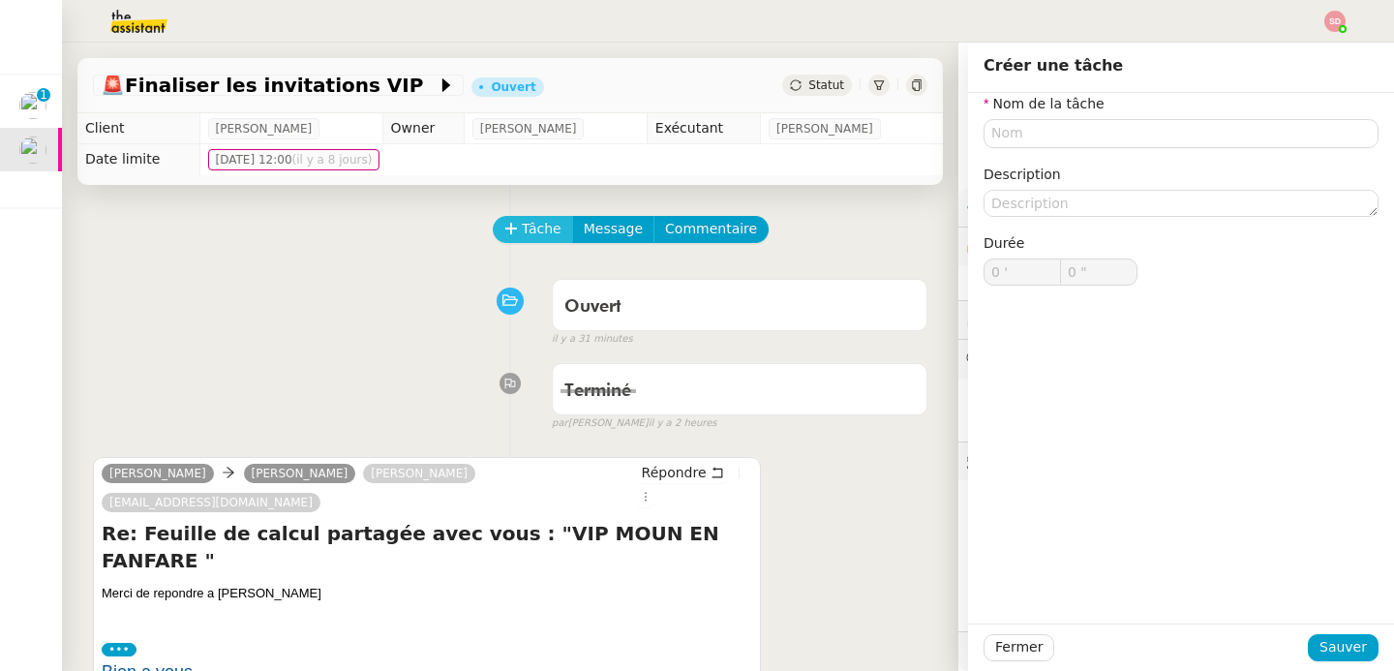
scroll to position [105, 0]
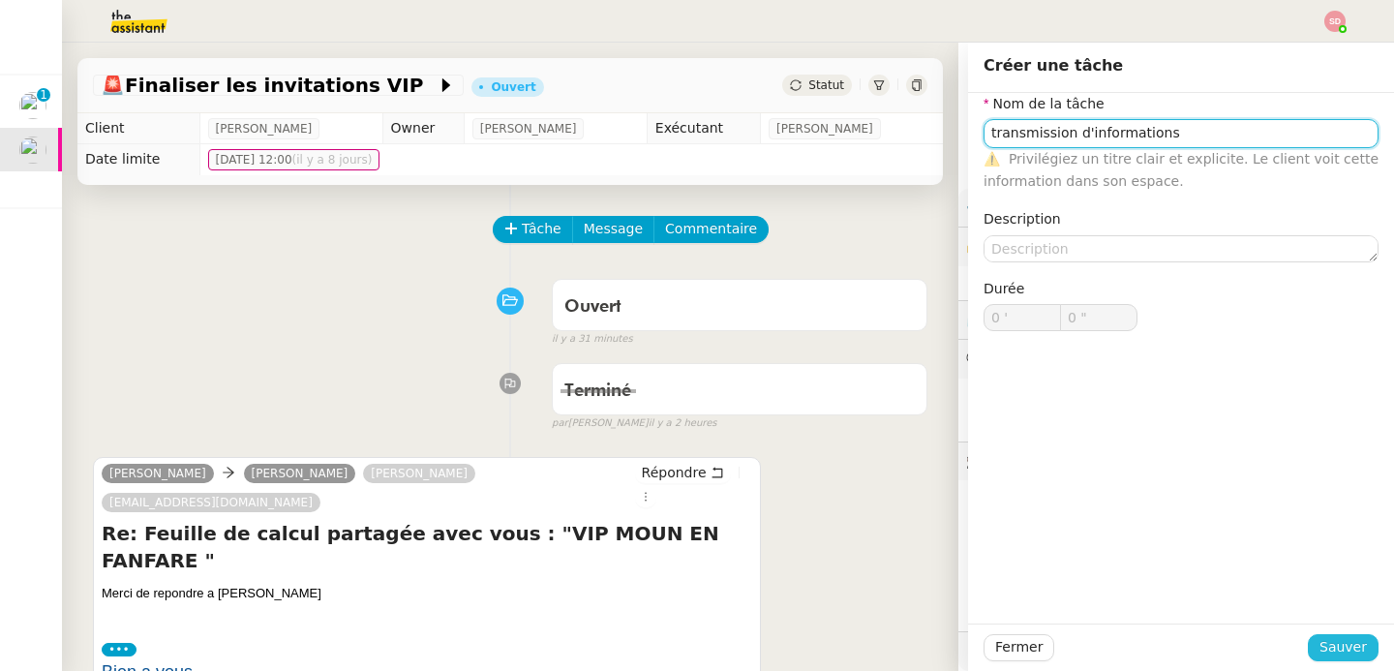
type input "transmission d'informations"
click at [1359, 643] on button "Sauver" at bounding box center [1343, 647] width 71 height 27
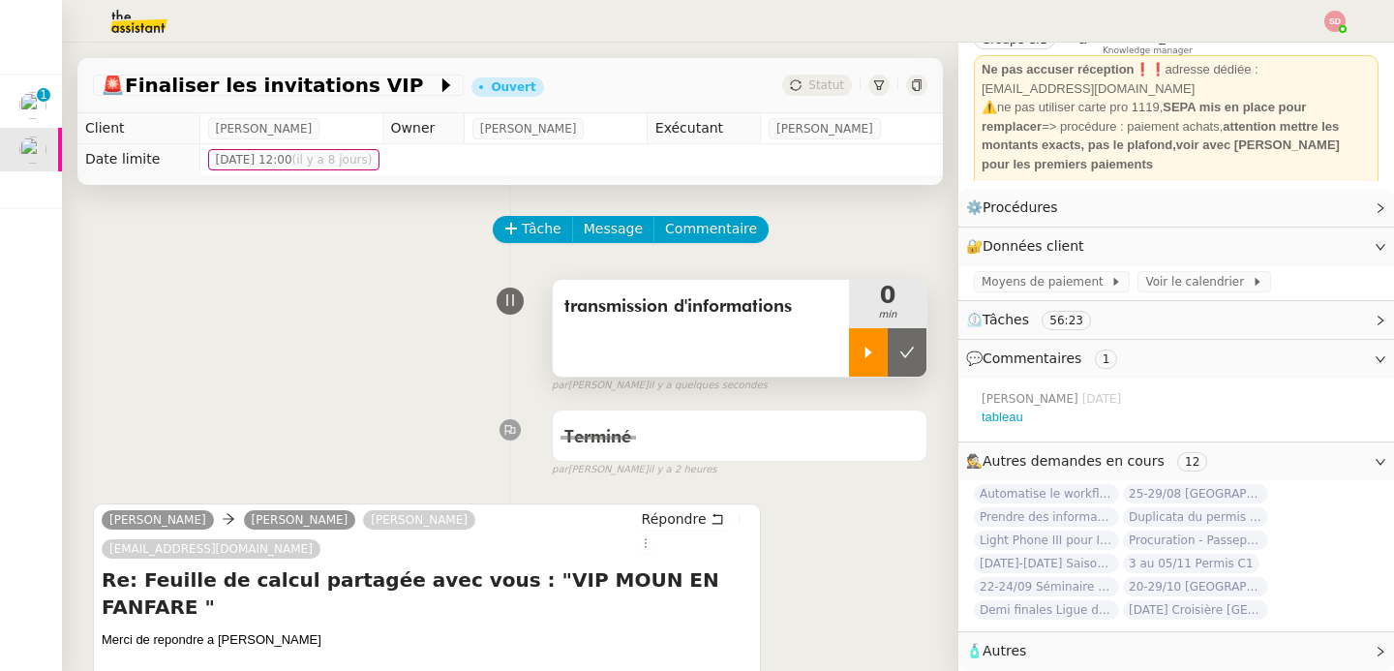
click at [852, 345] on div at bounding box center [868, 352] width 39 height 48
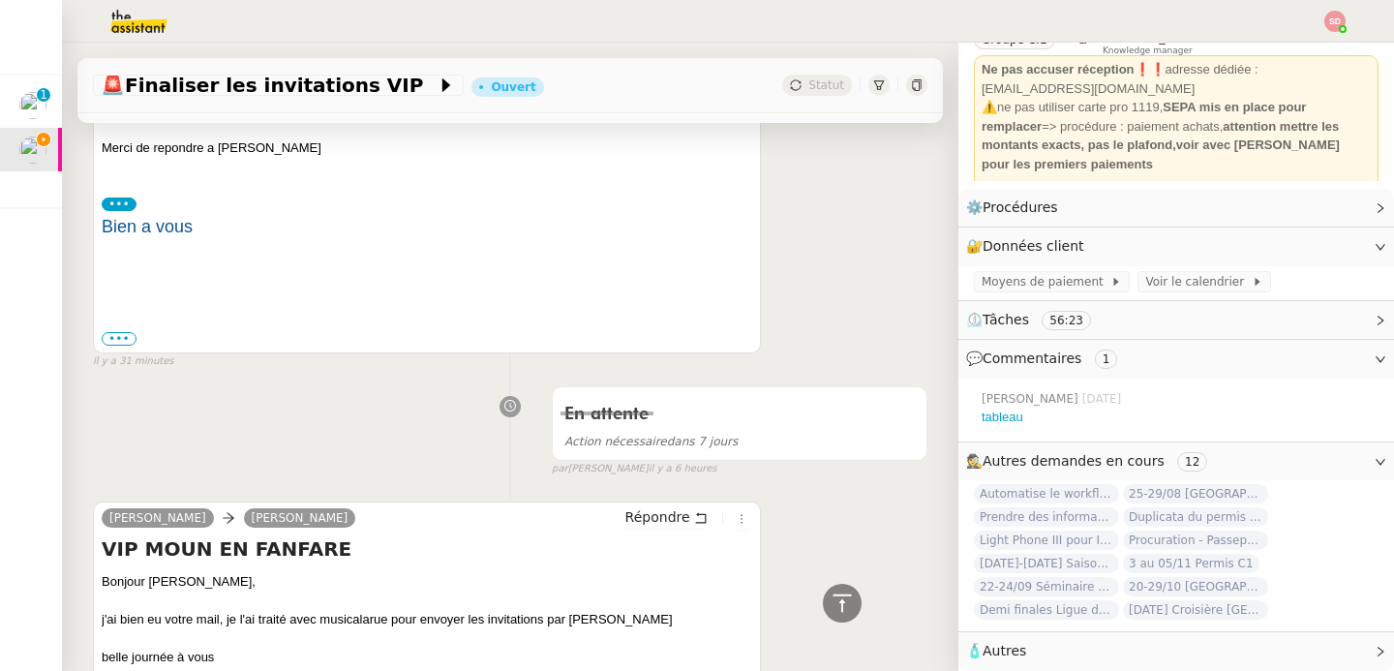
scroll to position [551, 0]
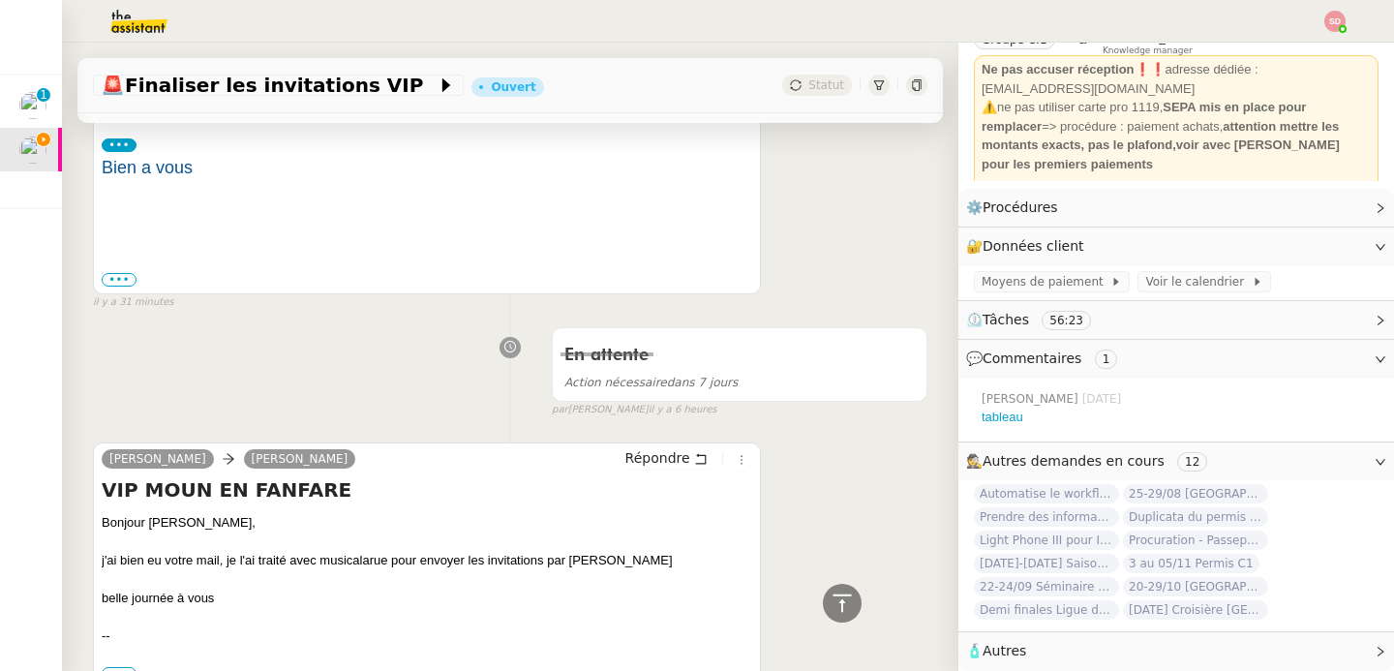
click at [416, 551] on div "j'ai bien eu votre mail, je l'ai traité avec musicalarue pour envoyer les invit…" at bounding box center [427, 560] width 651 height 19
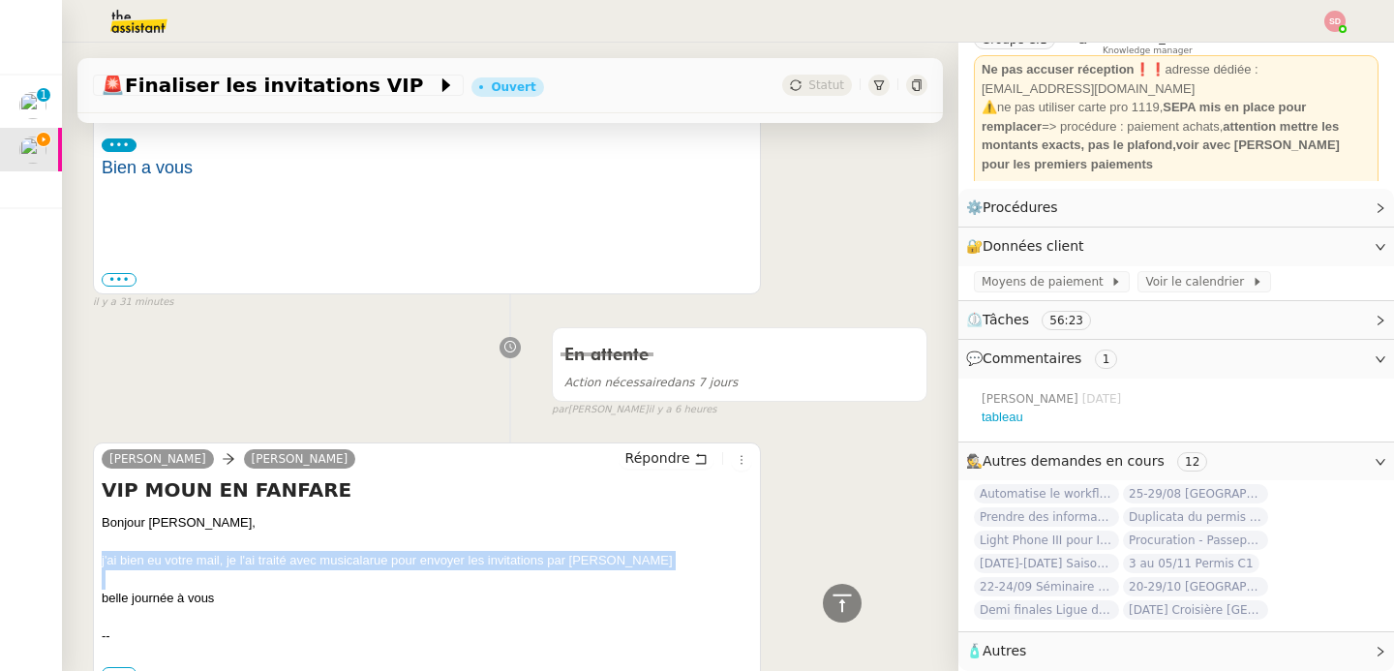
click at [416, 551] on div "j'ai bien eu votre mail, je l'ai traité avec musicalarue pour envoyer les invit…" at bounding box center [427, 560] width 651 height 19
copy div "j'ai bien eu votre mail, je l'ai traité avec musicalarue pour envoyer les invit…"
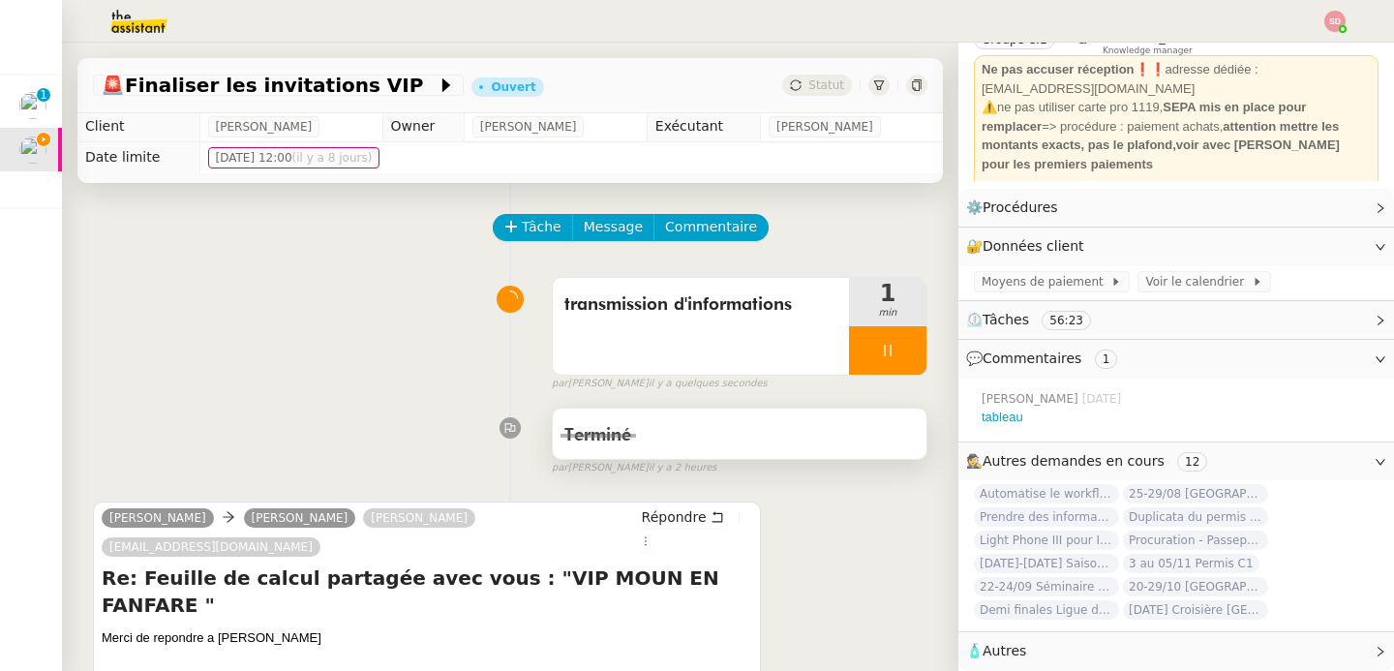
scroll to position [0, 0]
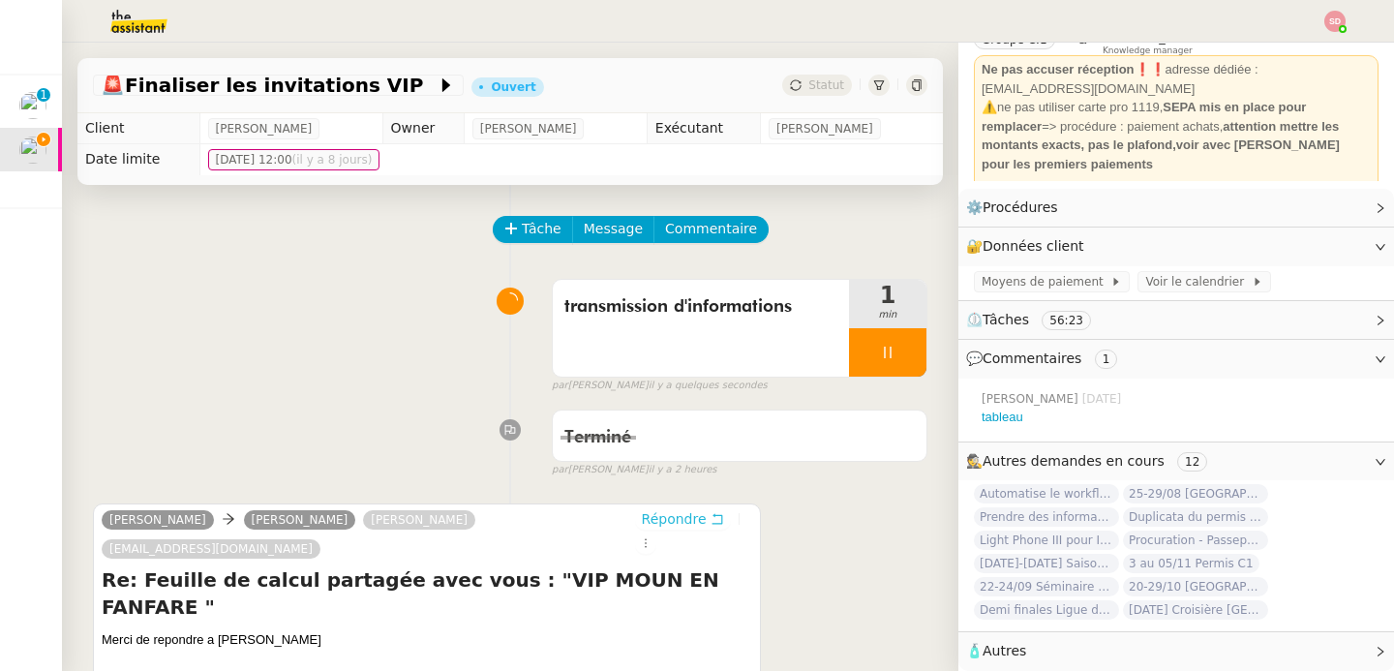
click at [642, 521] on span "Répondre" at bounding box center [674, 518] width 65 height 19
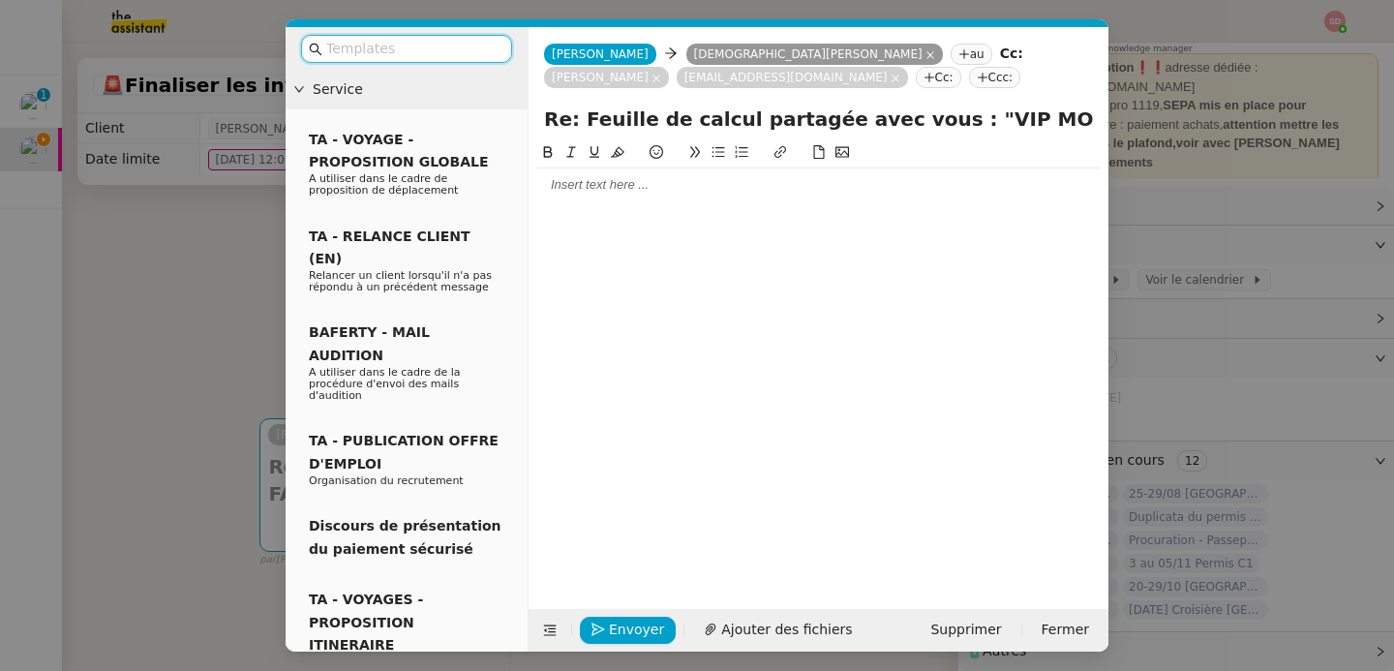
scroll to position [106, 0]
click at [714, 182] on div at bounding box center [818, 184] width 564 height 17
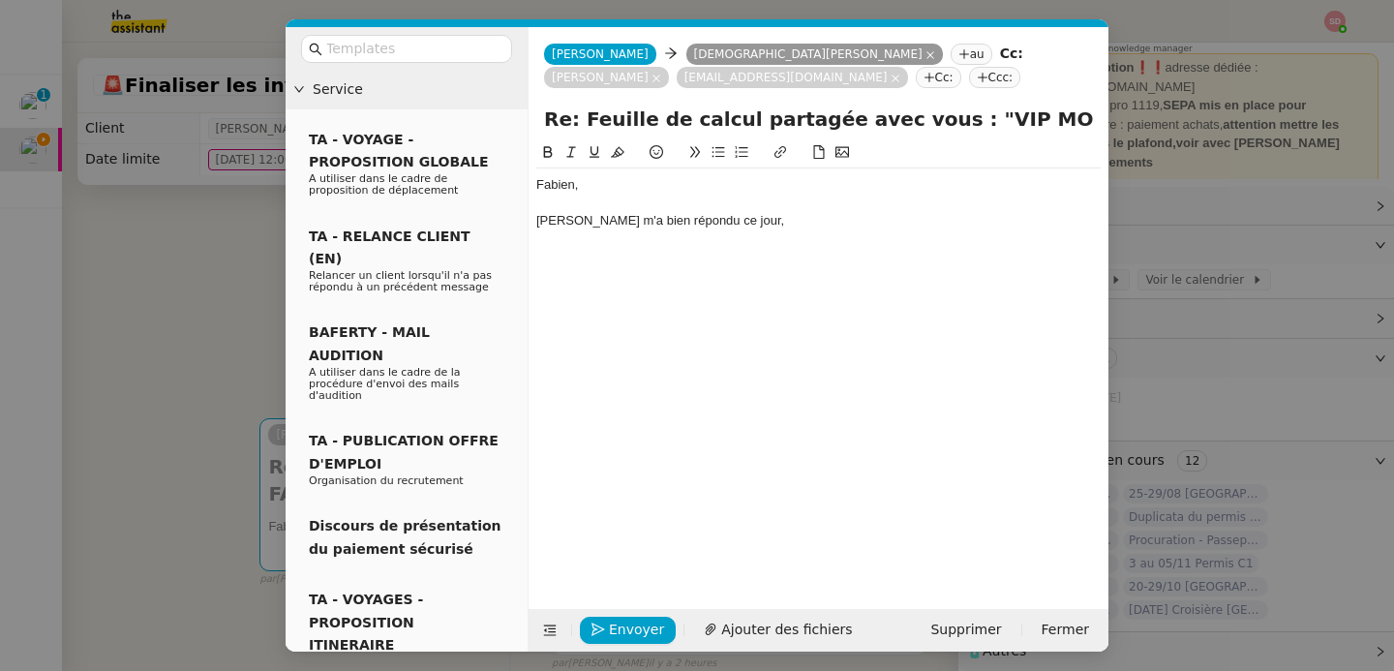
scroll to position [0, 0]
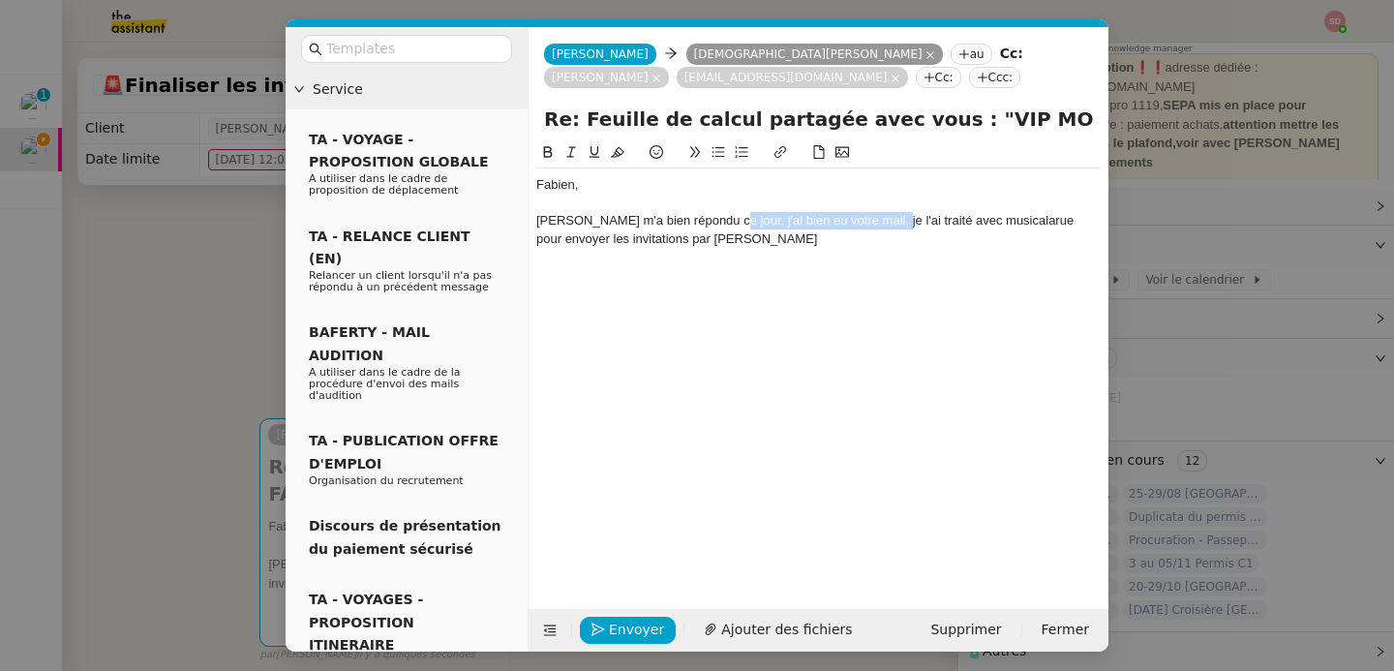
drag, startPoint x: 715, startPoint y: 223, endPoint x: 872, endPoint y: 227, distance: 156.9
click at [872, 227] on div "[PERSON_NAME] m'a bien répondu ce jour, j'ai bien eu votre mail, je l'ai traité…" at bounding box center [818, 230] width 564 height 36
click at [731, 232] on div "[PERSON_NAME] m'a bien répondu ce jour, elle a traité avec musicalarue pour env…" at bounding box center [818, 230] width 564 height 36
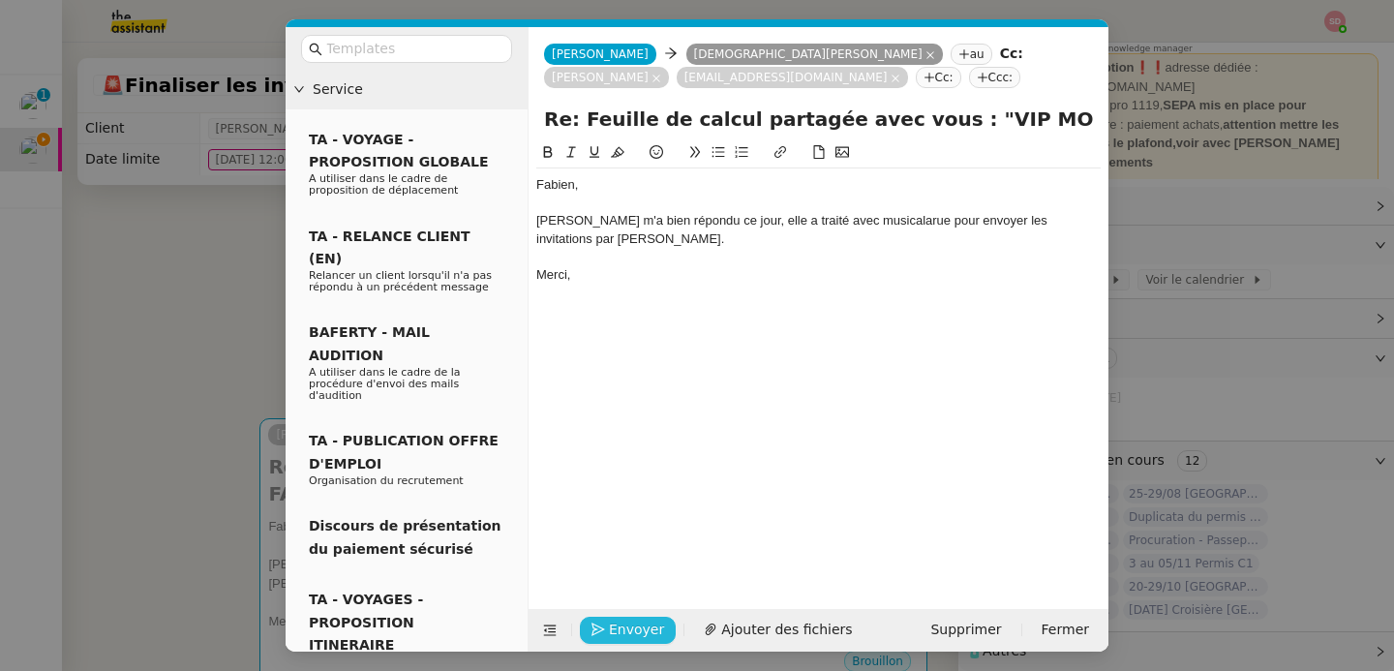
click at [584, 623] on button "Envoyer" at bounding box center [628, 630] width 96 height 27
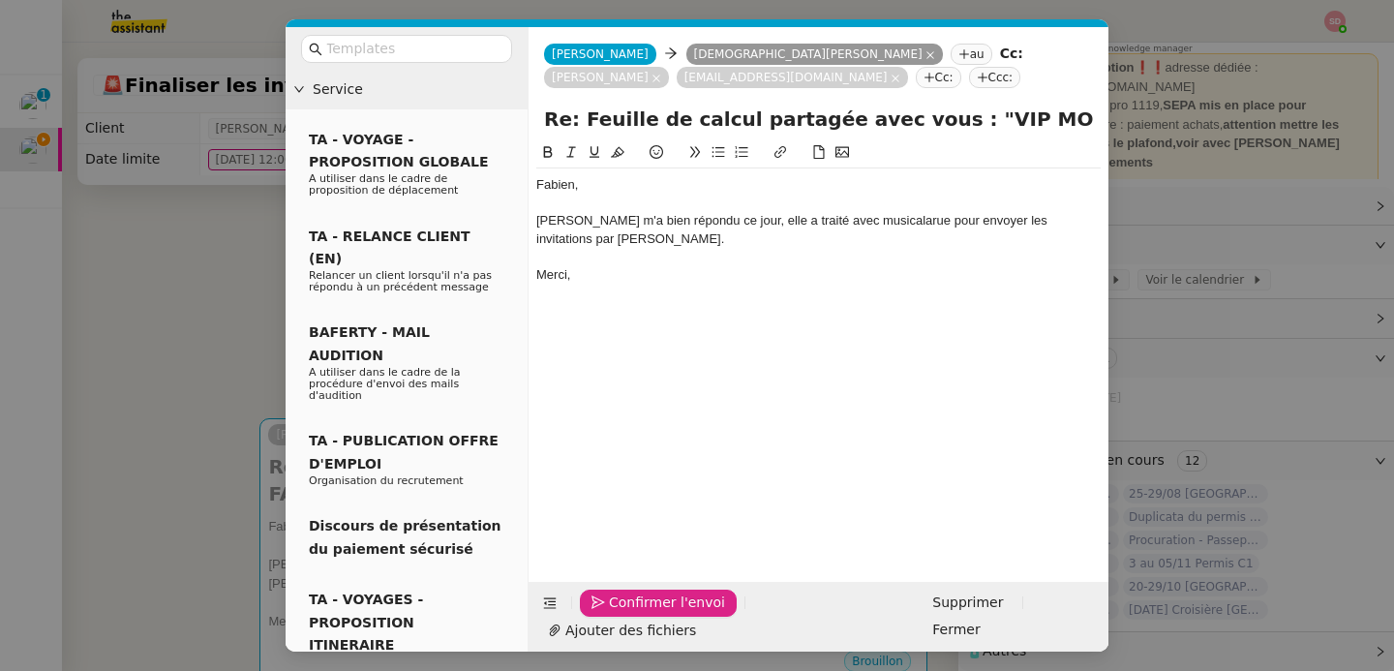
click at [584, 617] on button "Confirmer l'envoi" at bounding box center [658, 603] width 157 height 27
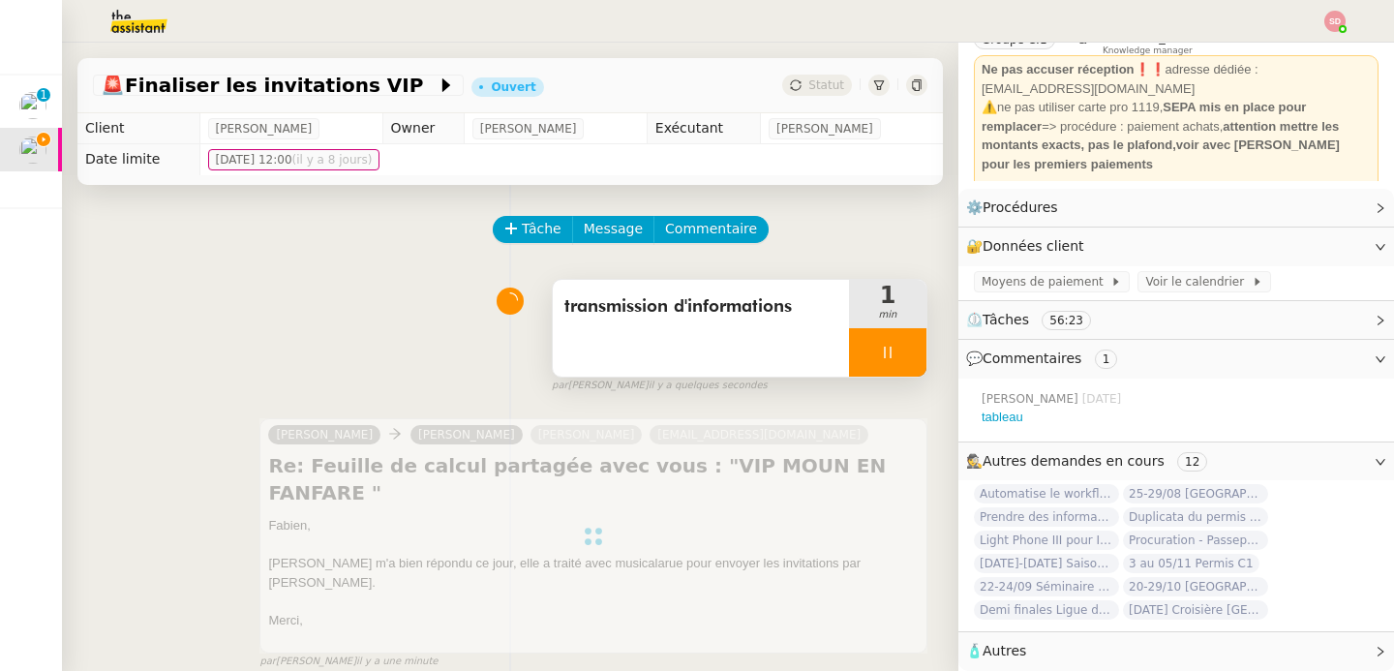
click at [891, 353] on div at bounding box center [887, 352] width 77 height 48
click at [891, 353] on button at bounding box center [907, 352] width 39 height 48
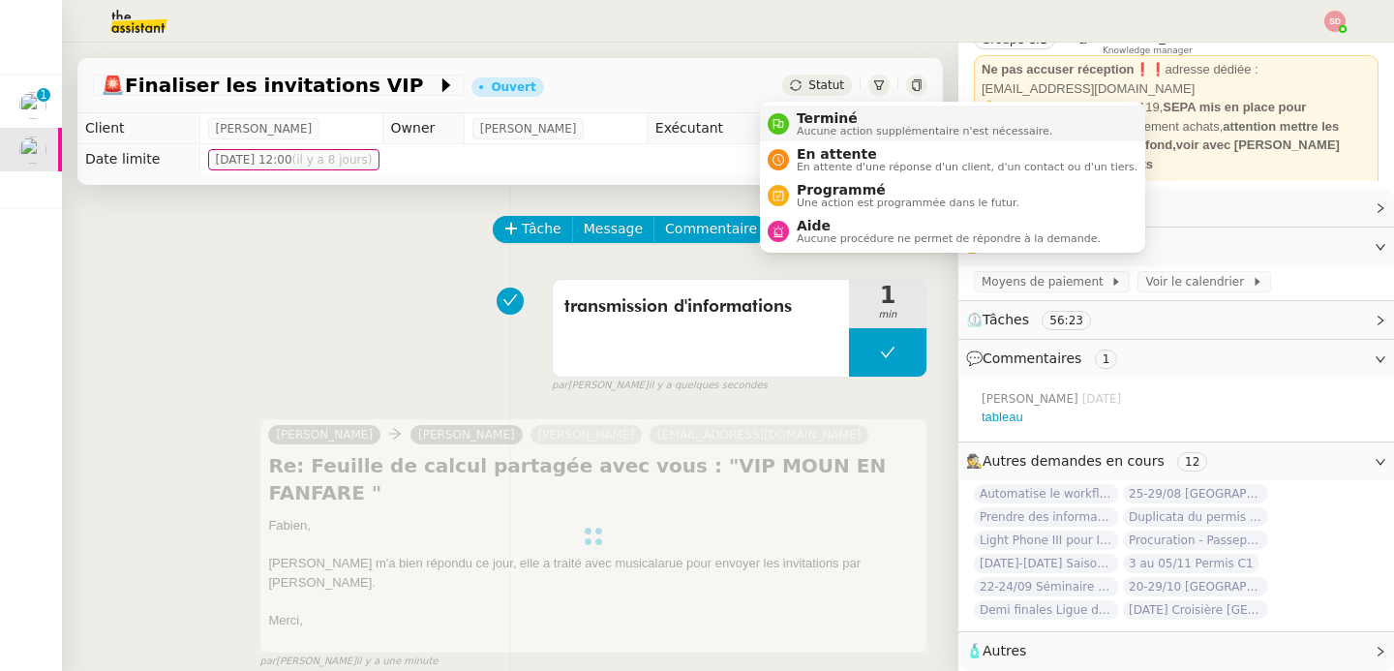
click at [790, 129] on div "Terminé Aucune action supplémentaire n'est nécessaire." at bounding box center [920, 123] width 263 height 26
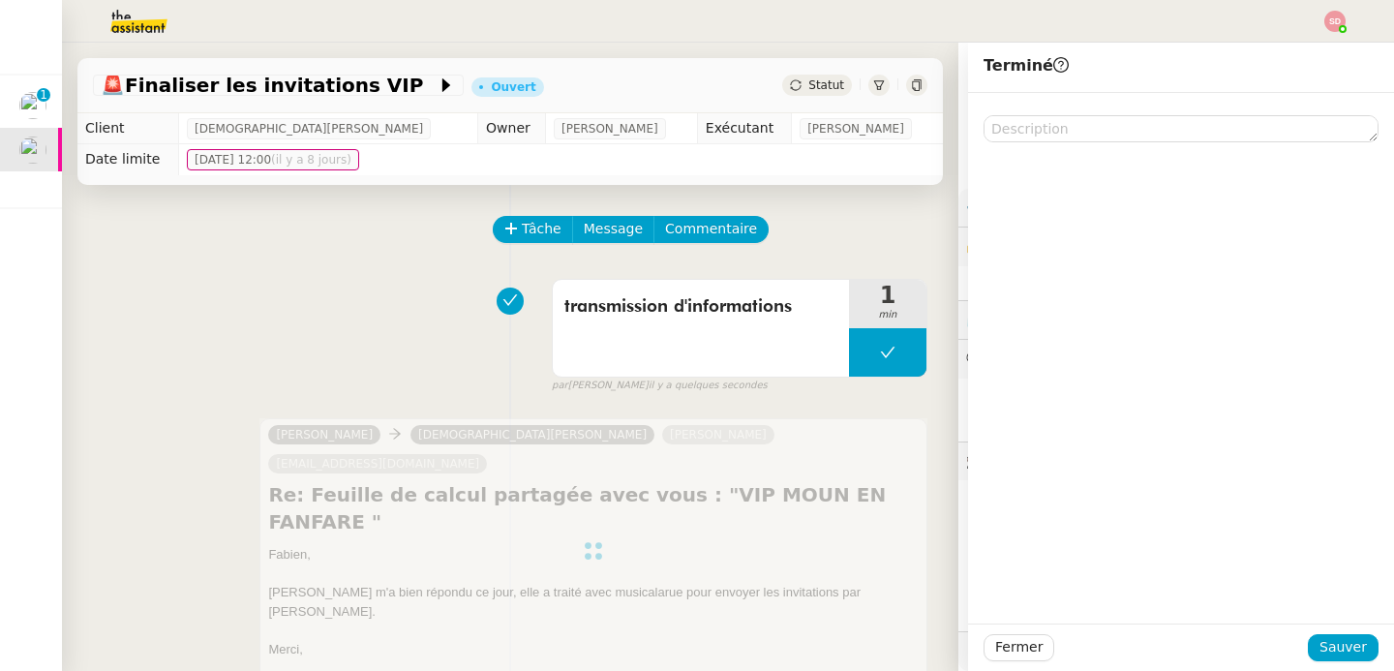
scroll to position [105, 0]
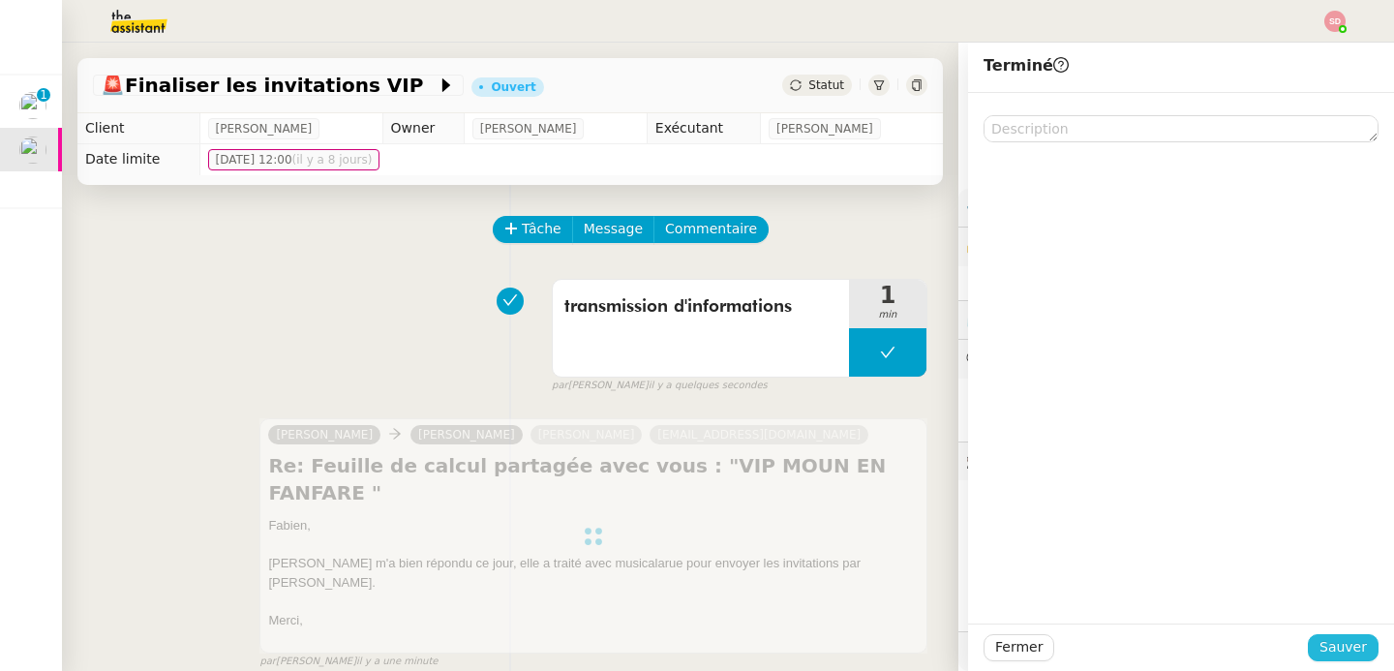
click at [1327, 641] on span "Sauver" at bounding box center [1343, 647] width 47 height 22
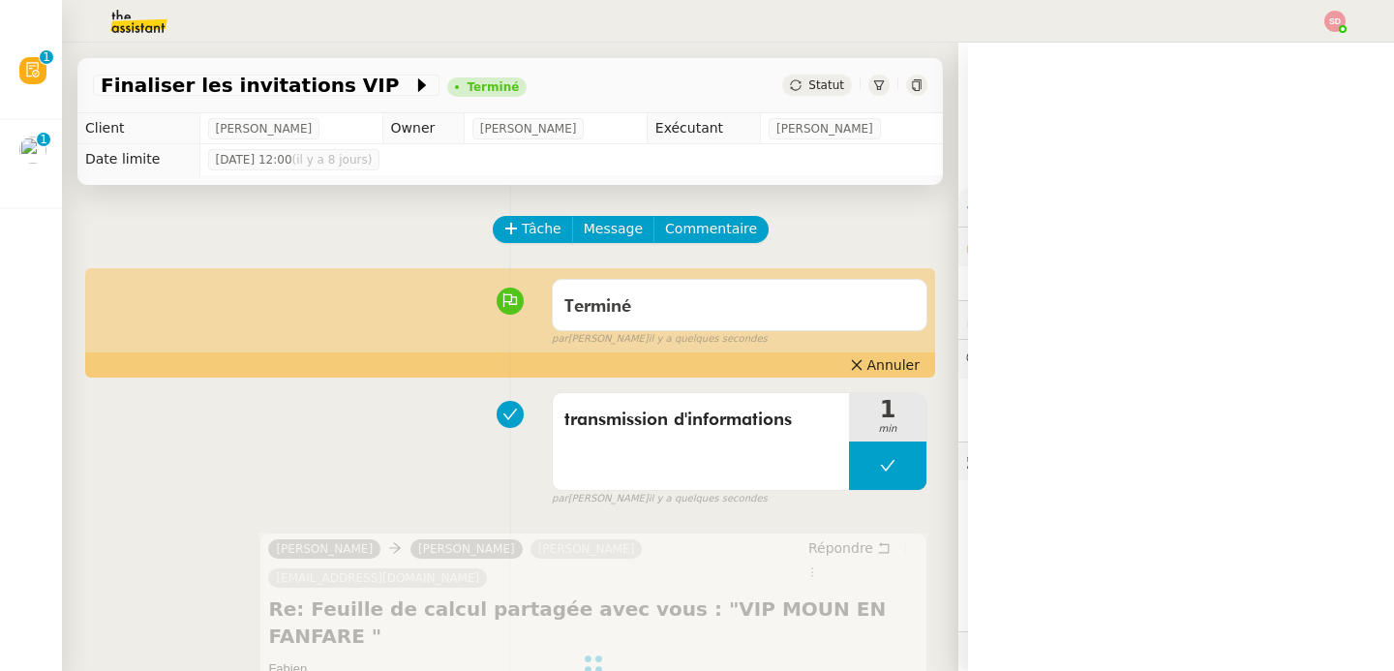
scroll to position [105, 0]
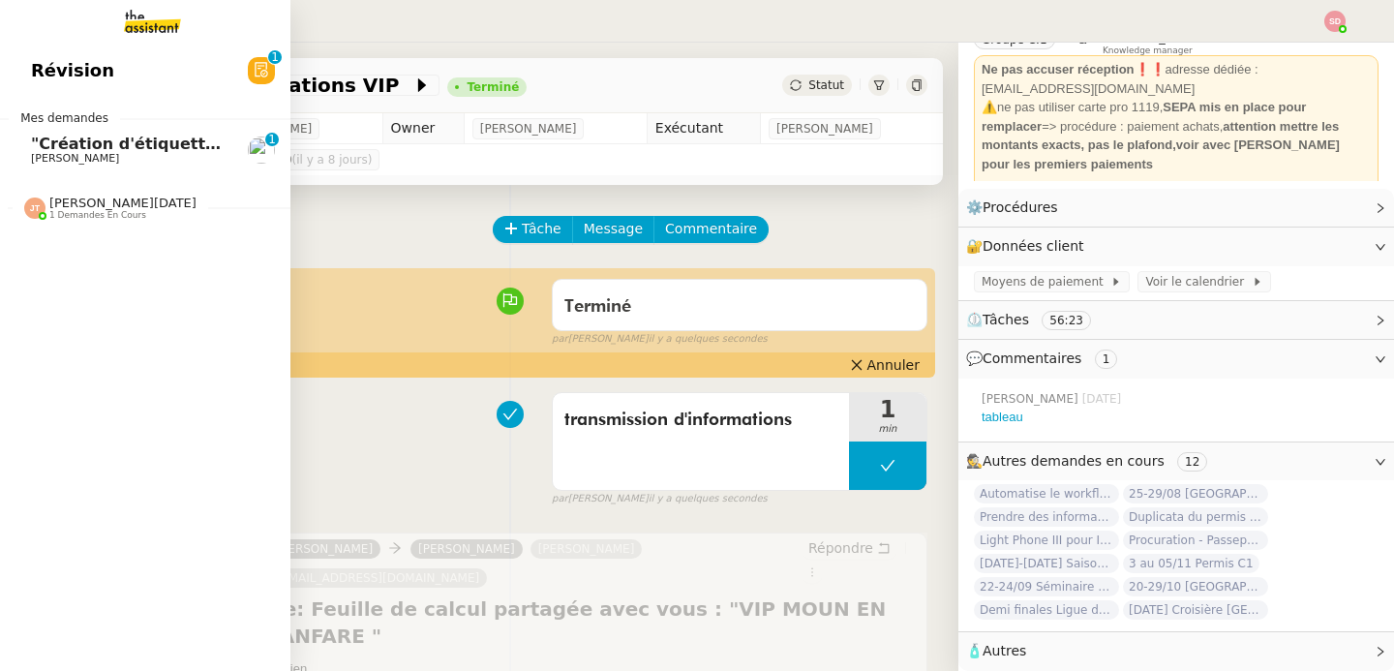
click at [31, 137] on span ""Création d'étiquettes Smart green Execution (réponses)" a été modifié récemmen…" at bounding box center [400, 144] width 738 height 18
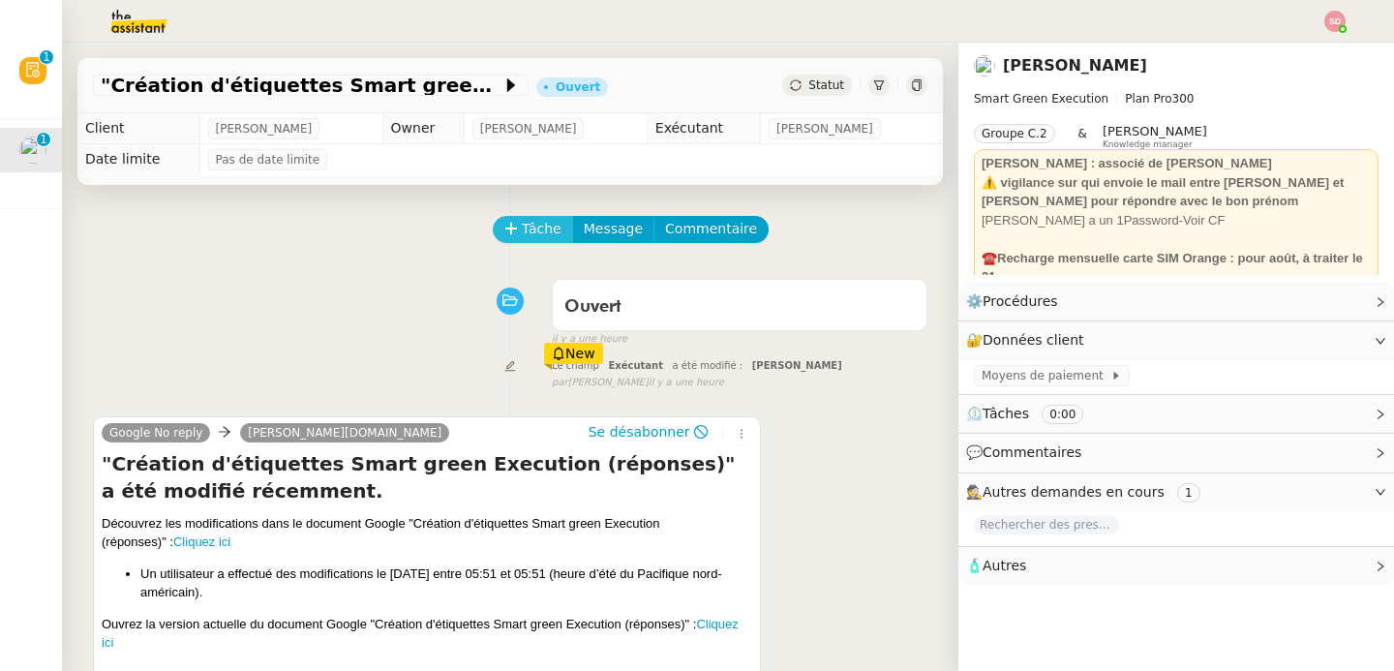
click at [522, 225] on span "Tâche" at bounding box center [542, 229] width 40 height 22
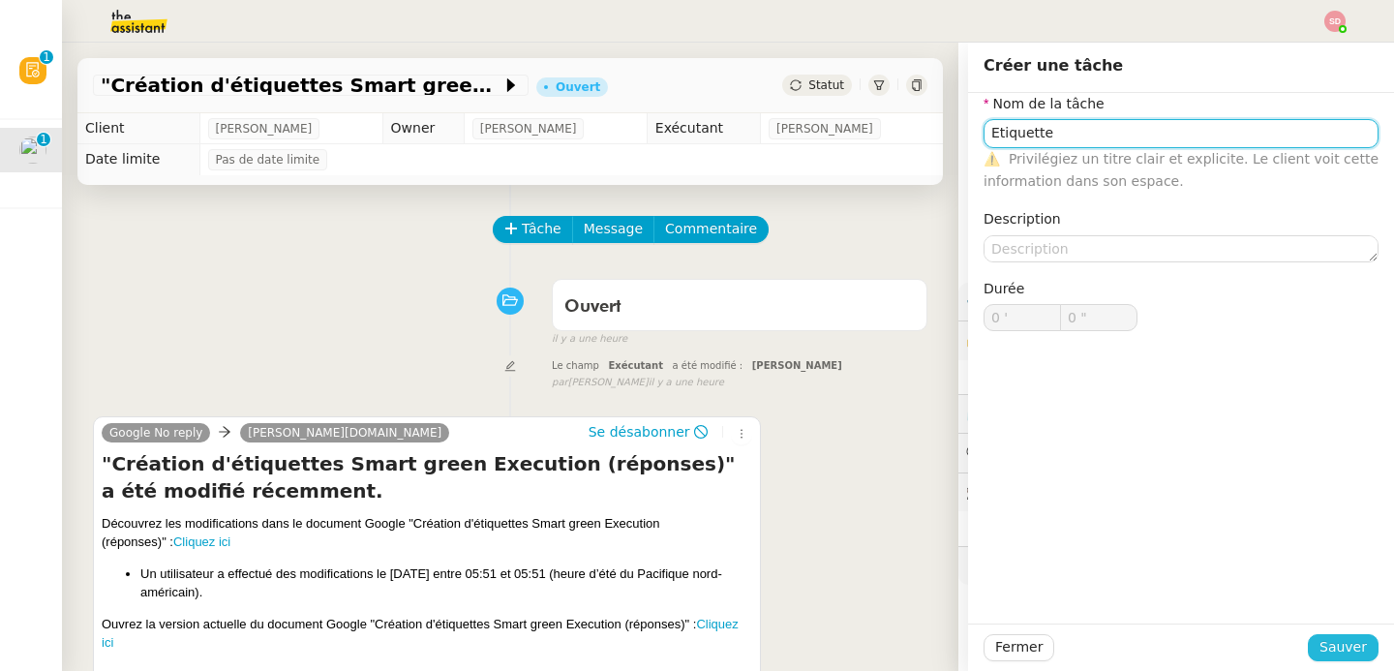
type input "Etiquette"
click at [1326, 648] on span "Sauver" at bounding box center [1343, 647] width 47 height 22
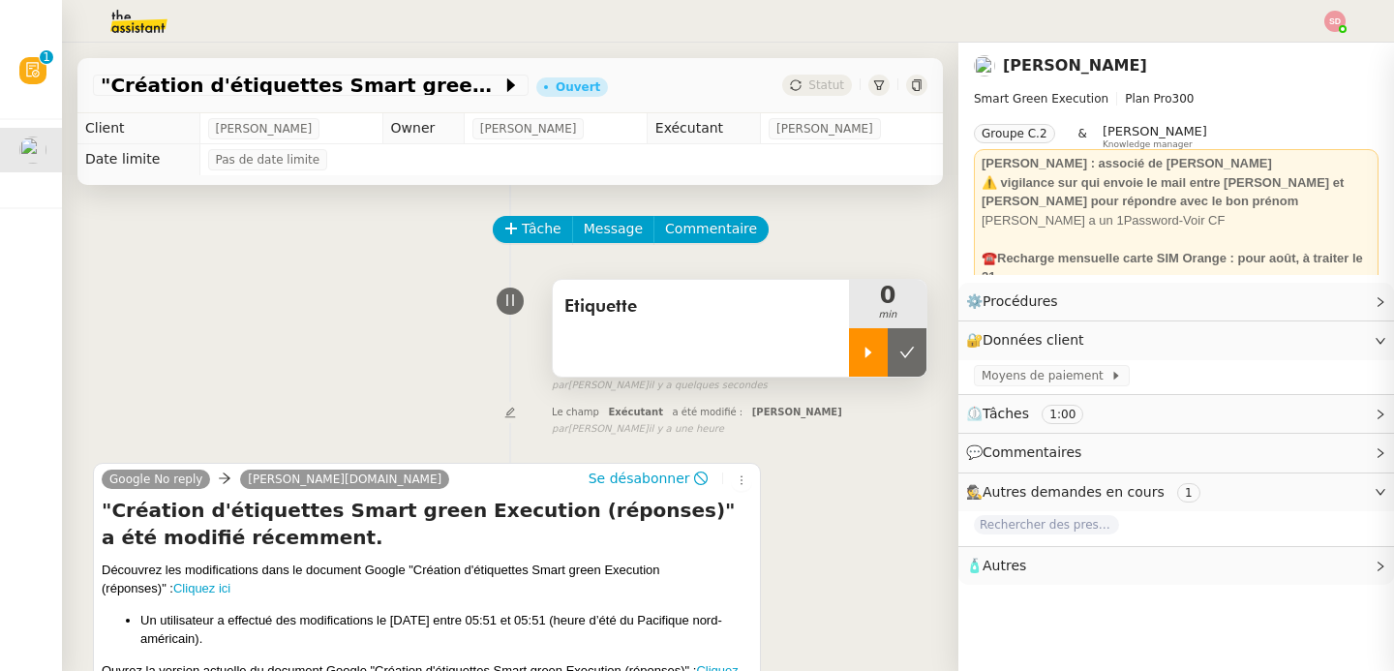
click at [849, 340] on div at bounding box center [868, 352] width 39 height 48
click at [190, 591] on link "Cliquez ici" at bounding box center [201, 588] width 57 height 15
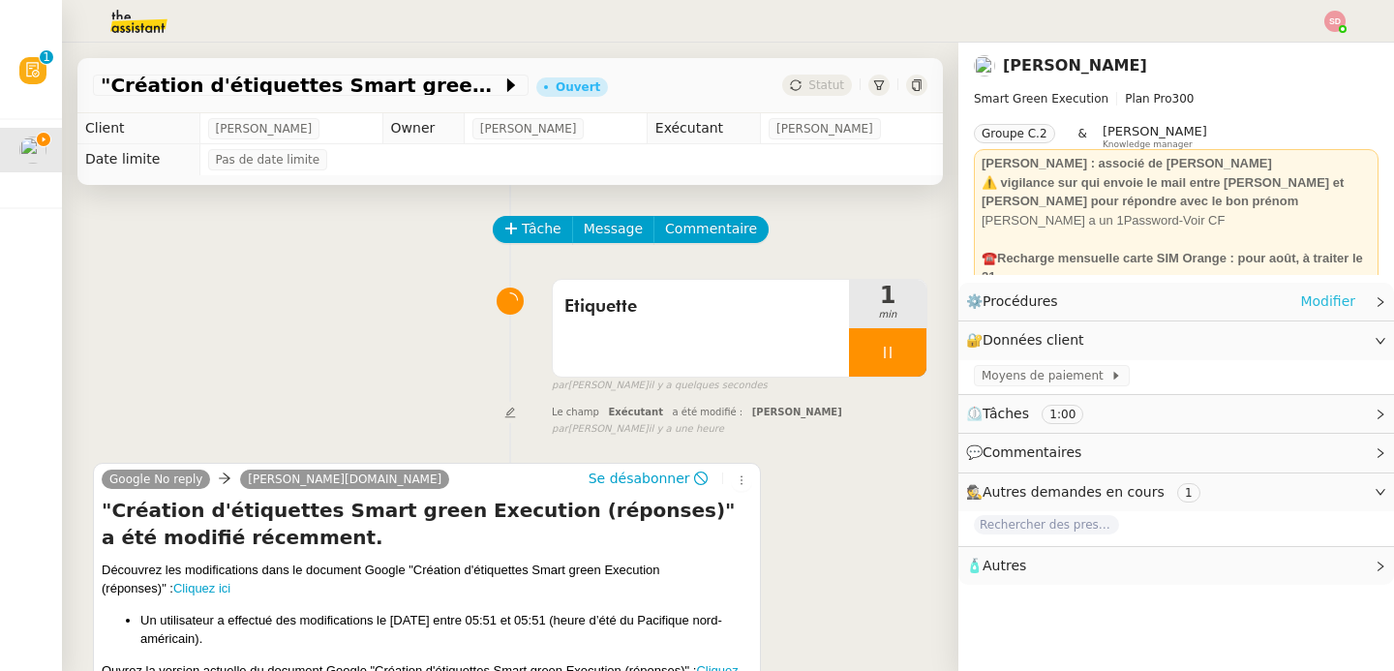
click at [1309, 293] on link "Modifier" at bounding box center [1327, 301] width 55 height 22
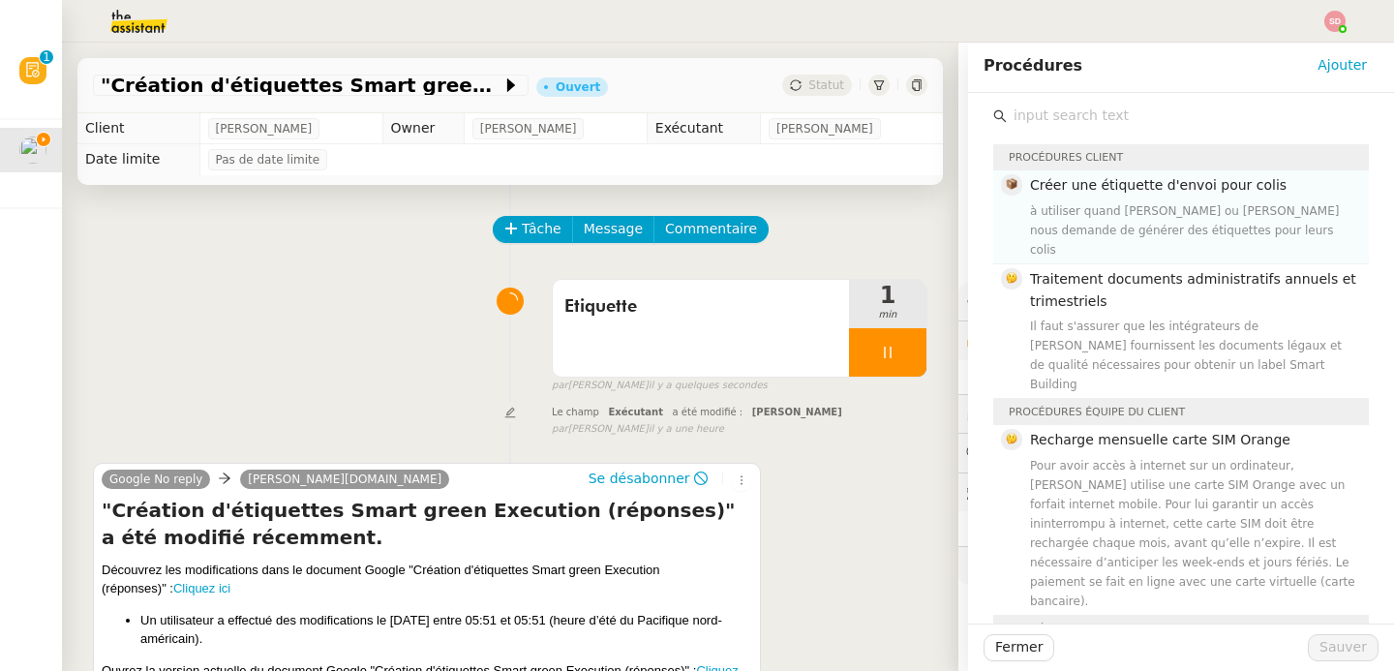
click at [1265, 201] on div "à utiliser quand [PERSON_NAME] ou [PERSON_NAME] nous demande de générer des éti…" at bounding box center [1193, 230] width 327 height 58
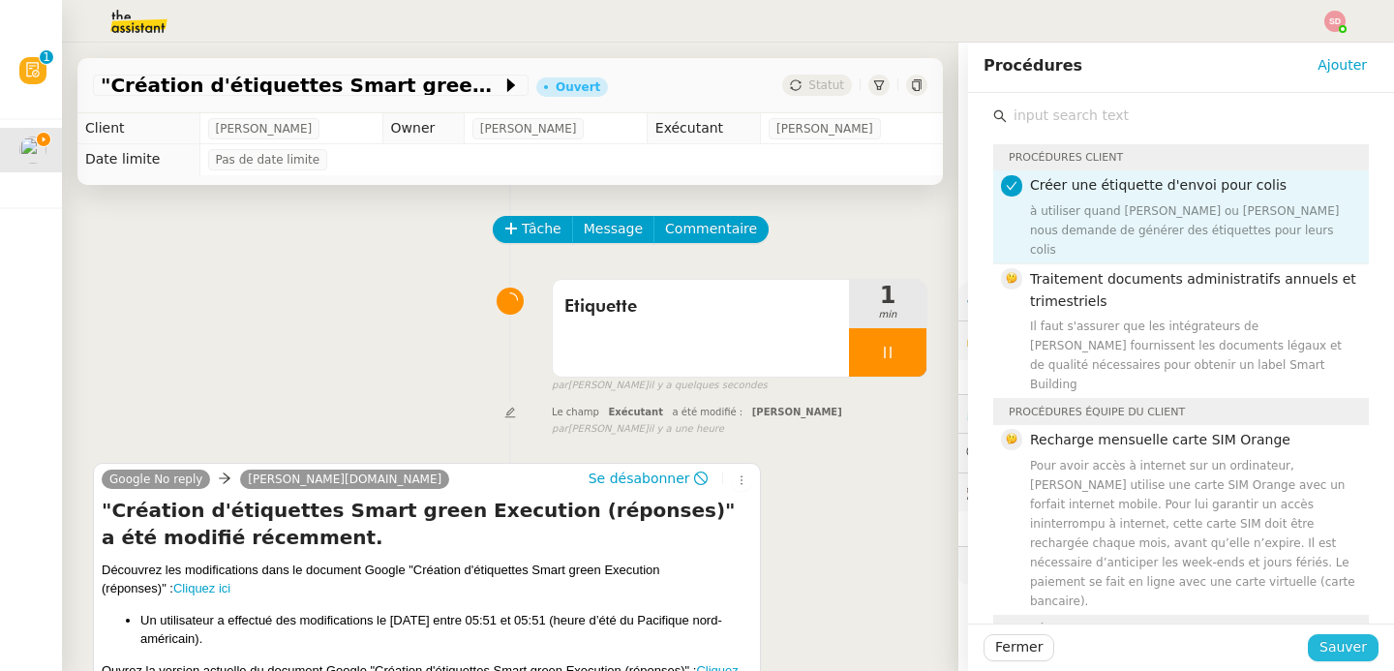
click at [1323, 650] on span "Sauver" at bounding box center [1343, 647] width 47 height 22
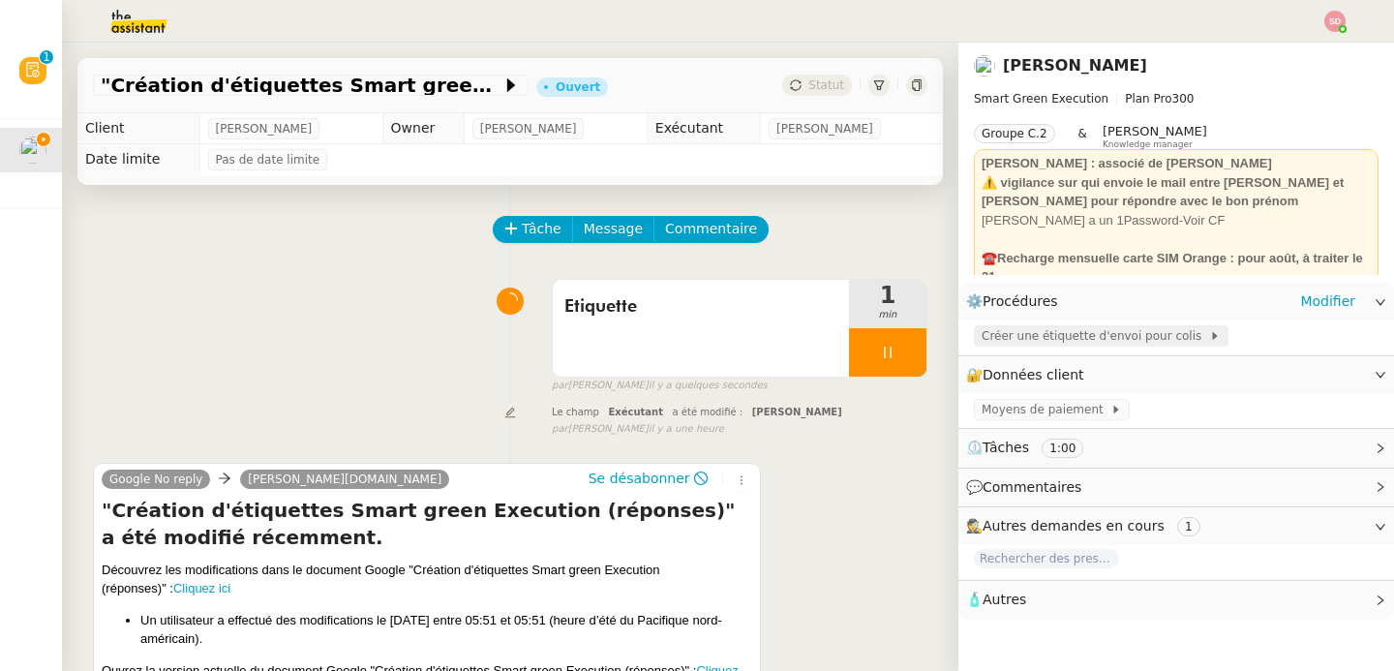
click at [1071, 329] on span "Créer une étiquette d'envoi pour colis" at bounding box center [1096, 335] width 228 height 19
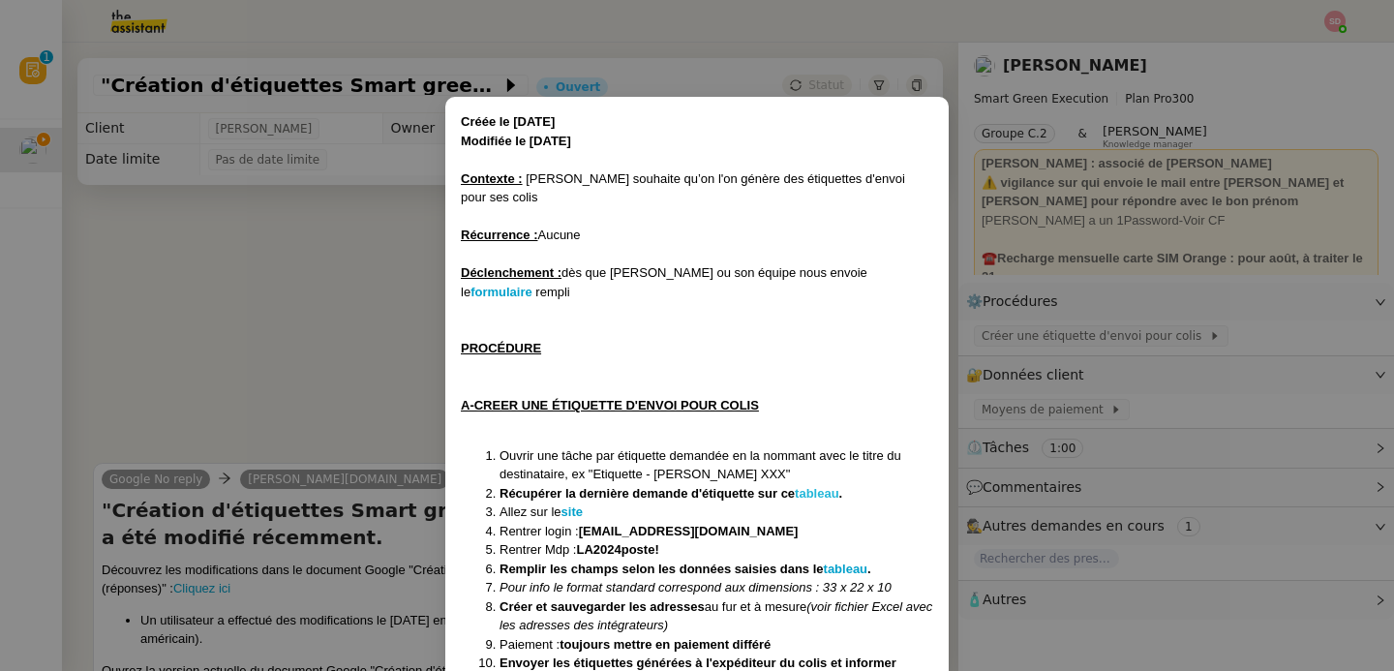
click at [817, 486] on strong "tableau" at bounding box center [817, 493] width 45 height 15
click at [260, 277] on nz-modal-container "Créée le [DATE] Modifiée le [DATE] Contexte : [PERSON_NAME] souhaite qu’on l'on…" at bounding box center [697, 335] width 1394 height 671
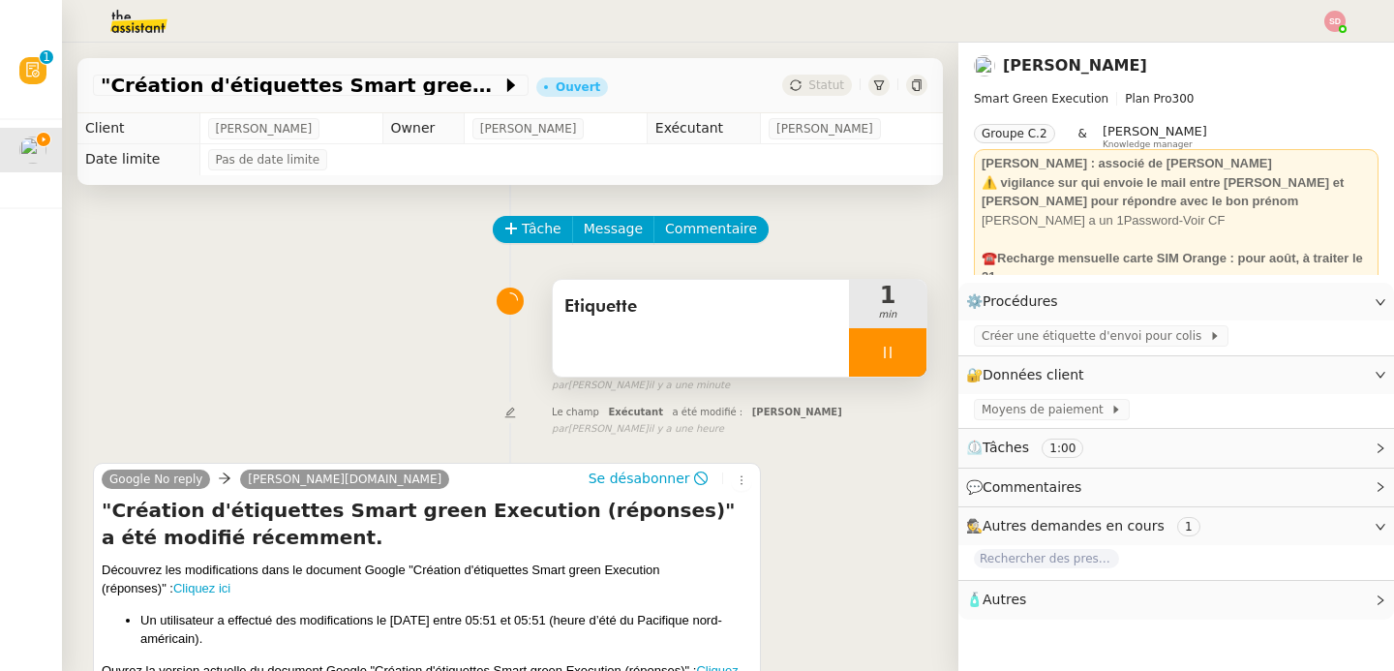
click at [882, 343] on div at bounding box center [887, 352] width 77 height 48
click at [888, 343] on button at bounding box center [907, 352] width 39 height 48
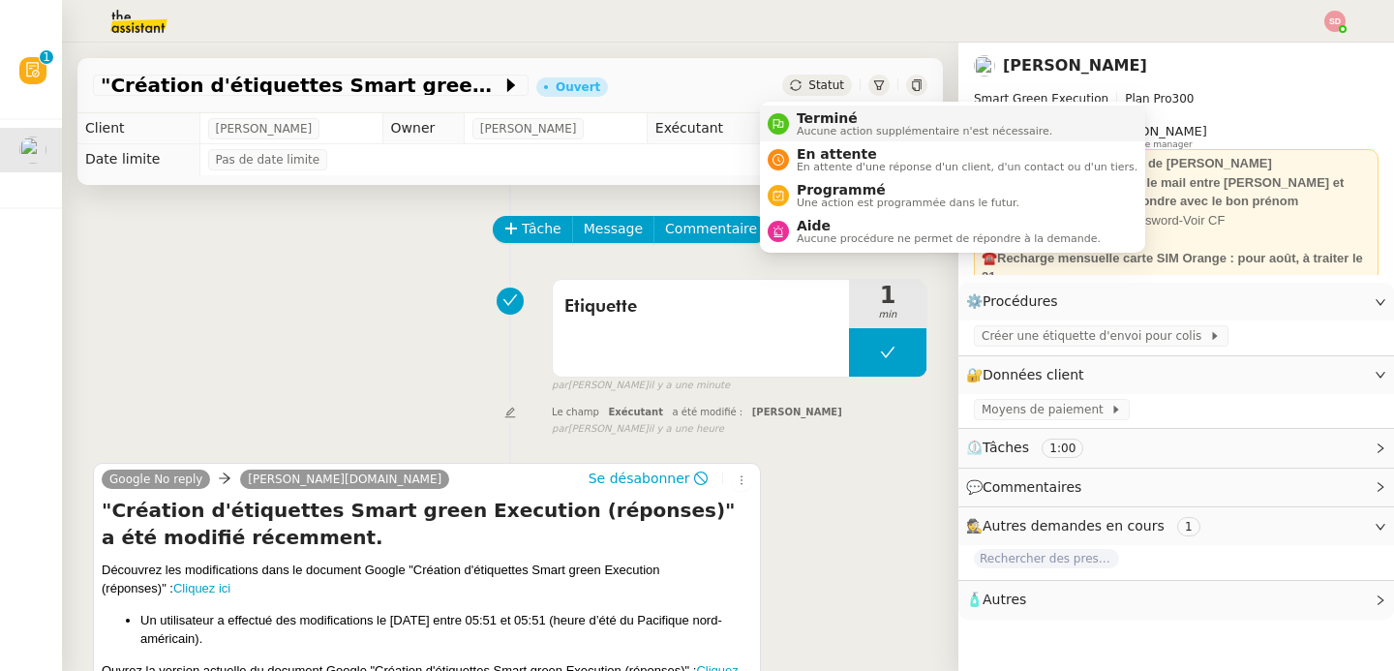
click at [782, 123] on icon at bounding box center [779, 123] width 11 height 11
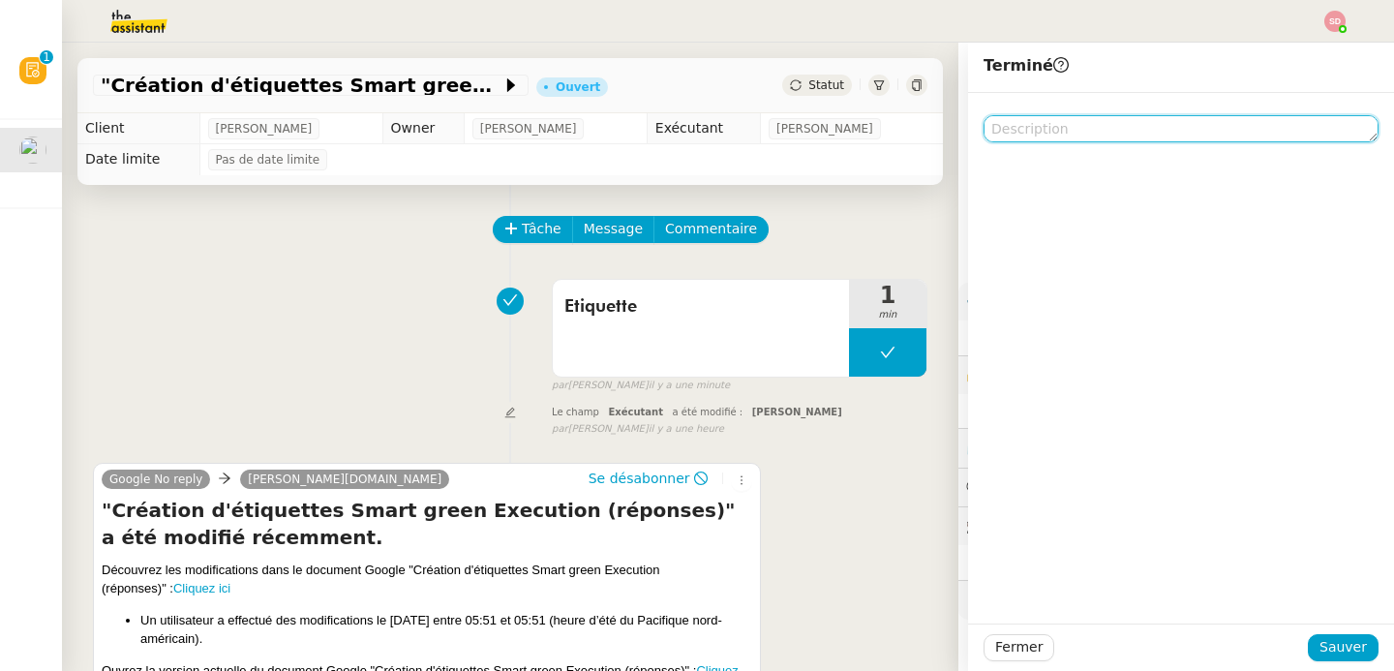
click at [1100, 128] on textarea at bounding box center [1181, 128] width 395 height 27
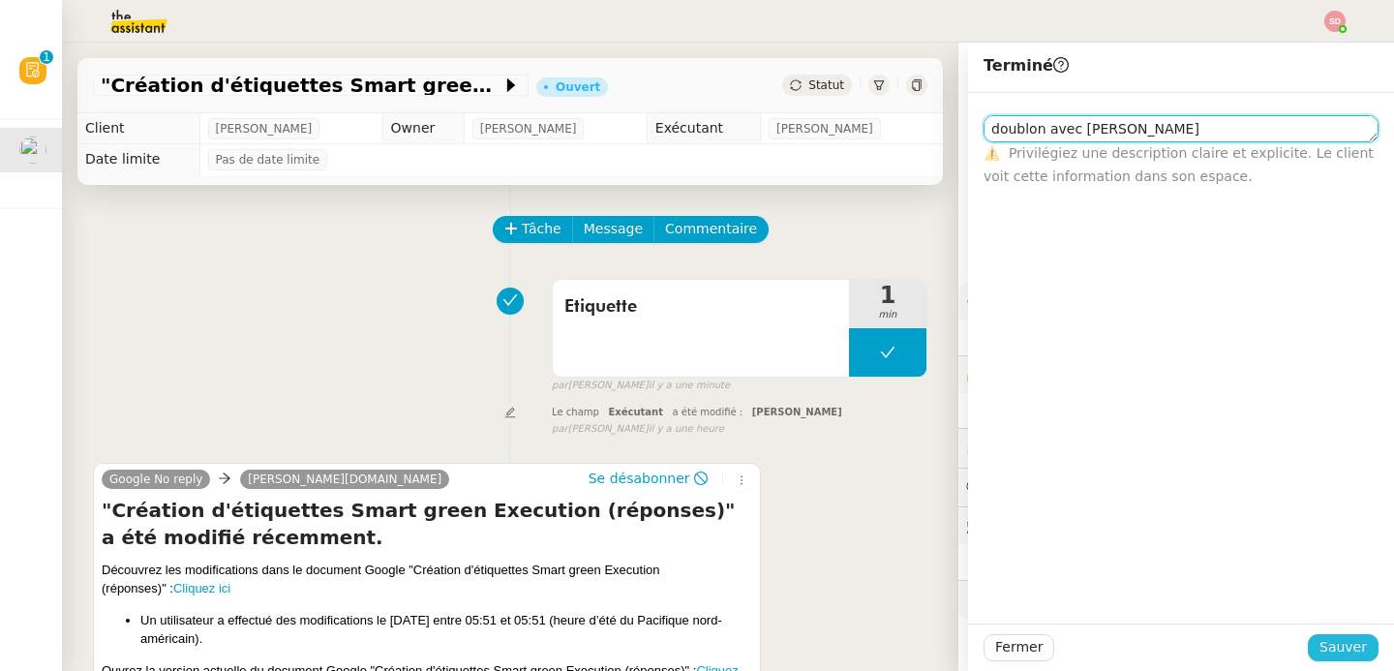
type textarea "doublon avec [PERSON_NAME]"
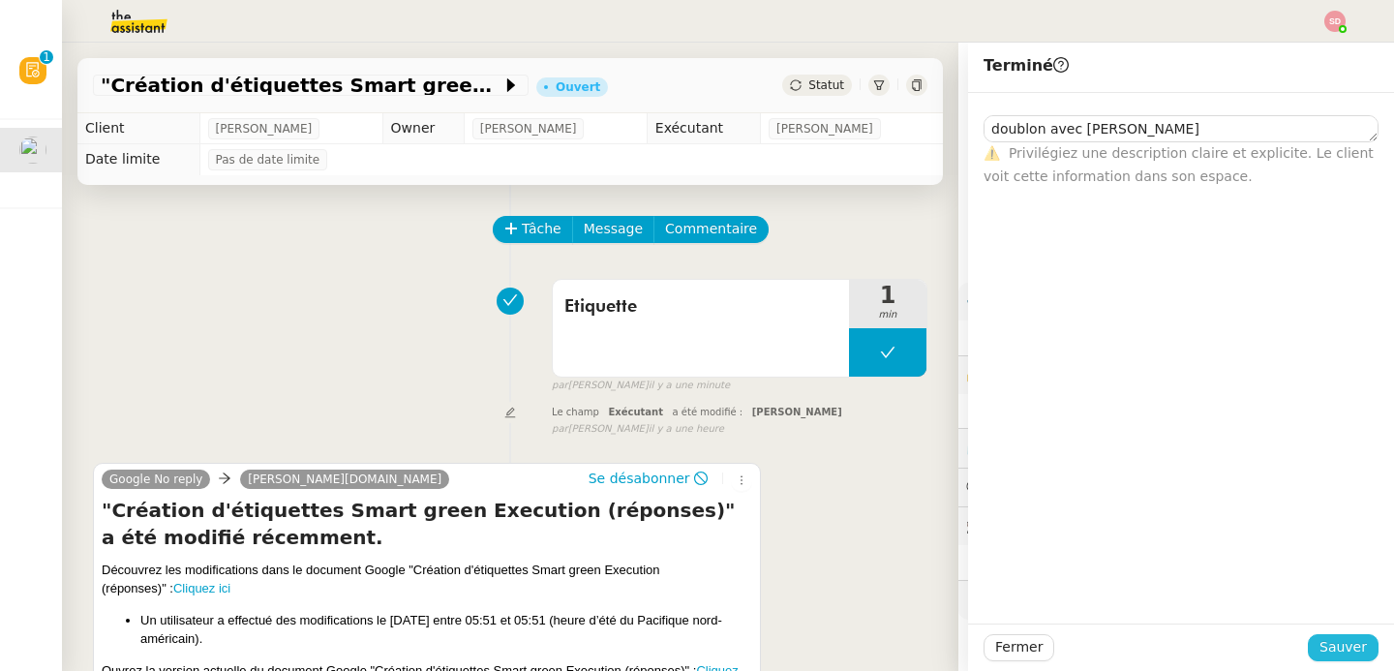
click at [1308, 651] on button "Sauver" at bounding box center [1343, 647] width 71 height 27
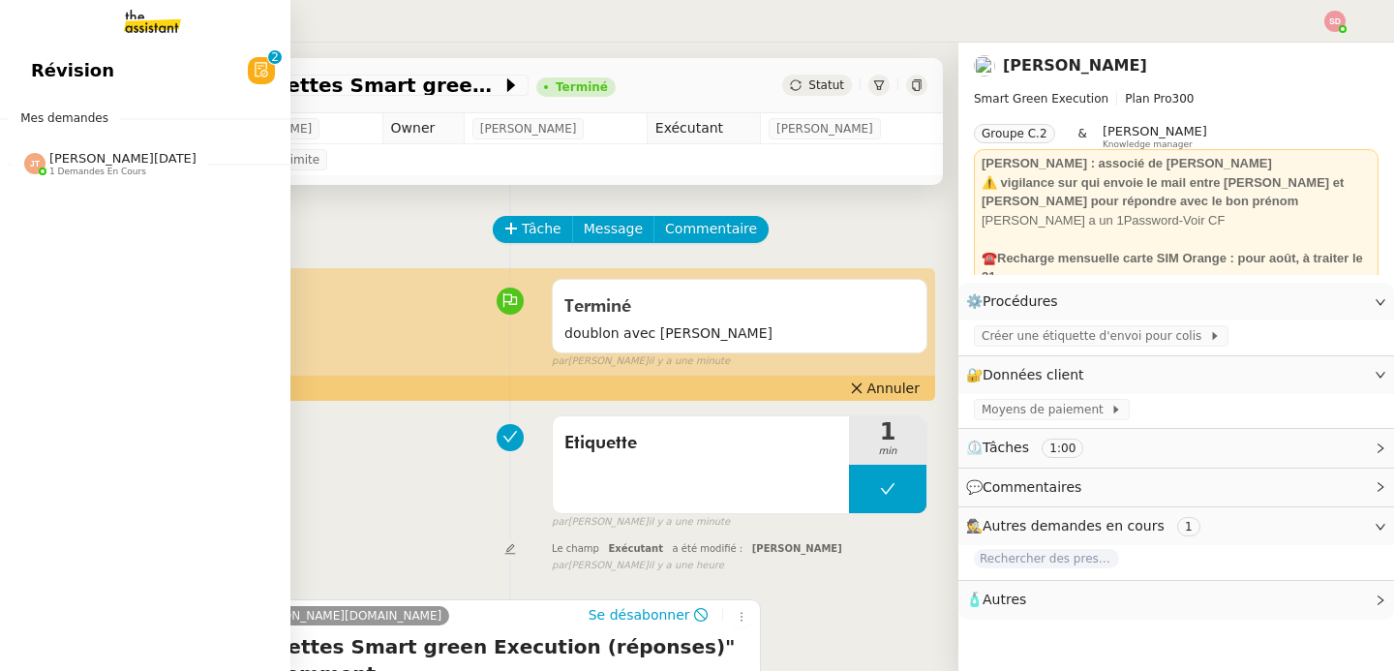
click at [37, 151] on div "[PERSON_NAME][DATE] 1 demandes en cours" at bounding box center [110, 163] width 172 height 25
click at [107, 211] on span "[PERSON_NAME]" at bounding box center [129, 215] width 196 height 12
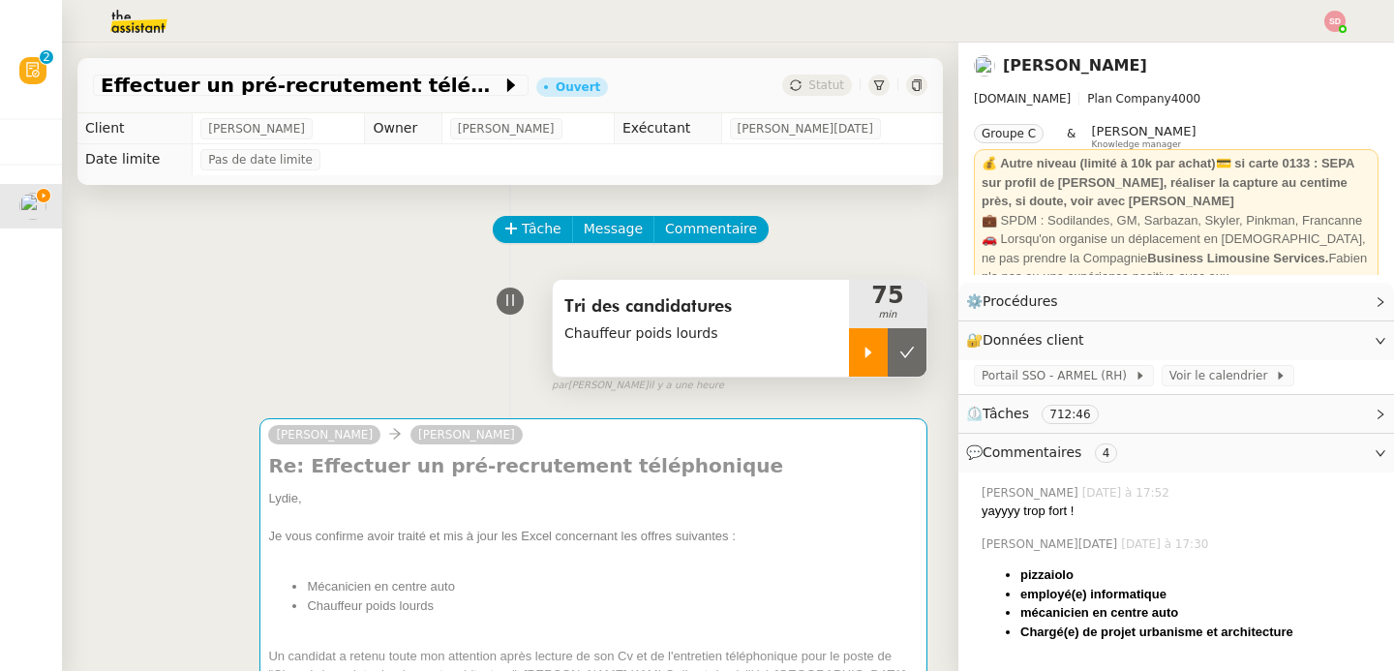
click at [849, 359] on div at bounding box center [868, 352] width 39 height 48
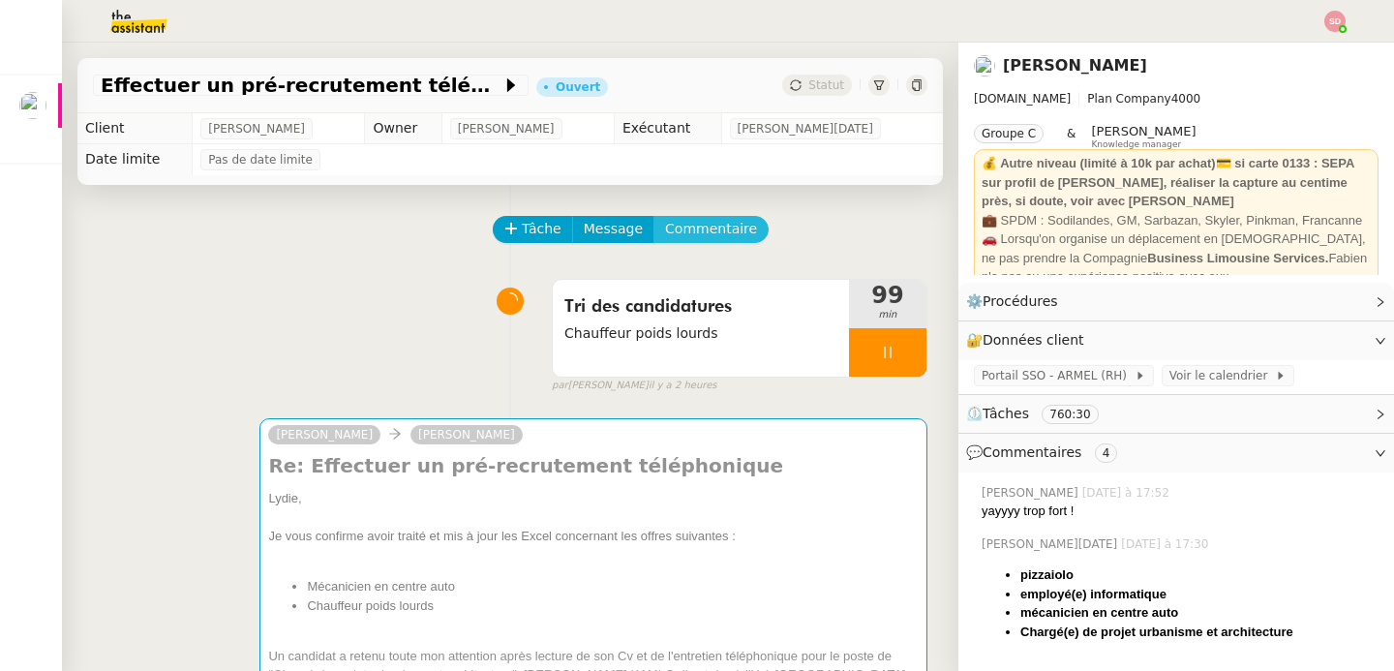
click at [720, 225] on span "Commentaire" at bounding box center [711, 229] width 92 height 22
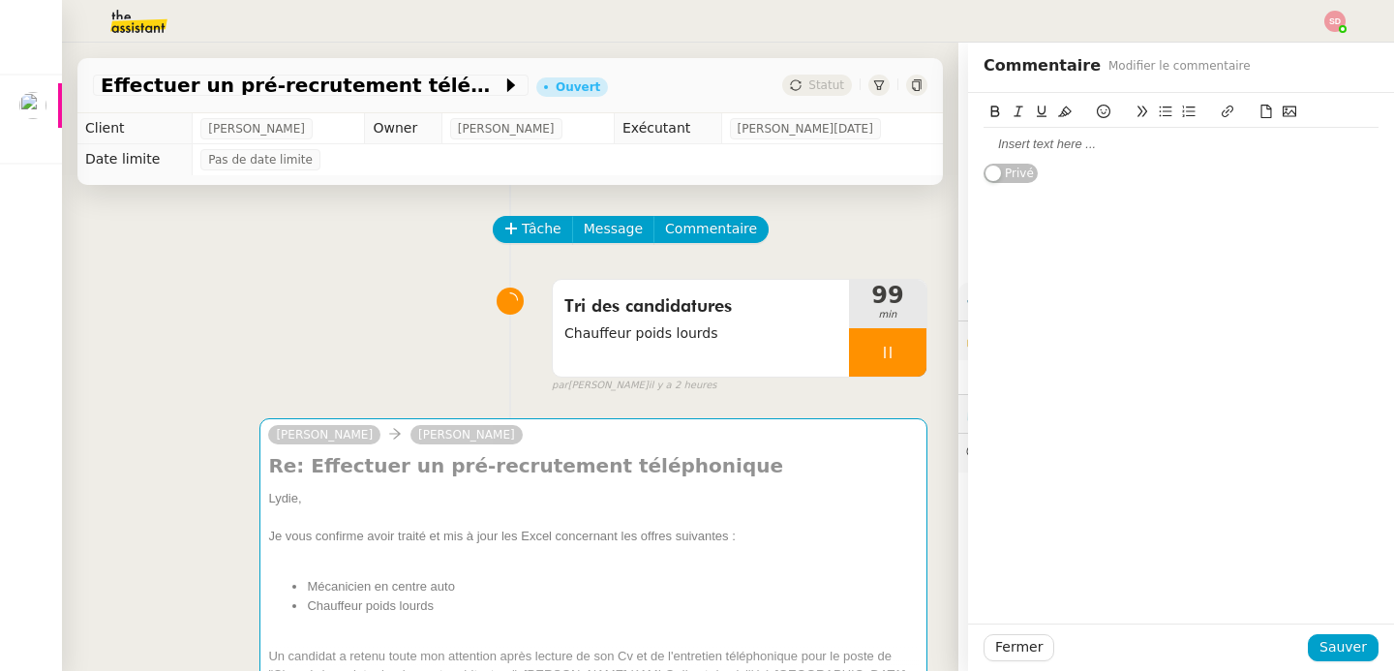
click at [1065, 148] on div at bounding box center [1181, 144] width 395 height 17
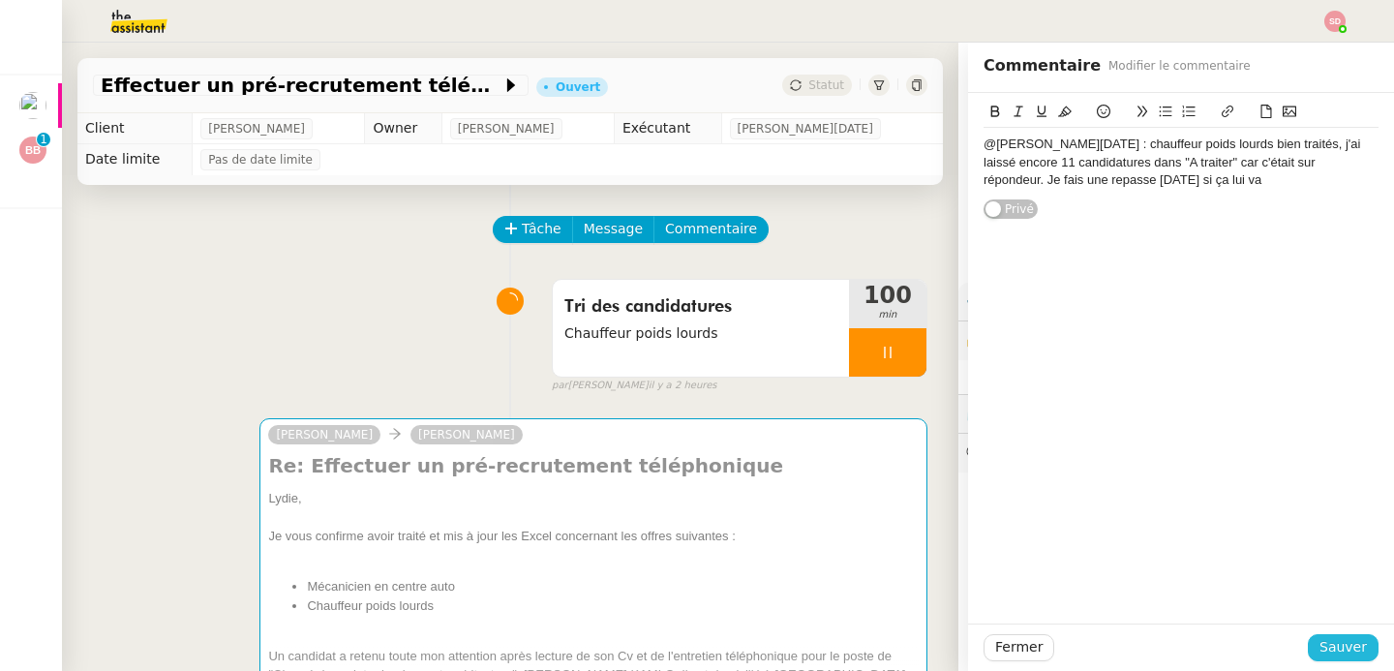
click at [1320, 647] on span "Sauver" at bounding box center [1343, 647] width 47 height 22
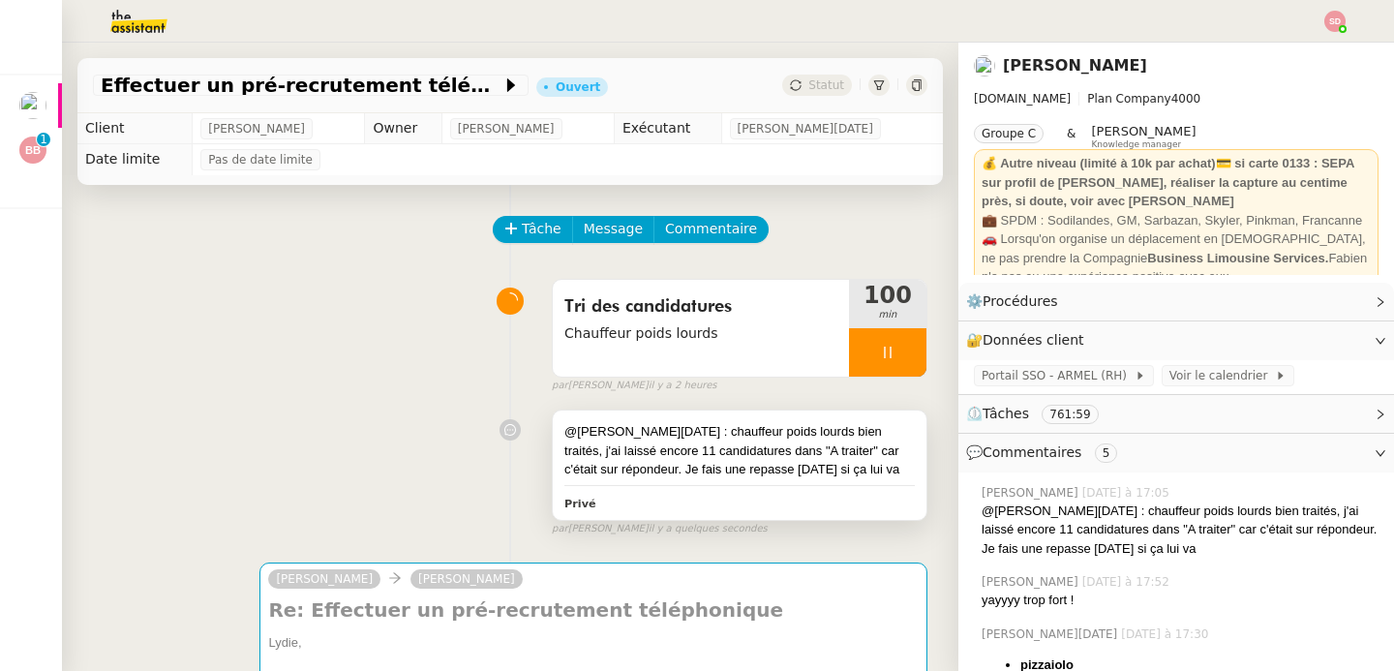
click at [856, 488] on div "@[PERSON_NAME][DATE] : chauffeur poids lourds bien traités, j'ai laissé encore …" at bounding box center [740, 464] width 374 height 109
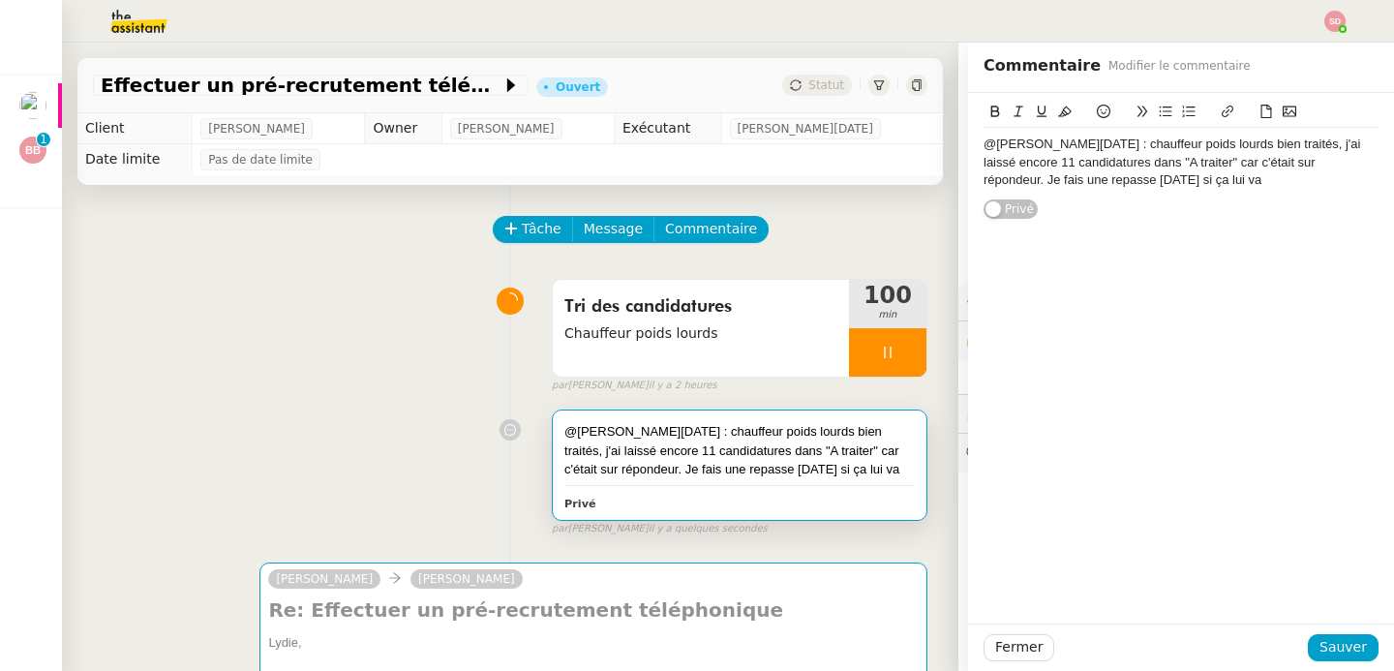
click at [1273, 180] on div "@[PERSON_NAME][DATE] : chauffeur poids lourds bien traités, j'ai laissé encore …" at bounding box center [1181, 162] width 395 height 53
click at [1345, 651] on span "Sauver" at bounding box center [1343, 647] width 47 height 22
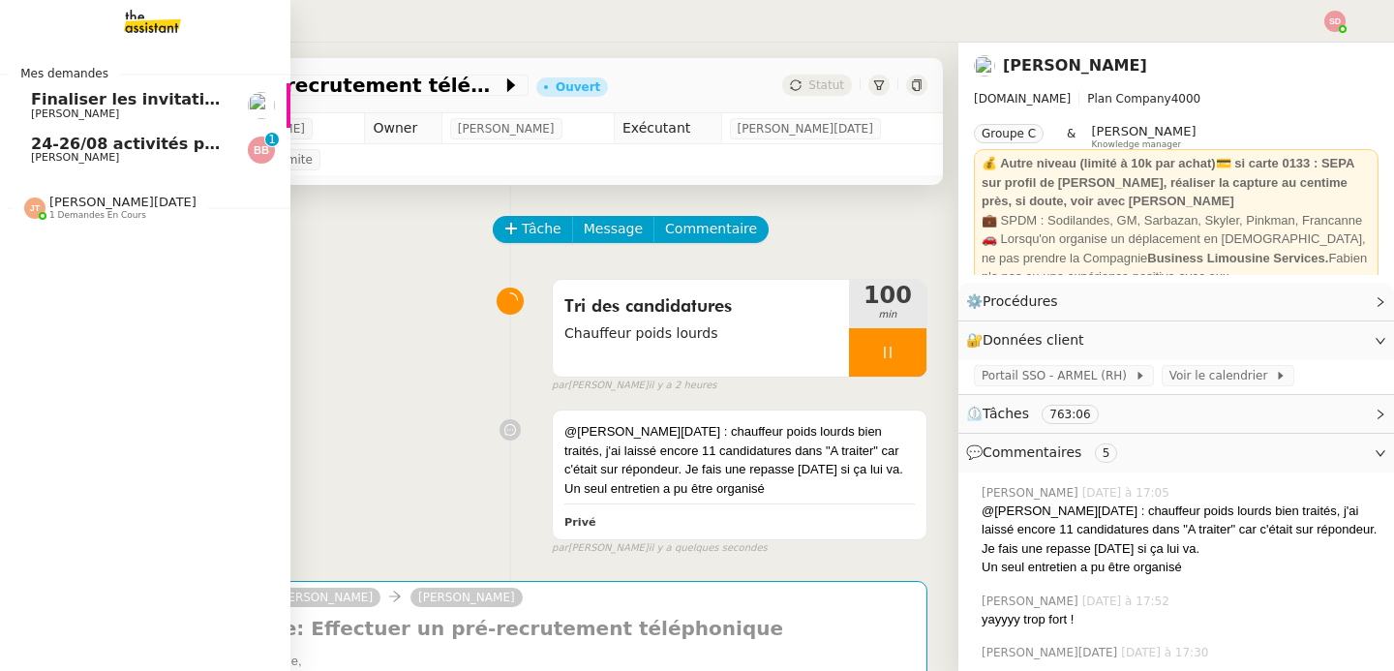
click at [93, 216] on span "1 demandes en cours" at bounding box center [97, 215] width 97 height 11
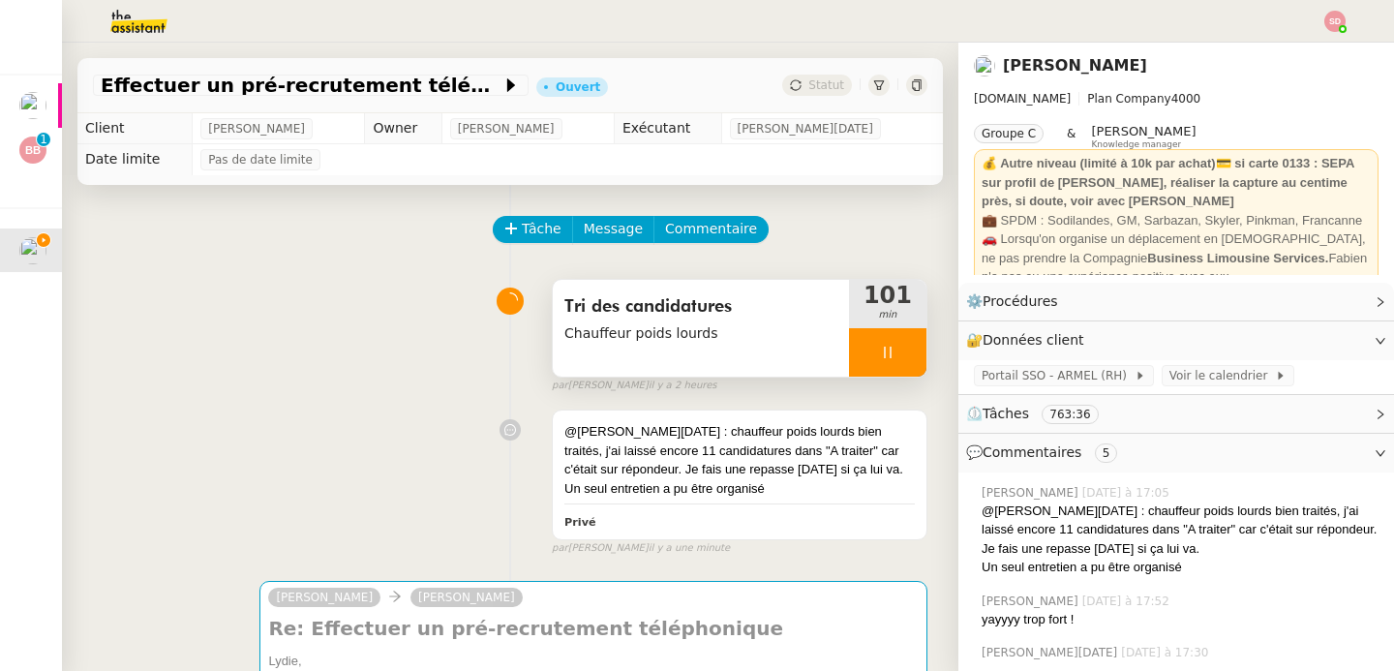
click at [893, 361] on div at bounding box center [887, 352] width 77 height 48
click at [893, 361] on button at bounding box center [907, 352] width 39 height 48
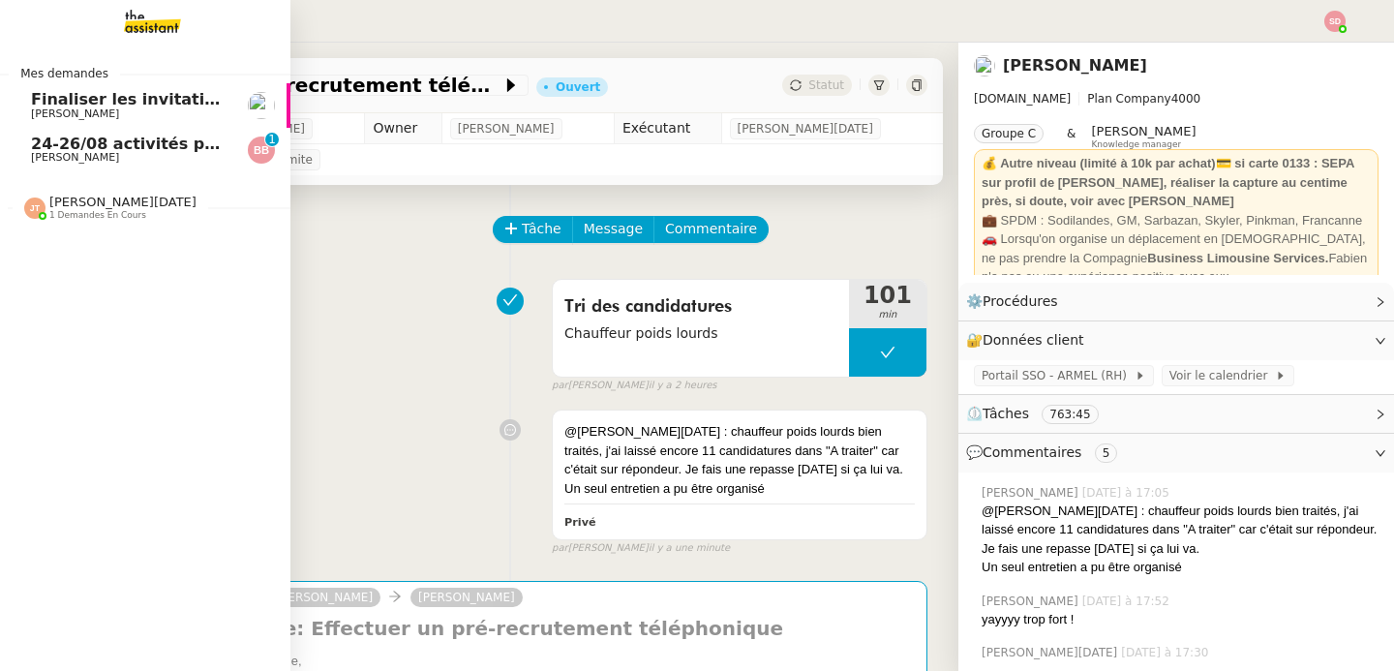
click at [113, 108] on span "[PERSON_NAME]" at bounding box center [129, 114] width 196 height 12
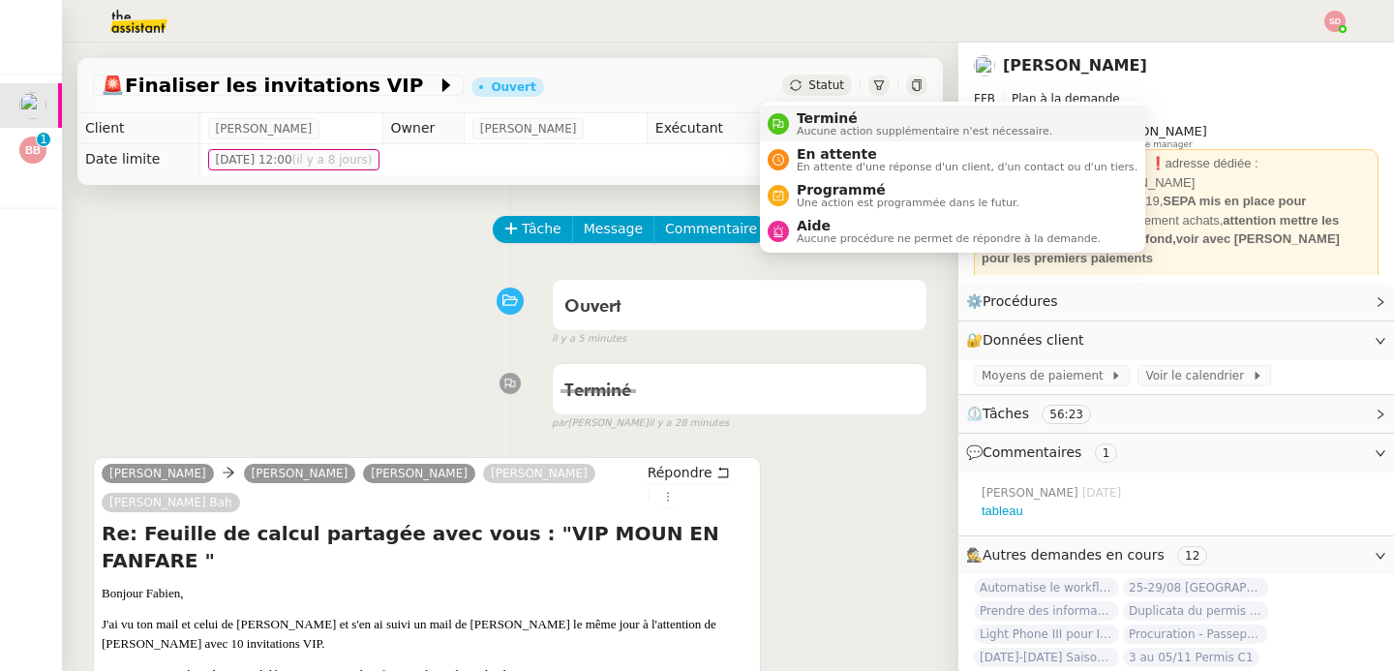
click at [775, 122] on icon at bounding box center [779, 124] width 12 height 12
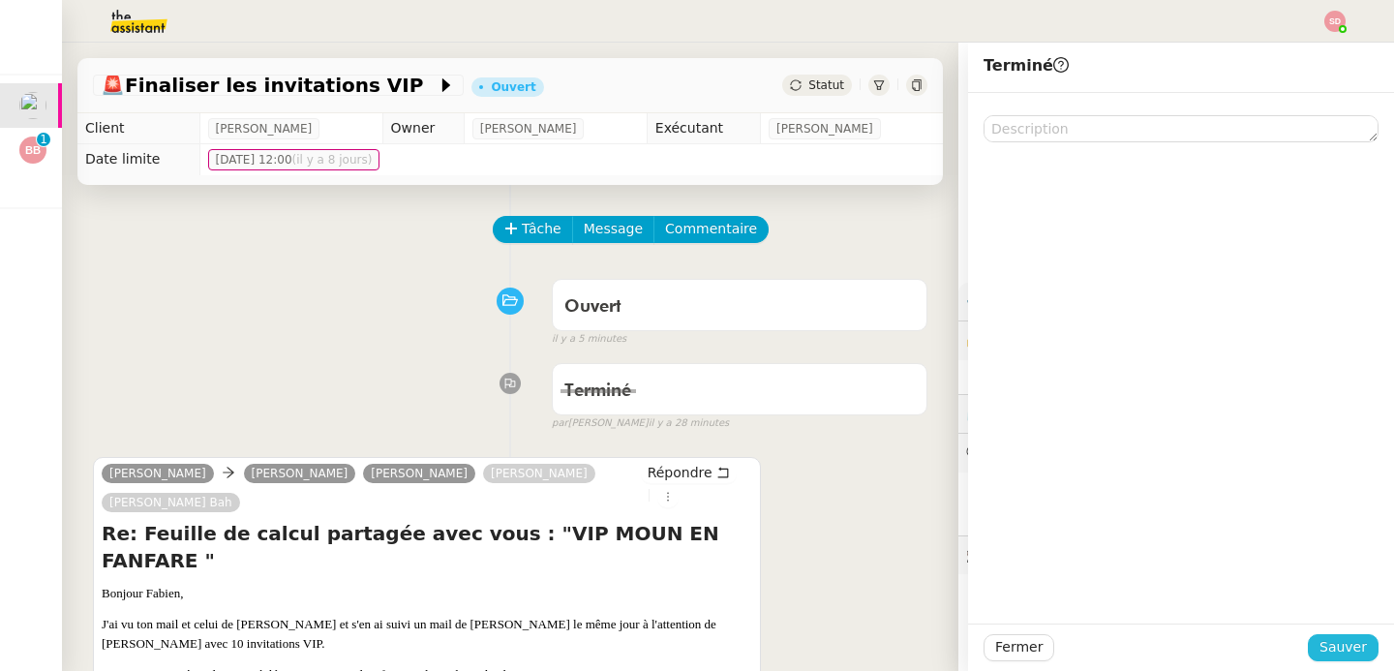
click at [1343, 650] on span "Sauver" at bounding box center [1343, 647] width 47 height 22
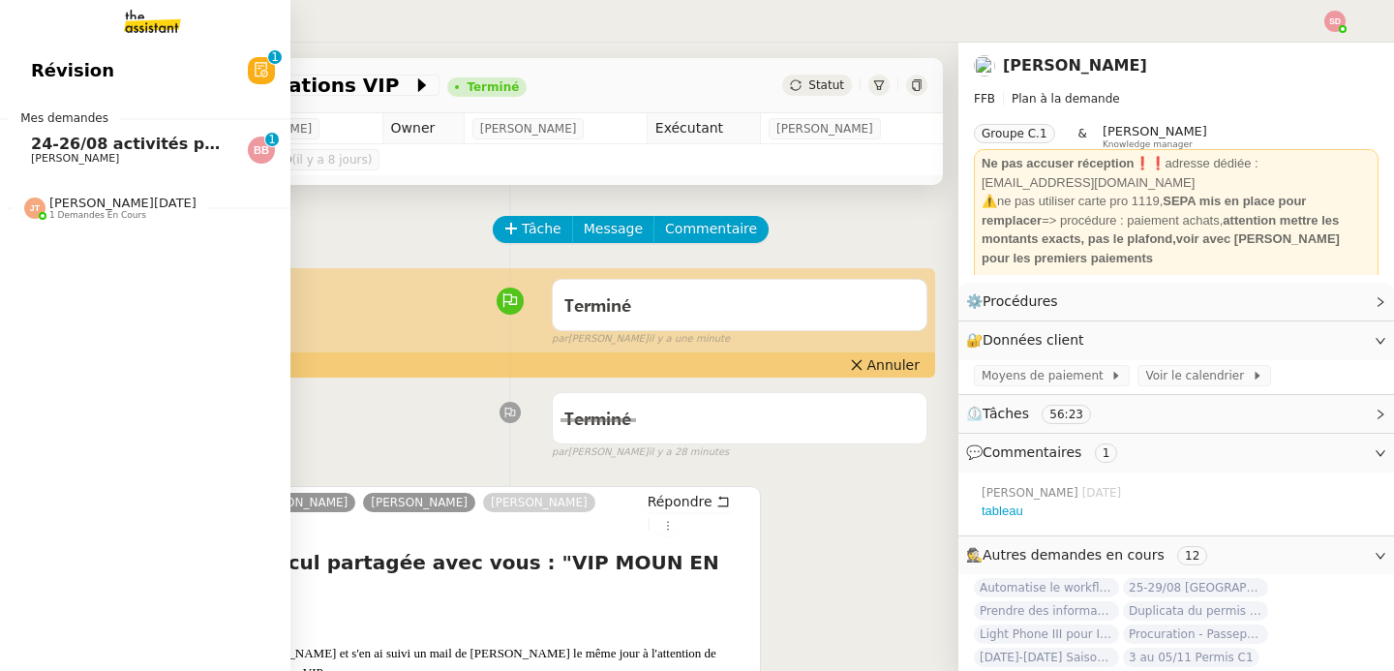
click at [31, 148] on span "24-26/08 activités pour enfants à [GEOGRAPHIC_DATA]" at bounding box center [269, 144] width 477 height 18
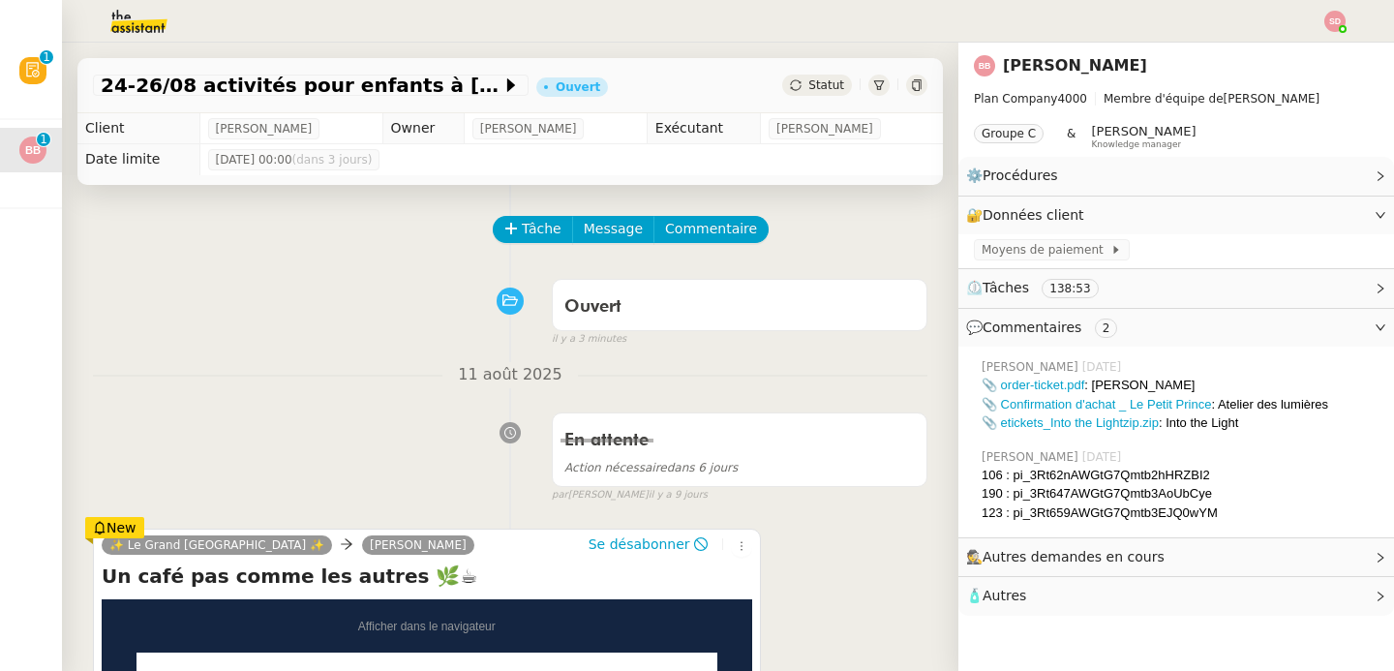
scroll to position [350, 0]
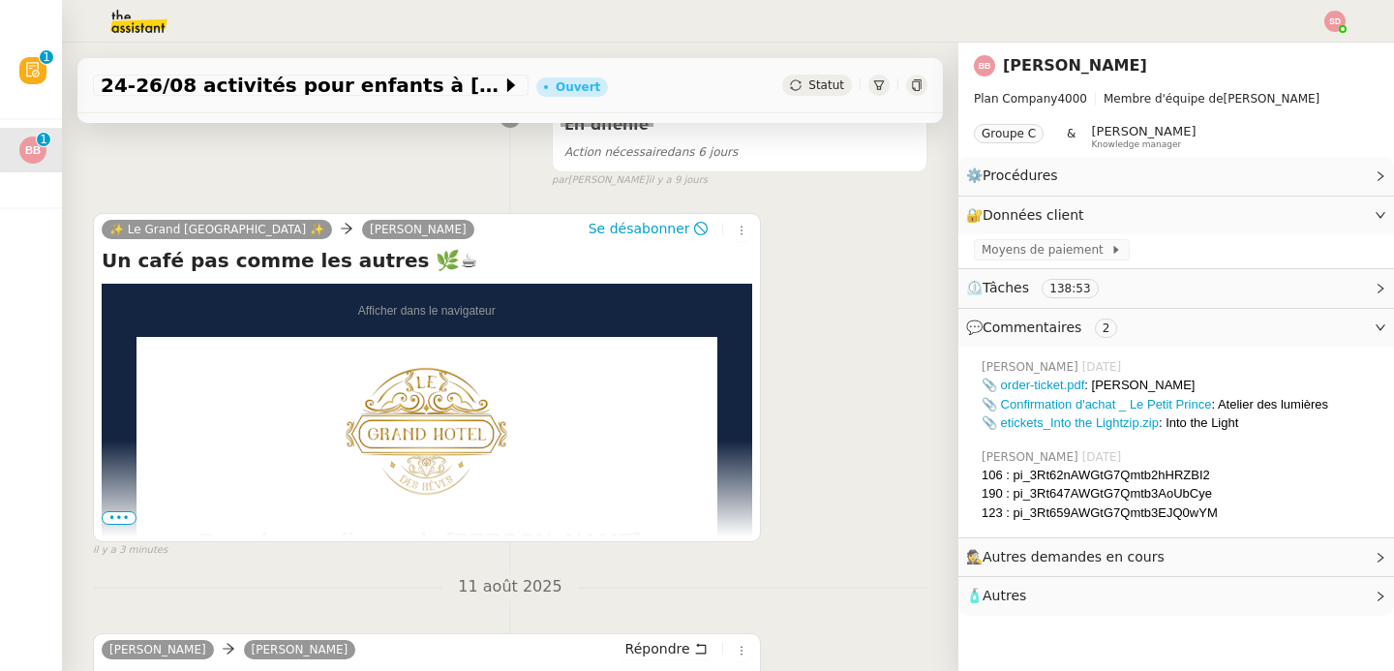
click at [117, 515] on span "•••" at bounding box center [119, 518] width 35 height 14
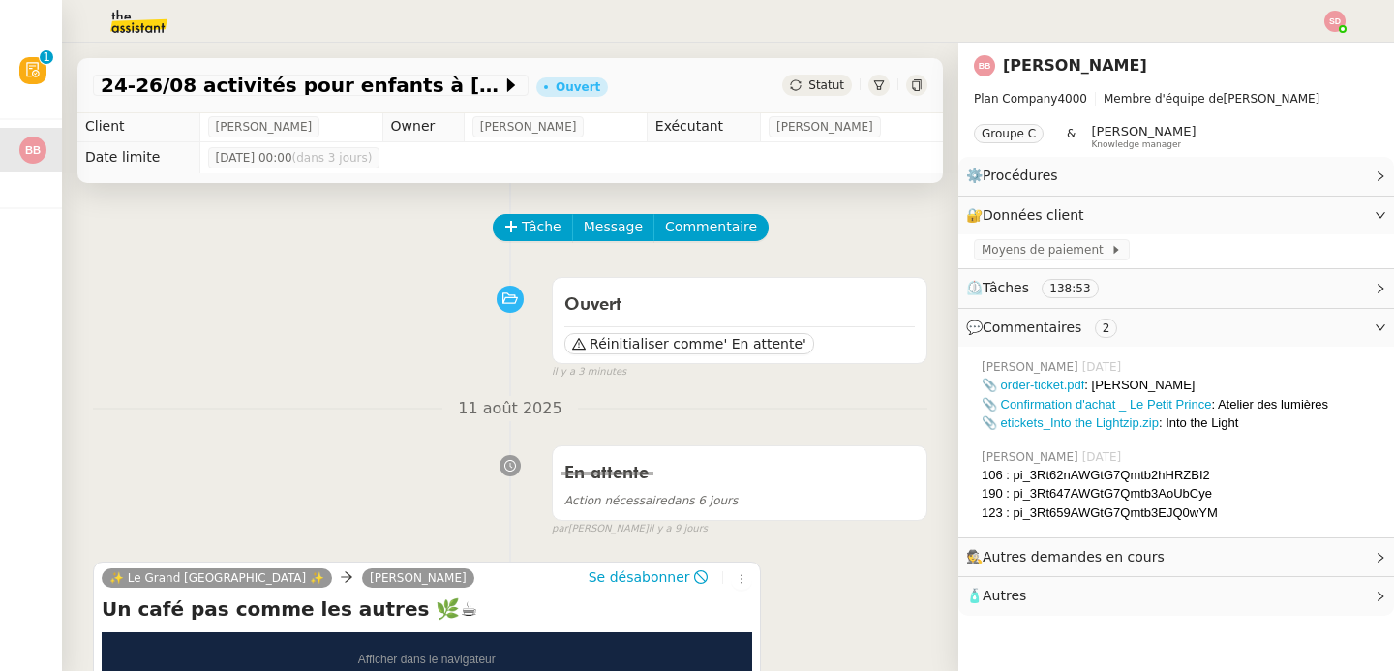
scroll to position [0, 0]
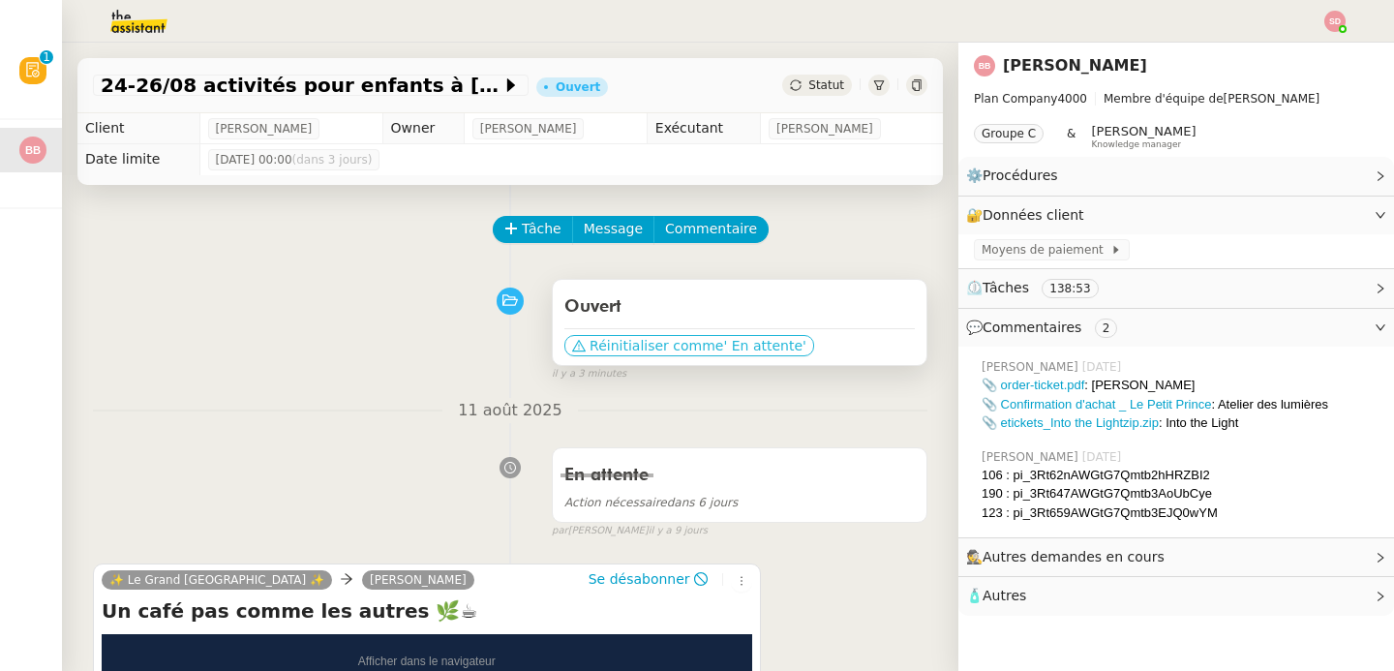
click at [752, 337] on span "' En attente'" at bounding box center [764, 345] width 82 height 19
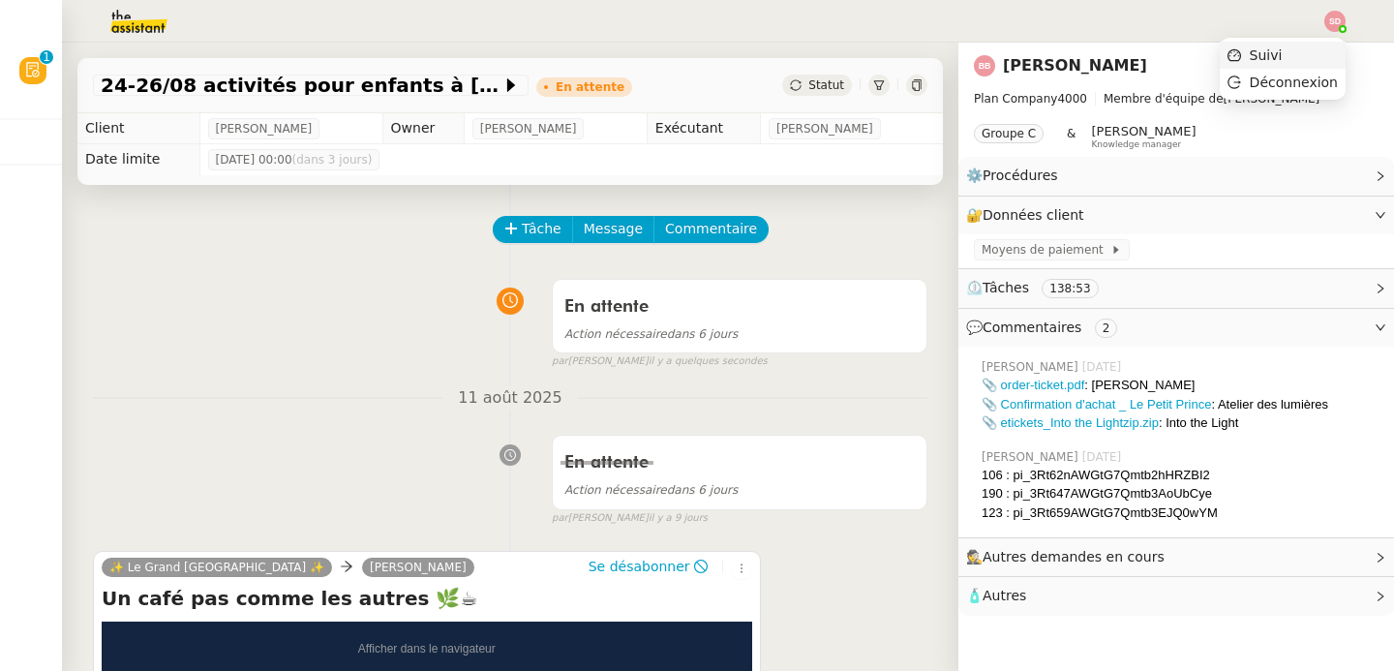
click at [1311, 52] on li "Suivi" at bounding box center [1283, 55] width 126 height 27
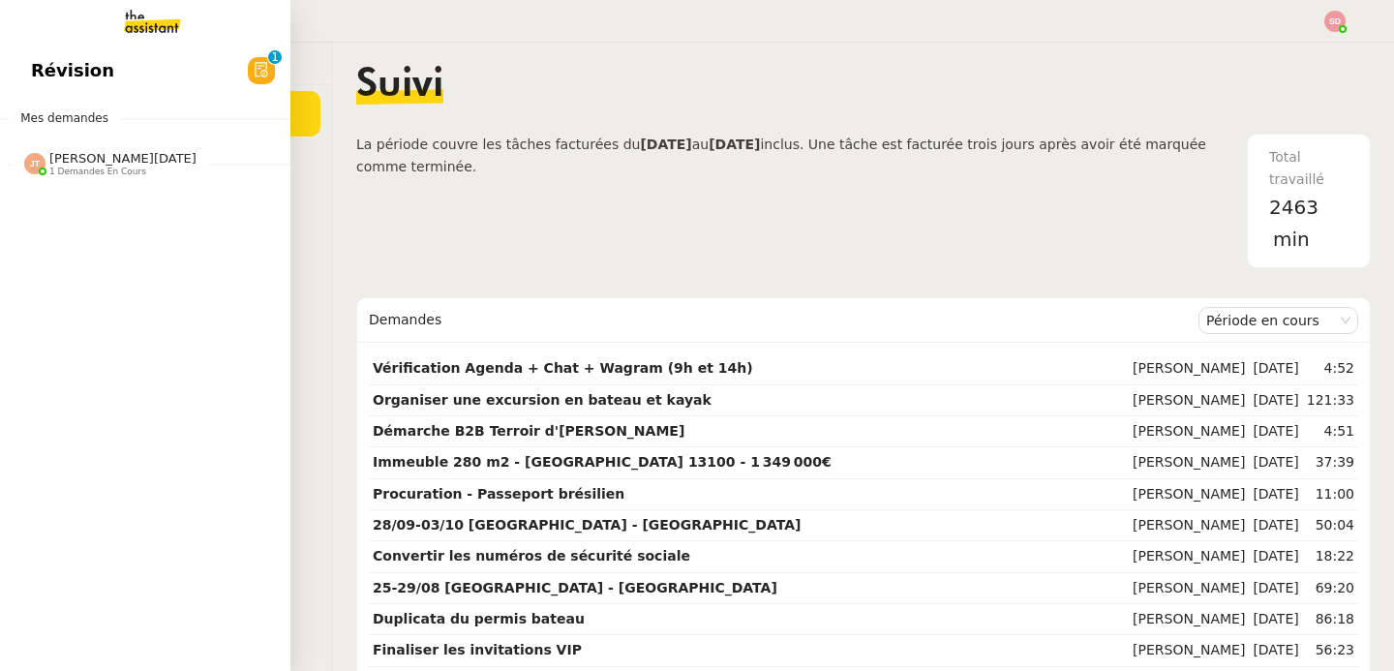
click at [49, 177] on div "[PERSON_NAME][DATE] 1 demandes en cours" at bounding box center [145, 156] width 290 height 56
